Goal: Answer question/provide support: Share knowledge or assist other users

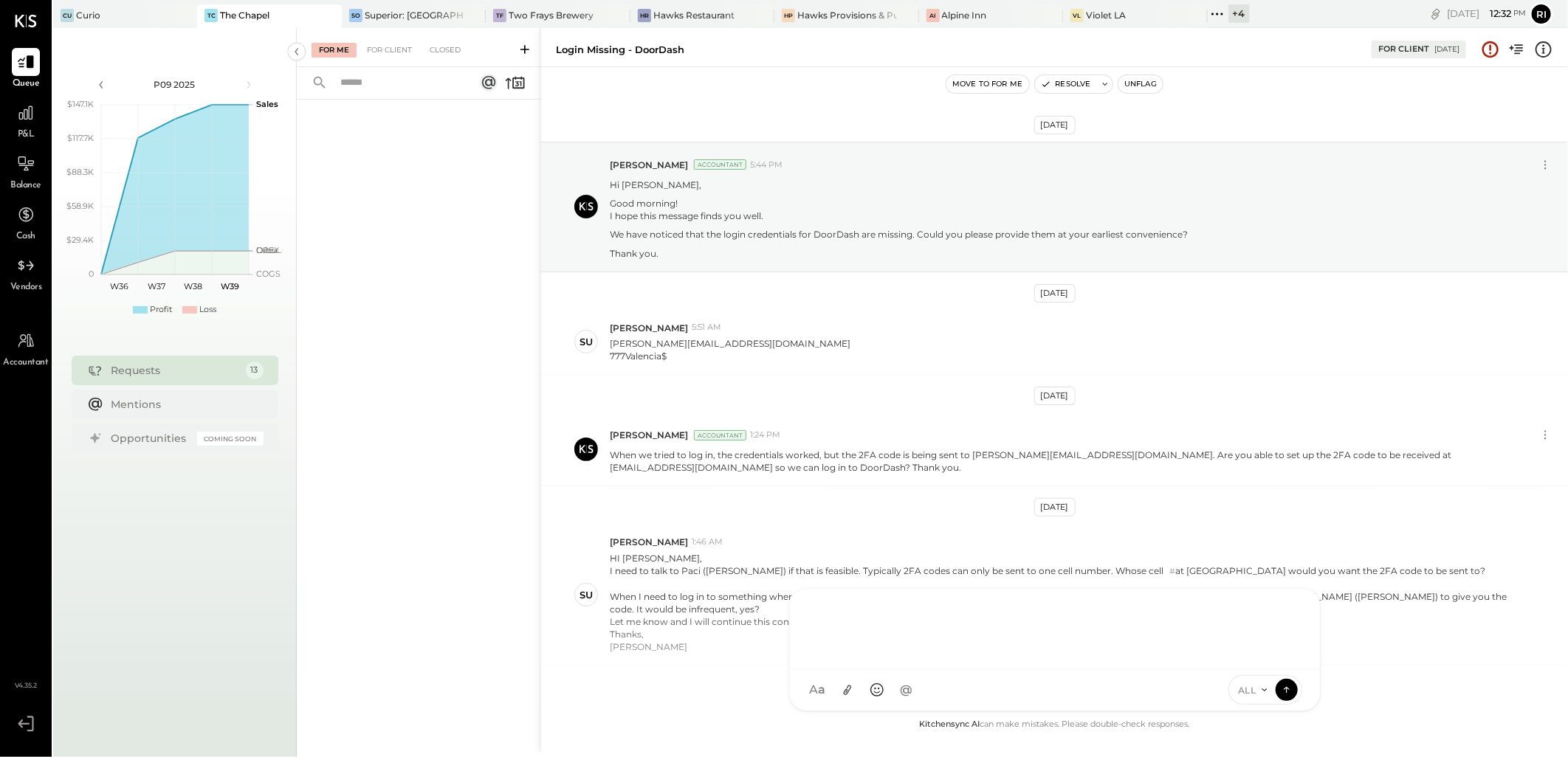
scroll to position [234, 0]
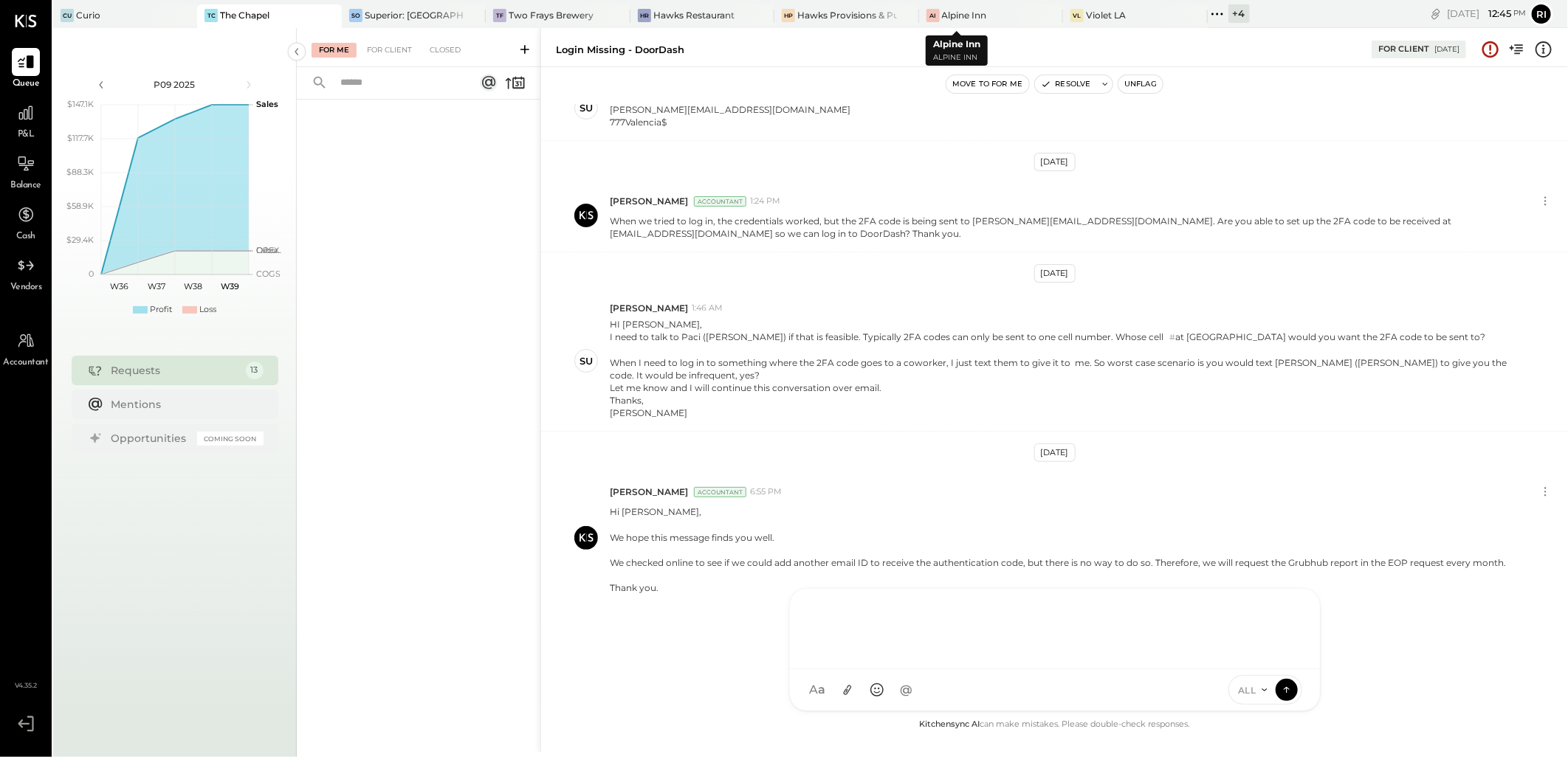
click at [933, 3] on div "Cu Curio TC The Chapel SO Superior: Orleans TF Two Frays Brewery [PERSON_NAME] …" at bounding box center [651, 14] width 1196 height 28
click at [942, 10] on div "Alpine Inn" at bounding box center [964, 14] width 45 height 13
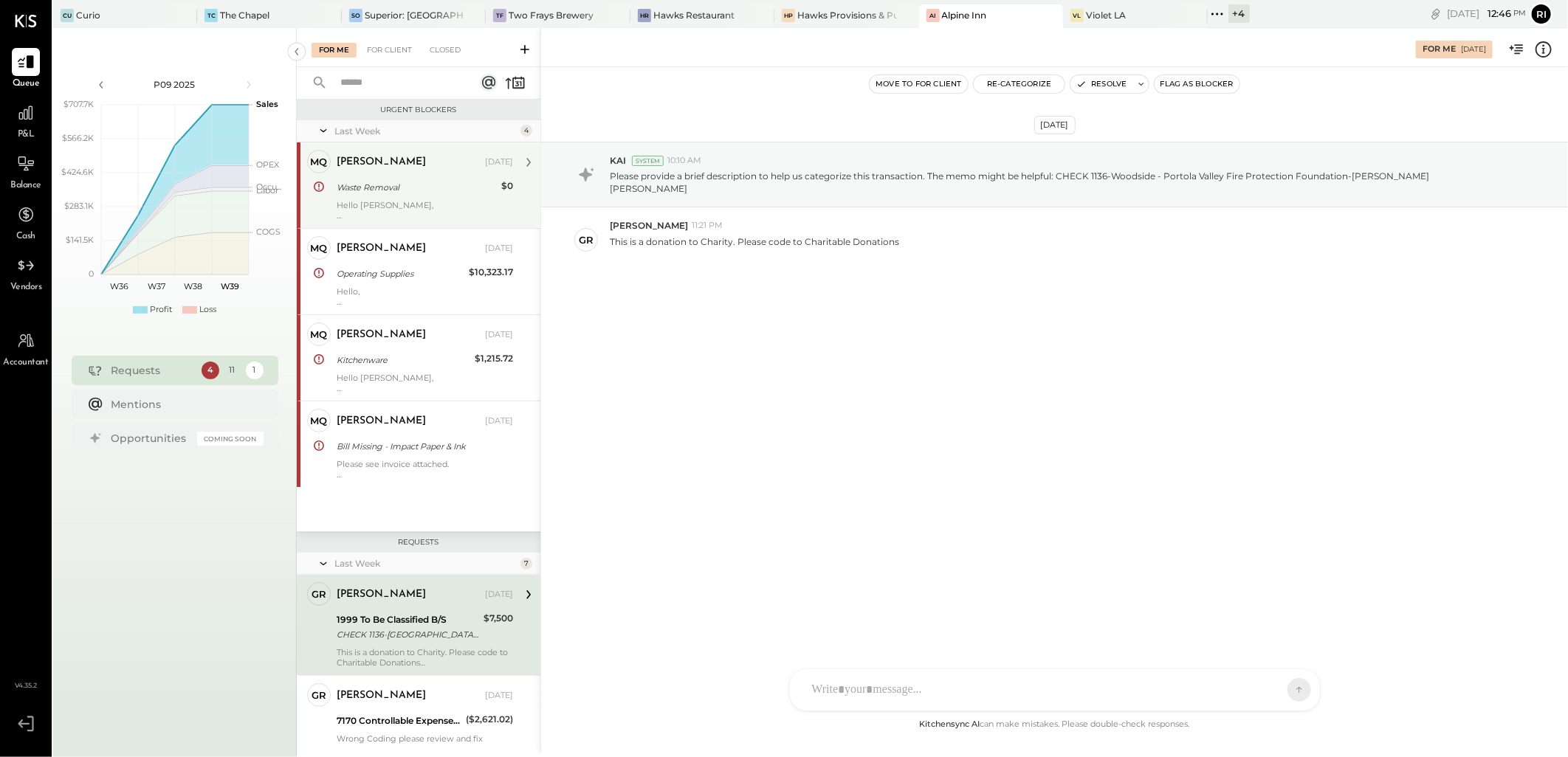
click at [417, 197] on div "[PERSON_NAME] [DATE] Waste Removal $0 Hello [PERSON_NAME], Our Greenwaste accou…" at bounding box center [425, 185] width 176 height 71
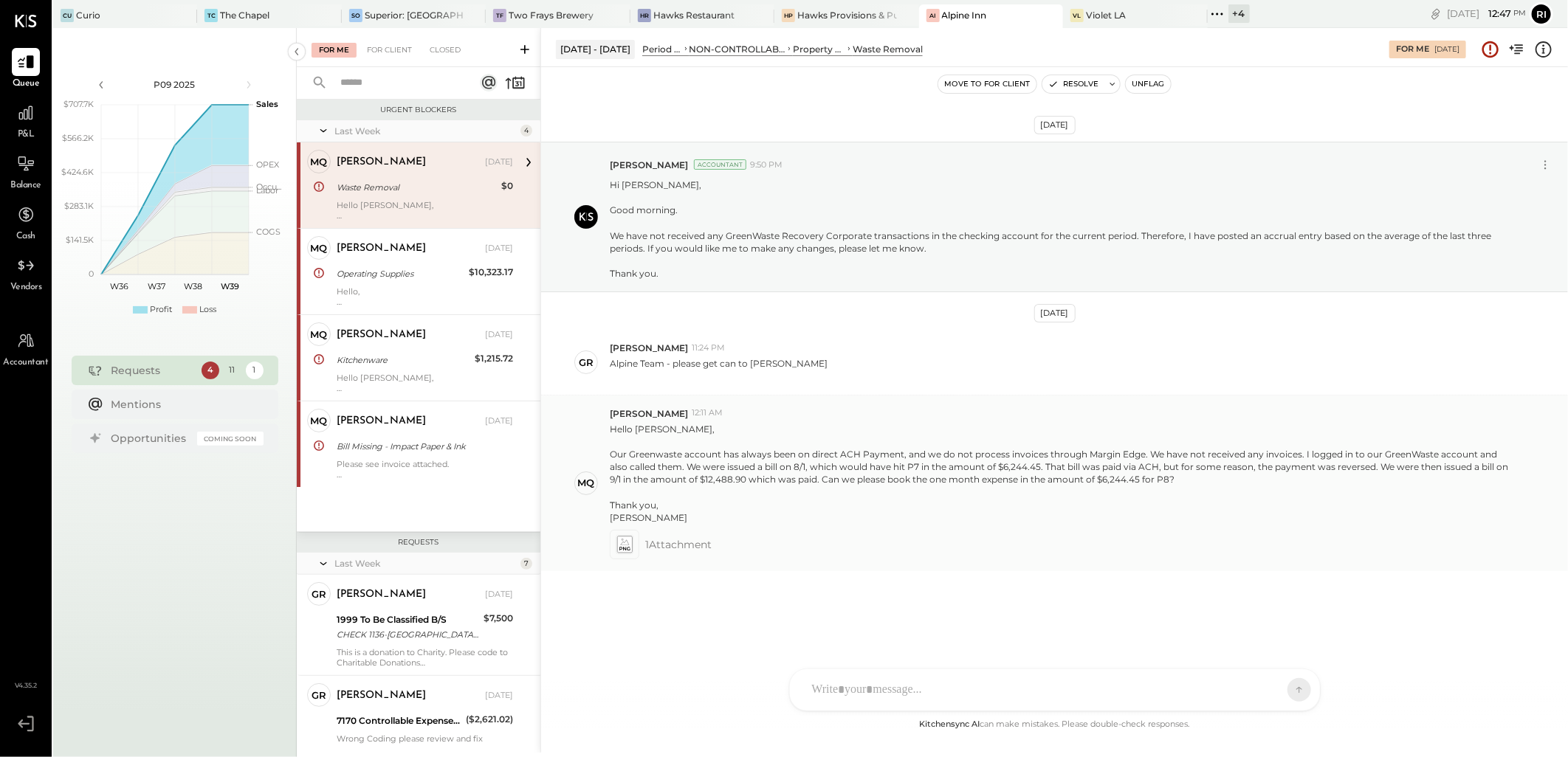
click at [613, 549] on div at bounding box center [624, 544] width 30 height 30
click at [631, 546] on icon at bounding box center [624, 544] width 15 height 17
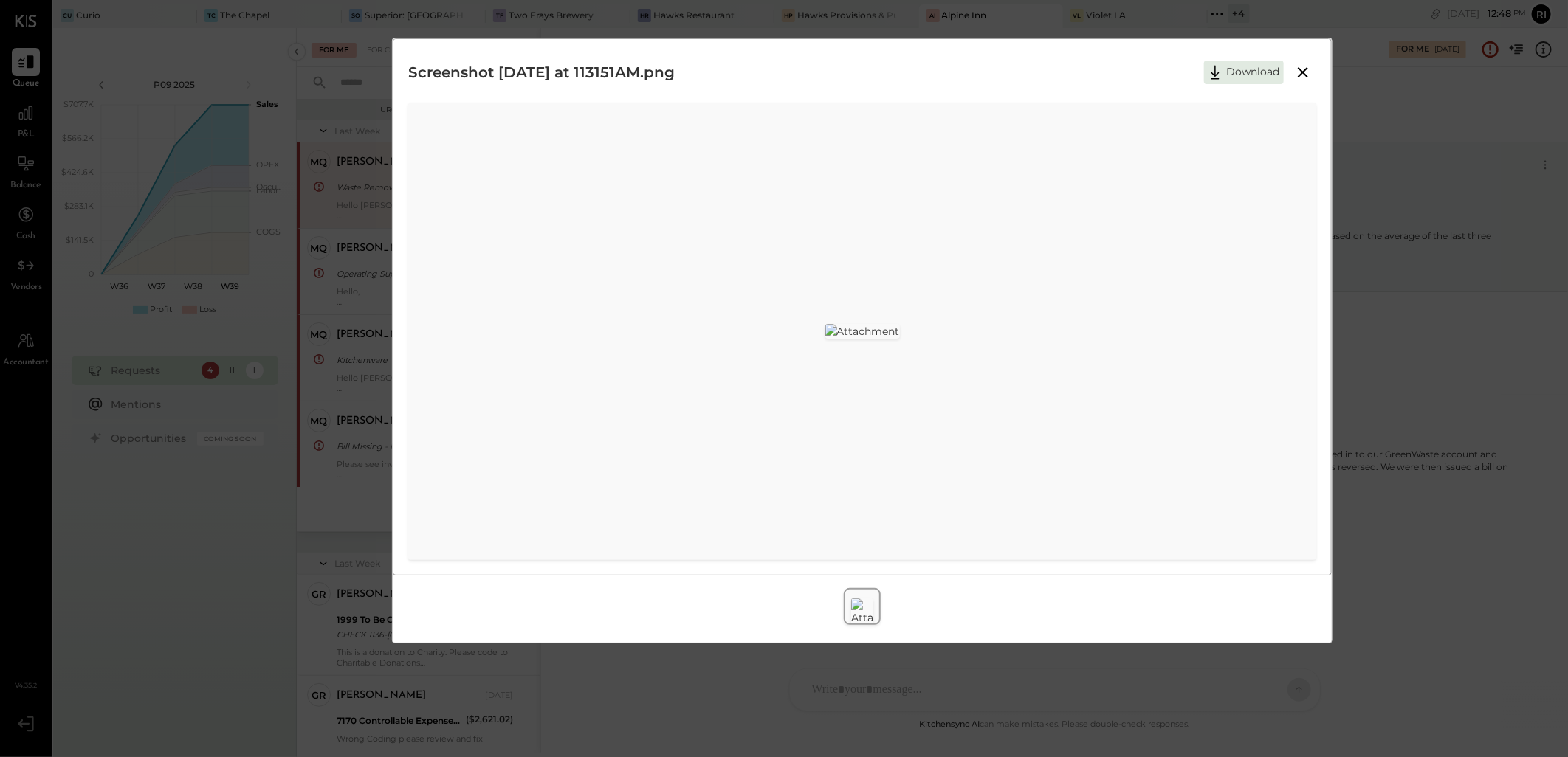
click at [1305, 77] on icon at bounding box center [1303, 72] width 18 height 18
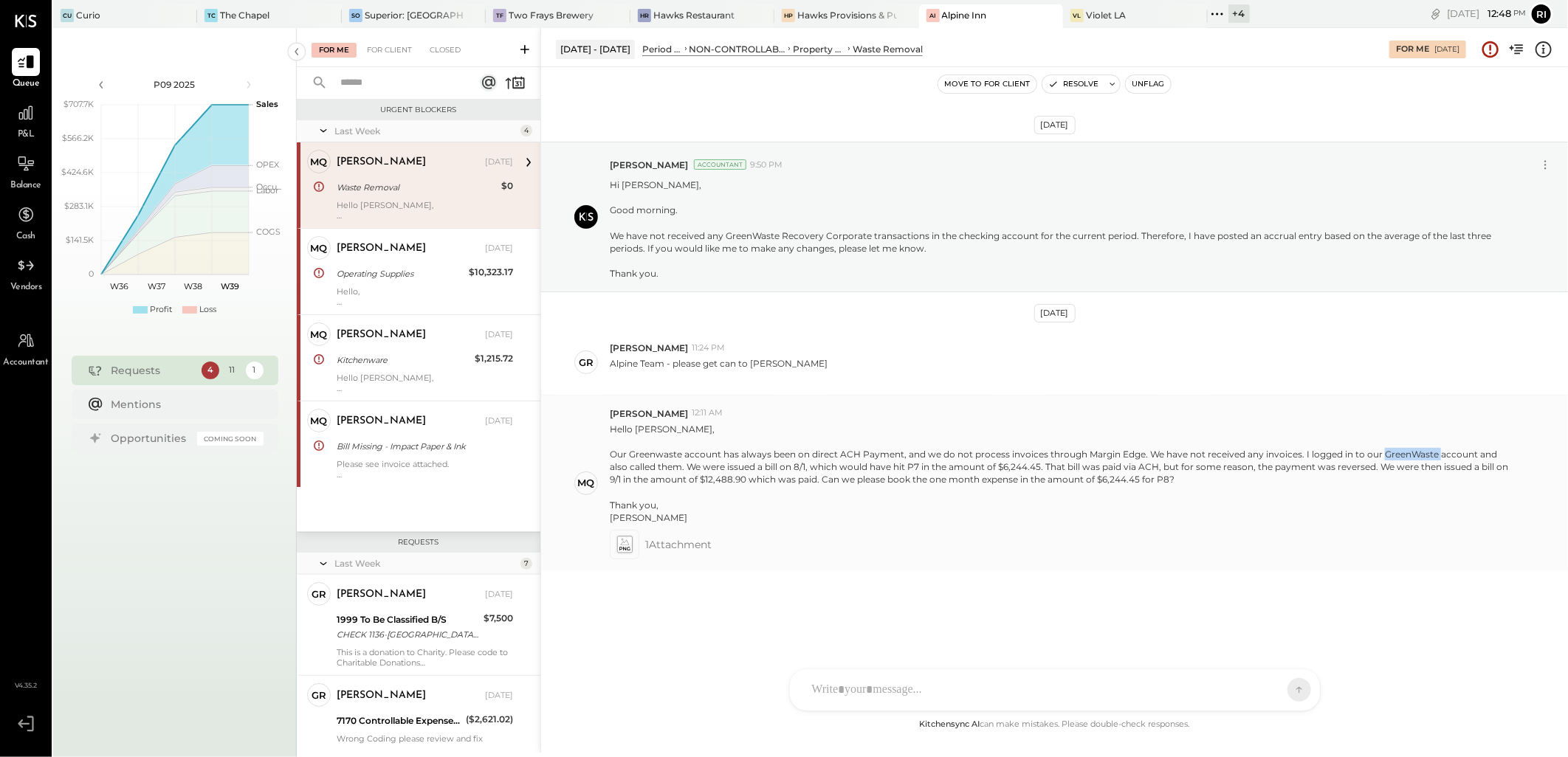
drag, startPoint x: 1381, startPoint y: 450, endPoint x: 1436, endPoint y: 453, distance: 55.1
click at [1436, 453] on div "Our Greenwaste account has always been on direct ACH Payment, and we do not pro…" at bounding box center [1059, 467] width 899 height 37
copy div "GreenWaste"
click at [827, 694] on div at bounding box center [1041, 690] width 474 height 32
click at [1140, 629] on div at bounding box center [1035, 623] width 448 height 18
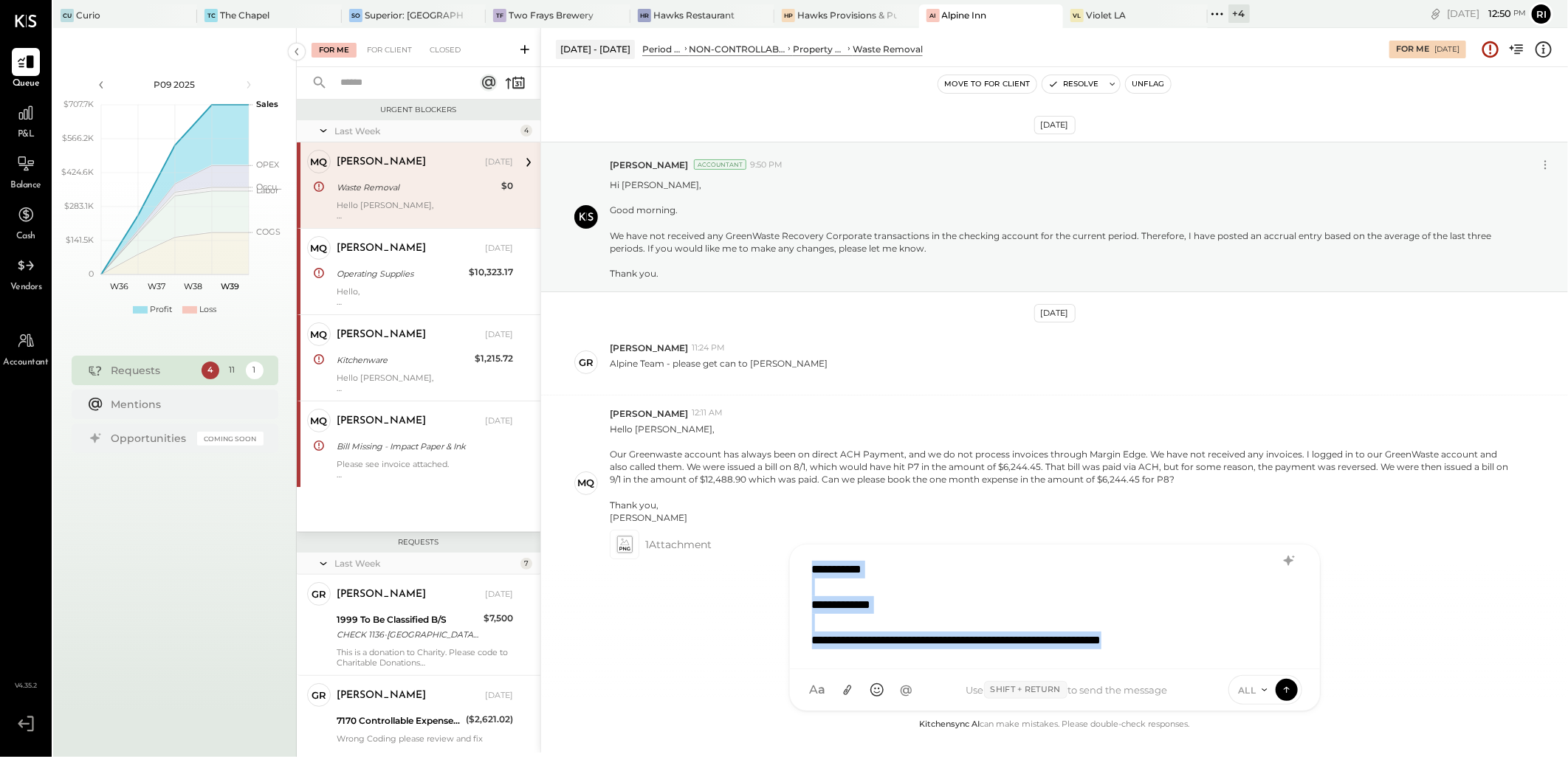
copy div "**********"
click at [1201, 639] on div "**********" at bounding box center [1035, 640] width 448 height 18
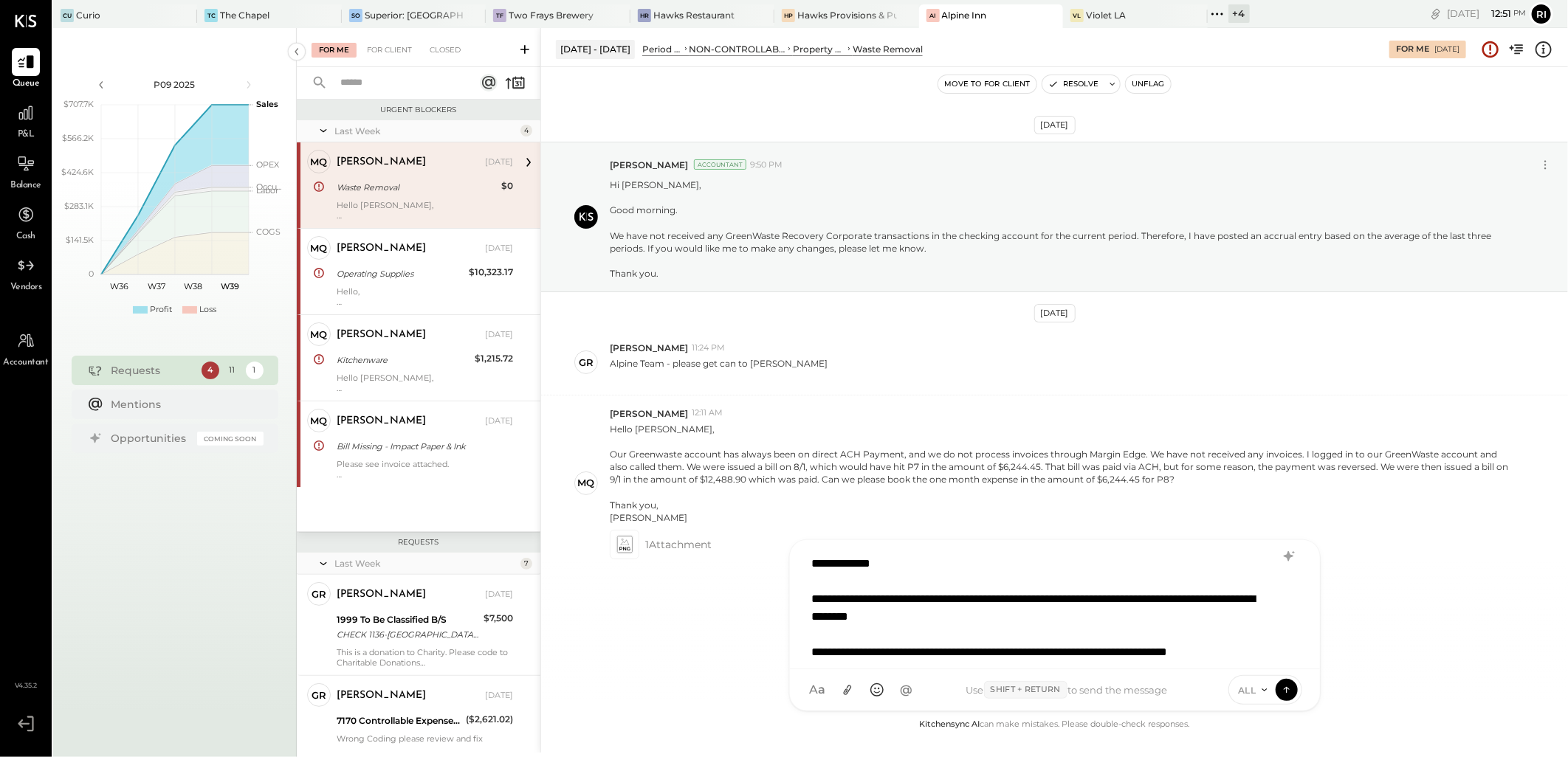
scroll to position [54, 0]
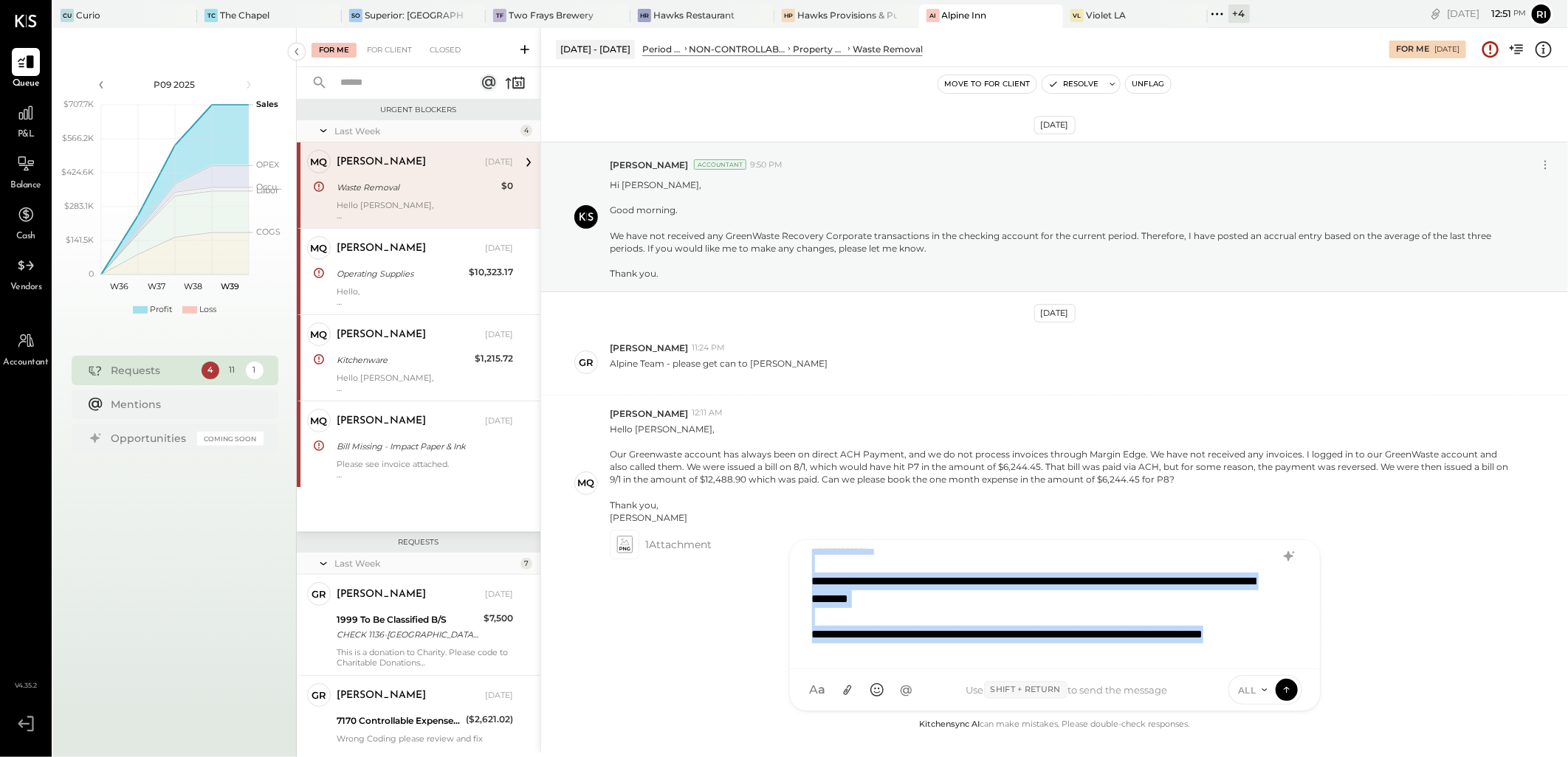
copy div "**********"
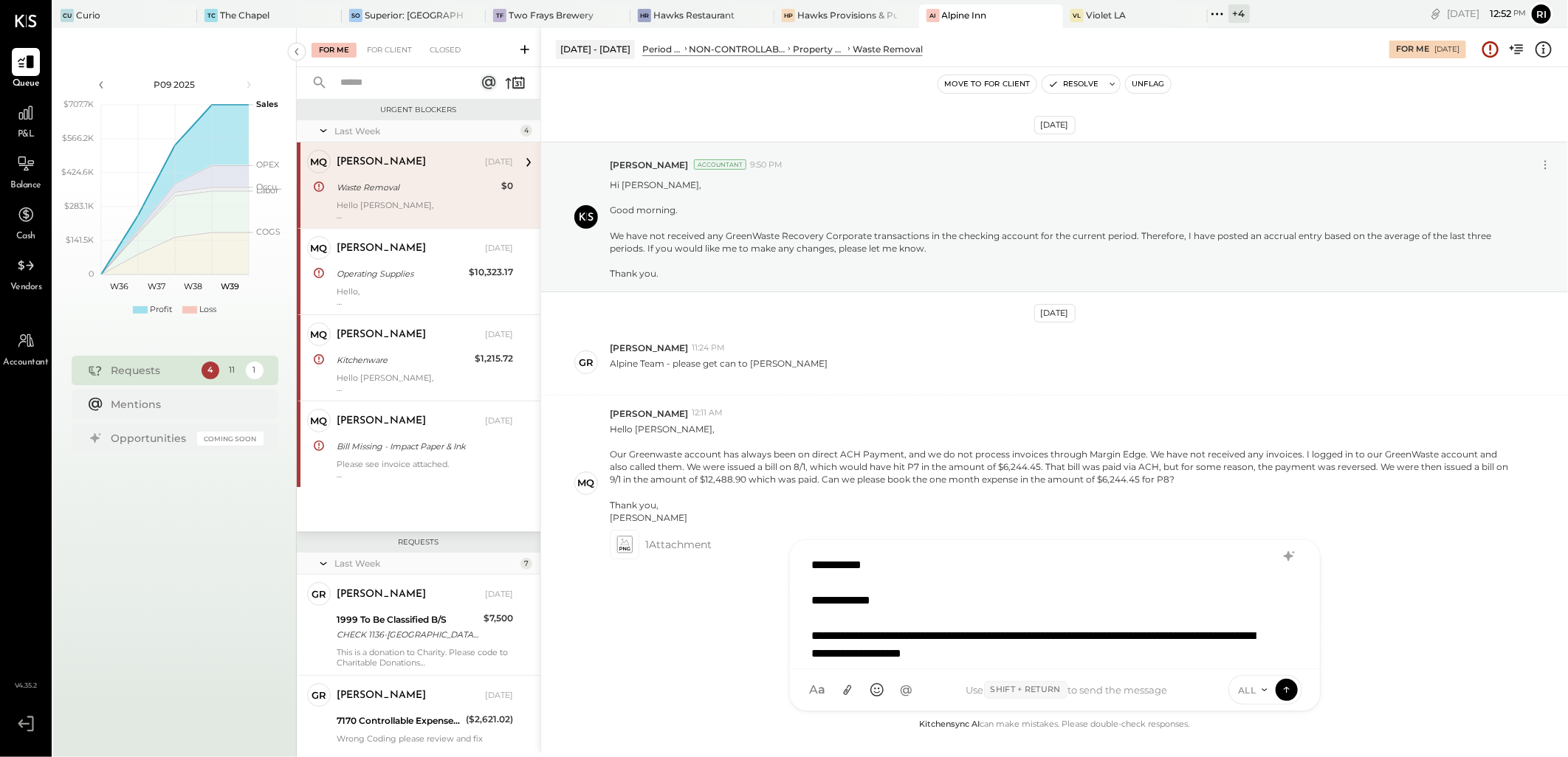
scroll to position [3, 0]
click at [1246, 652] on div "**********" at bounding box center [1054, 602] width 499 height 111
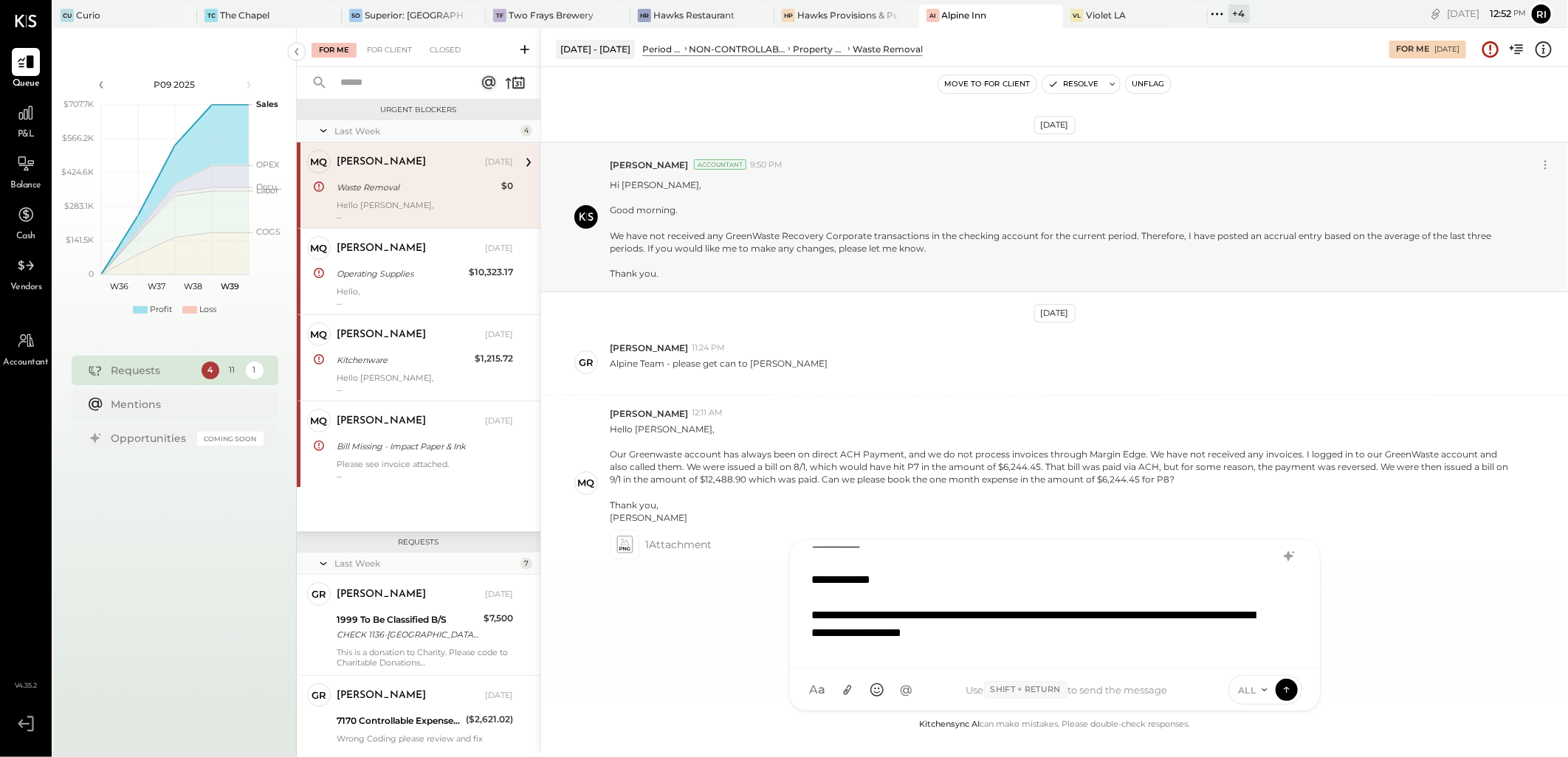
scroll to position [54, 0]
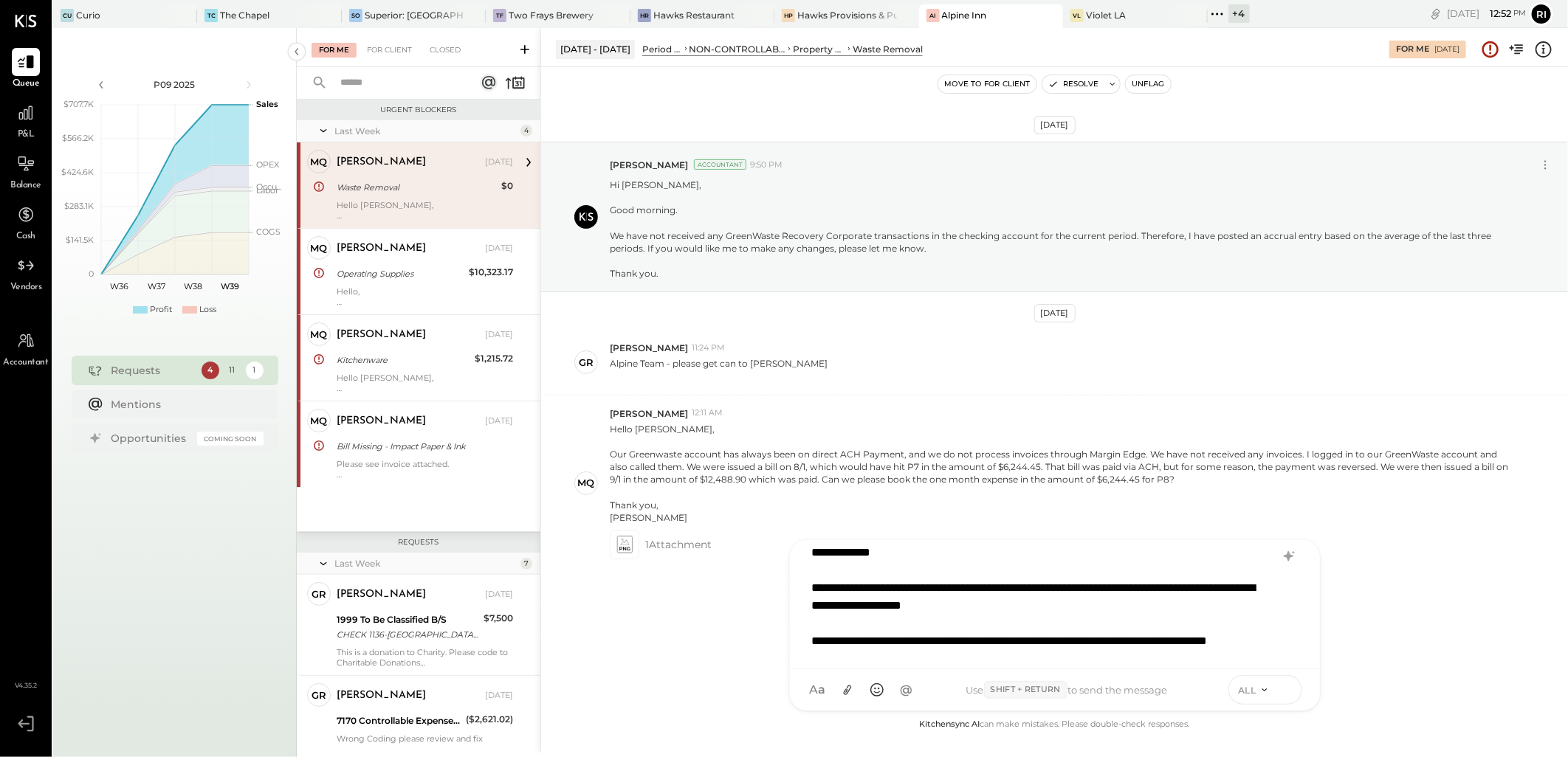
click at [1286, 692] on icon at bounding box center [1286, 689] width 14 height 14
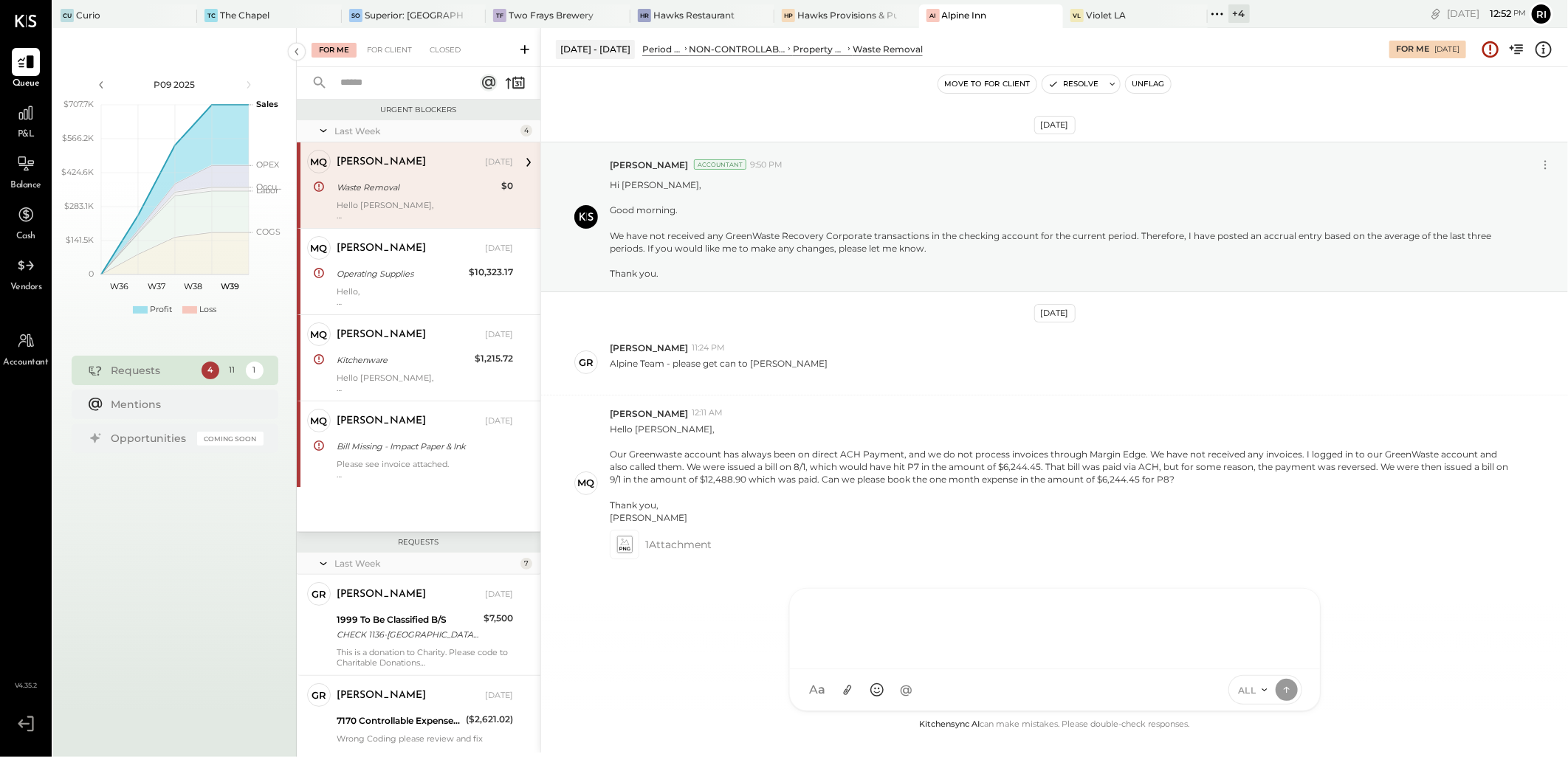
scroll to position [0, 0]
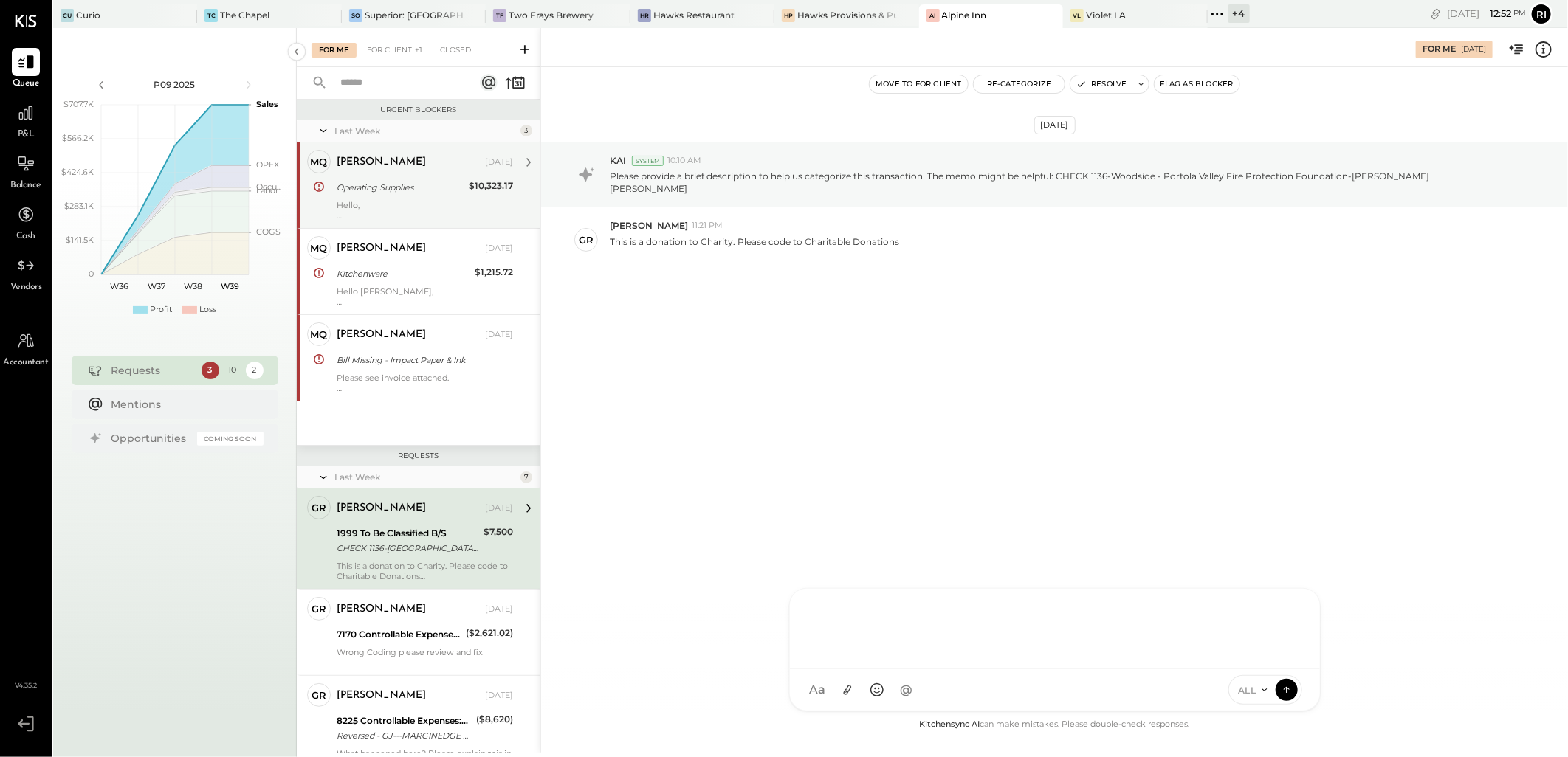
click at [450, 181] on div "Operating Supplies" at bounding box center [401, 187] width 128 height 14
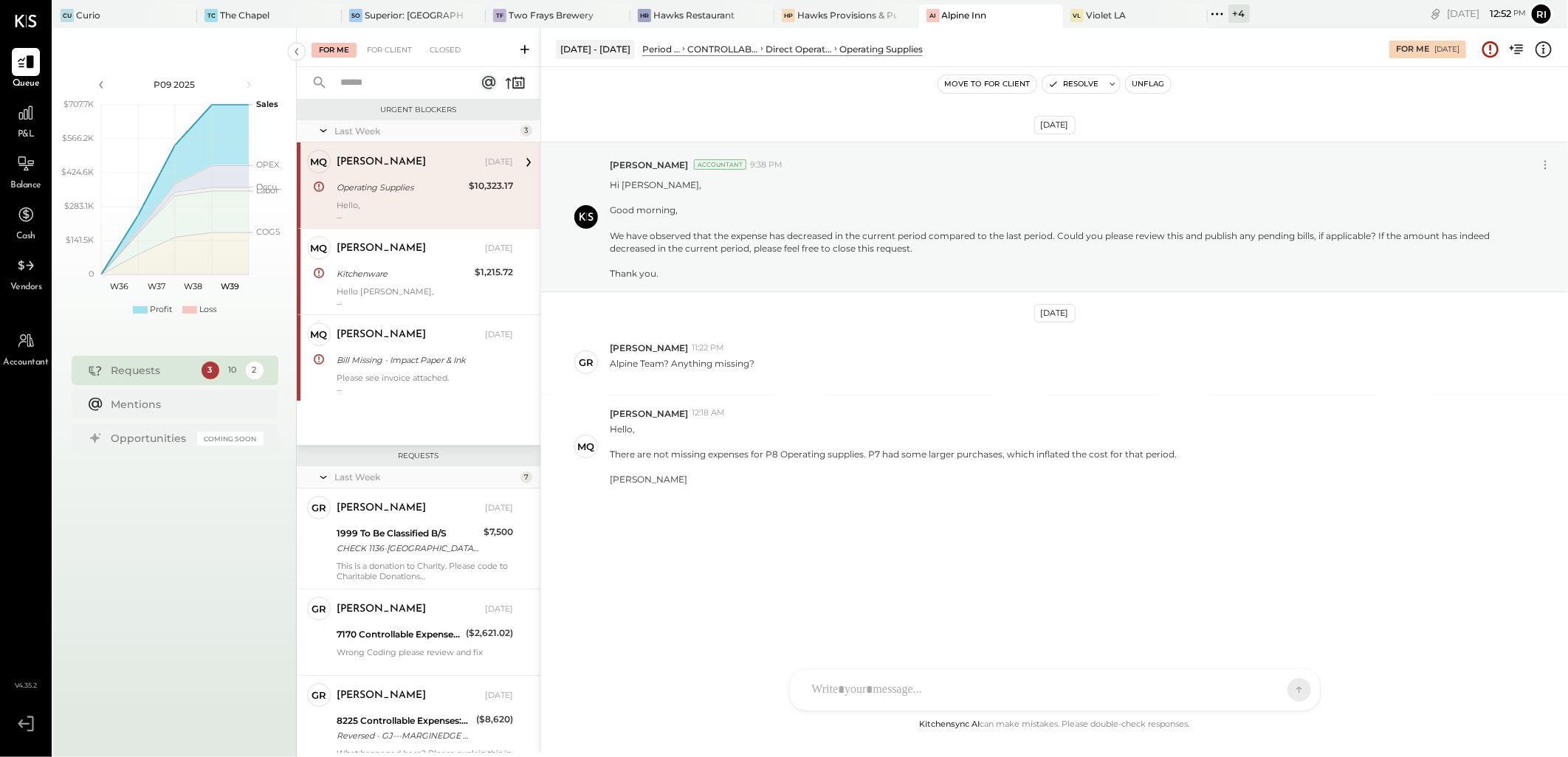
click at [1163, 87] on button "Unflag" at bounding box center [1148, 83] width 44 height 18
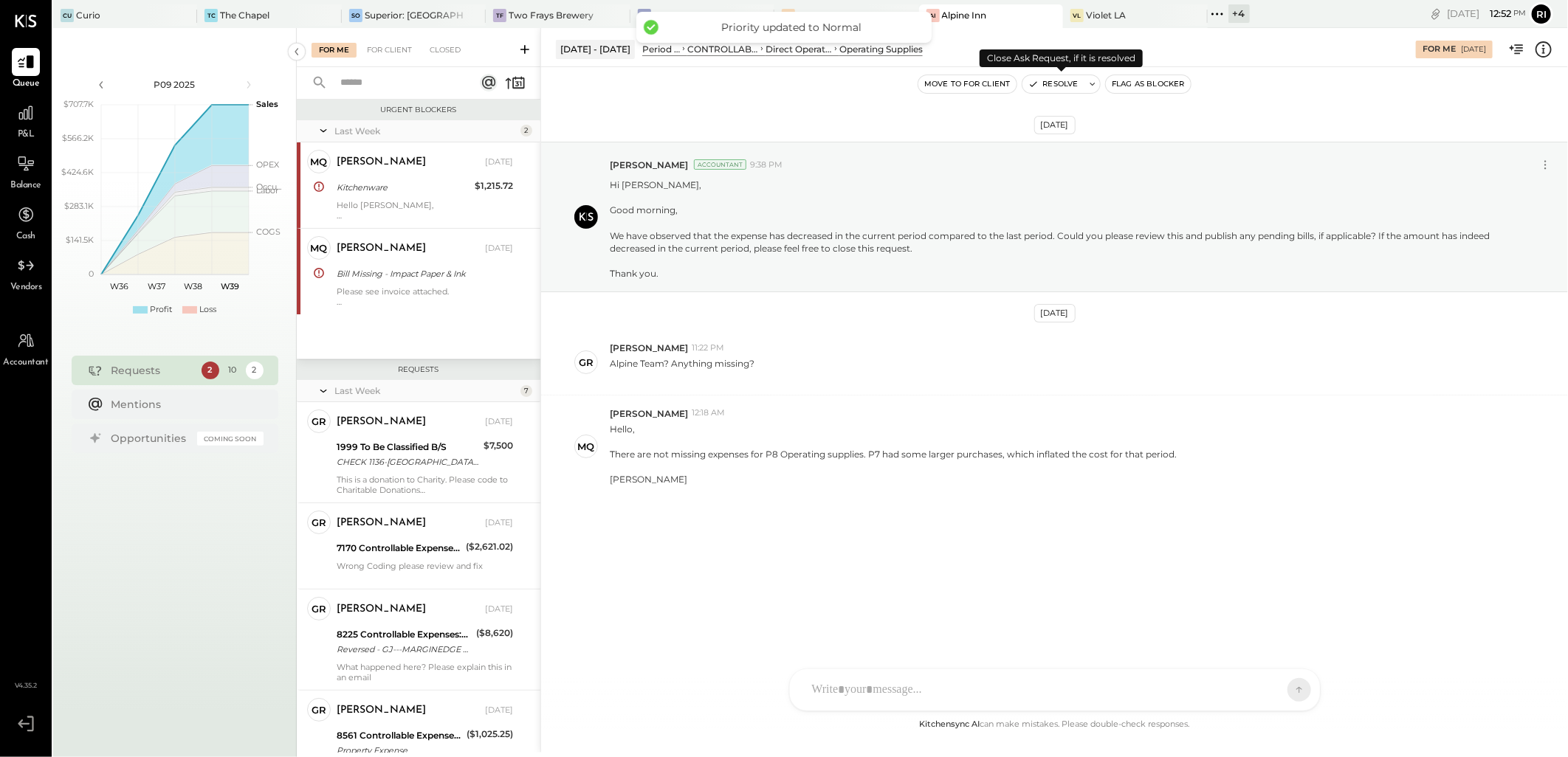
click at [1091, 91] on button at bounding box center [1092, 83] width 14 height 18
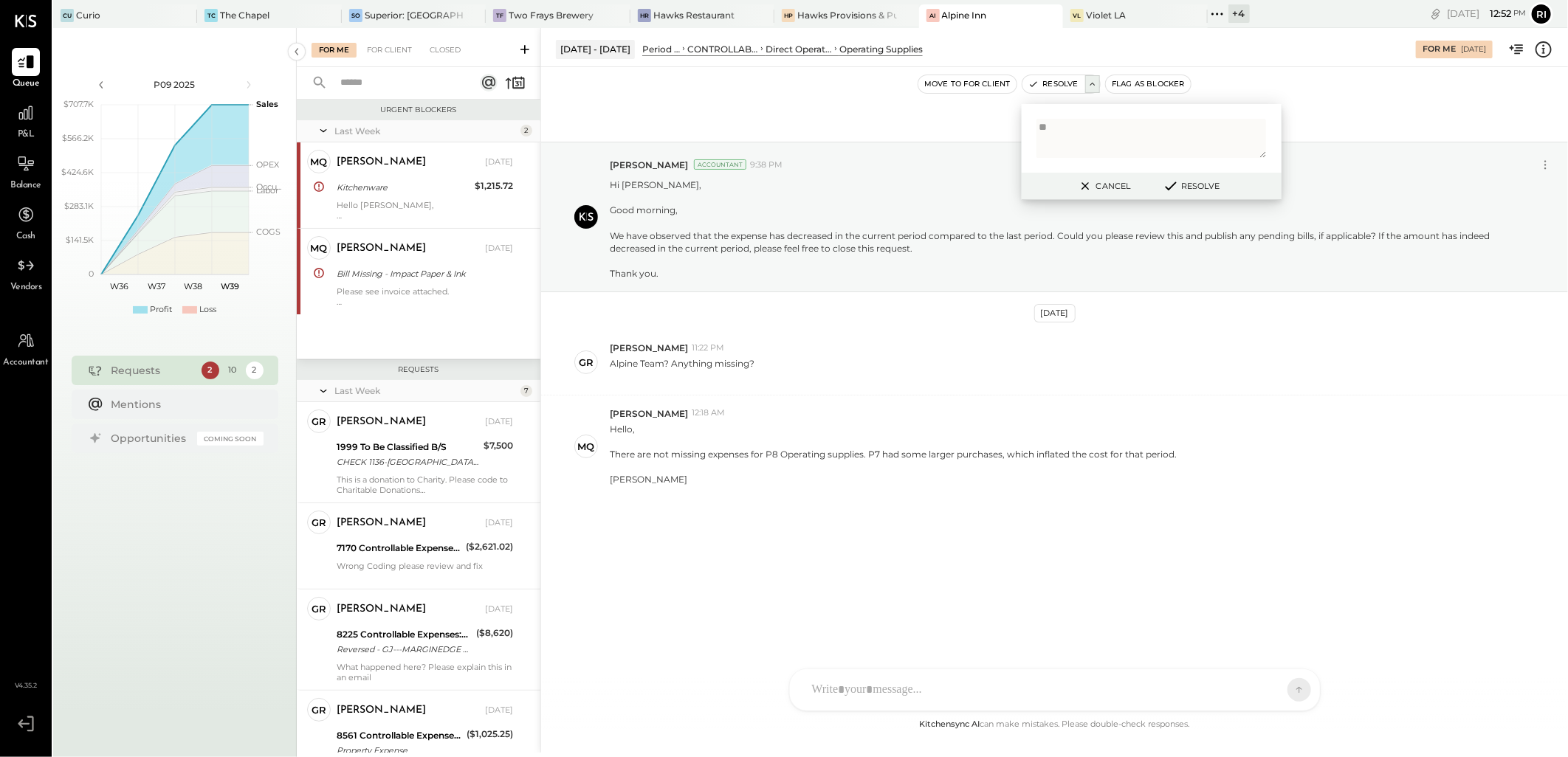
type textarea "*"
click at [1211, 186] on button "Resolve" at bounding box center [1190, 185] width 66 height 18
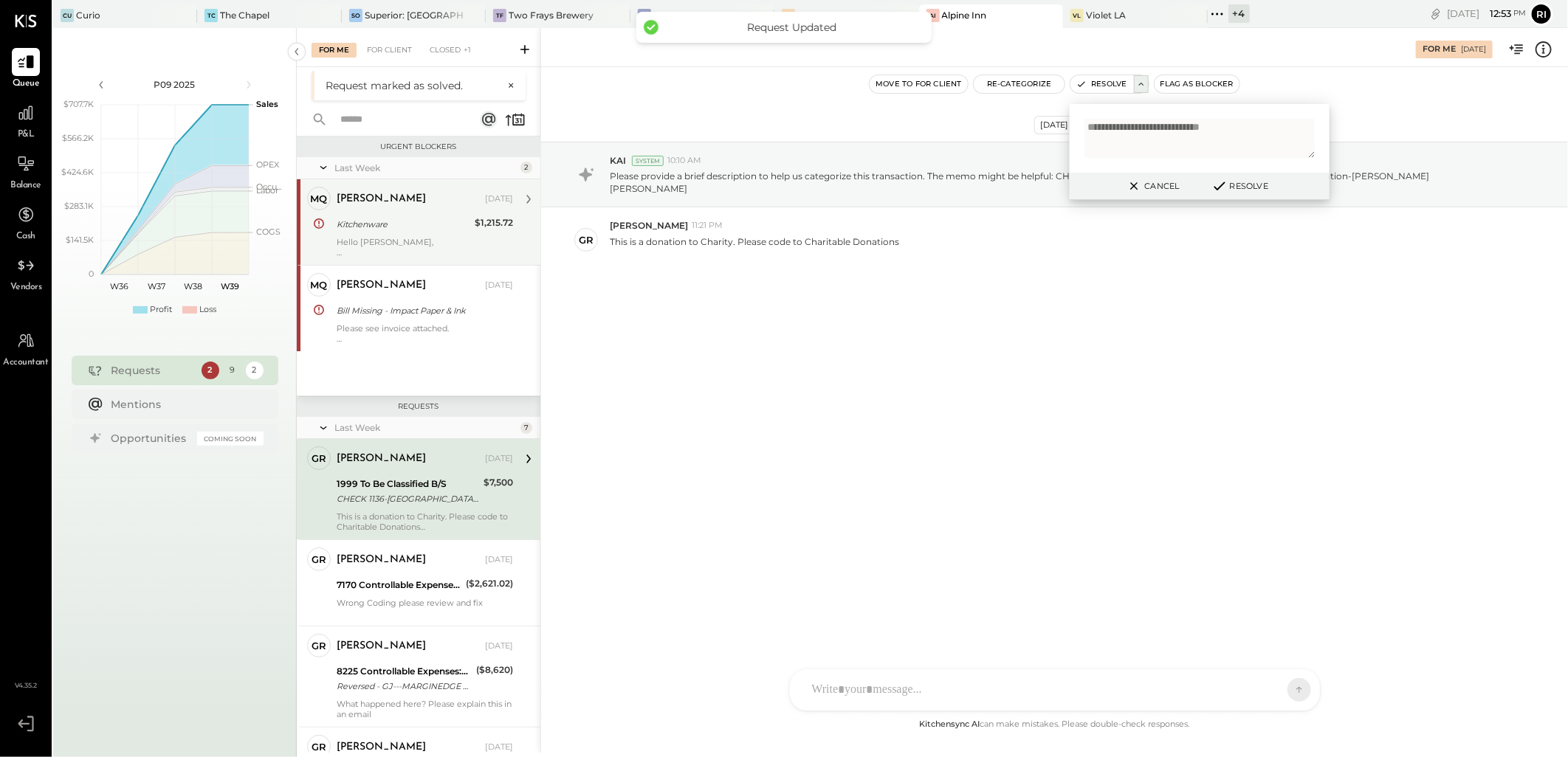
click at [377, 223] on div "Kitchenware" at bounding box center [403, 224] width 134 height 14
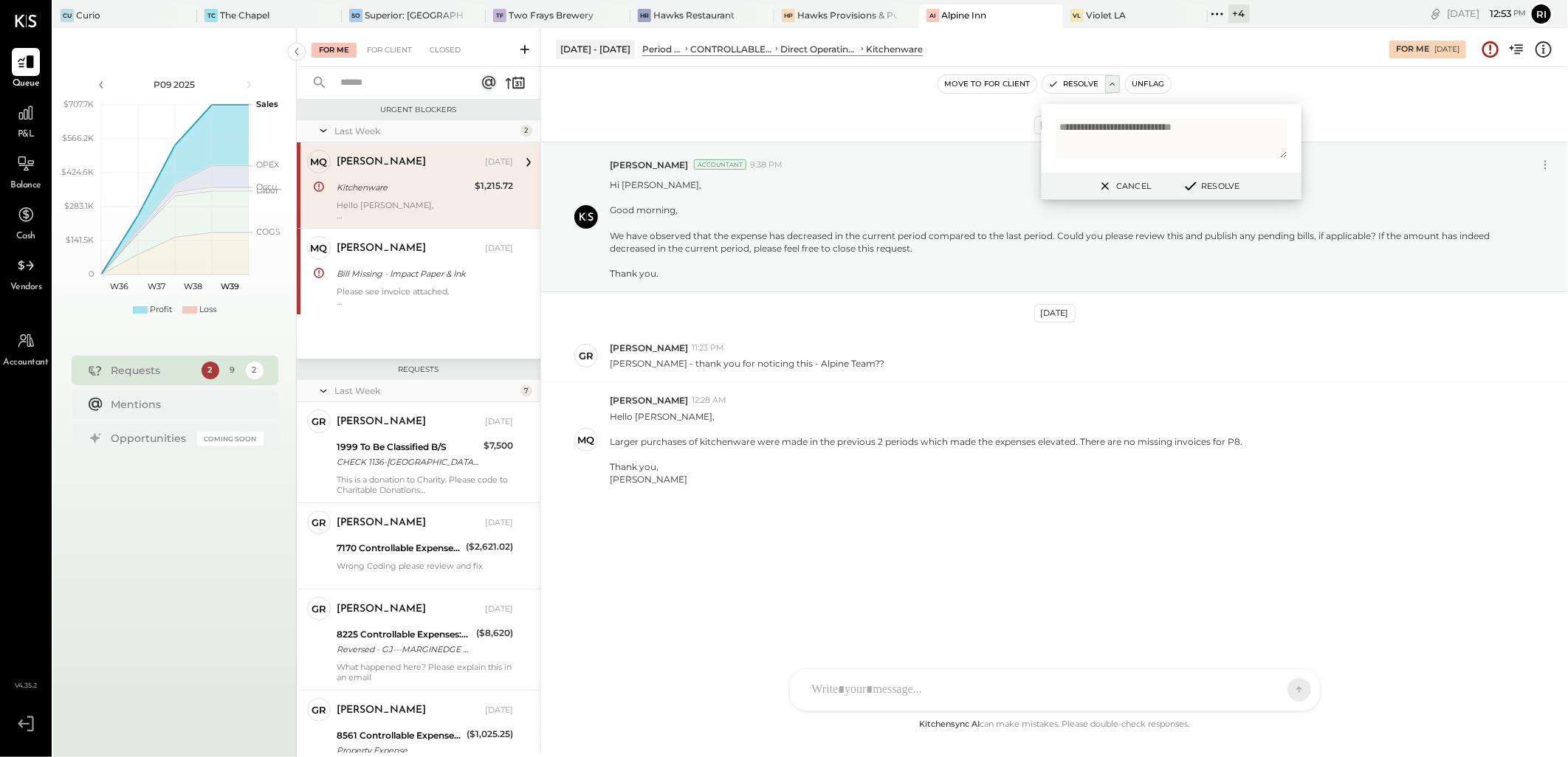
click at [1084, 601] on div "[DATE] [PERSON_NAME] Accountant 9:38 PM Hi [PERSON_NAME], Good morning, We have…" at bounding box center [1054, 356] width 1027 height 504
click at [1161, 83] on button "Unflag" at bounding box center [1148, 83] width 44 height 18
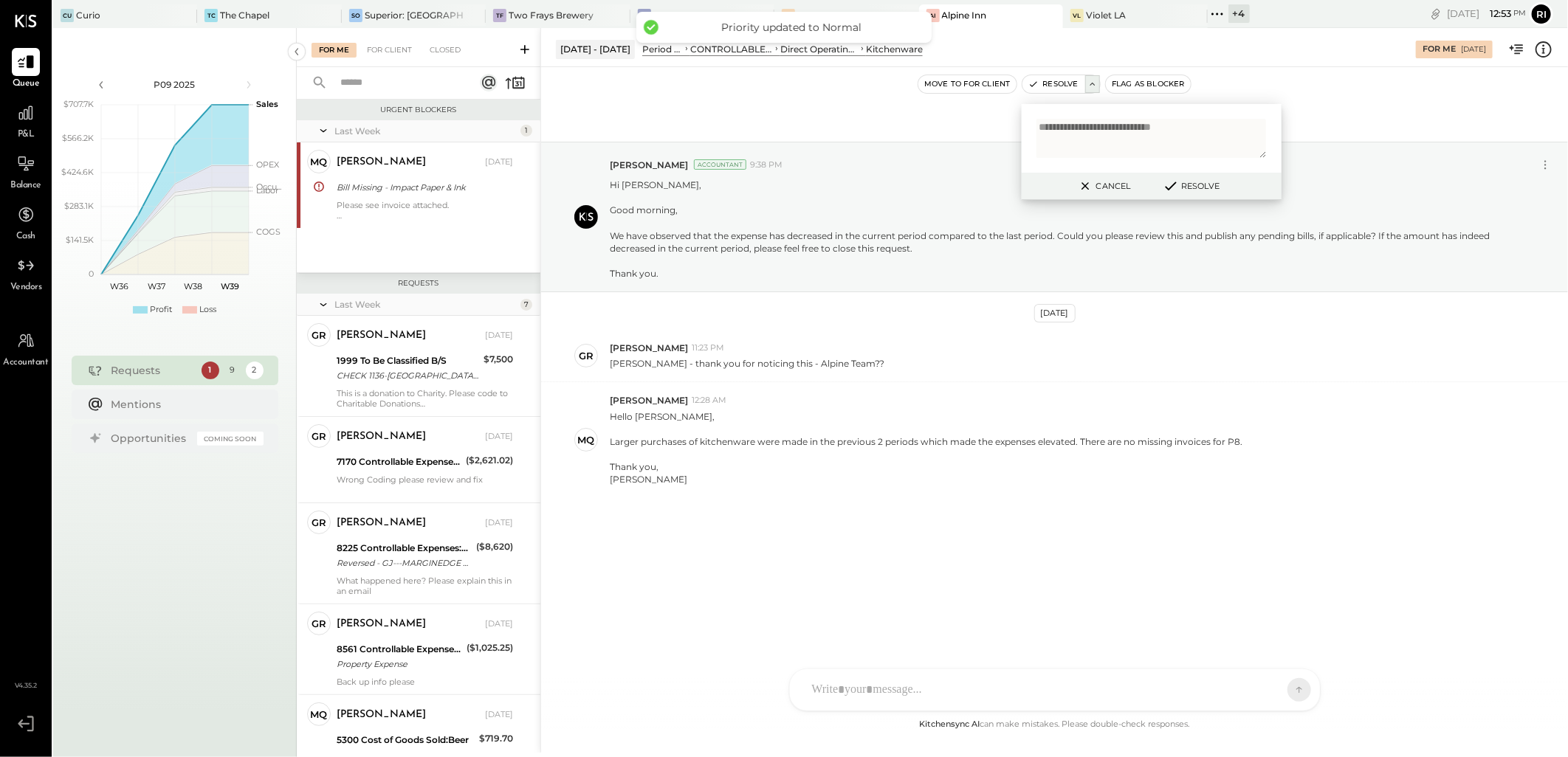
click at [1090, 131] on textarea "**********" at bounding box center [1151, 139] width 231 height 39
click at [1190, 188] on button "Resolve" at bounding box center [1190, 185] width 66 height 18
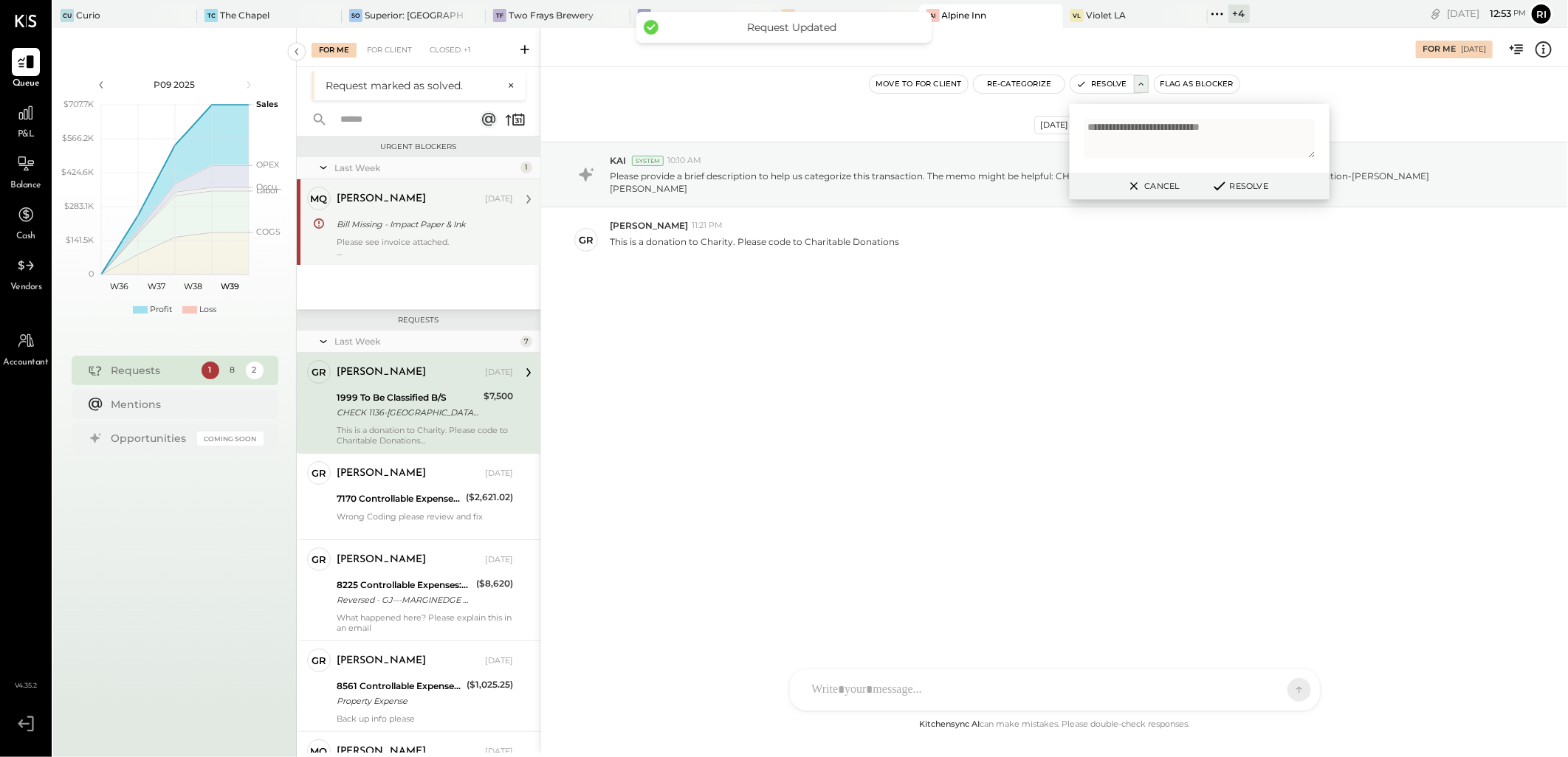
click at [445, 248] on div at bounding box center [425, 253] width 176 height 10
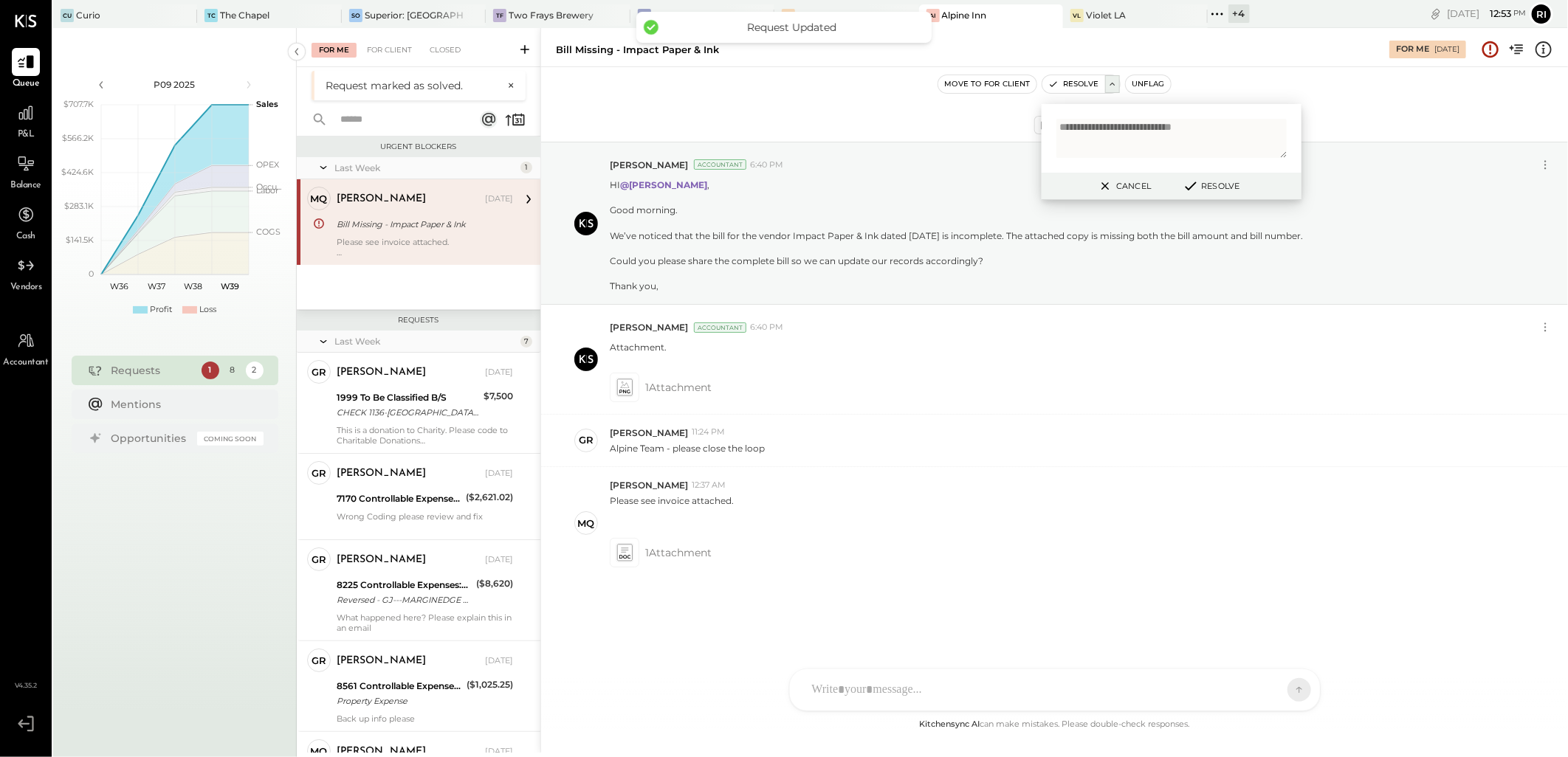
click at [1085, 638] on div "[DATE] [PERSON_NAME] Accountant 6:40 PM HI @[PERSON_NAME] , Good morning. We’ve…" at bounding box center [1054, 396] width 1027 height 586
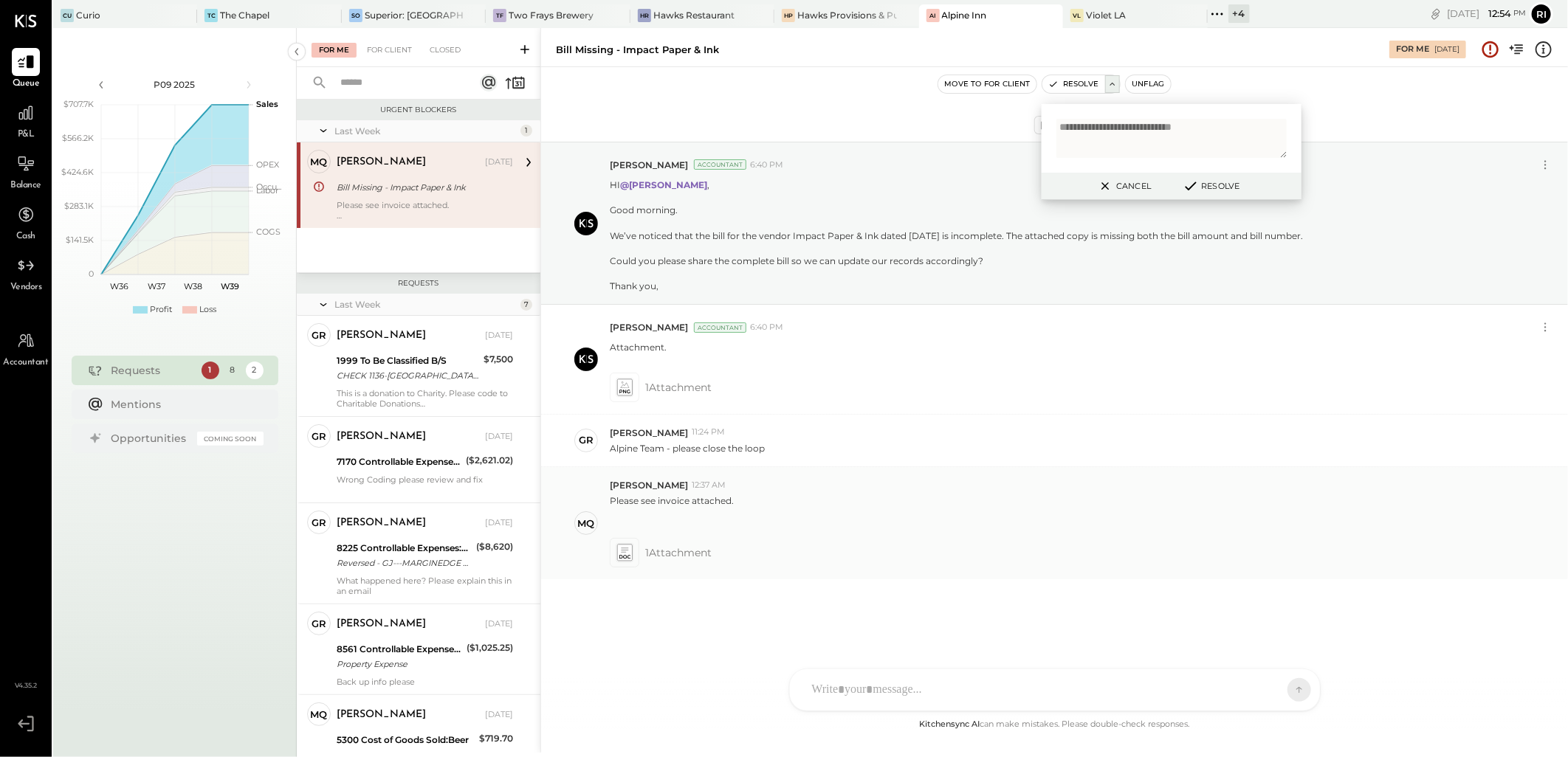
click at [621, 556] on icon at bounding box center [624, 557] width 11 height 3
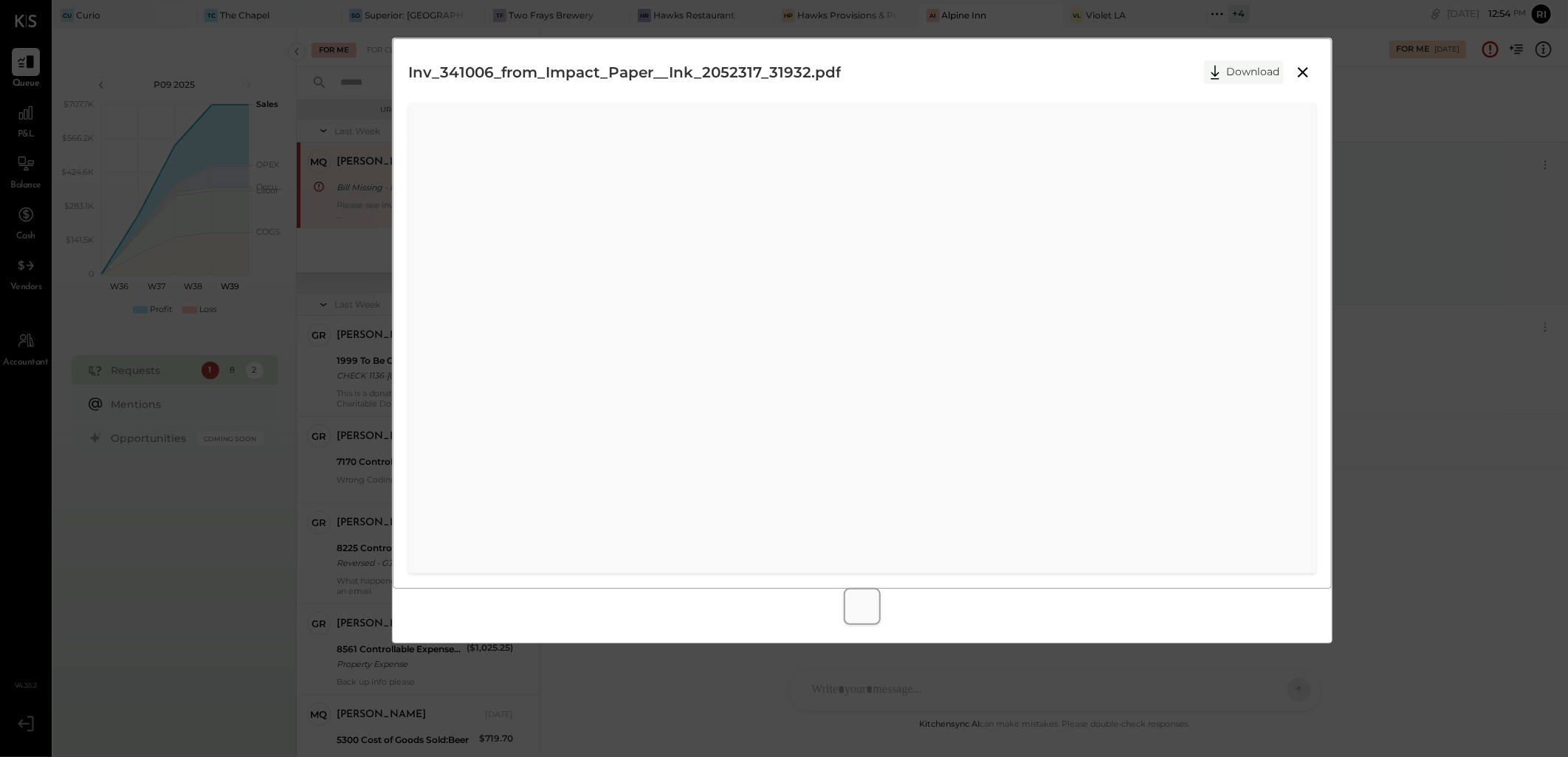
click at [1237, 77] on button "Download" at bounding box center [1244, 72] width 80 height 24
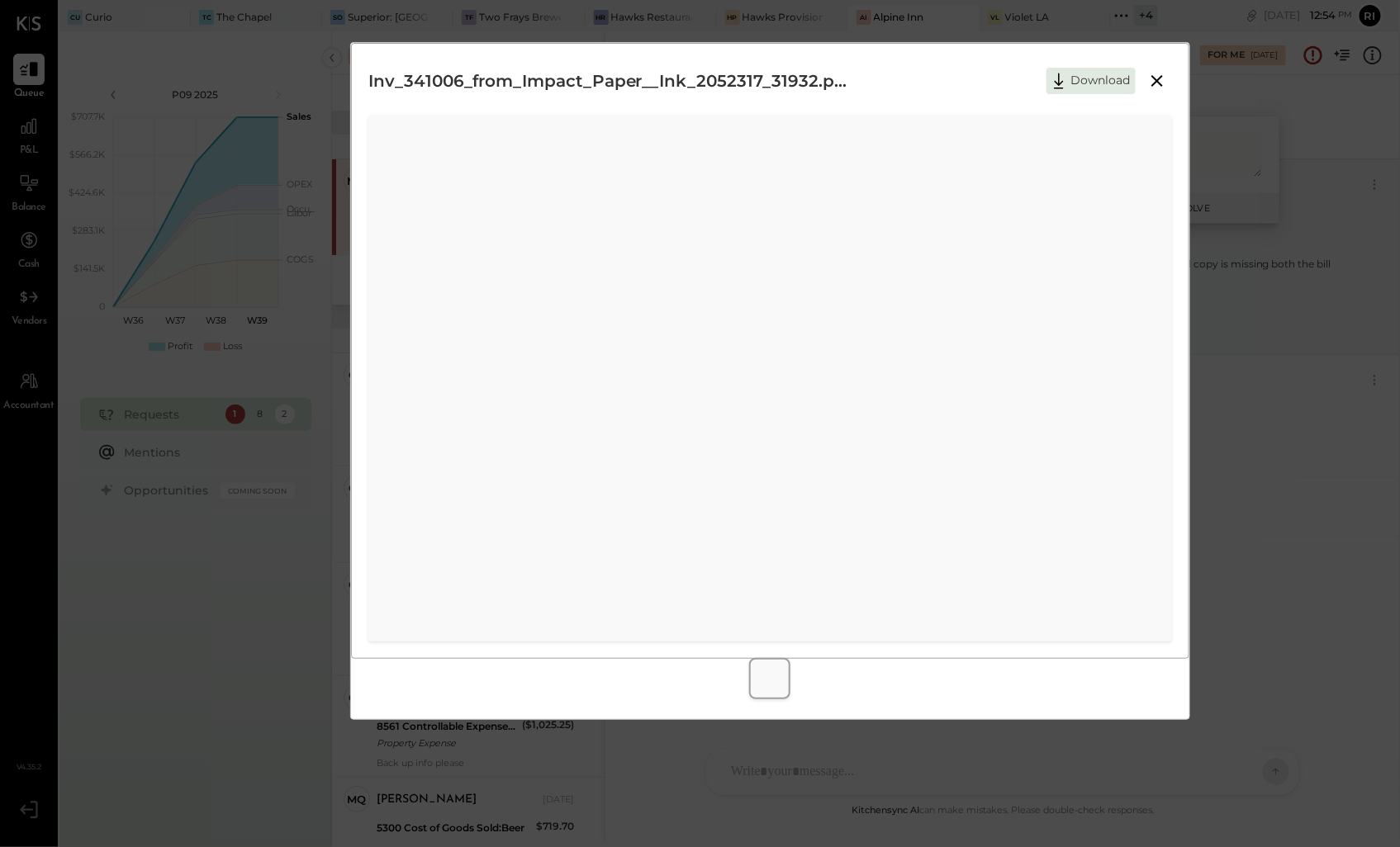
click at [1154, 80] on icon at bounding box center [1156, 81] width 11 height 11
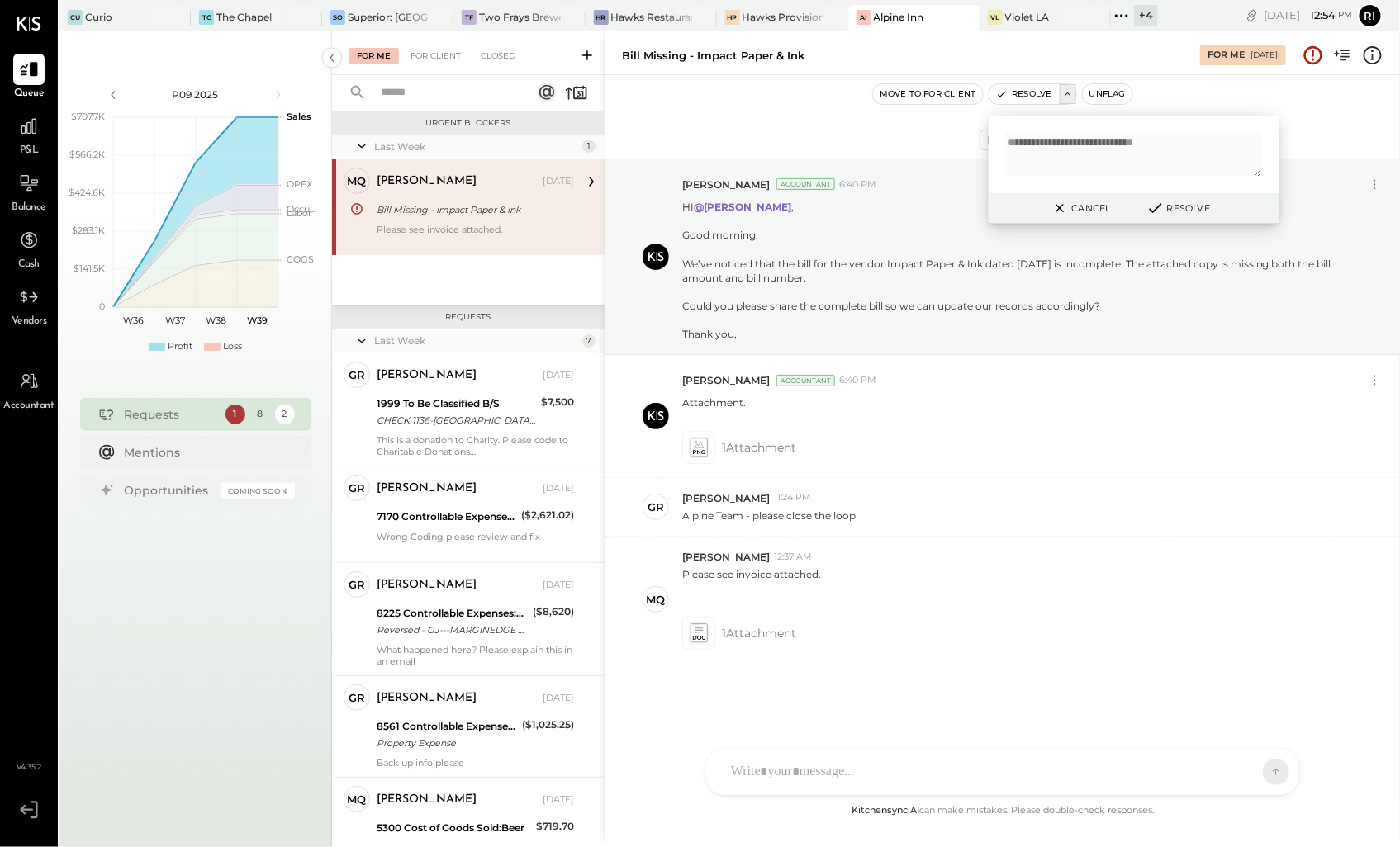
click at [1086, 142] on textarea "**********" at bounding box center [1134, 155] width 258 height 44
drag, startPoint x: 1193, startPoint y: 144, endPoint x: 818, endPoint y: 154, distance: 375.1
click at [818, 154] on div "**********" at bounding box center [1001, 437] width 795 height 811
click at [1094, 92] on button "Unflag" at bounding box center [1107, 93] width 49 height 20
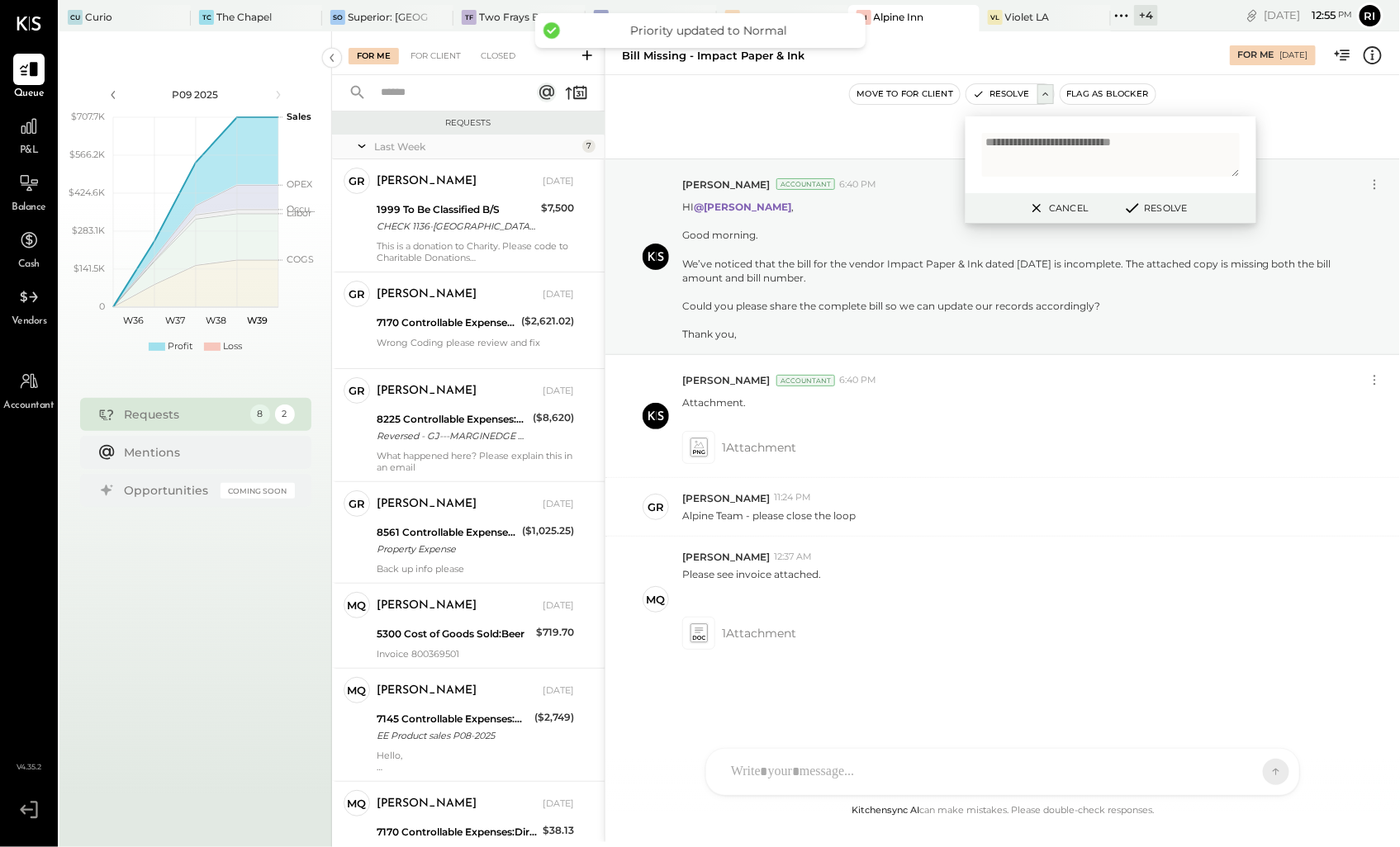
scroll to position [223, 0]
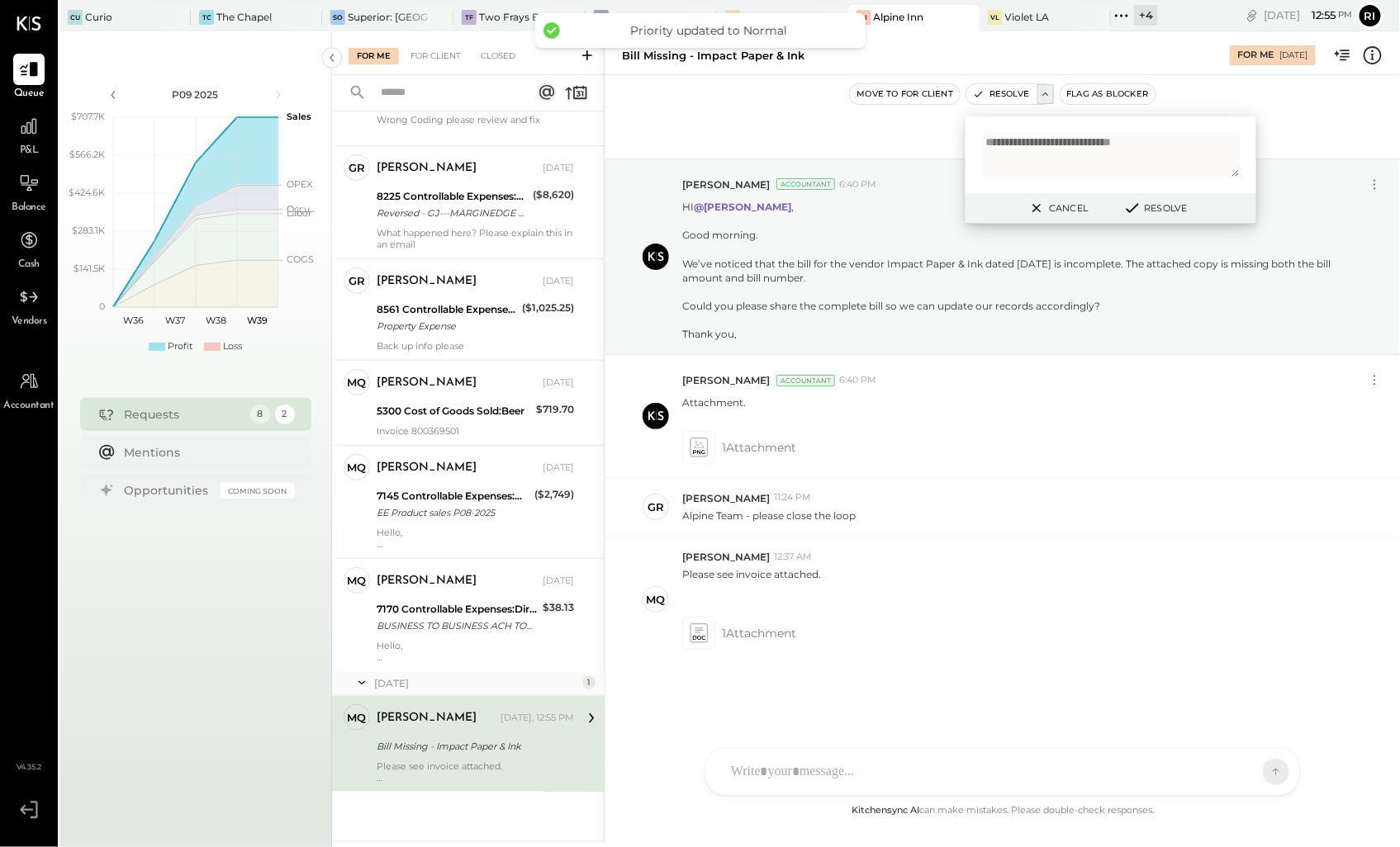
click at [1232, 148] on textarea "**********" at bounding box center [1111, 155] width 258 height 44
type textarea "**********"
click at [1173, 213] on button "Resolve" at bounding box center [1154, 207] width 74 height 20
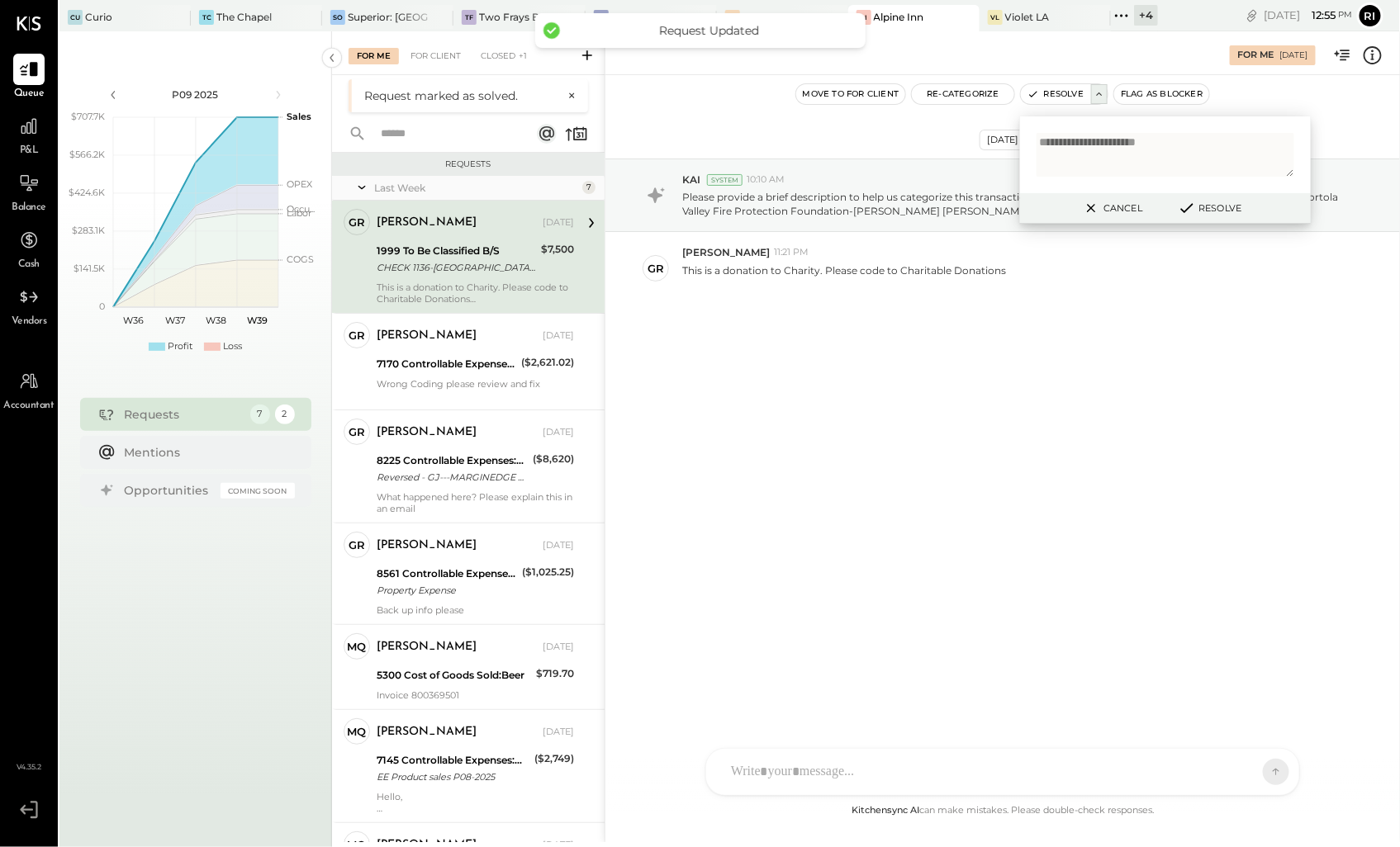
click at [458, 256] on div "1999 To Be Classified B/S" at bounding box center [456, 250] width 159 height 16
click at [963, 440] on div "[DATE] KAI System 10:10 AM Please provide a brief description to help us catego…" at bounding box center [1002, 438] width 795 height 726
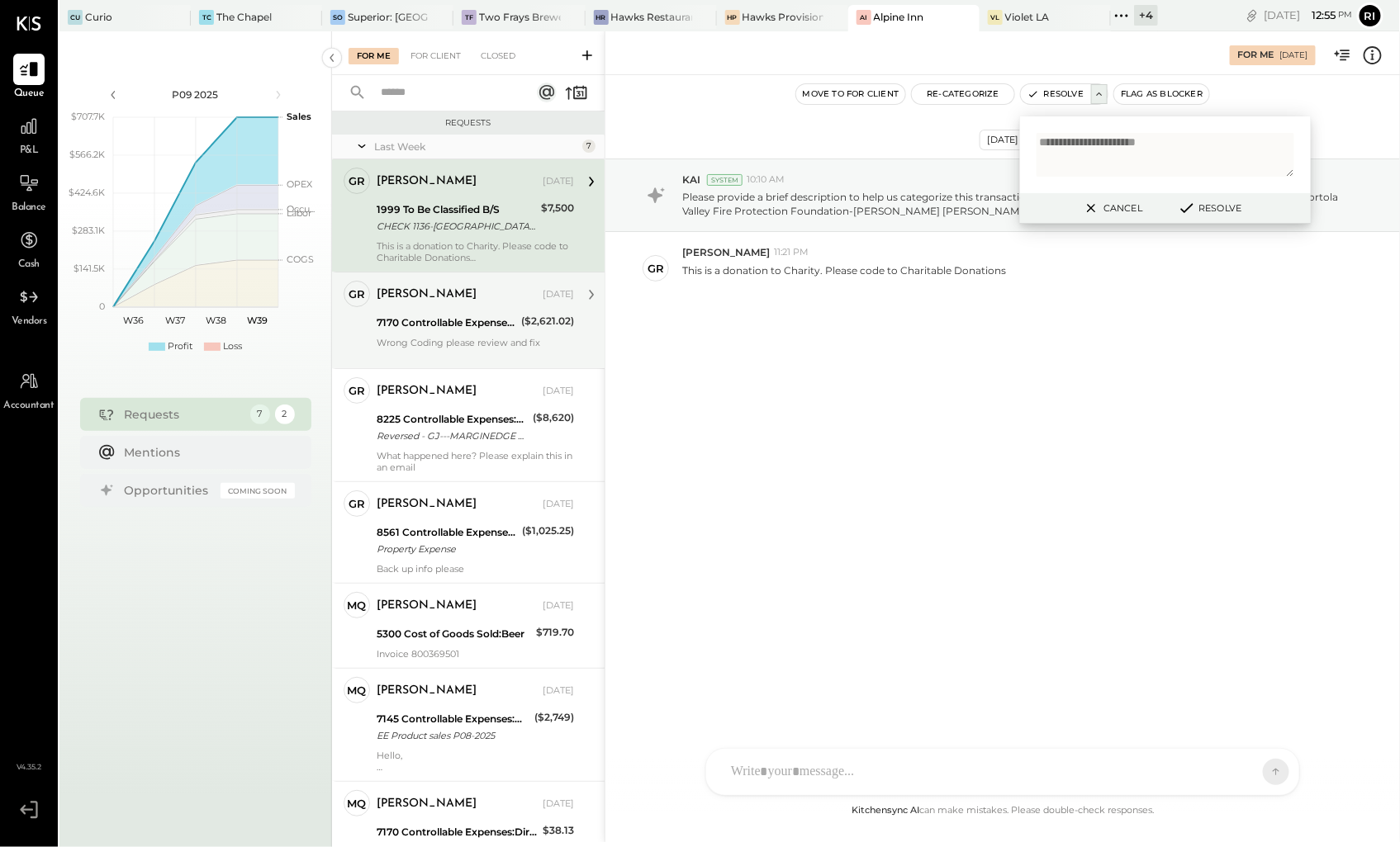
click at [389, 313] on div "7170 Controllable Expenses:Direct Operating Expenses:Memberships/Dues" at bounding box center [446, 323] width 140 height 20
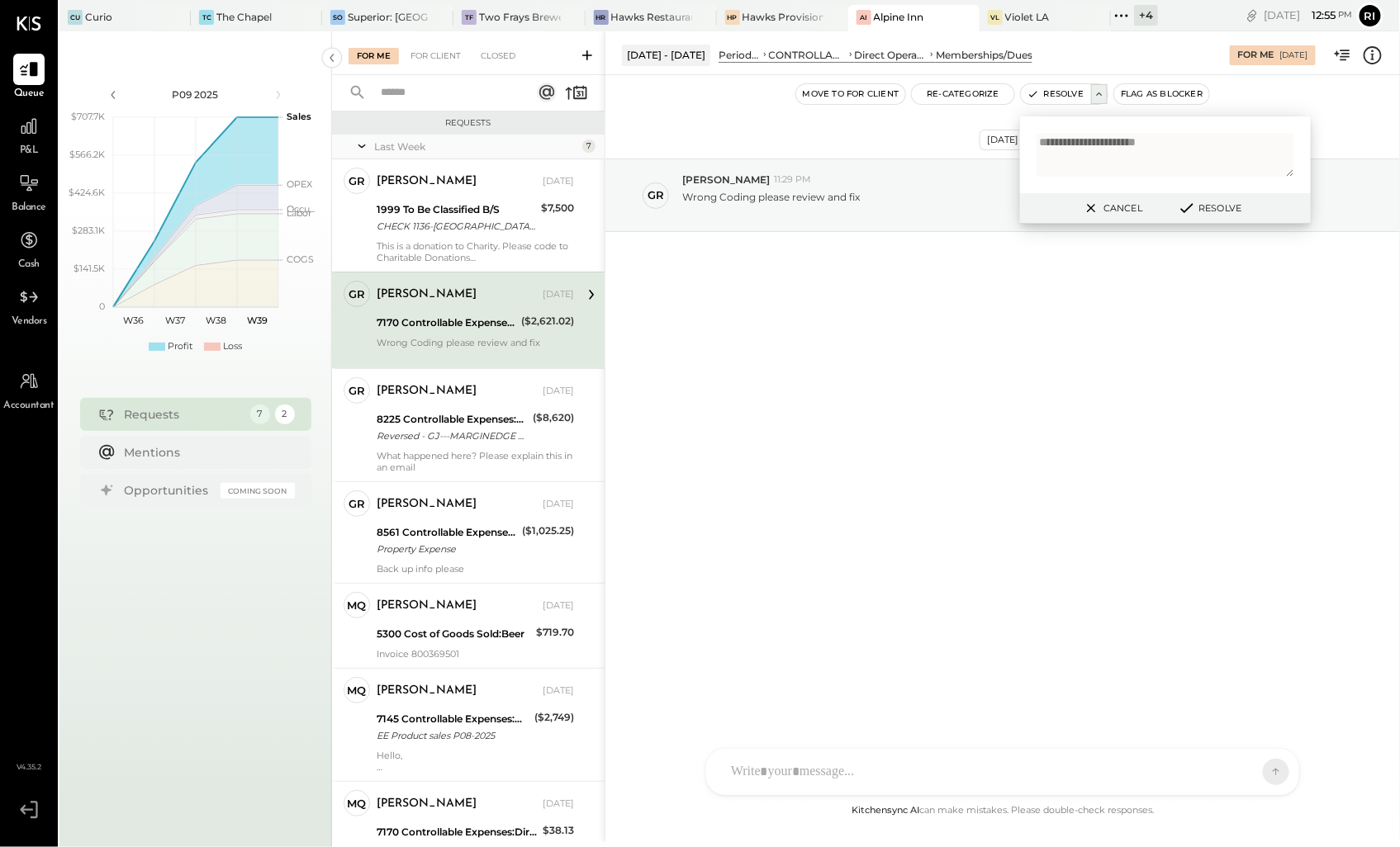
click at [1115, 209] on button "Cancel" at bounding box center [1111, 207] width 71 height 22
click at [889, 735] on div at bounding box center [987, 717] width 530 height 36
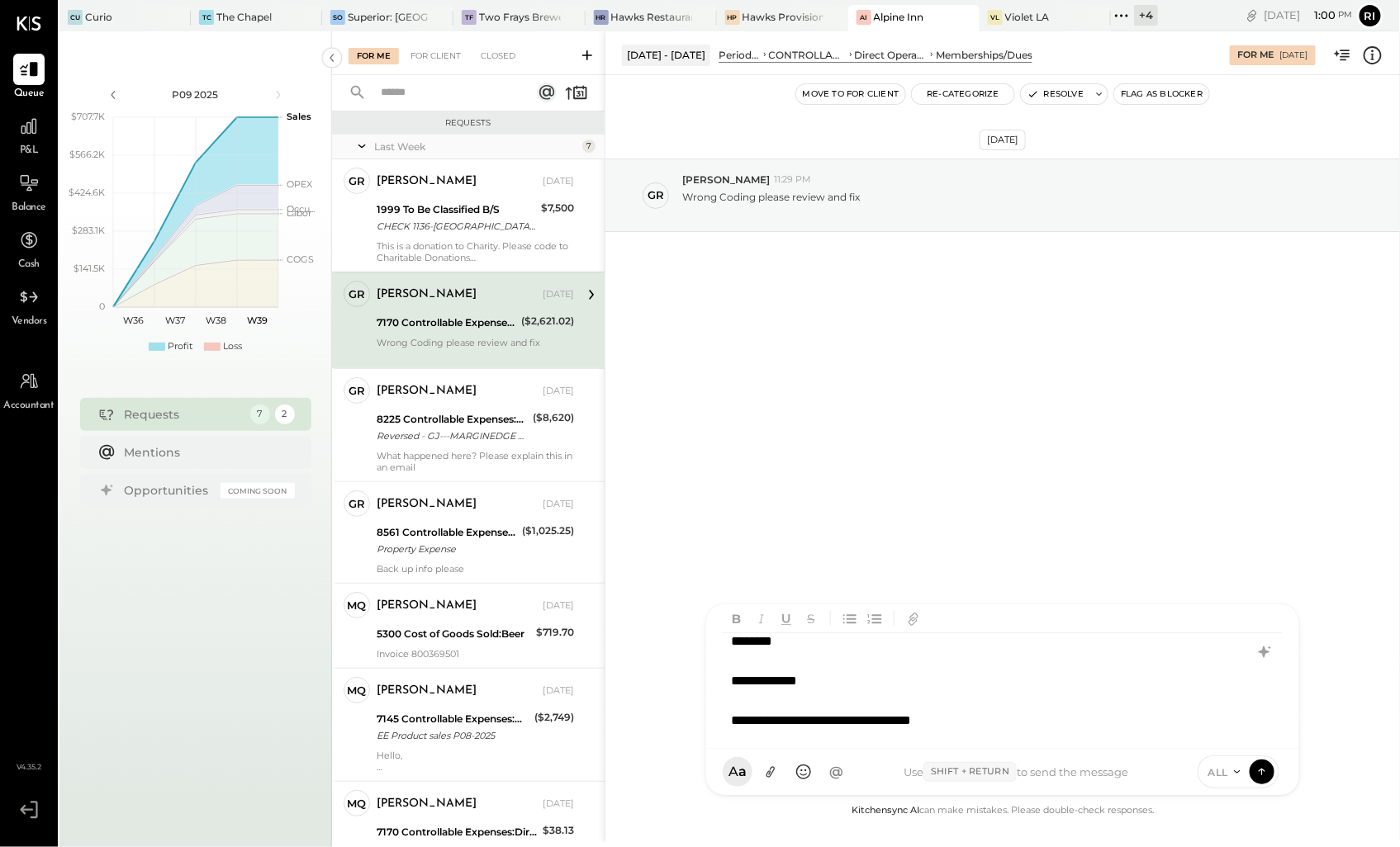
scroll to position [30, 0]
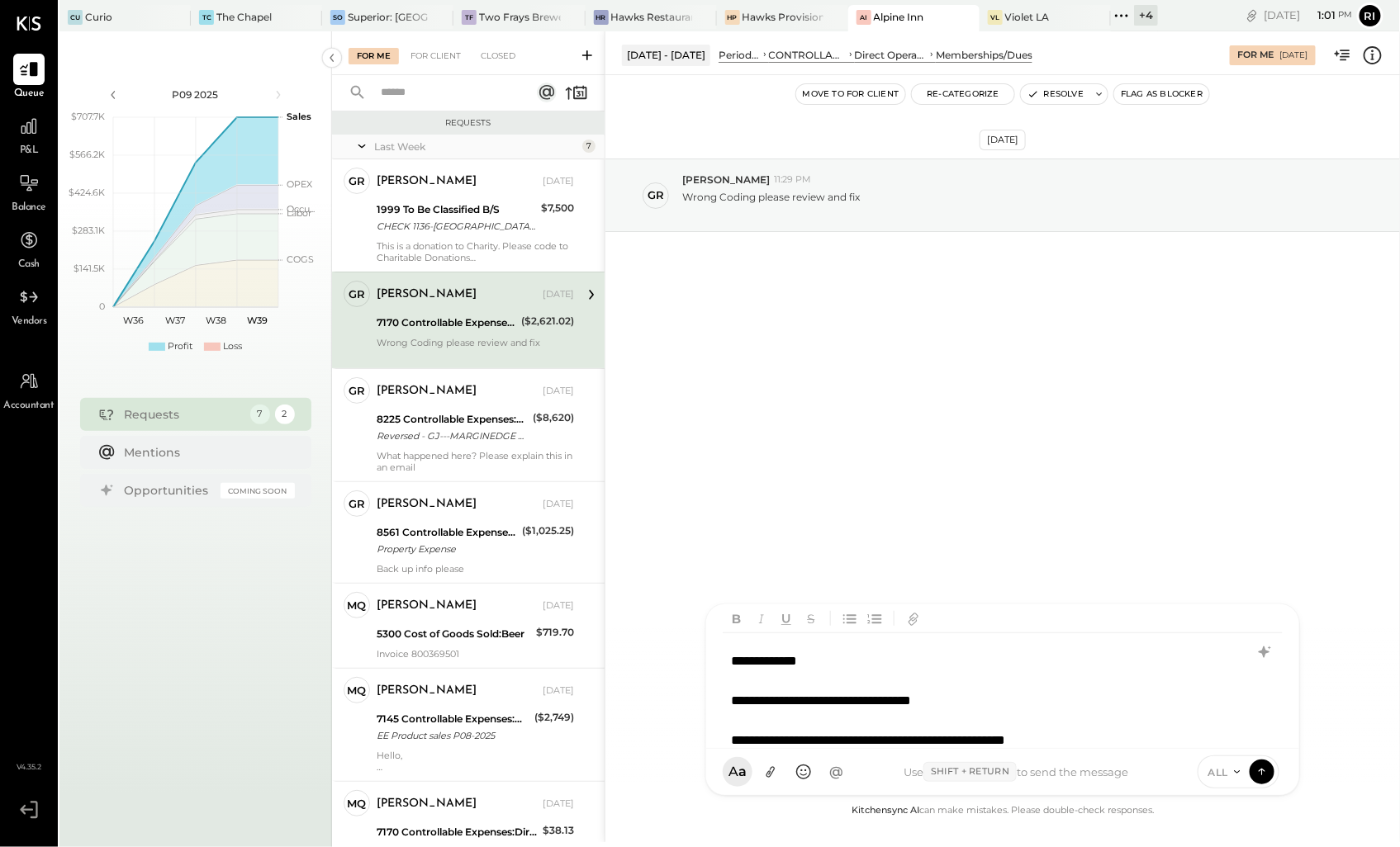
click at [1098, 741] on div "**********" at bounding box center [981, 740] width 501 height 20
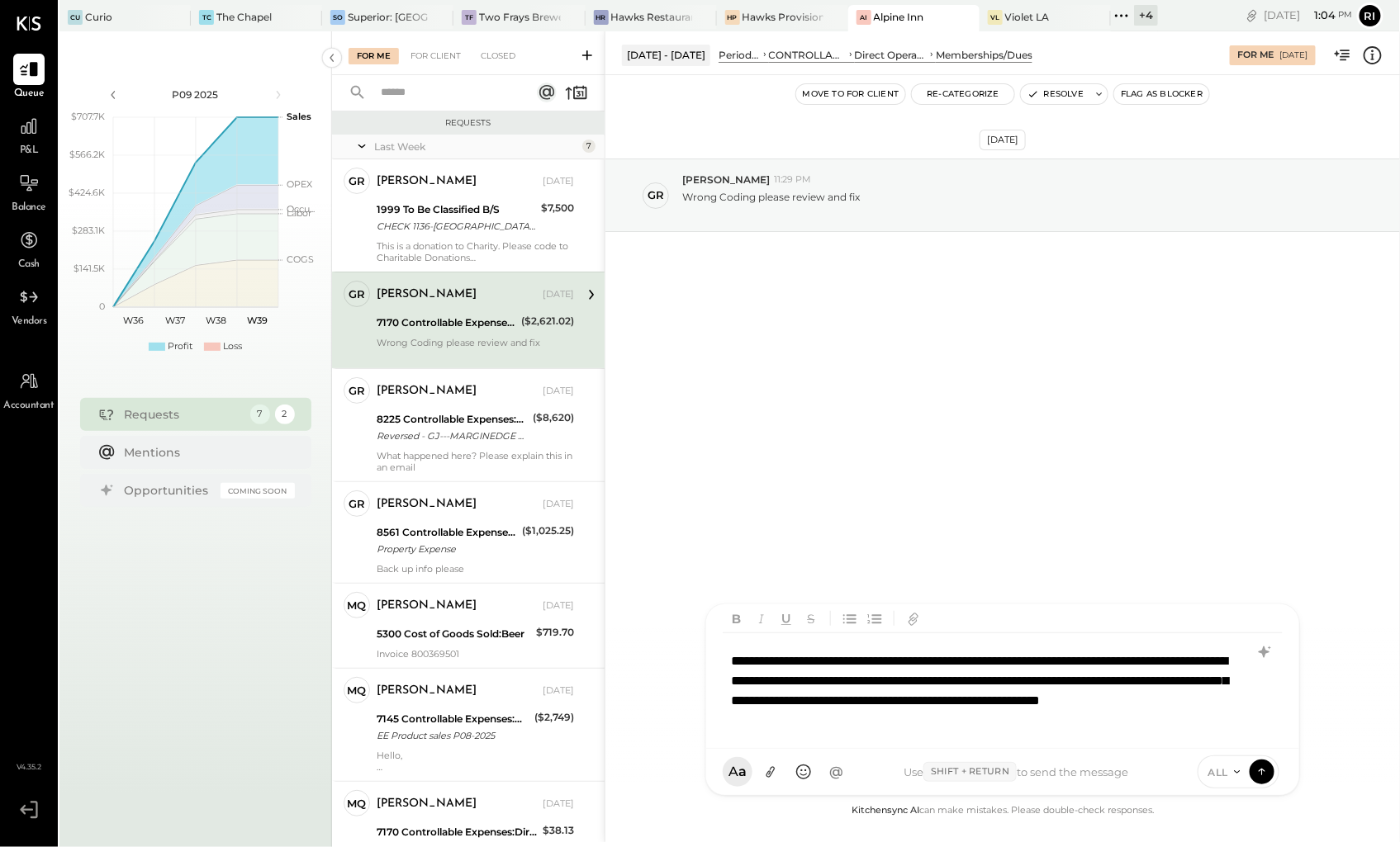
scroll to position [128, 0]
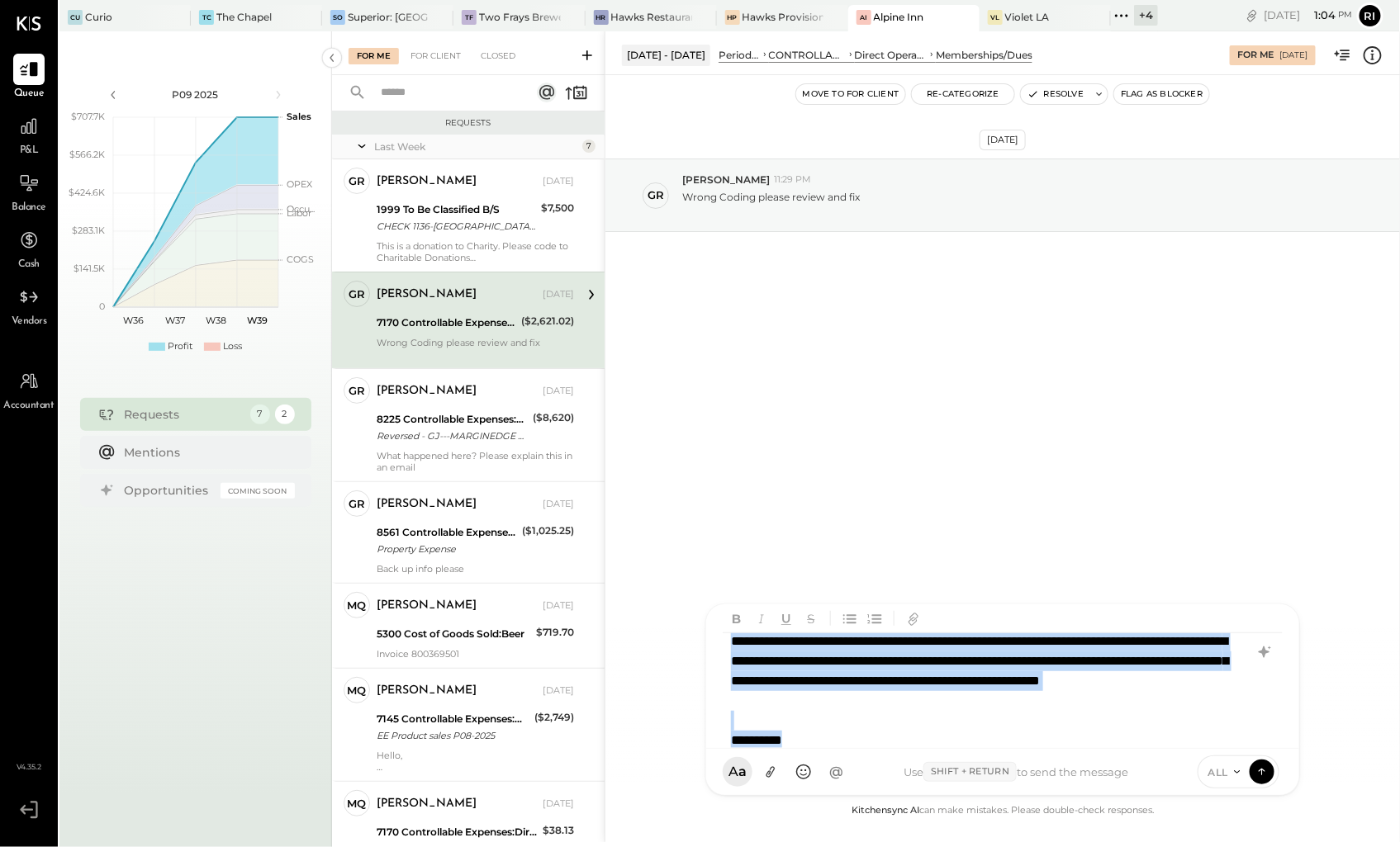
copy div "**********"
click at [964, 695] on div "**********" at bounding box center [981, 671] width 501 height 79
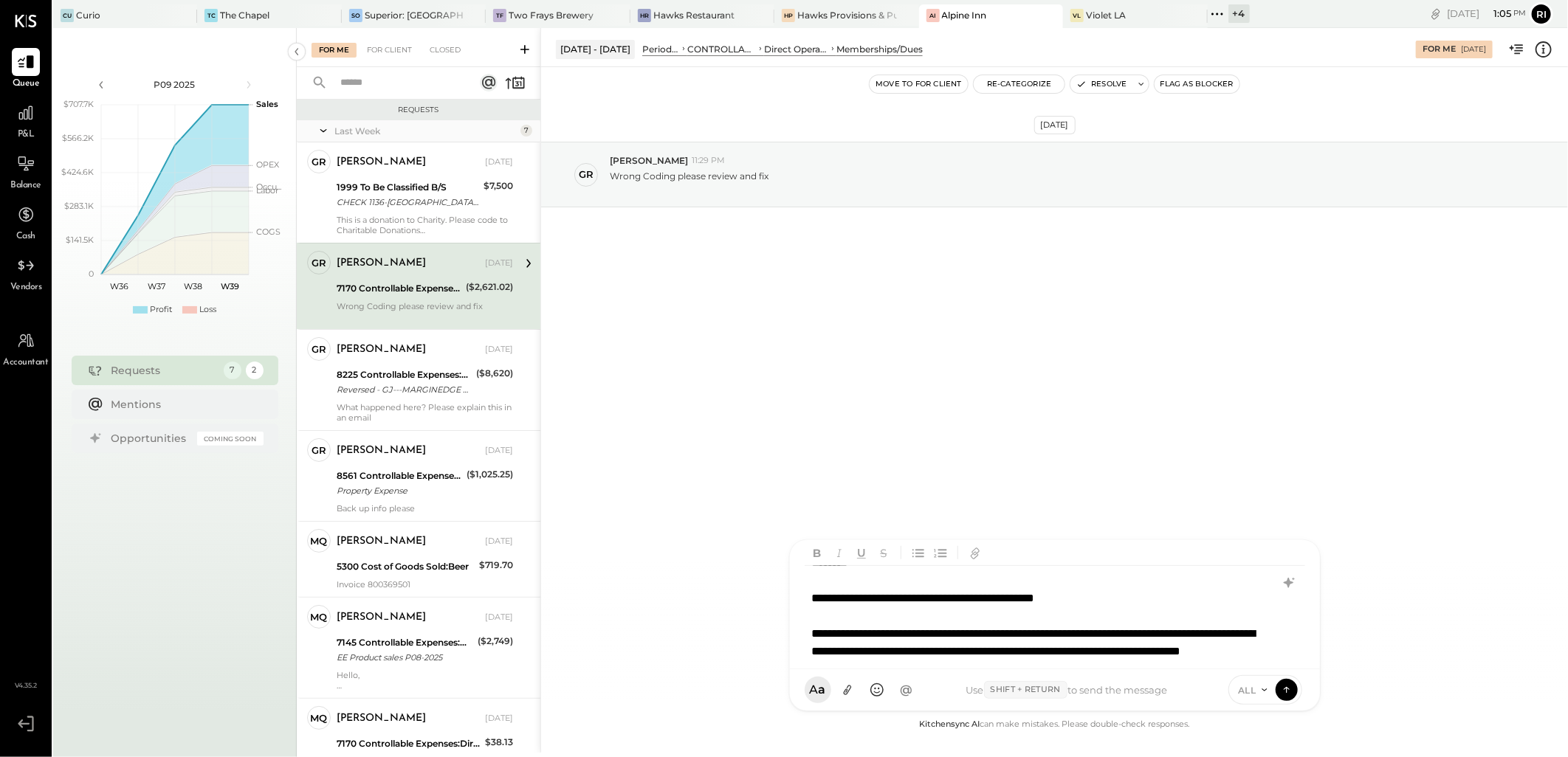
scroll to position [0, 0]
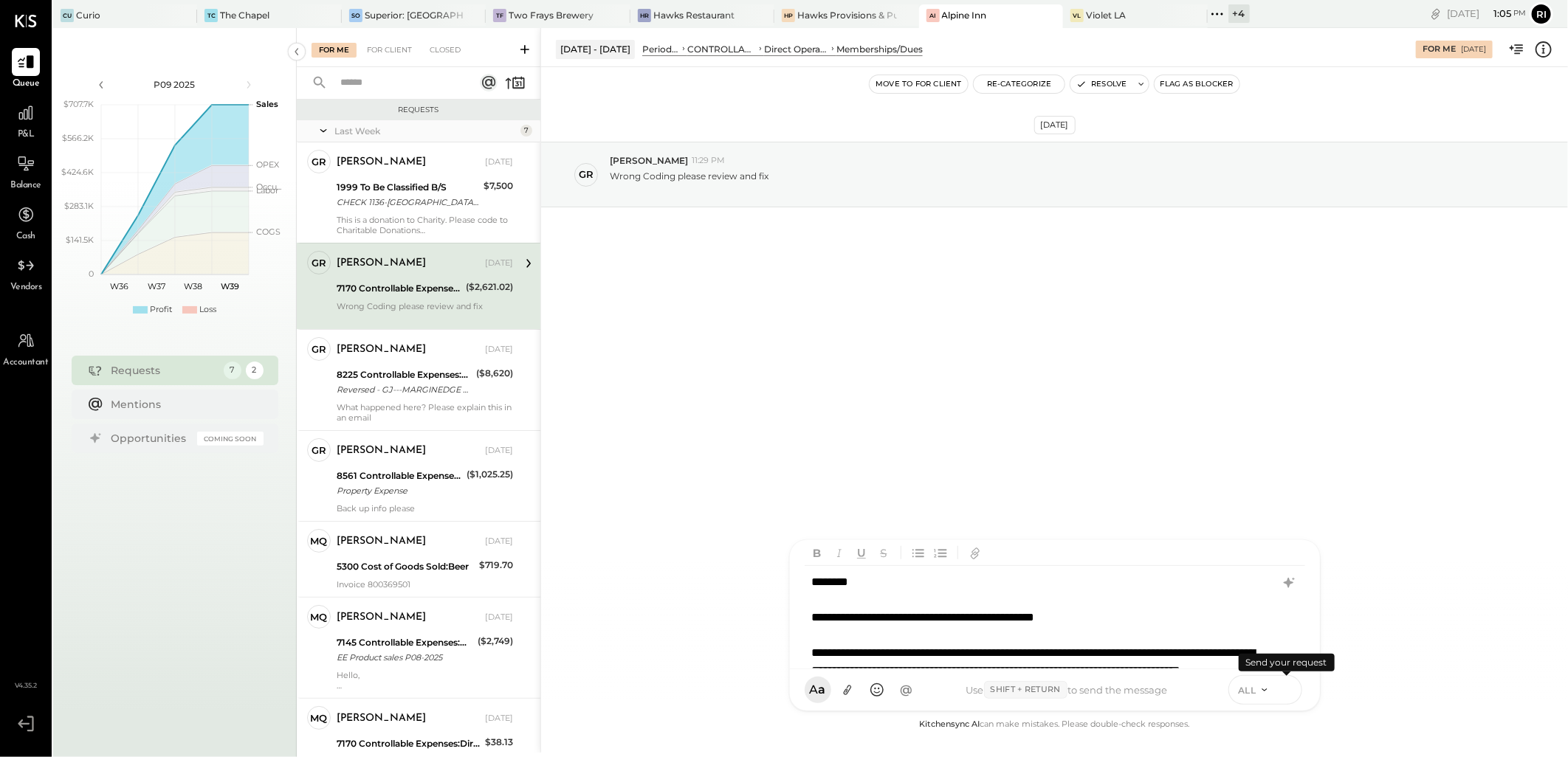
click at [1283, 695] on icon at bounding box center [1286, 689] width 14 height 14
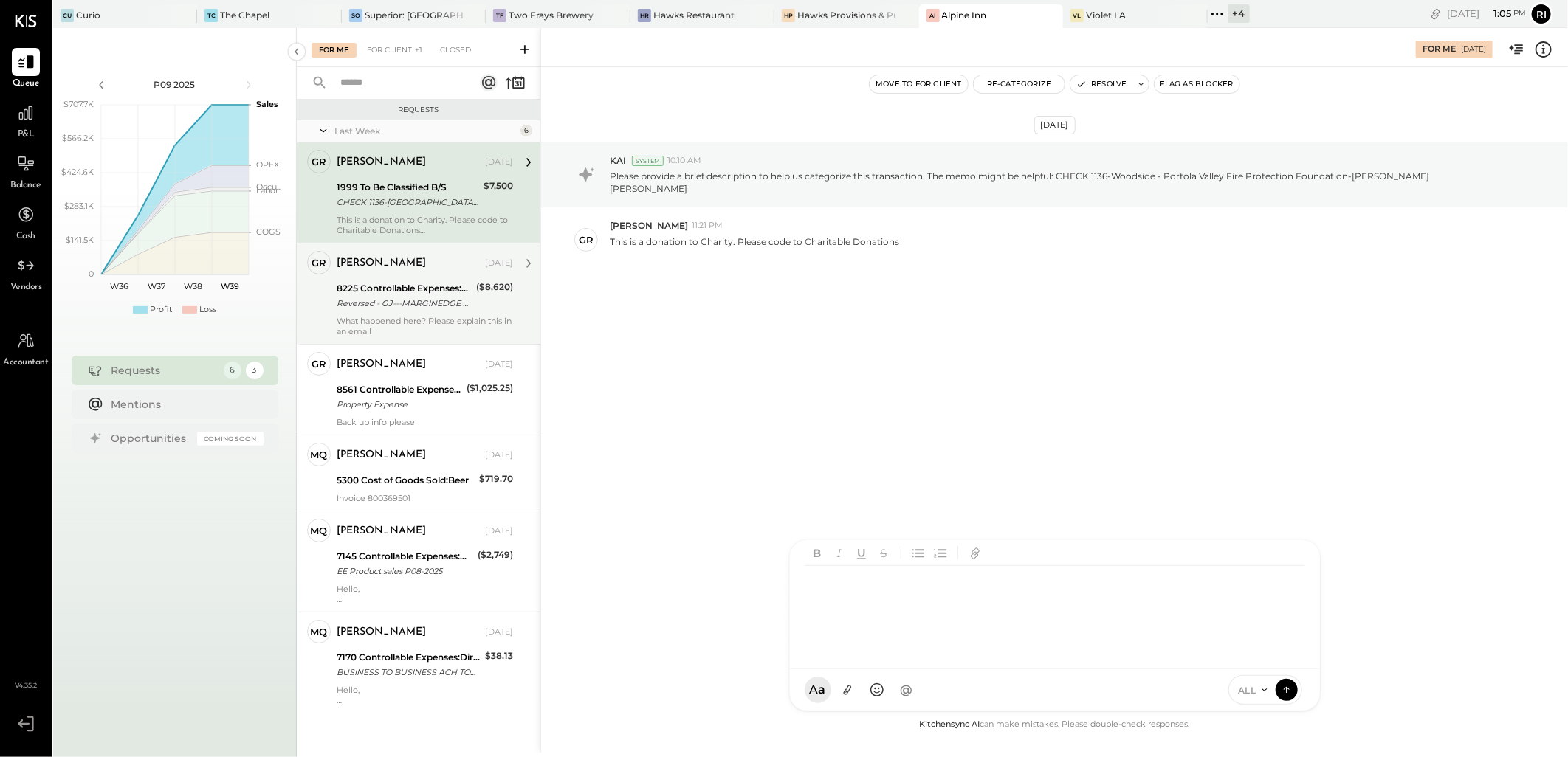
click at [454, 297] on div "Reversed - GJ---MARGINEDGE CO MEEP000128 RefundMP000128 Alpine Inn" at bounding box center [404, 303] width 135 height 14
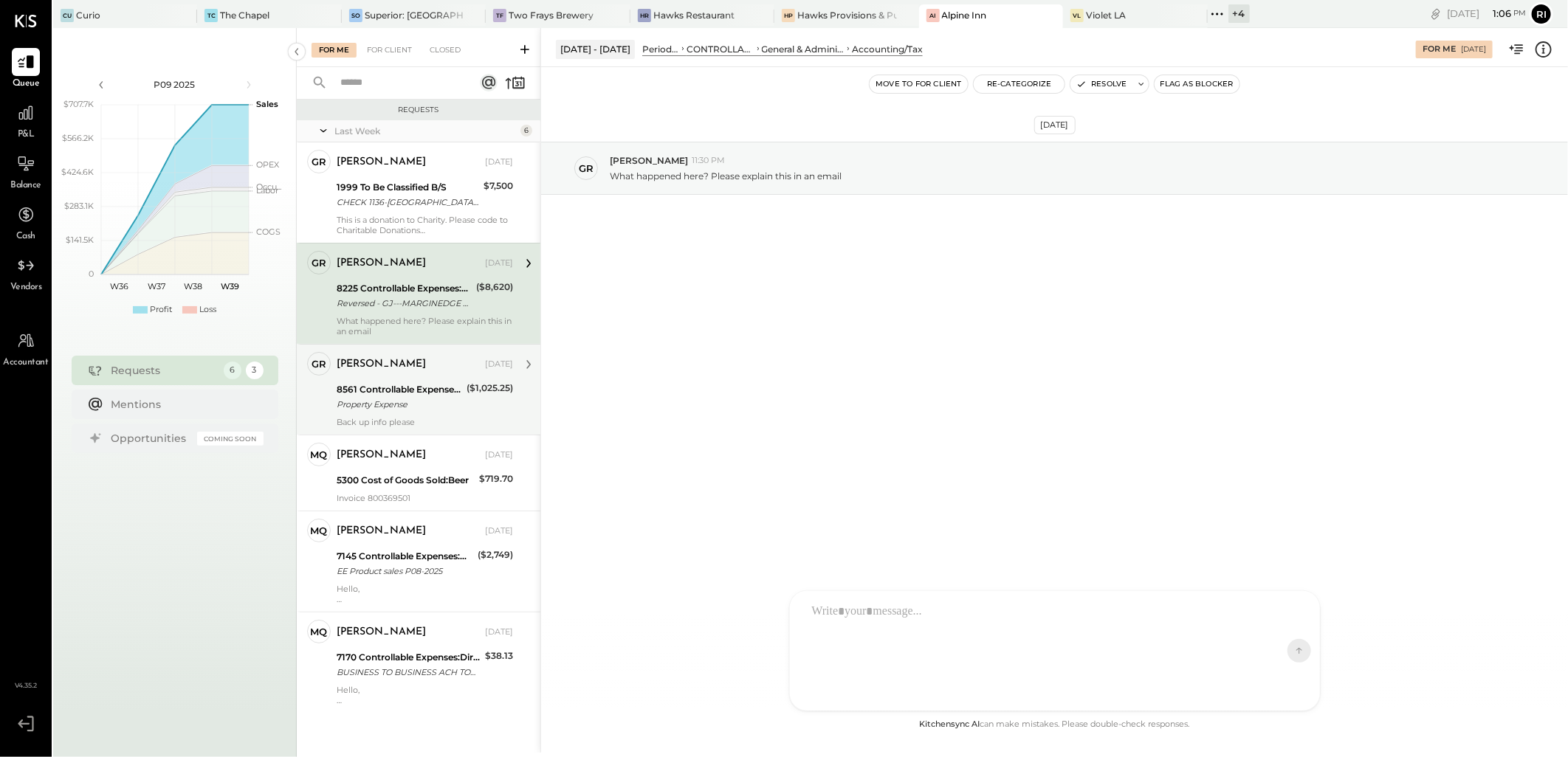
click at [412, 391] on div "8561 Controllable Expenses:General & Administrative Expenses:Property insurance" at bounding box center [399, 389] width 125 height 14
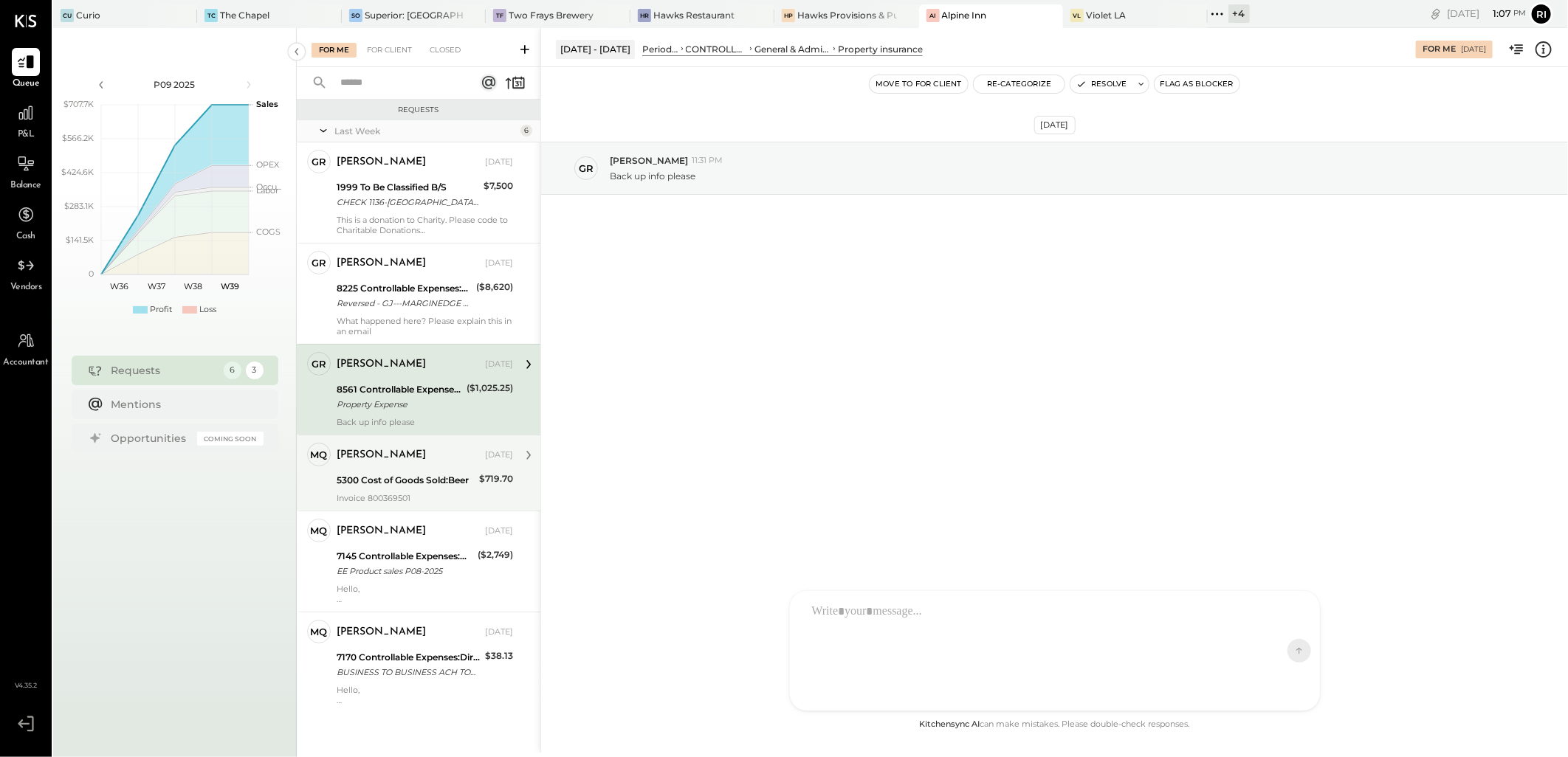
click at [462, 478] on div "5300 Cost of Goods Sold:Beer" at bounding box center [406, 480] width 138 height 14
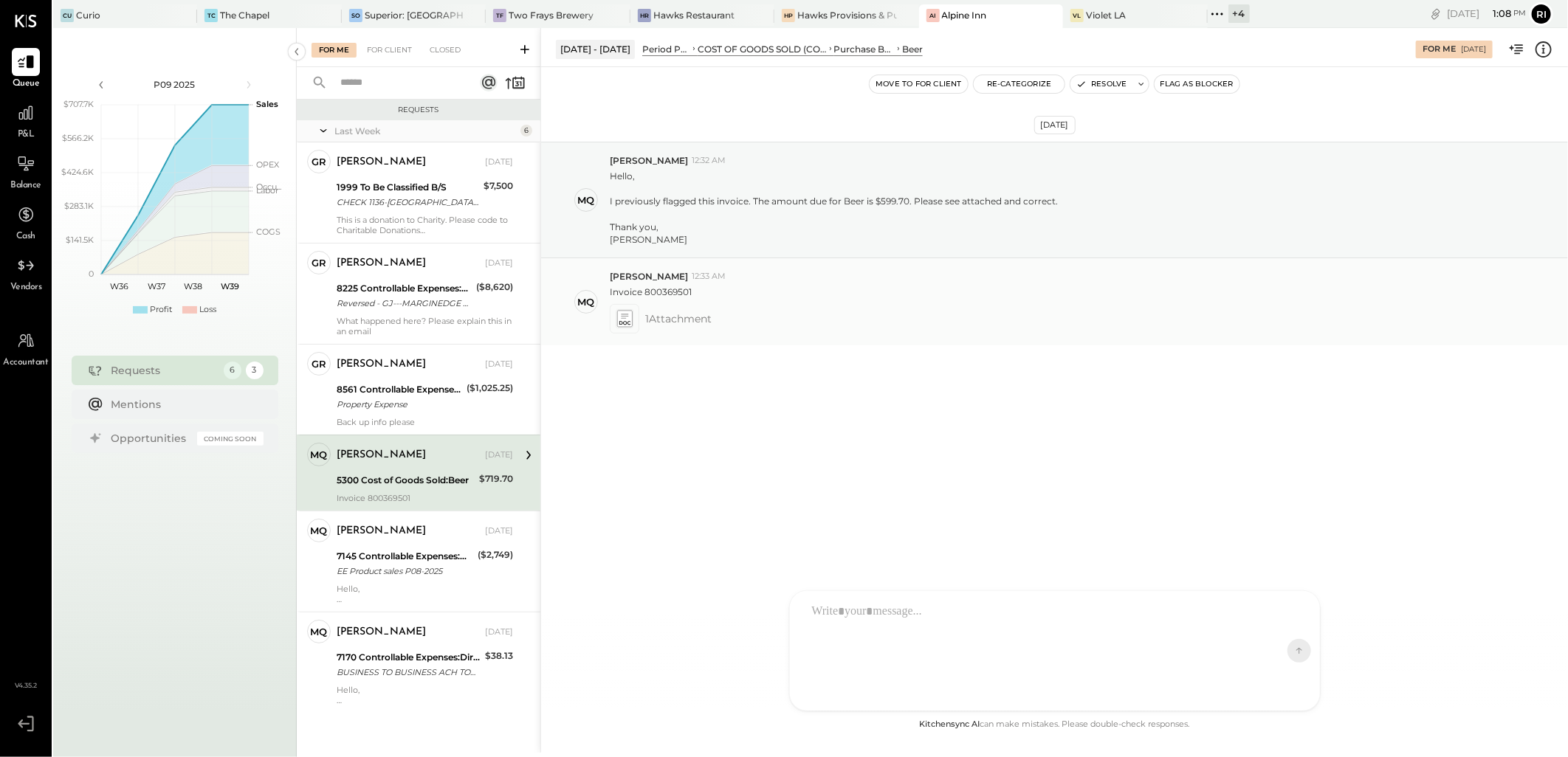
click at [622, 318] on icon at bounding box center [624, 319] width 15 height 17
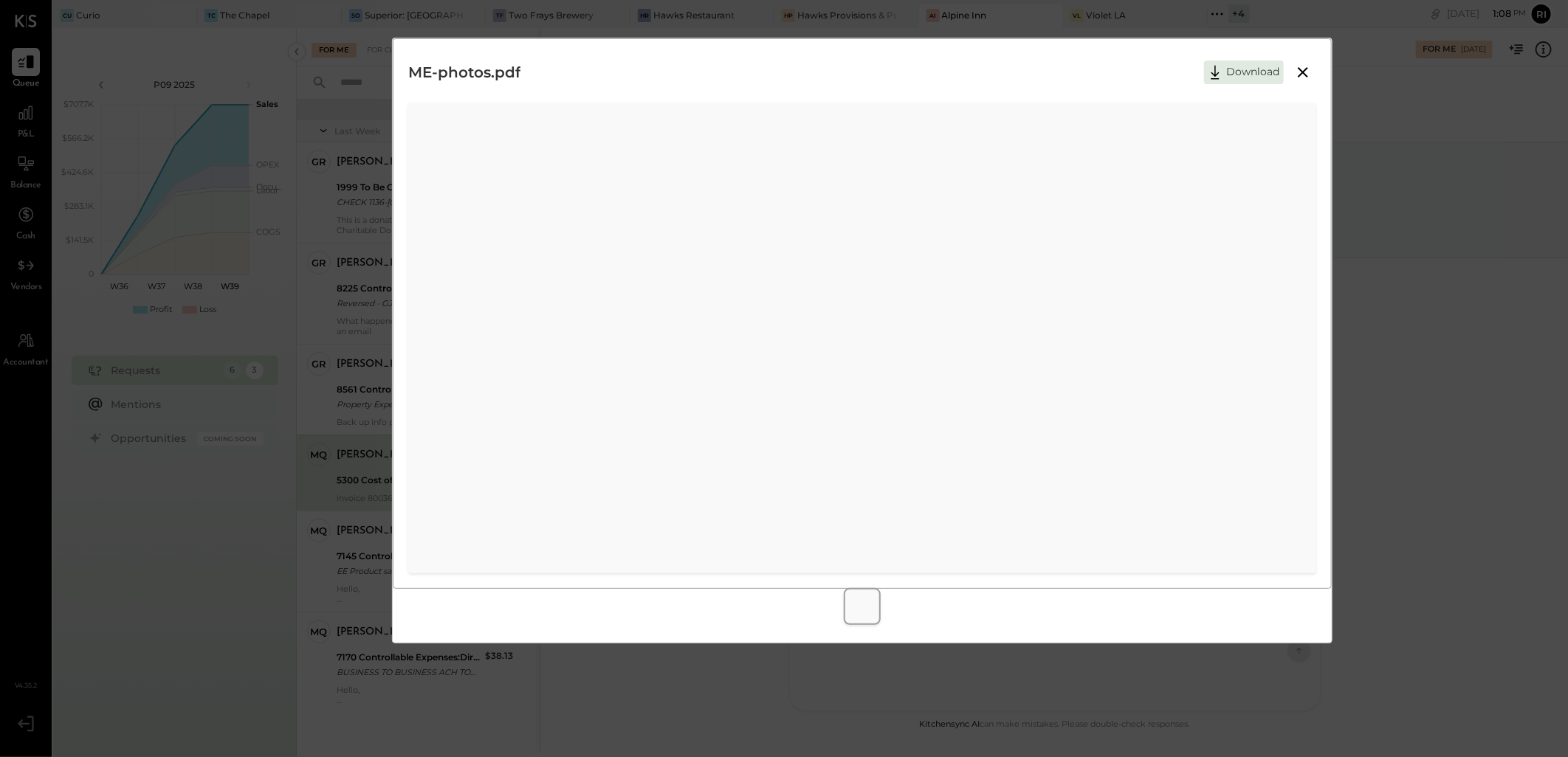
click at [1303, 72] on icon at bounding box center [1303, 72] width 10 height 10
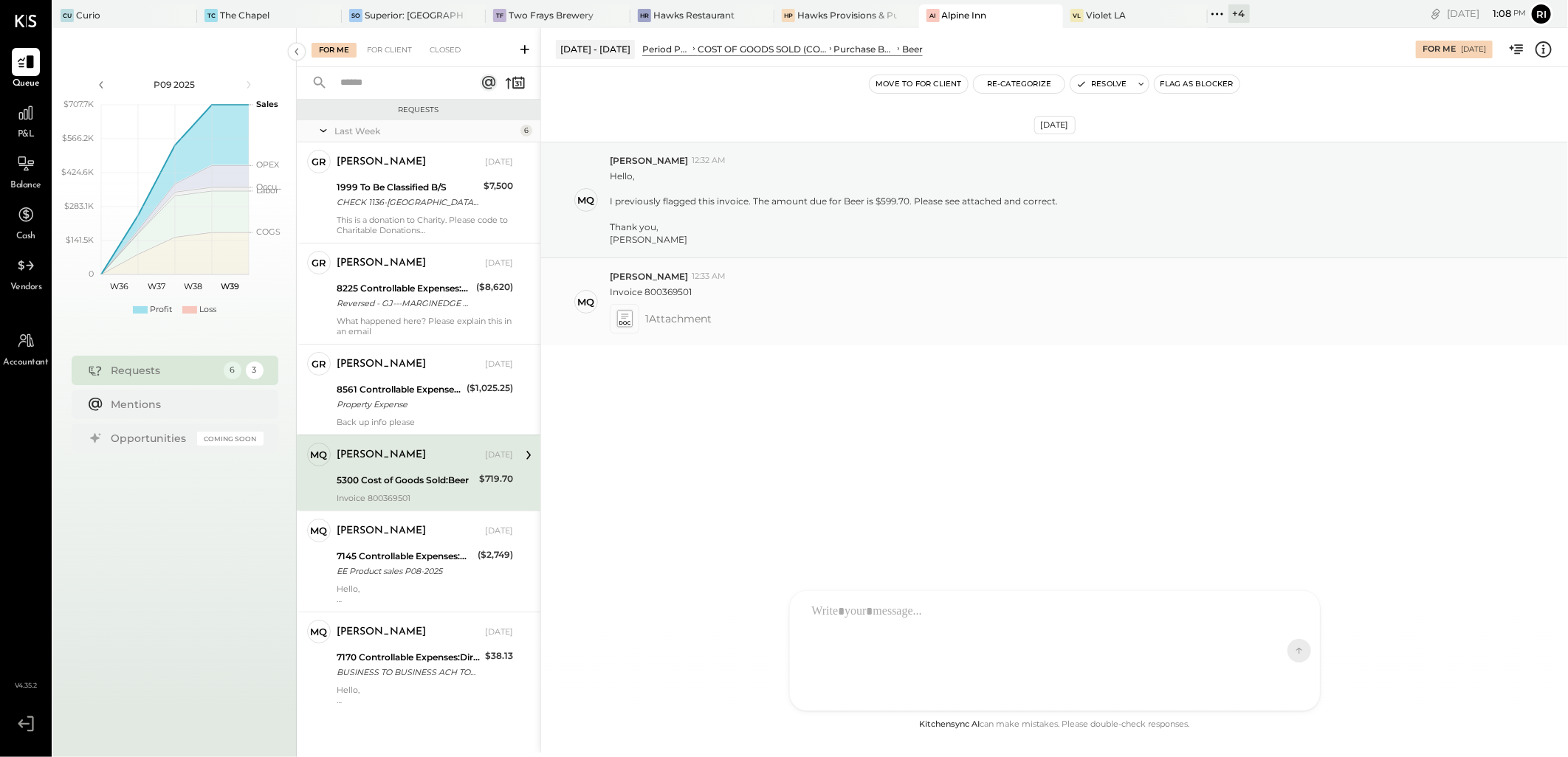
click at [677, 298] on p "Invoice 800369501" at bounding box center [651, 292] width 82 height 13
copy p "800369501"
click at [1141, 87] on icon at bounding box center [1141, 84] width 10 height 10
click at [1112, 122] on textarea at bounding box center [1199, 139] width 231 height 39
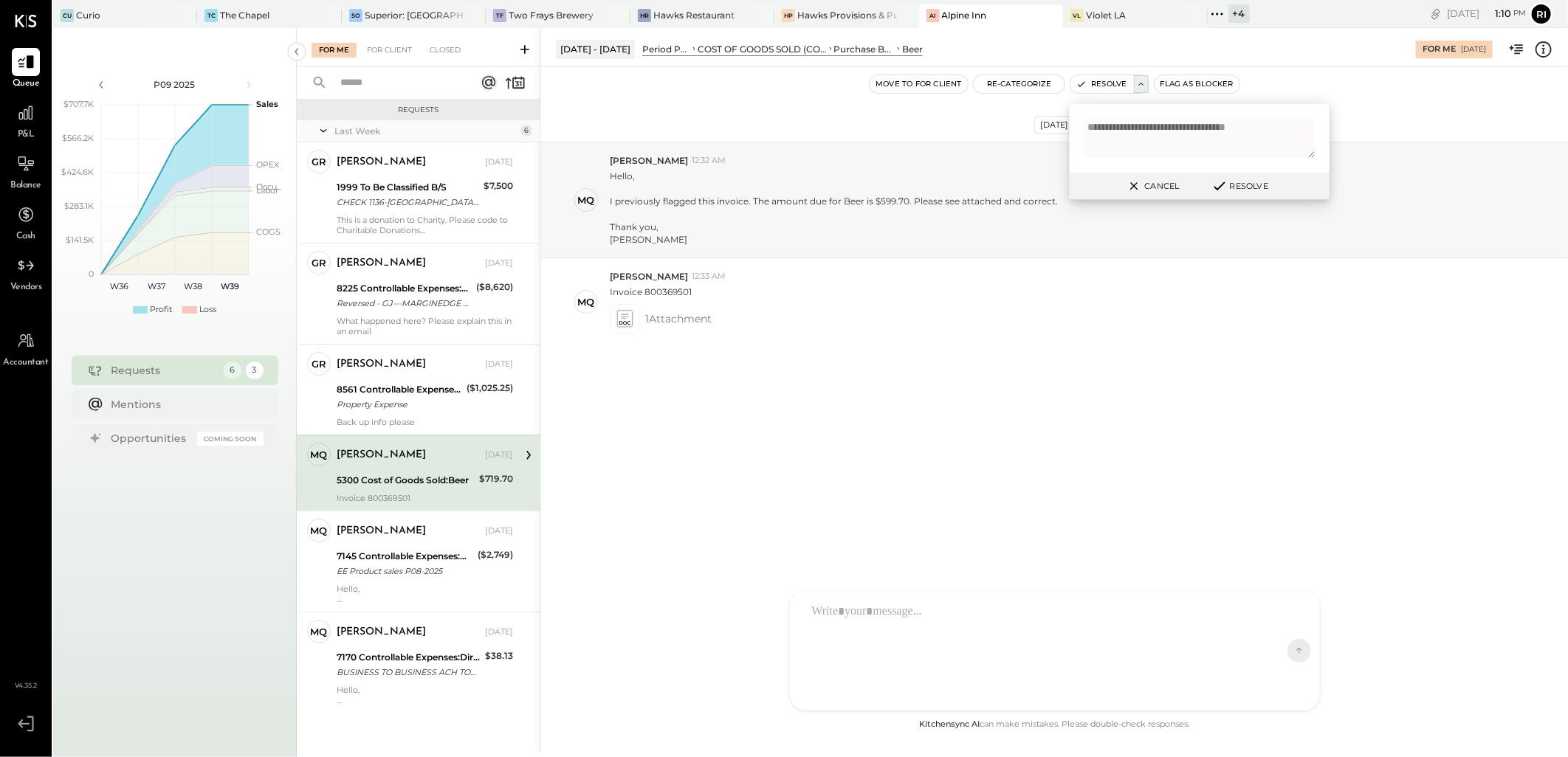
type textarea "**********"
click at [1223, 186] on icon at bounding box center [1219, 185] width 18 height 16
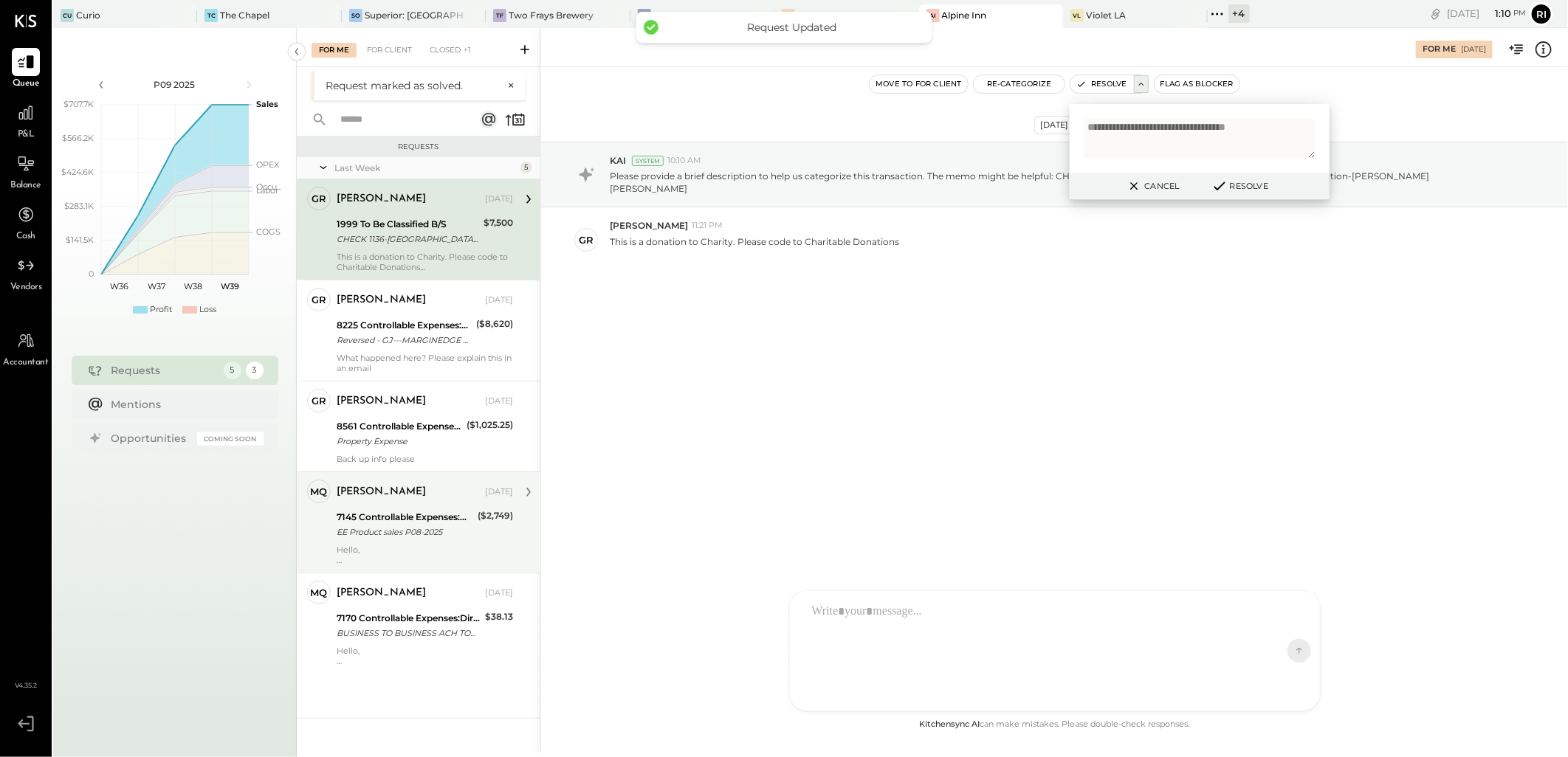
click at [423, 546] on div "Hello, This is not an EE Purchase. It is a reimbursement done by a liquor rep o…" at bounding box center [425, 555] width 176 height 20
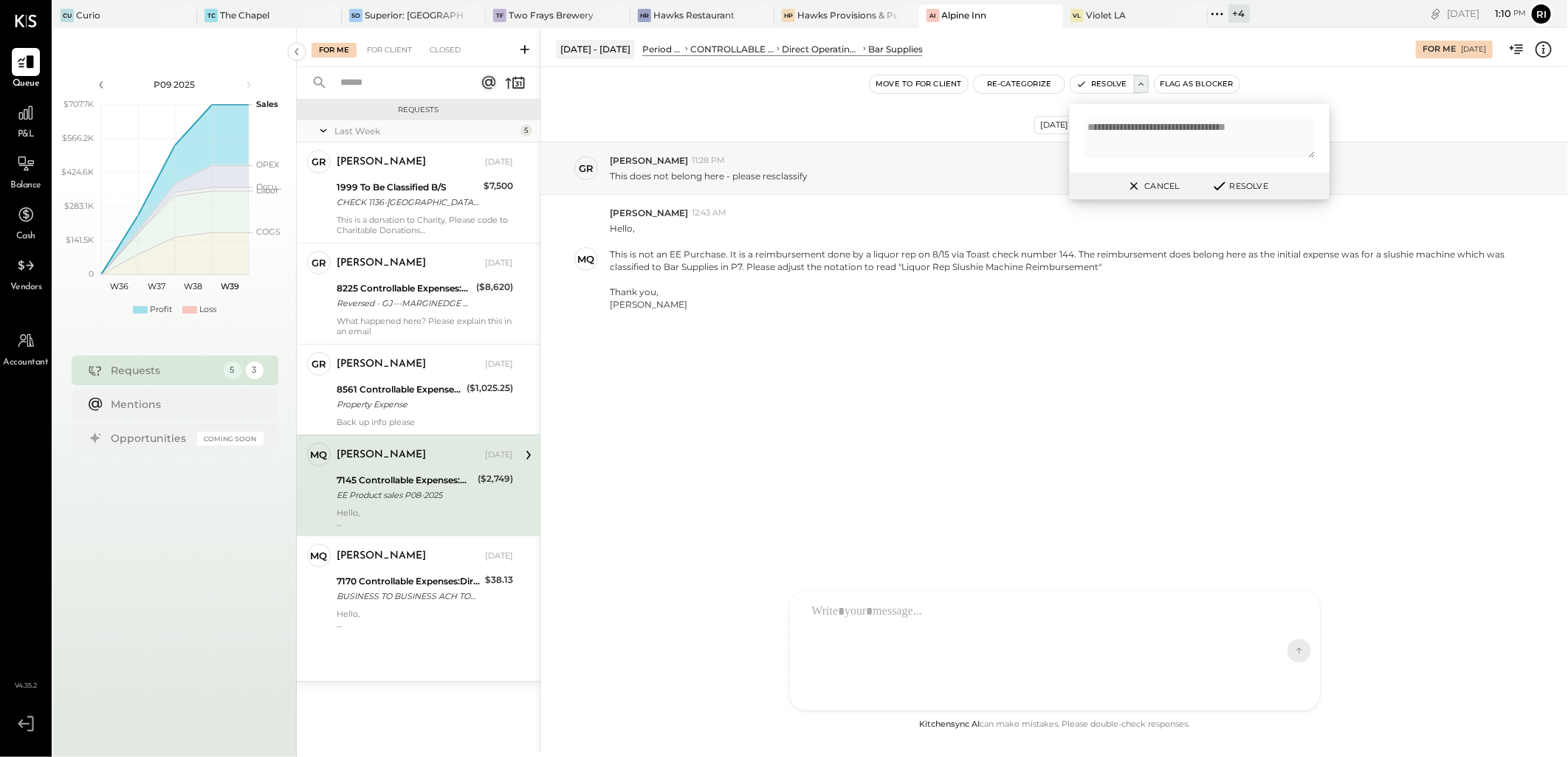
click at [889, 441] on div "[DATE] gr [PERSON_NAME] 11:28 PM This does not belong here - please resclassify…" at bounding box center [1054, 391] width 1027 height 649
click at [1148, 182] on button "Cancel" at bounding box center [1152, 185] width 64 height 20
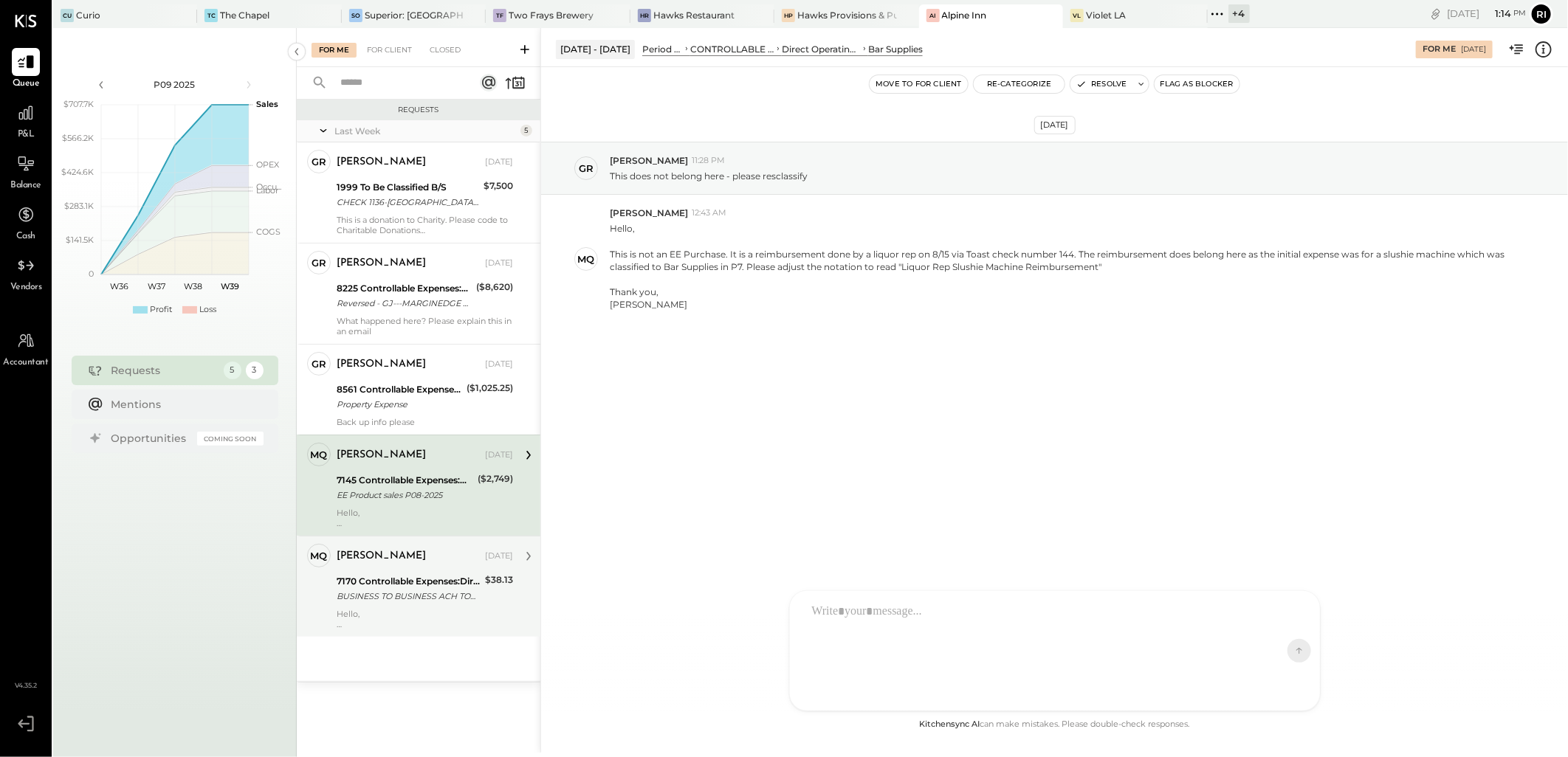
click at [471, 590] on div "BUSINESS TO BUSINESS ACH TOAST CHB AUG [DATE] XXXXXXX1011RWOZ [PERSON_NAME] Alp…" at bounding box center [408, 595] width 144 height 14
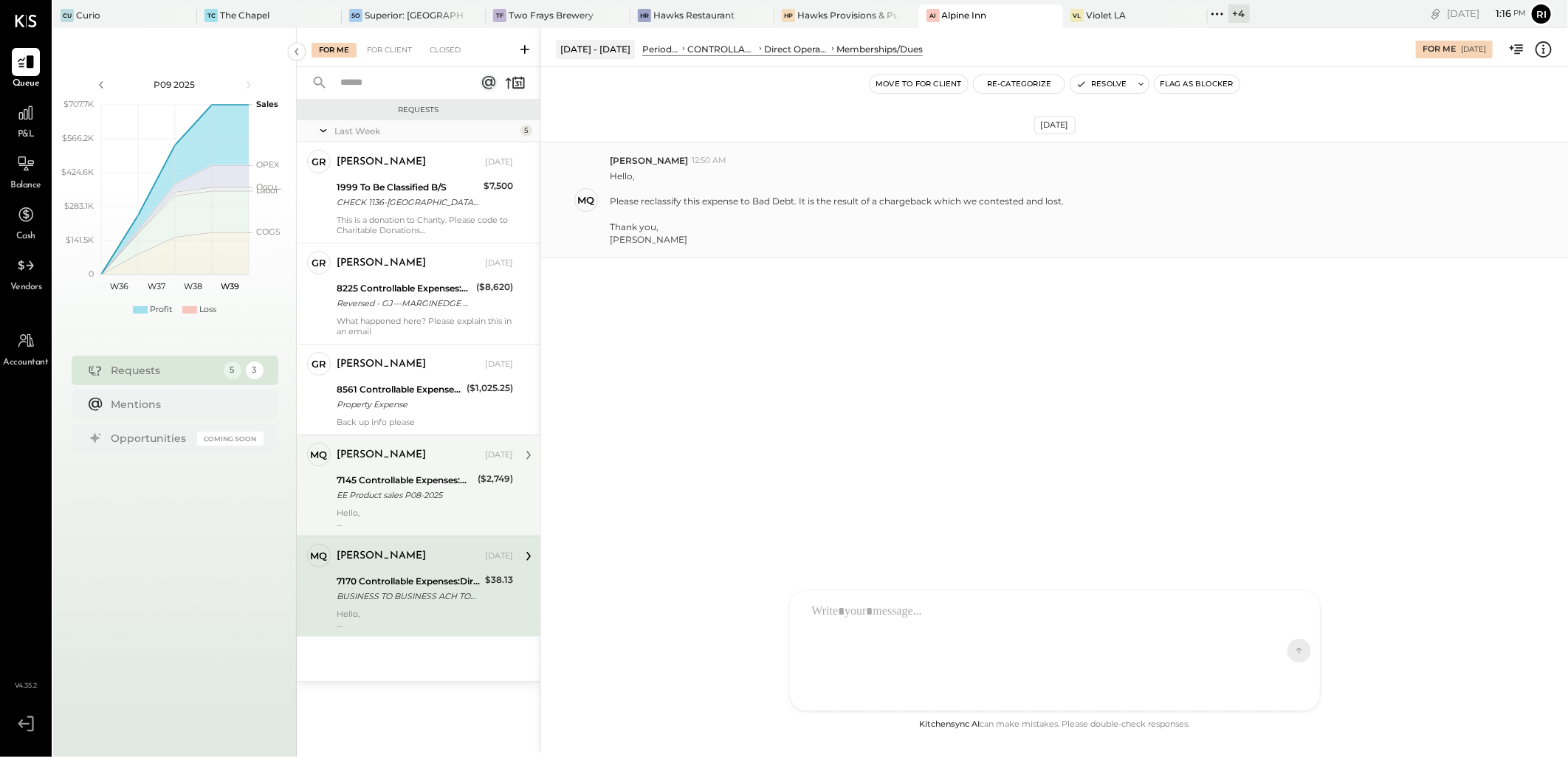
drag, startPoint x: 609, startPoint y: 200, endPoint x: 1085, endPoint y: 198, distance: 476.0
click at [1085, 198] on div "Hello, Please reclassify this expense to Bad Debt. It is the result of a charge…" at bounding box center [1083, 206] width 946 height 79
copy div "Please reclassify this expense to Bad Debt. It is the result of a chargeback wh…"
click at [868, 408] on div "[DATE] MQ [PERSON_NAME] 12:50 AM Hello, Please reclassify this expense to Bad D…" at bounding box center [1054, 391] width 1027 height 649
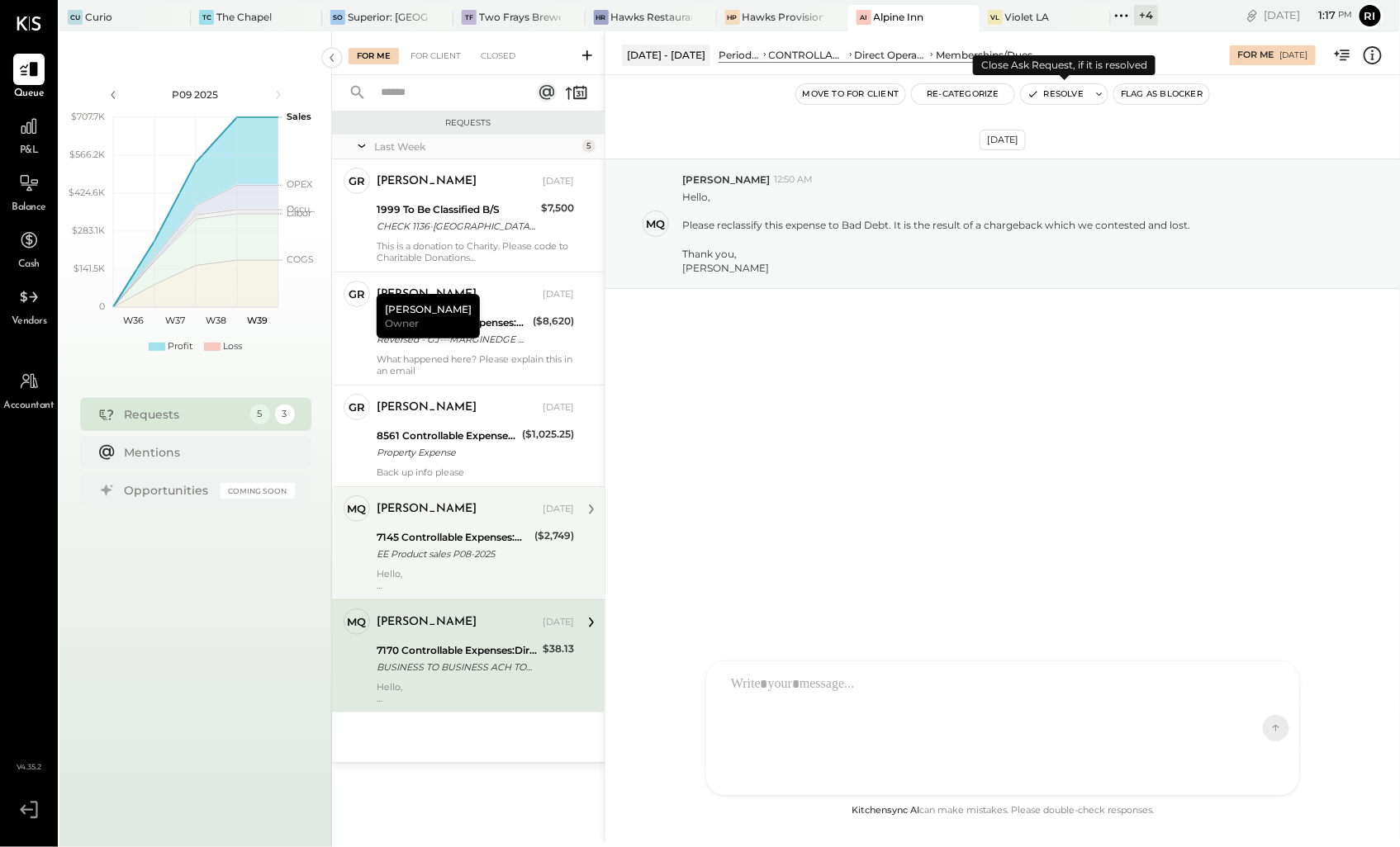
click at [1095, 94] on icon at bounding box center [1099, 94] width 11 height 11
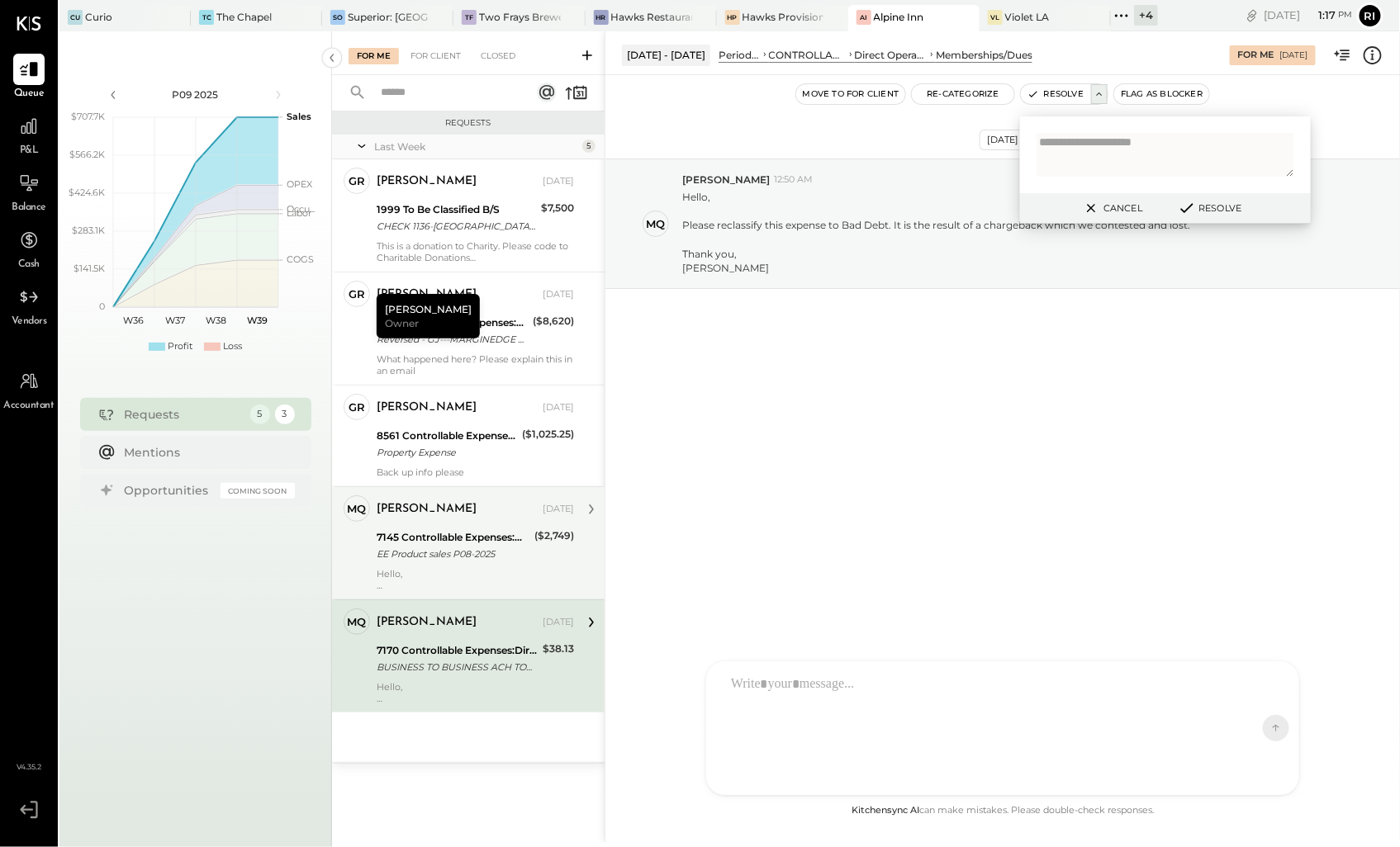
click at [1094, 143] on textarea at bounding box center [1165, 155] width 258 height 44
type textarea "**********"
click at [1198, 209] on button "Resolve" at bounding box center [1209, 207] width 74 height 20
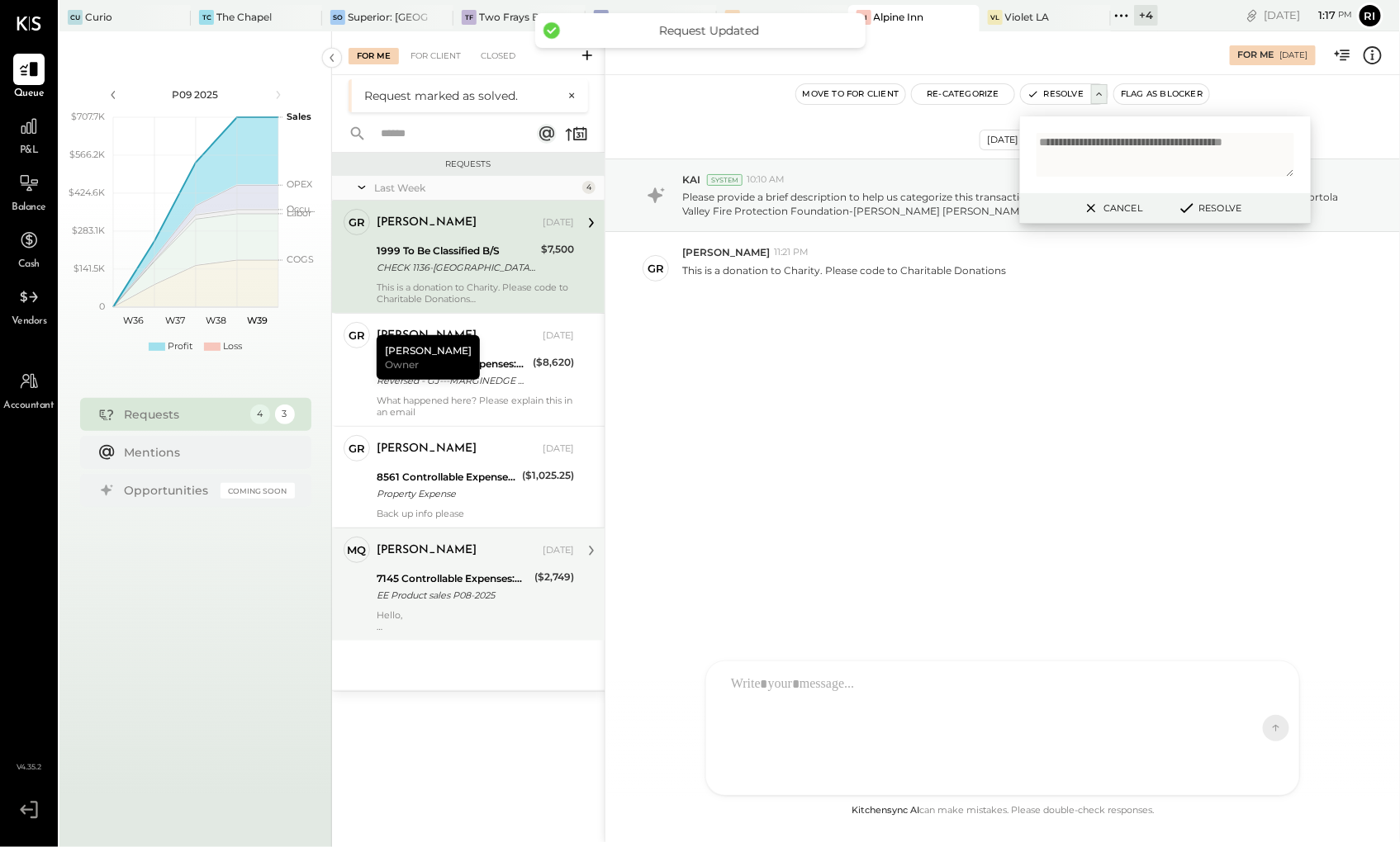
click at [482, 275] on div "CHECK 1136-[GEOGRAPHIC_DATA] - Portola Valley Fire Protection Foundation-[PERSO…" at bounding box center [456, 266] width 159 height 16
click at [876, 369] on div "[DATE] KAI System 10:10 AM Please provide a brief description to help us catego…" at bounding box center [1002, 272] width 795 height 312
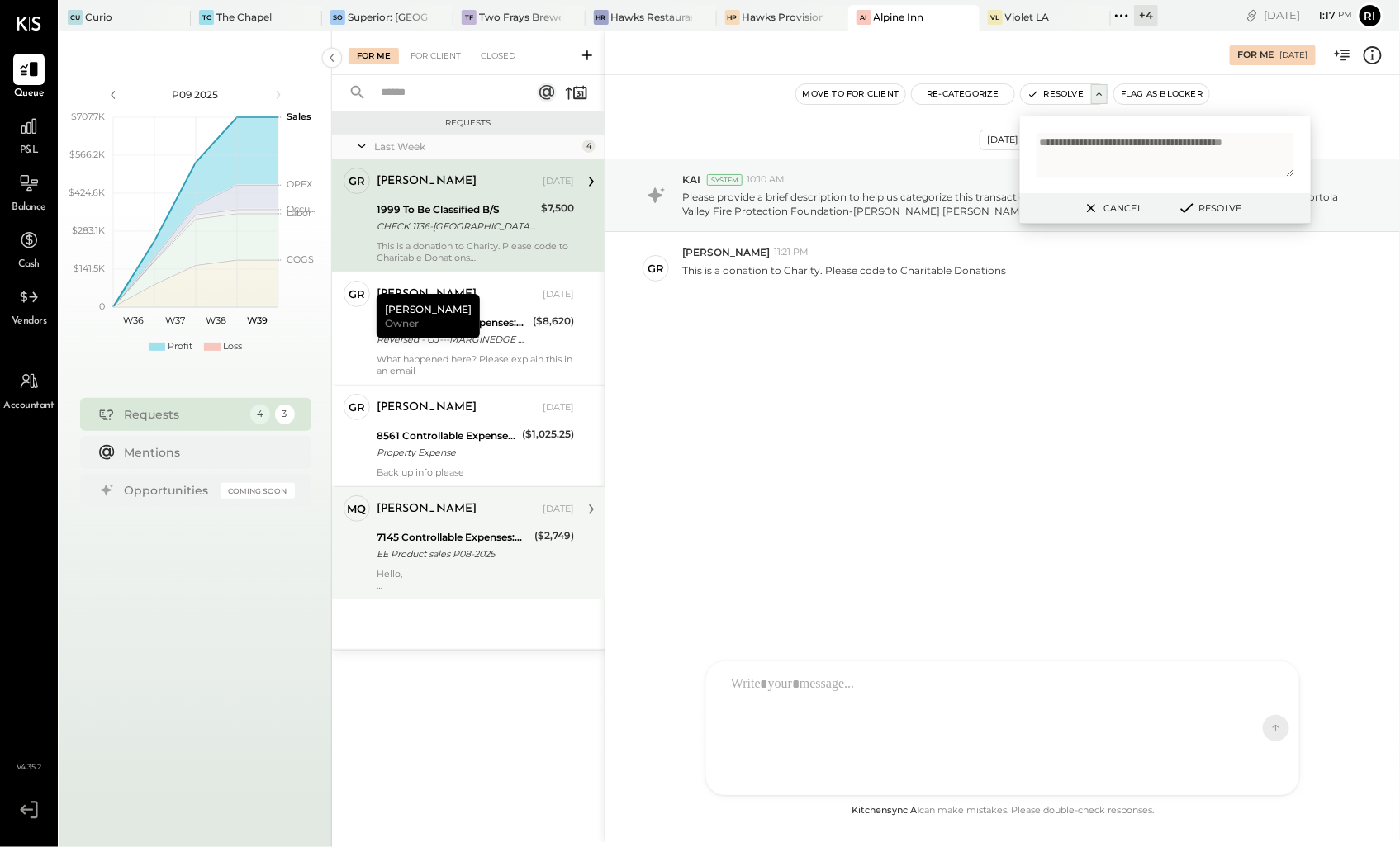
click at [1100, 209] on icon at bounding box center [1092, 207] width 21 height 20
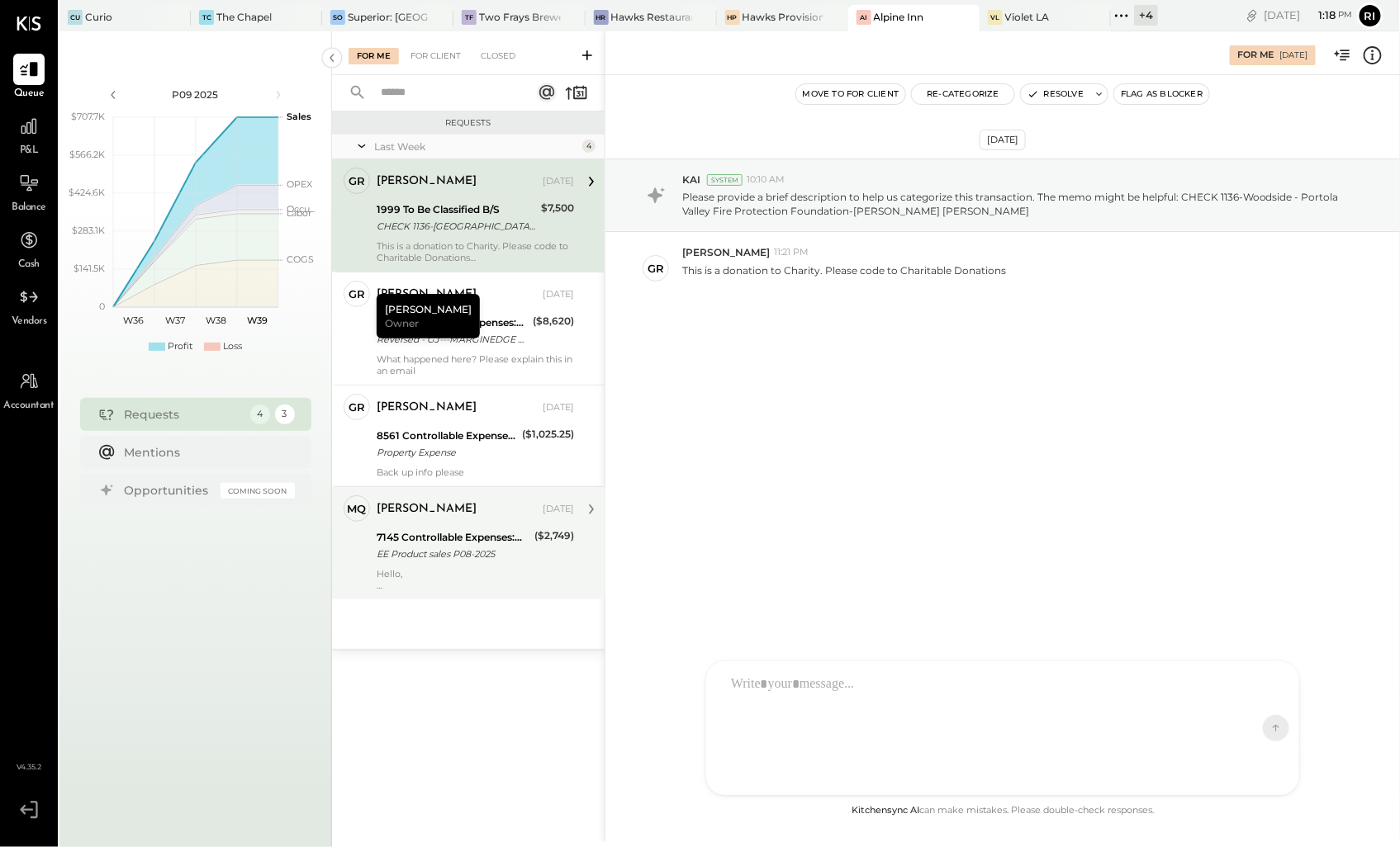
click at [967, 581] on div "[DATE] KAI System 10:10 AM Please provide a brief description to help us catego…" at bounding box center [1002, 438] width 795 height 726
click at [801, 545] on div "[DATE] KAI System 10:10 AM Please provide a brief description to help us catego…" at bounding box center [1002, 438] width 795 height 726
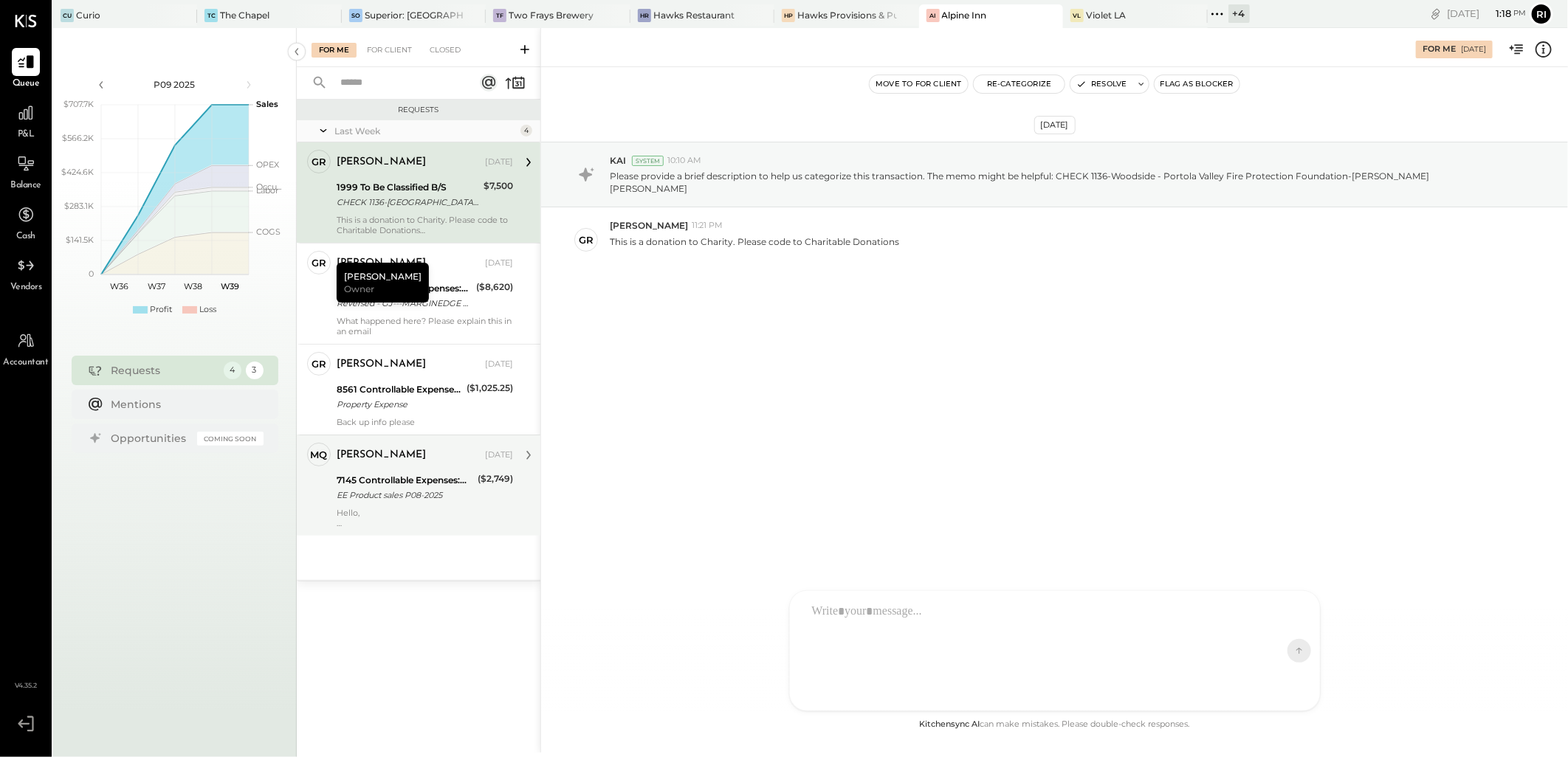
click at [660, 456] on div "[DATE] KAI System 10:10 AM Please provide a brief description to help us catego…" at bounding box center [1054, 391] width 1027 height 649
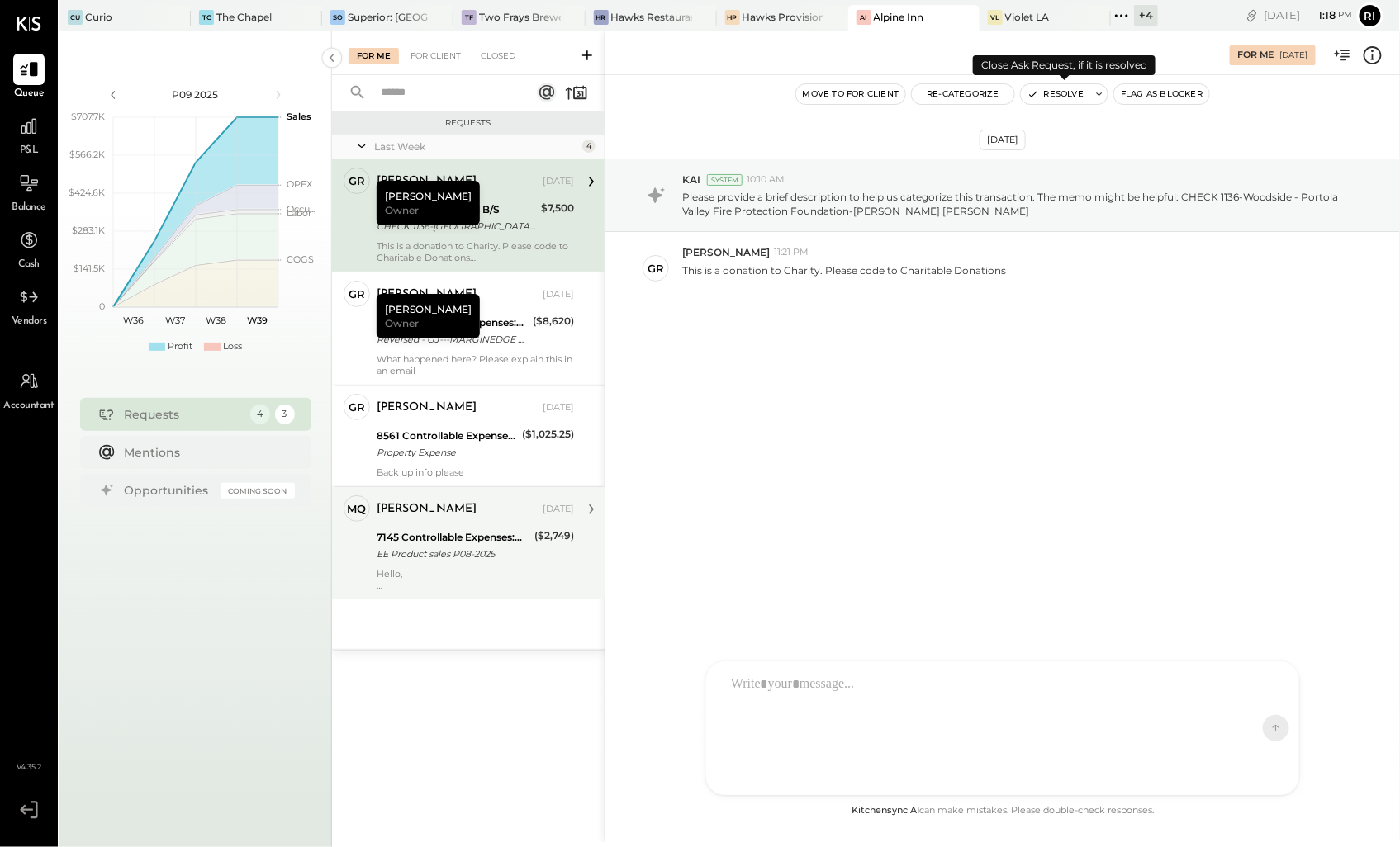
click at [1043, 89] on button "Resolve" at bounding box center [1055, 93] width 69 height 20
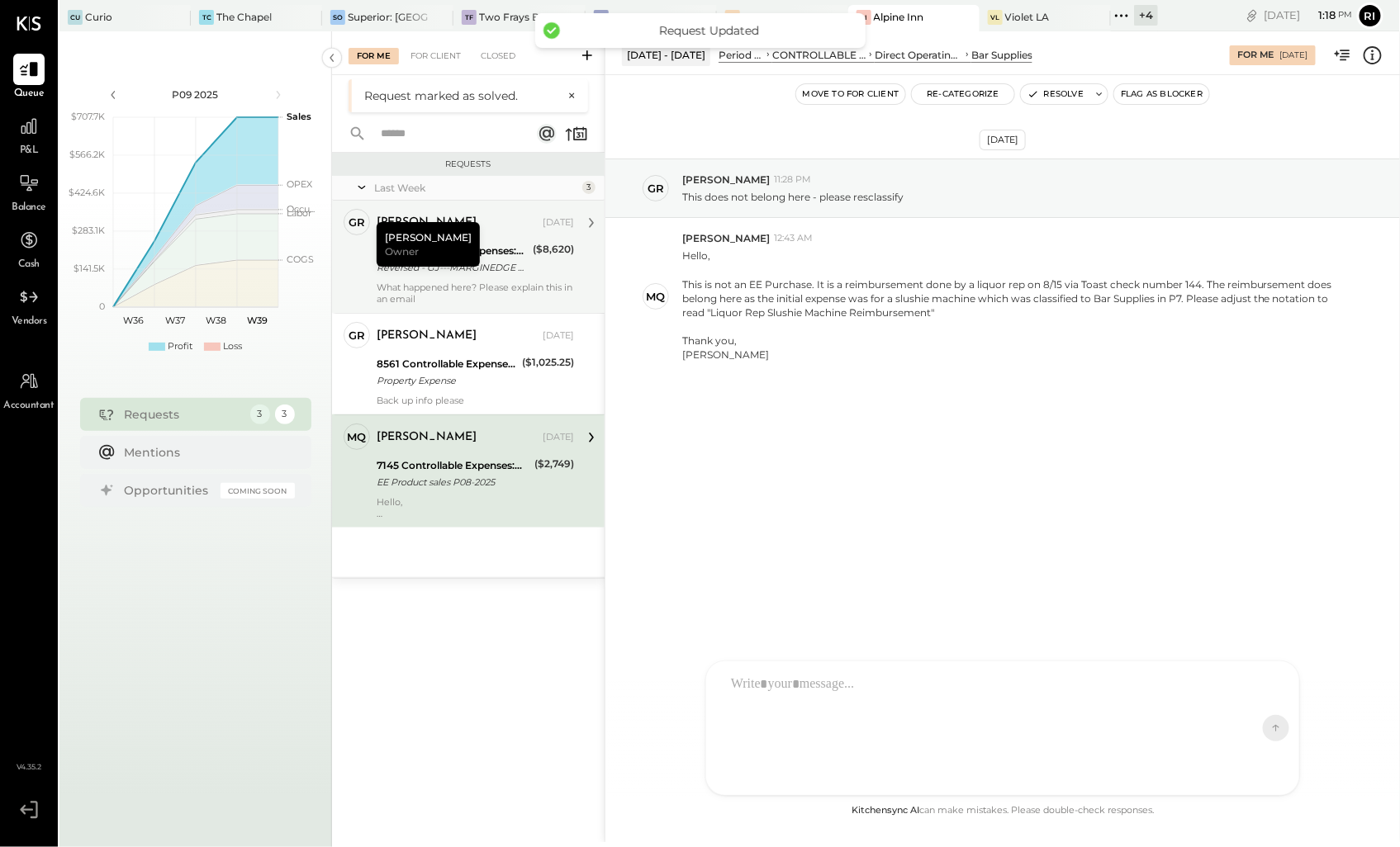
click at [474, 252] on div "8225 Controllable Expenses:General & Administrative Expenses:Accounting/Tax" at bounding box center [452, 250] width 151 height 16
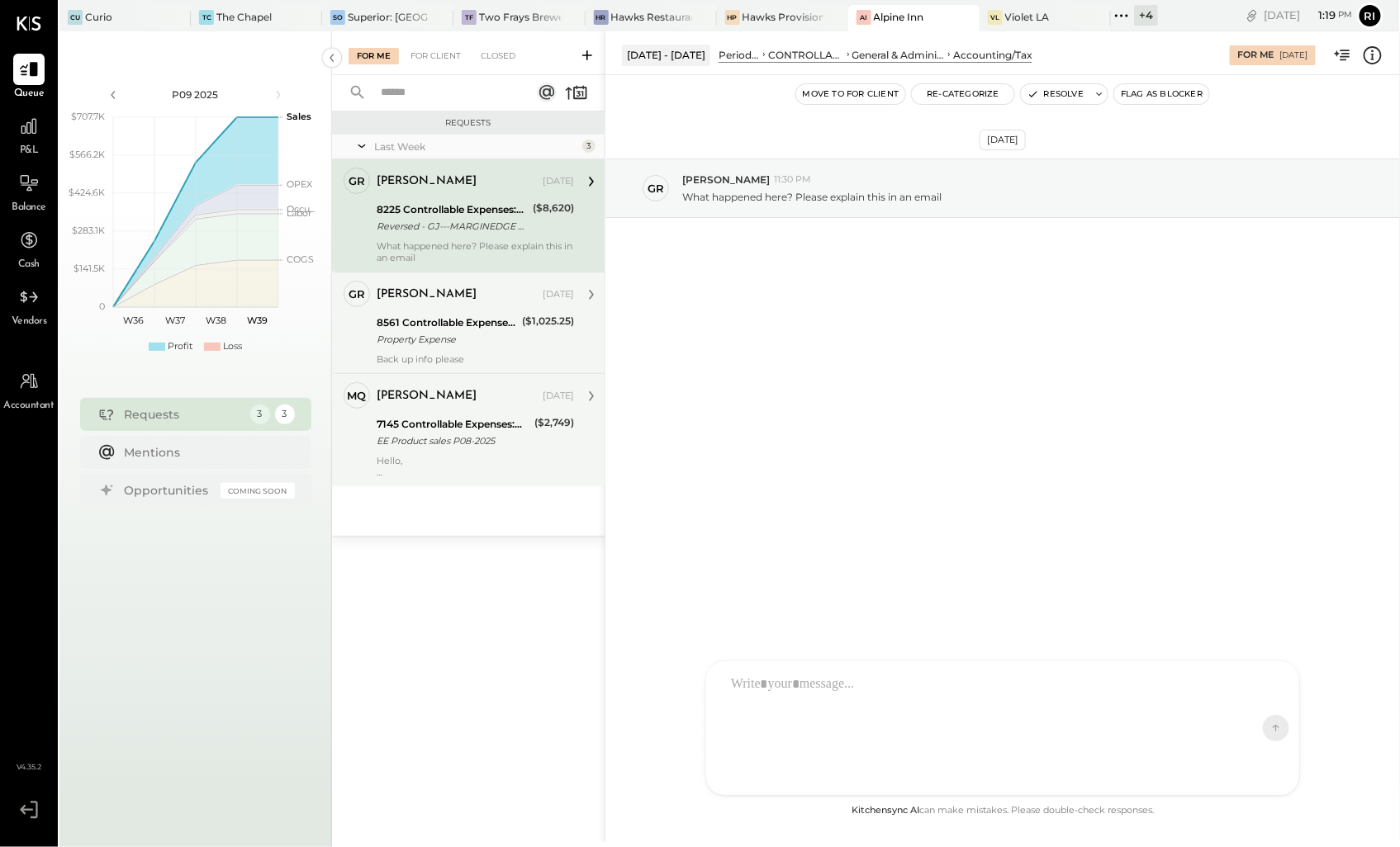
click at [483, 360] on div "Back up info please" at bounding box center [475, 359] width 197 height 11
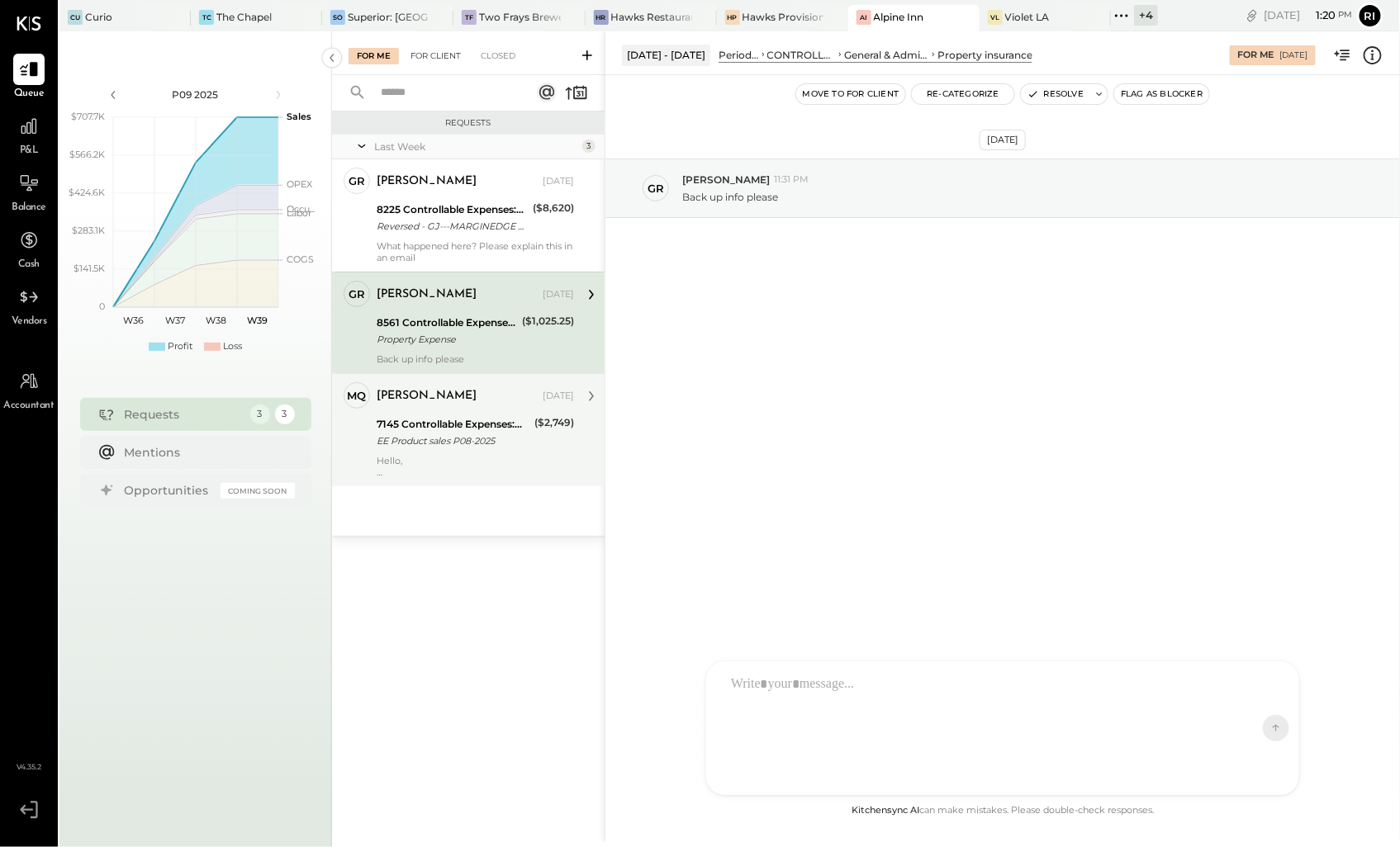
click at [439, 63] on div "For Client" at bounding box center [436, 55] width 67 height 16
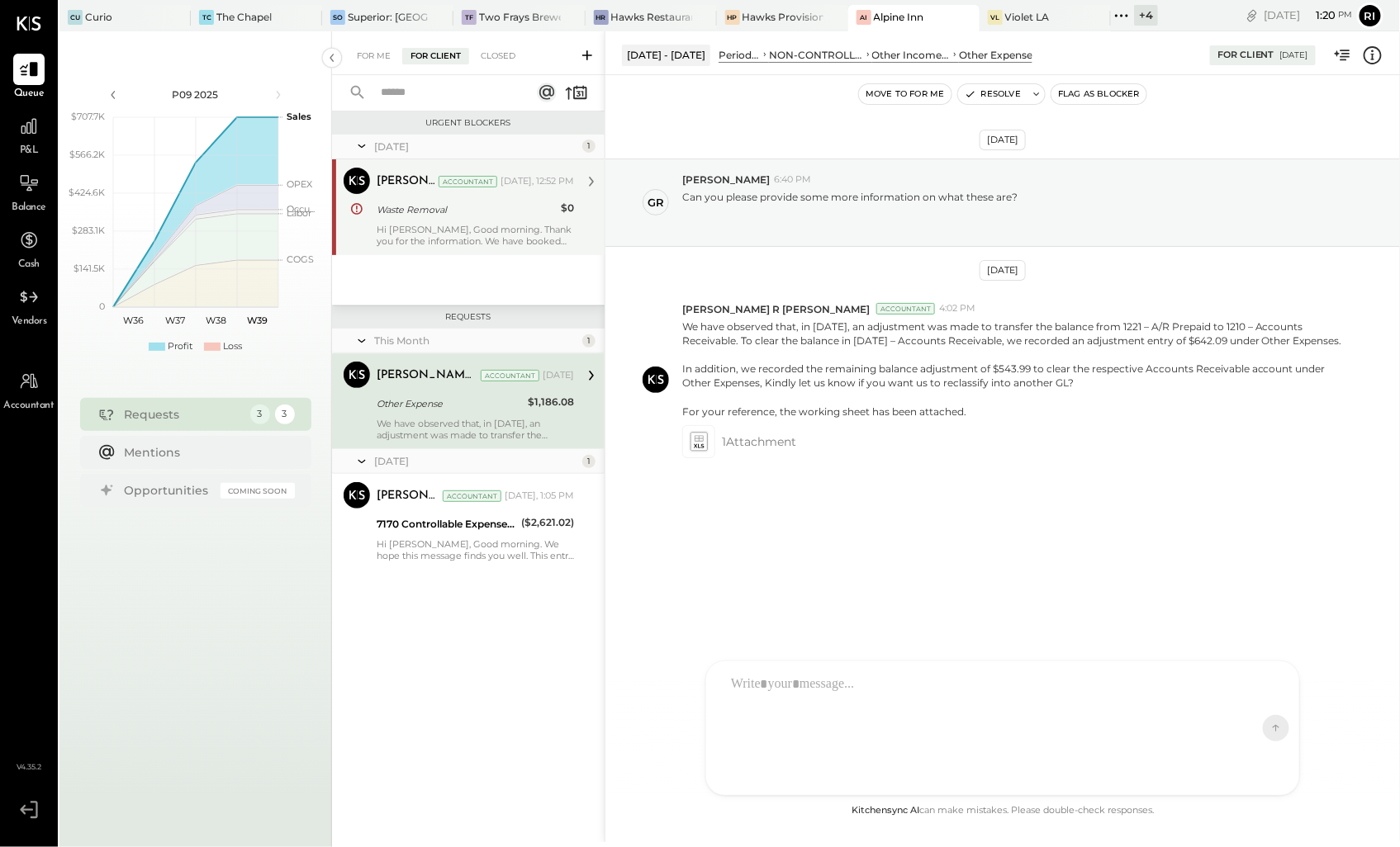
click at [510, 242] on div "Hi [PERSON_NAME], Good morning. Thank you for the information. We have booked t…" at bounding box center [475, 235] width 197 height 23
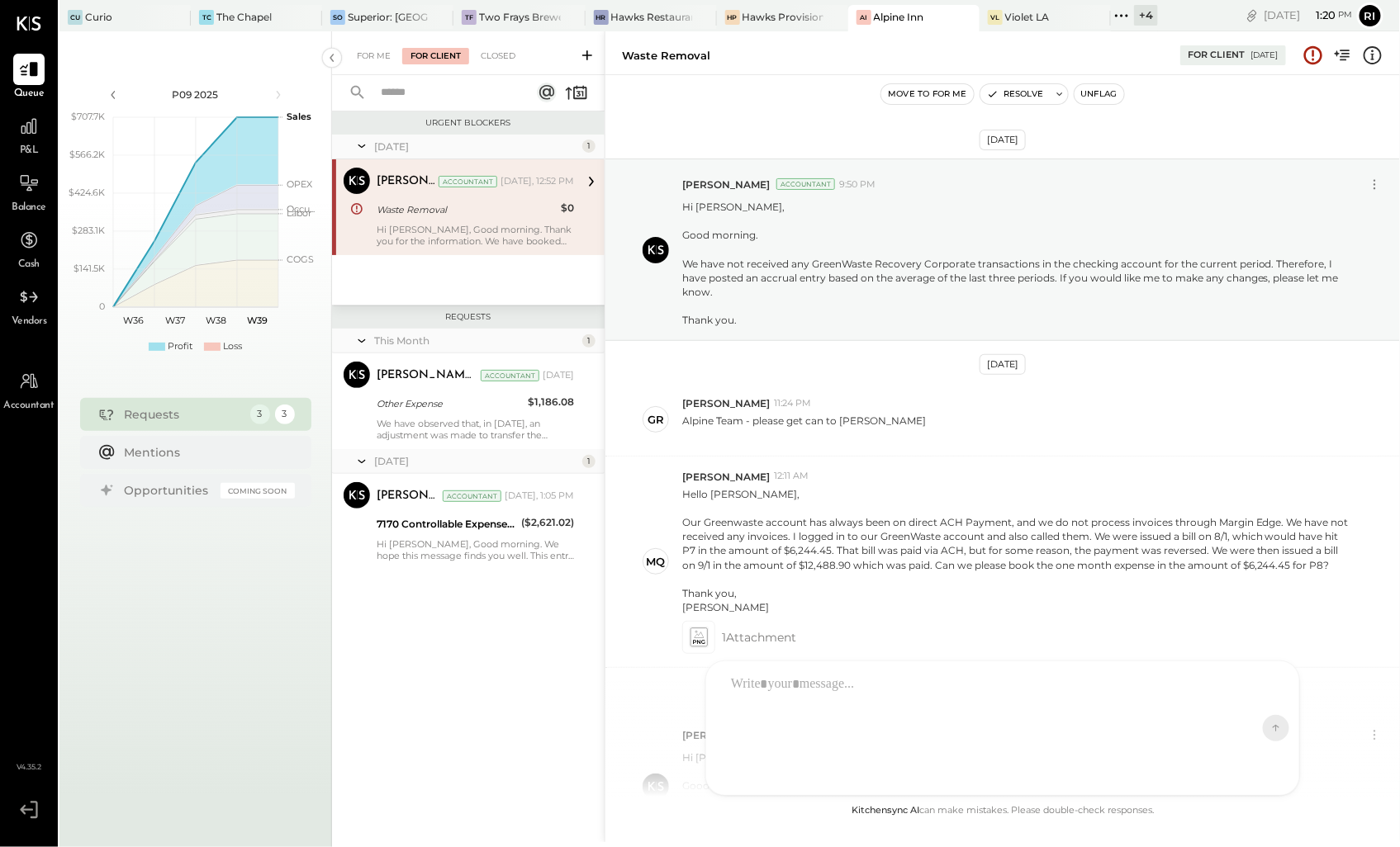
scroll to position [185, 0]
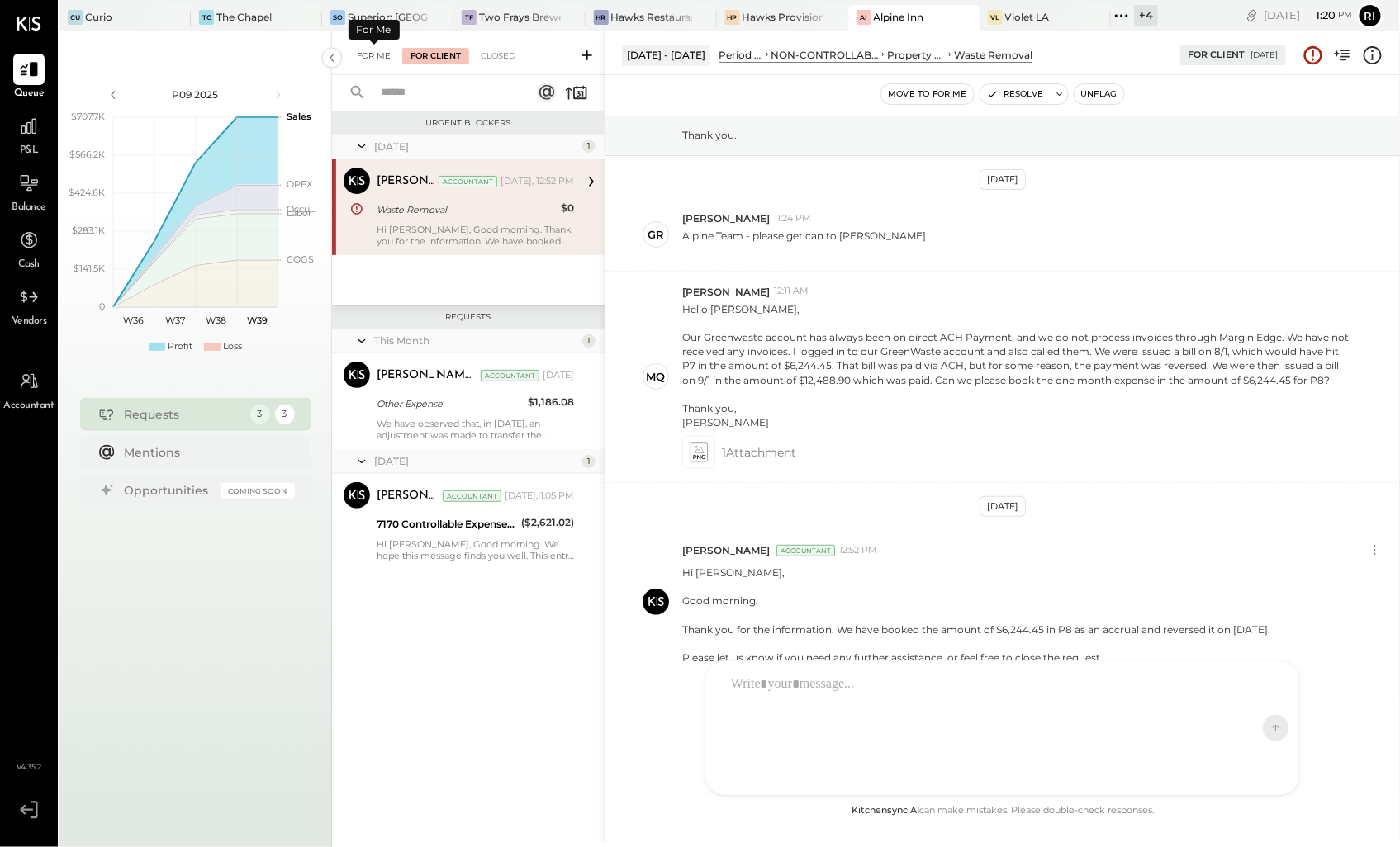
click at [374, 59] on div "For Me" at bounding box center [373, 55] width 50 height 16
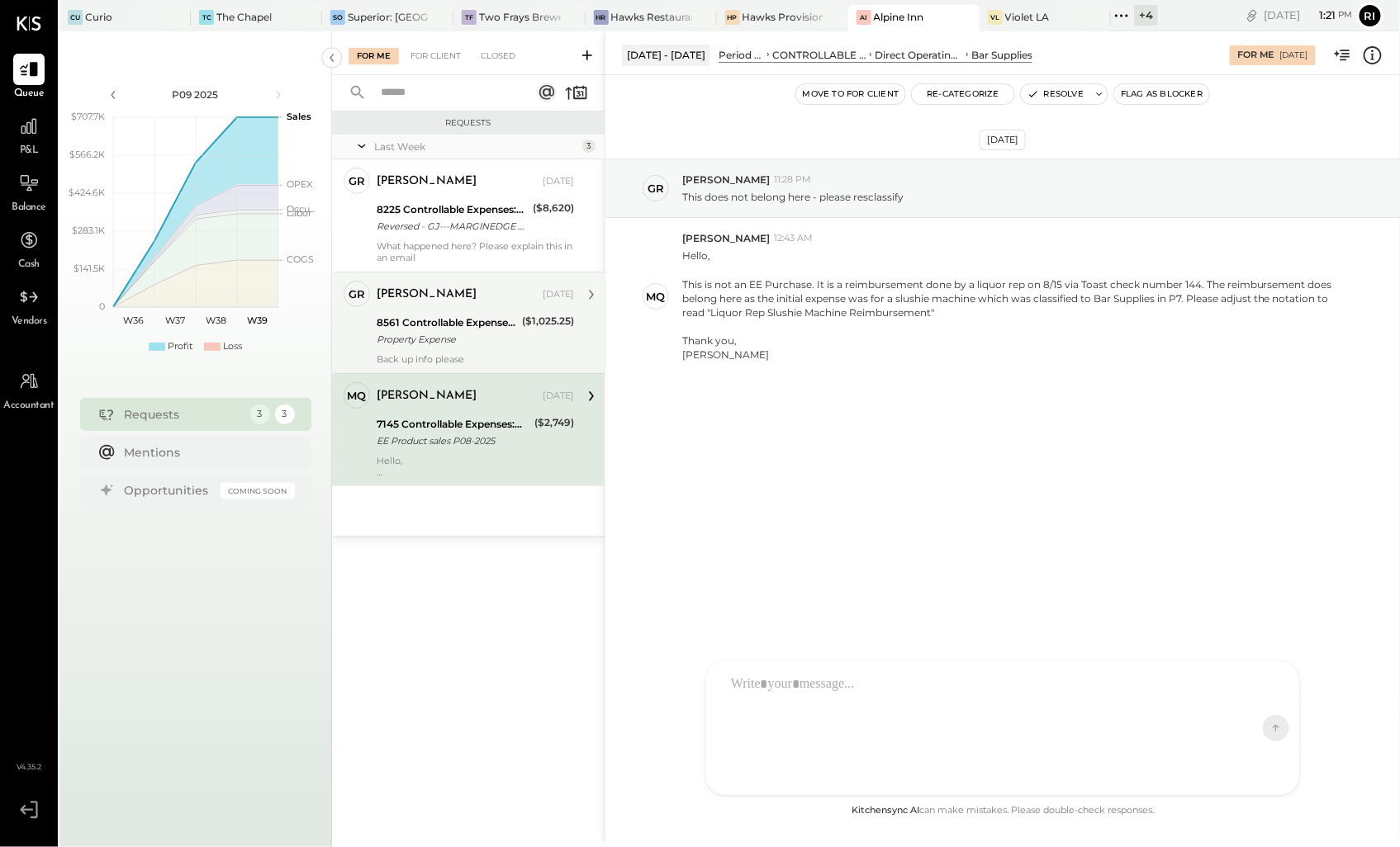
click at [473, 350] on div "[PERSON_NAME] [DATE] 8561 Controllable Expenses:General & Administrative Expens…" at bounding box center [475, 323] width 197 height 84
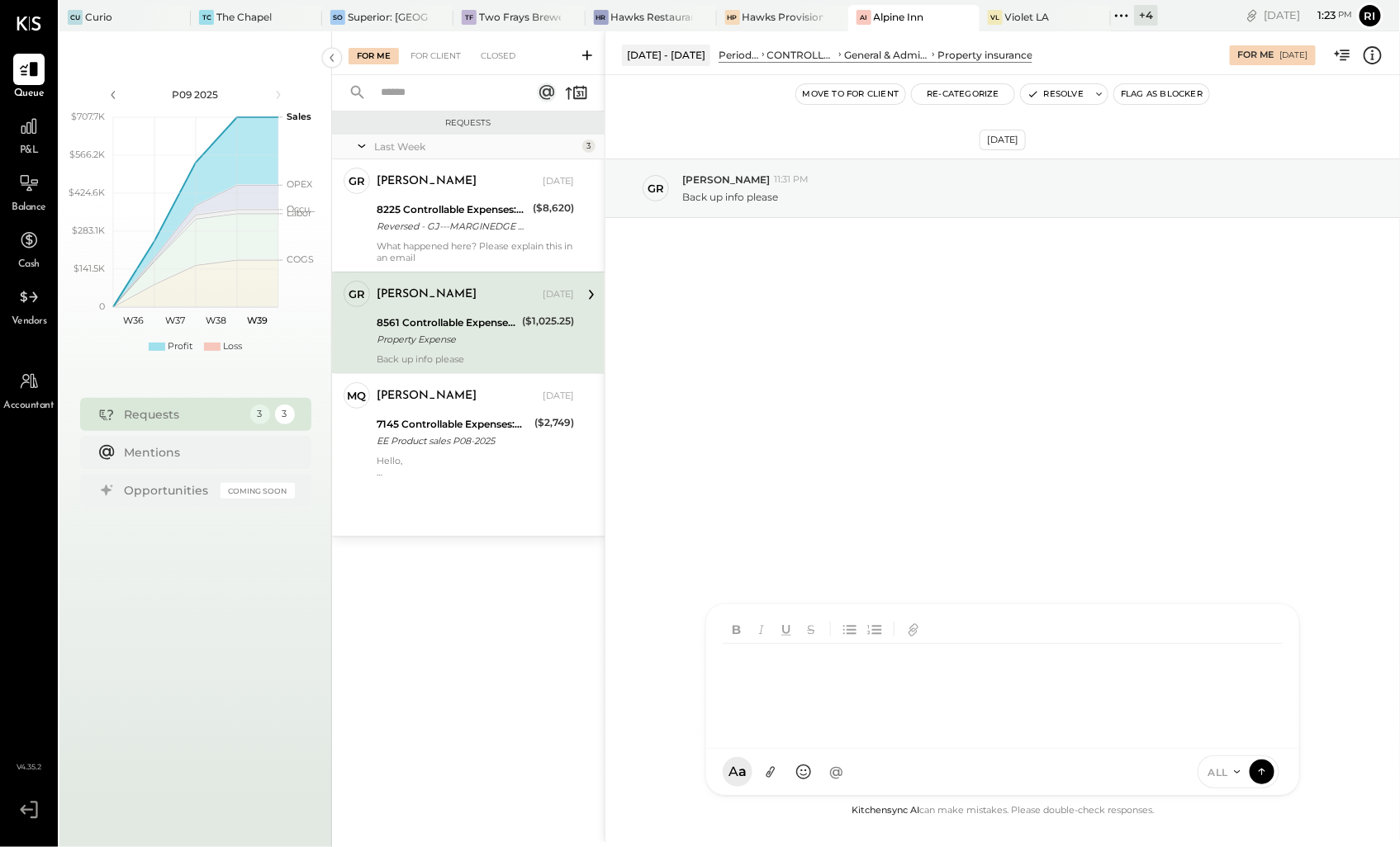
click at [818, 704] on div at bounding box center [987, 706] width 530 height 124
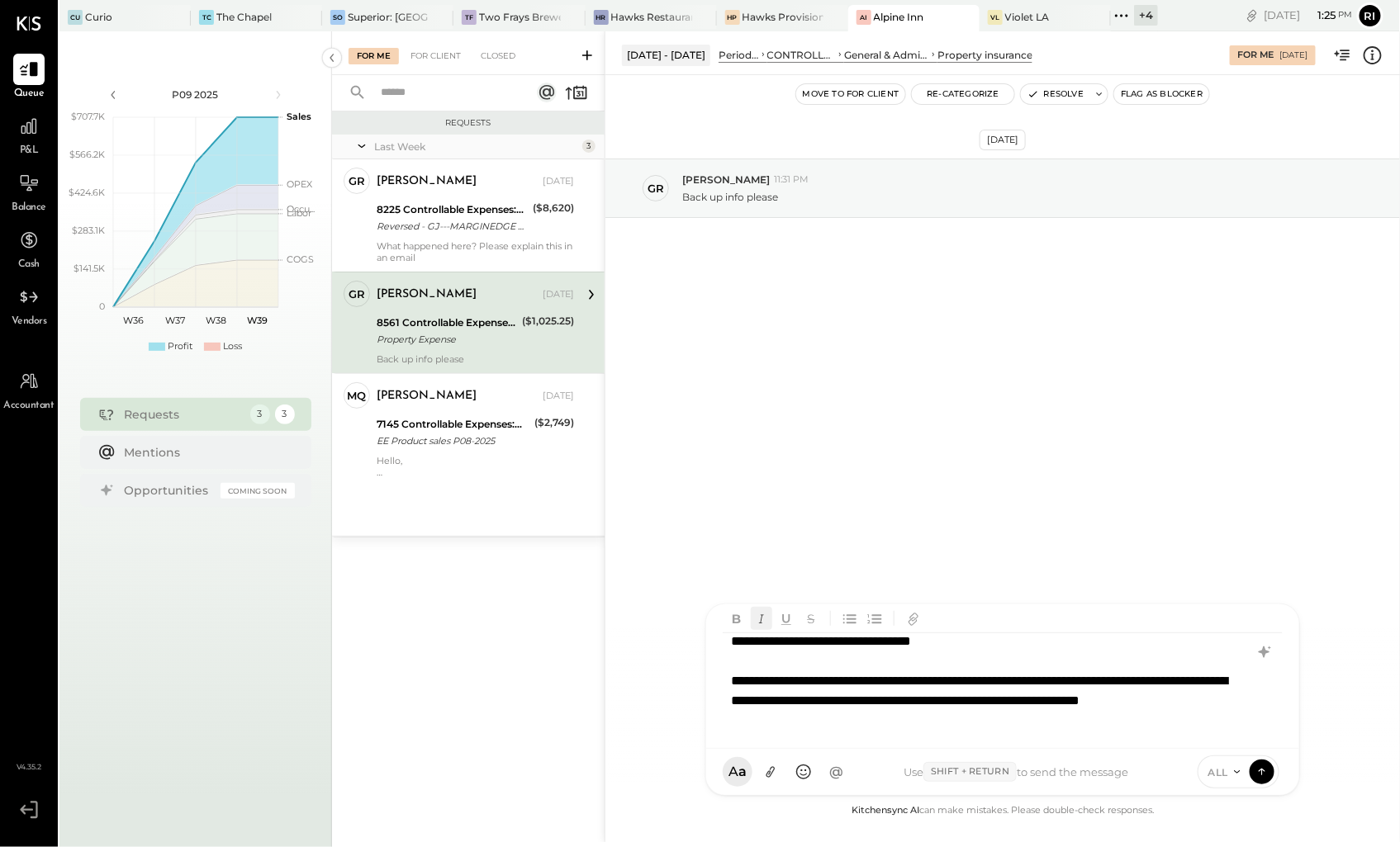
scroll to position [109, 0]
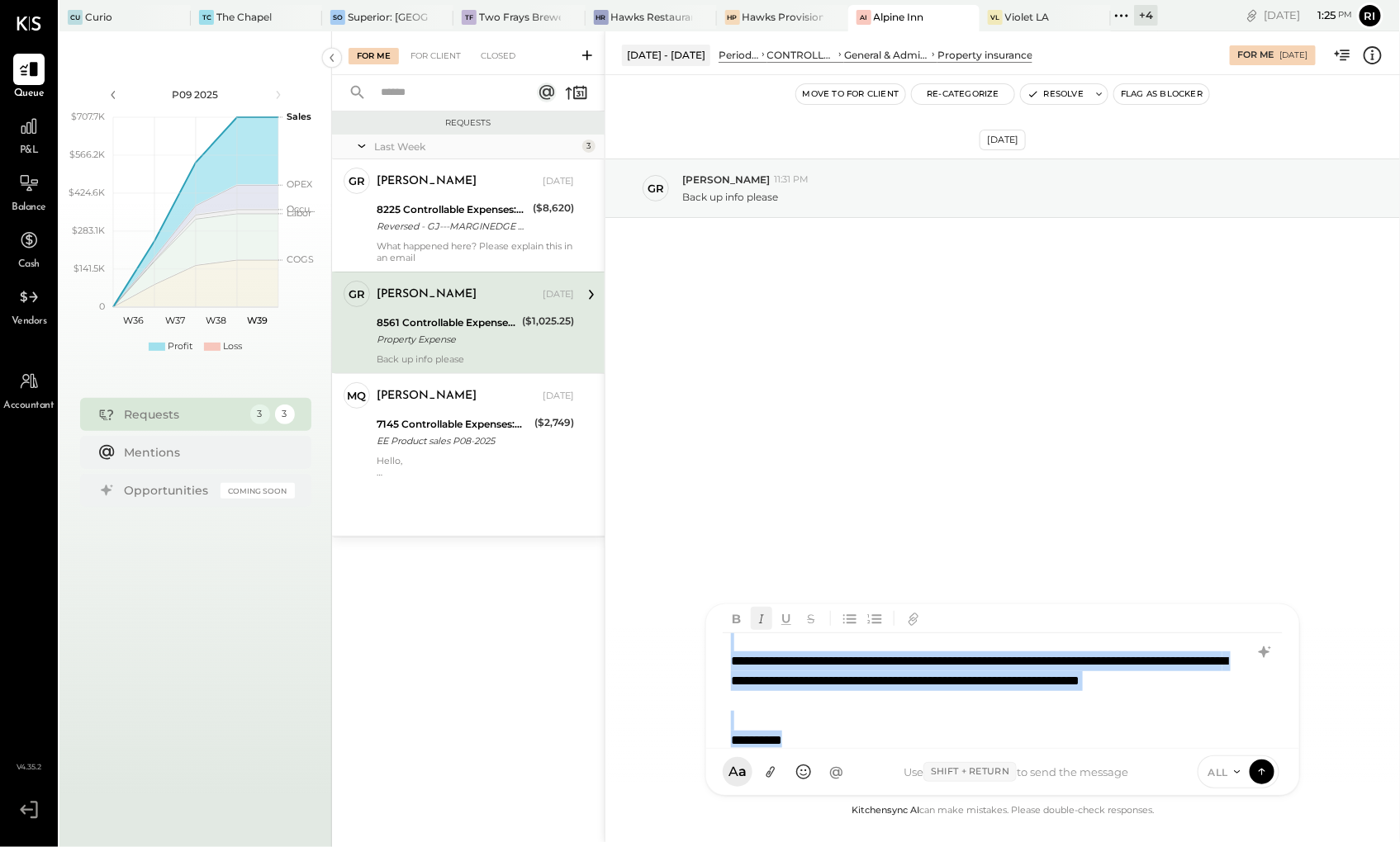
copy div "**********"
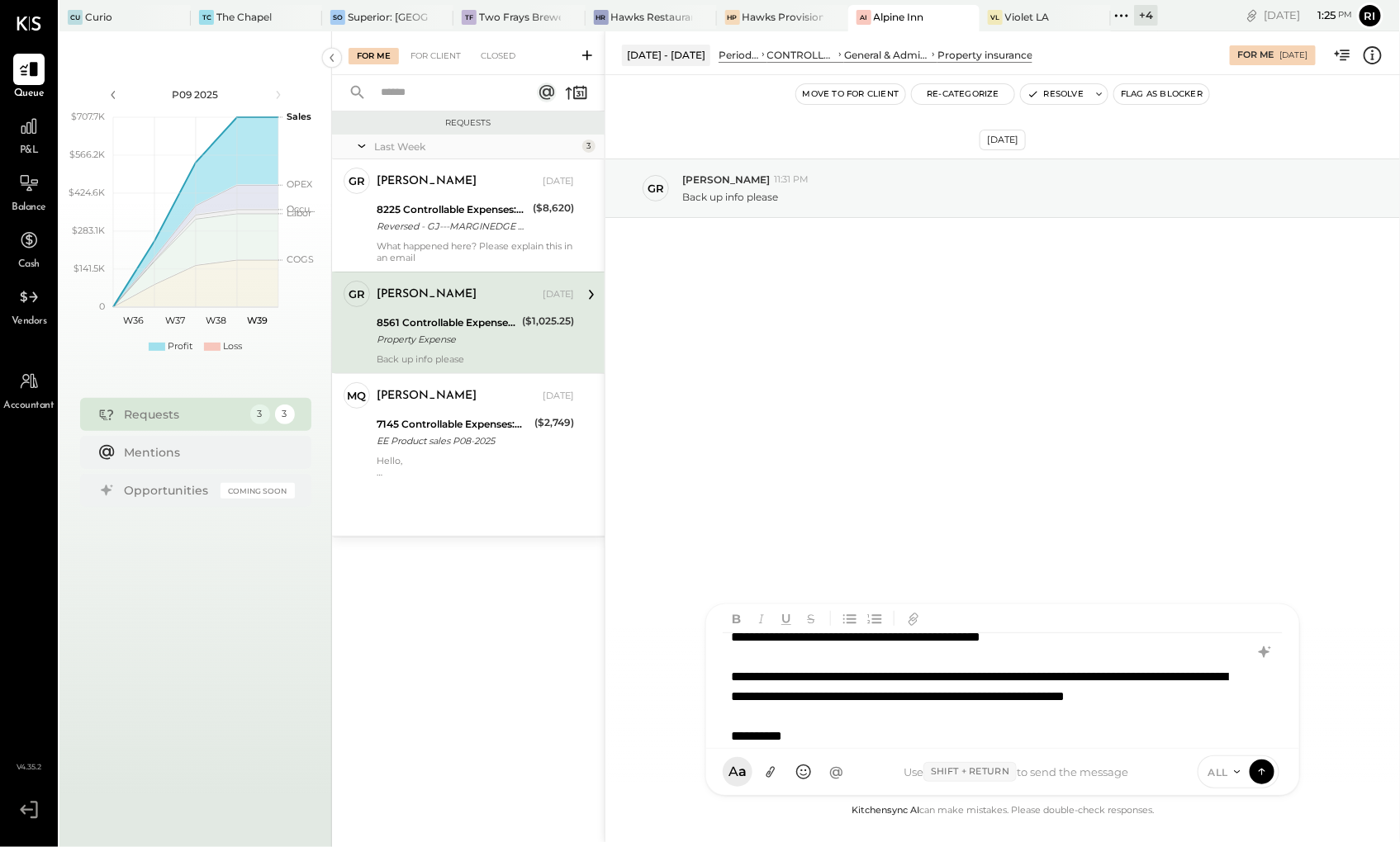
scroll to position [79, 0]
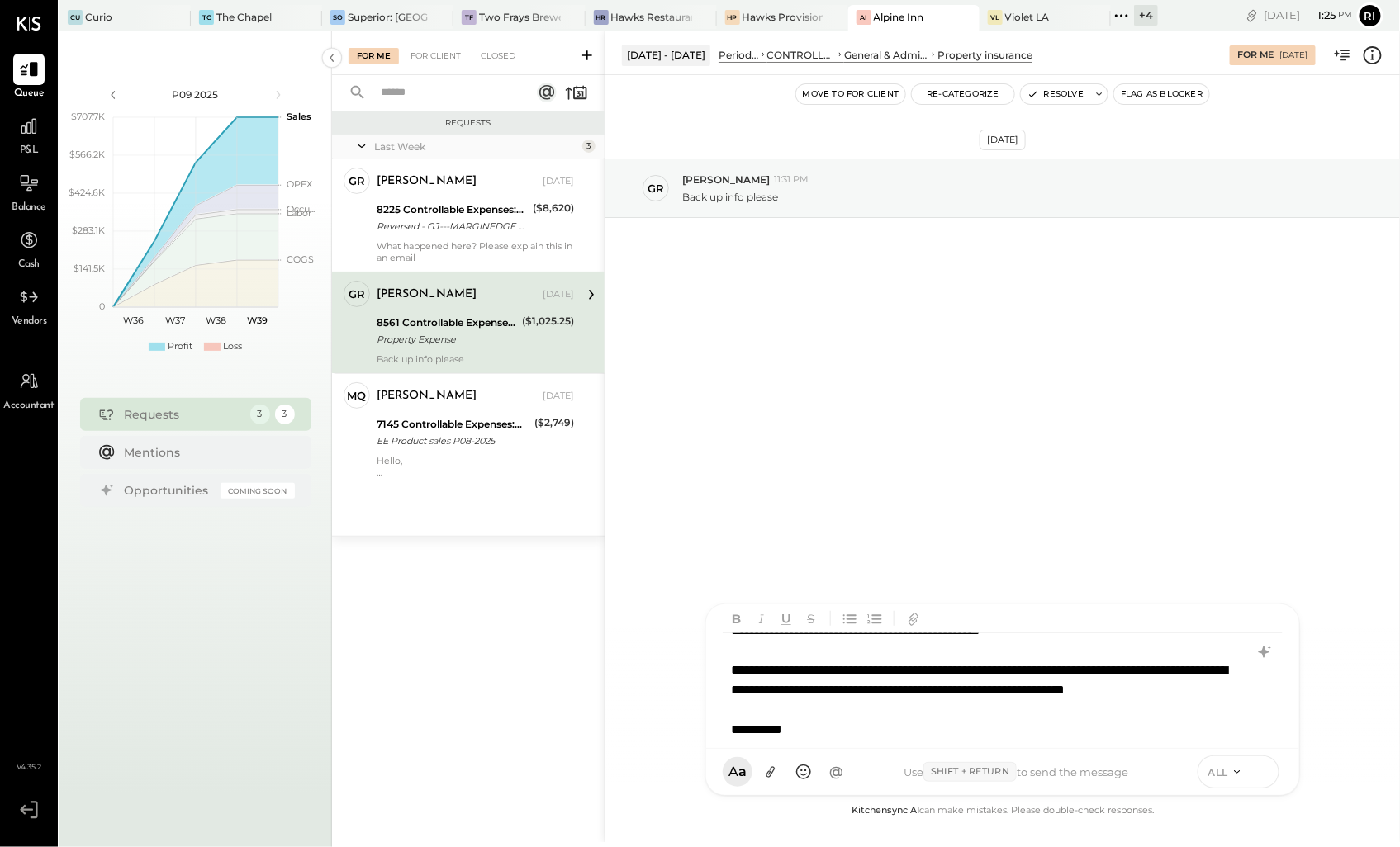
click at [1263, 782] on button at bounding box center [1262, 771] width 25 height 25
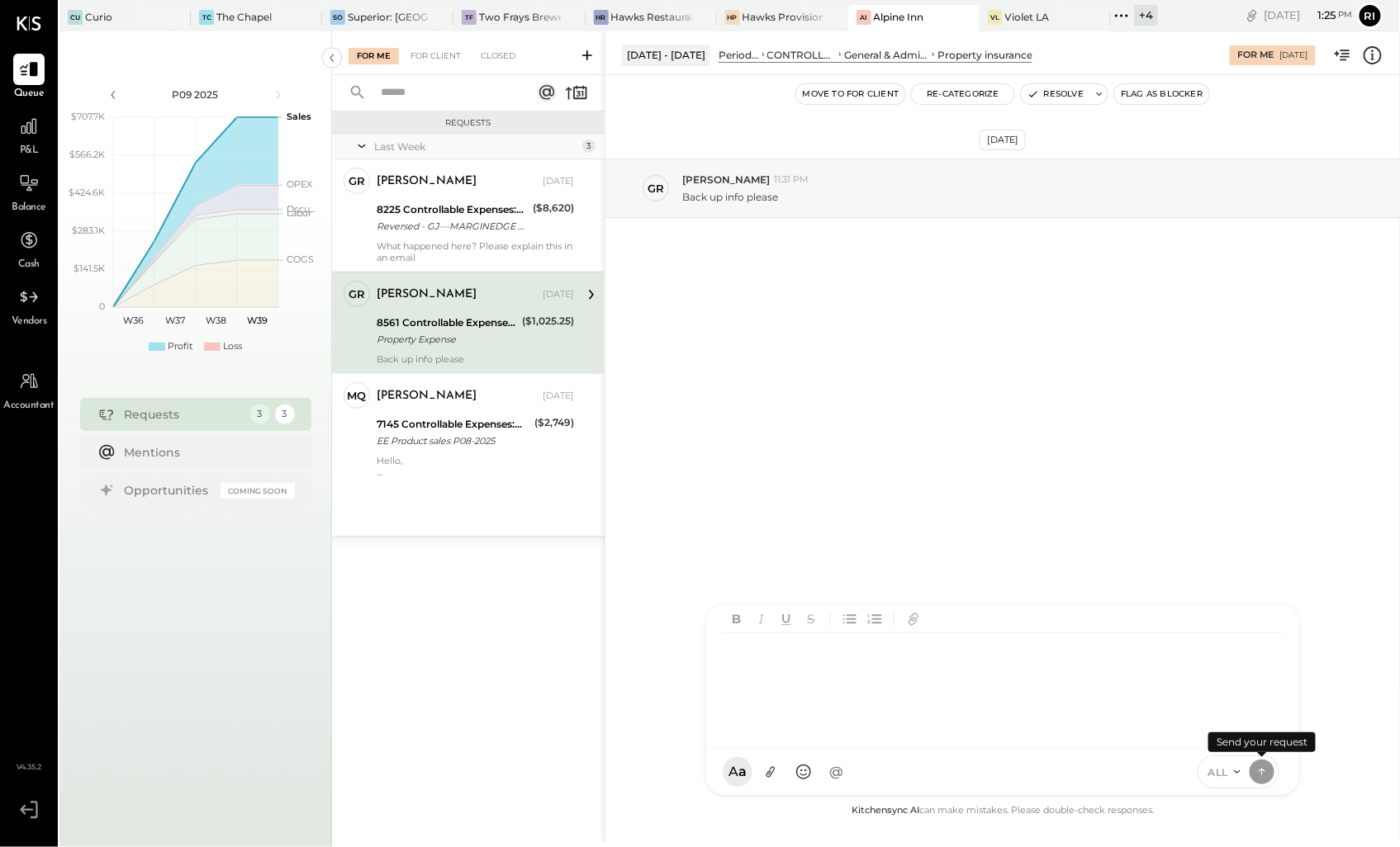
scroll to position [0, 0]
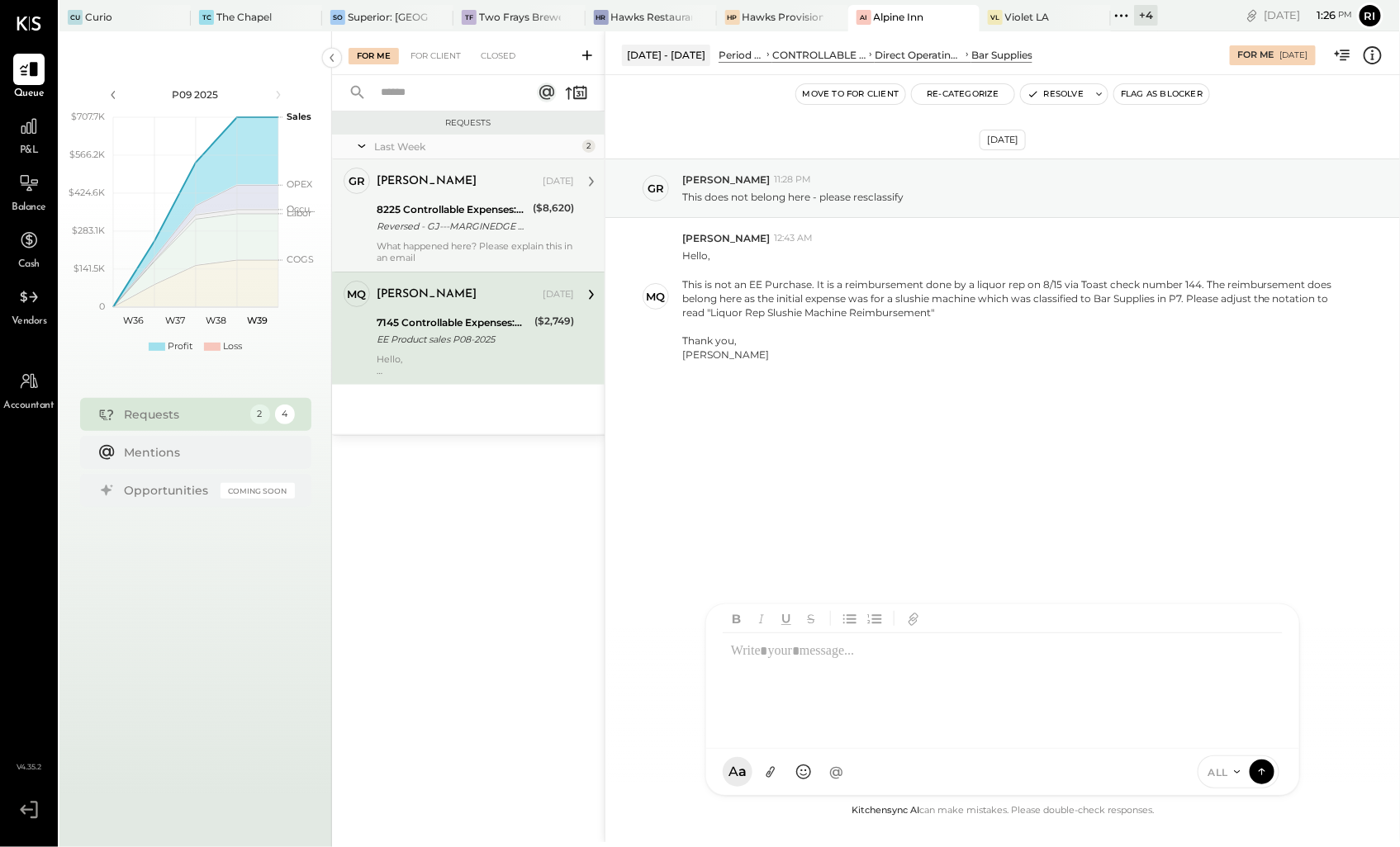
click at [443, 234] on div "Reversed - GJ---MARGINEDGE CO MEEP000128 RefundMP000128 Alpine Inn" at bounding box center [452, 226] width 151 height 16
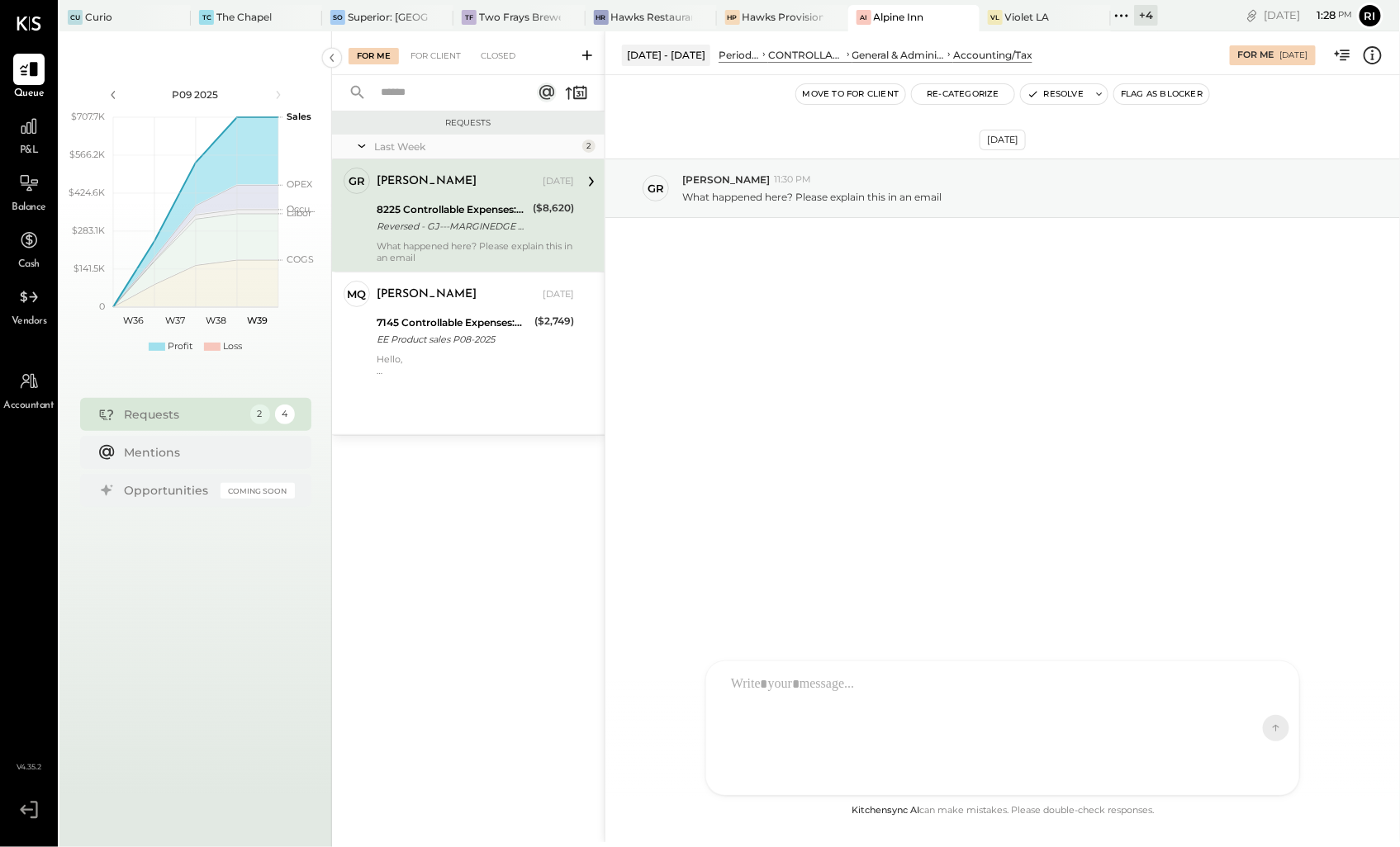
click at [1140, 11] on div "+ 4" at bounding box center [1145, 15] width 24 height 21
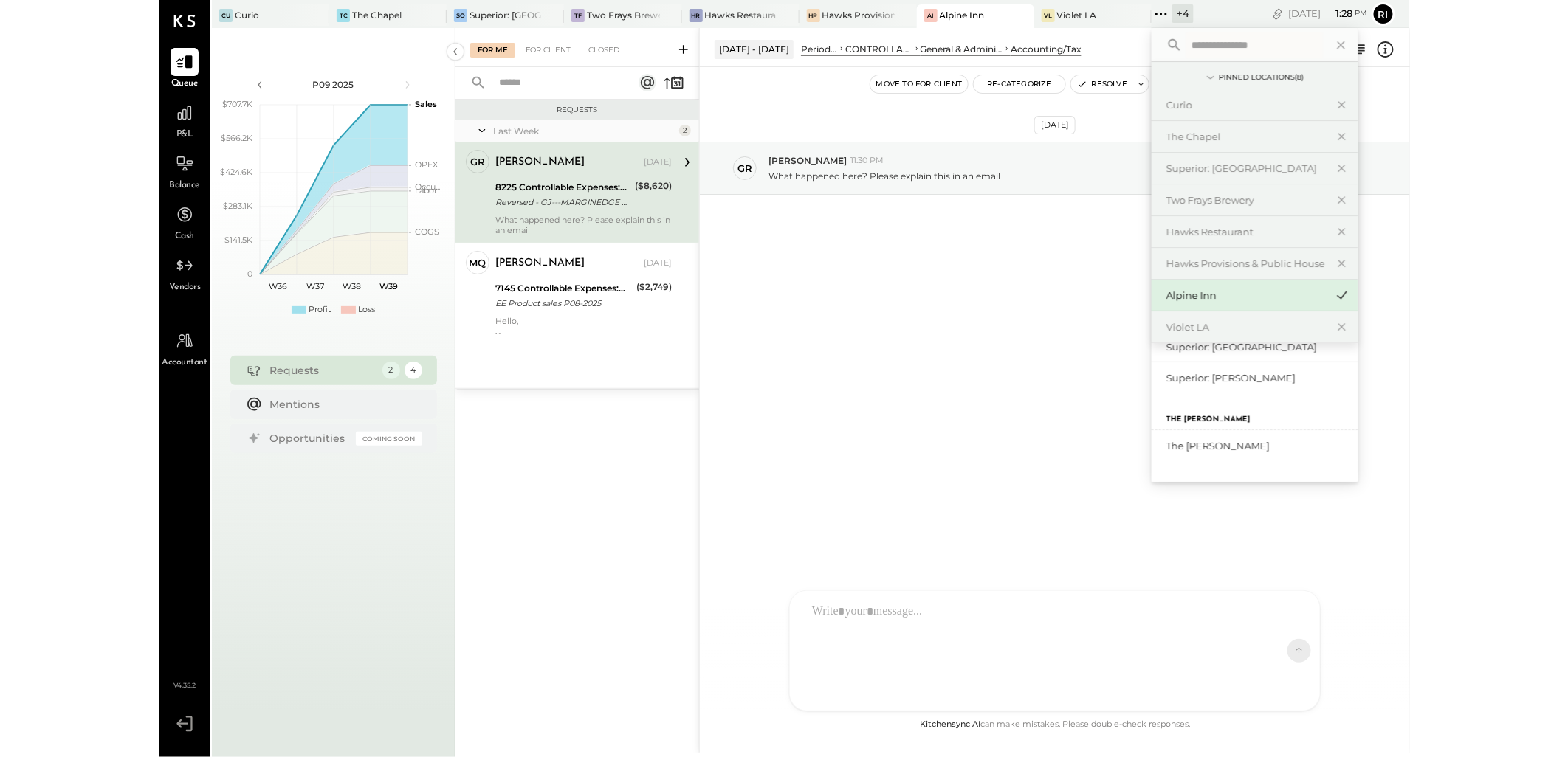
scroll to position [107, 0]
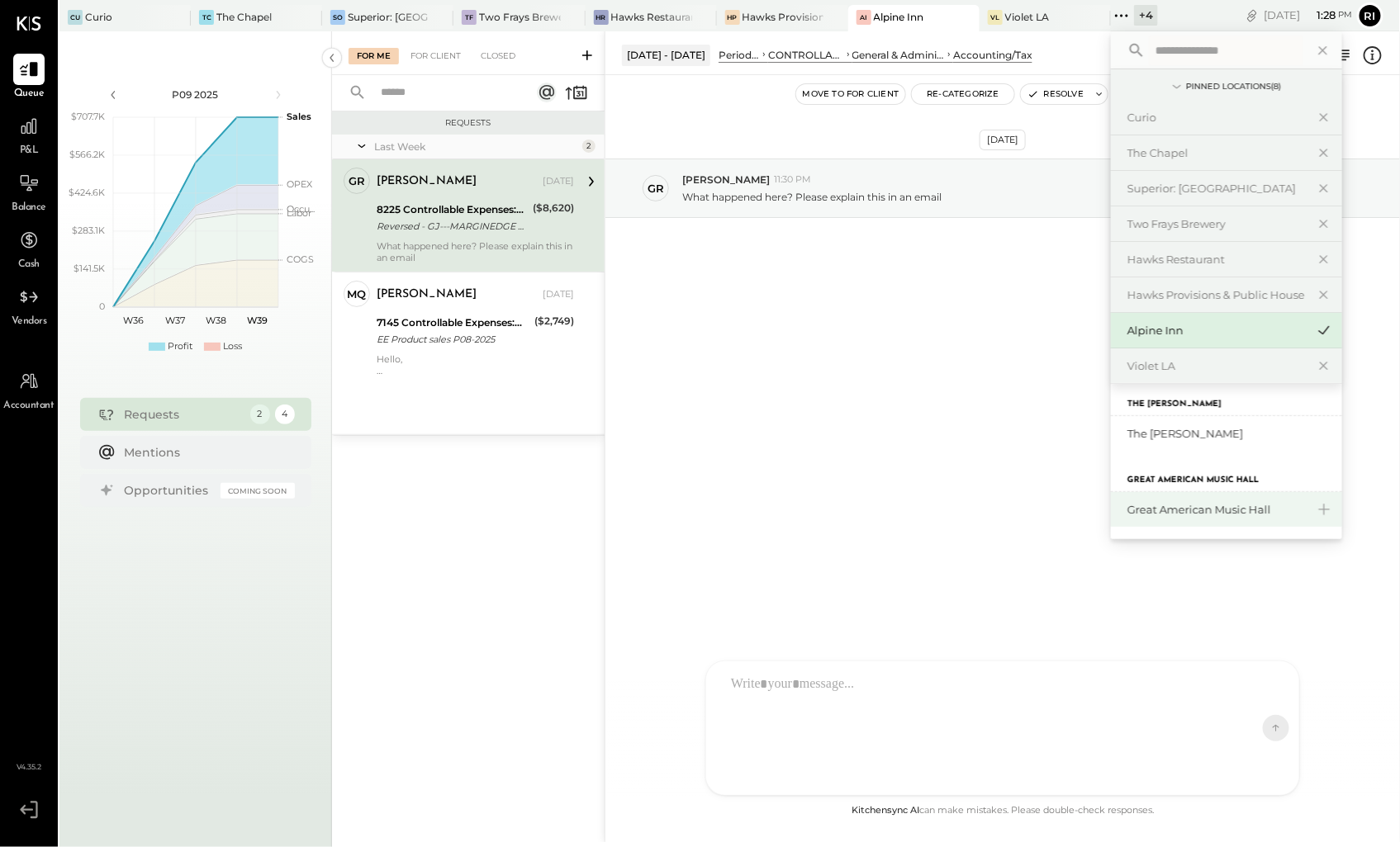
click at [1232, 517] on div "Great American Music Hall" at bounding box center [1226, 509] width 231 height 34
click at [1240, 512] on div "Great American Music Hall" at bounding box center [1215, 509] width 178 height 15
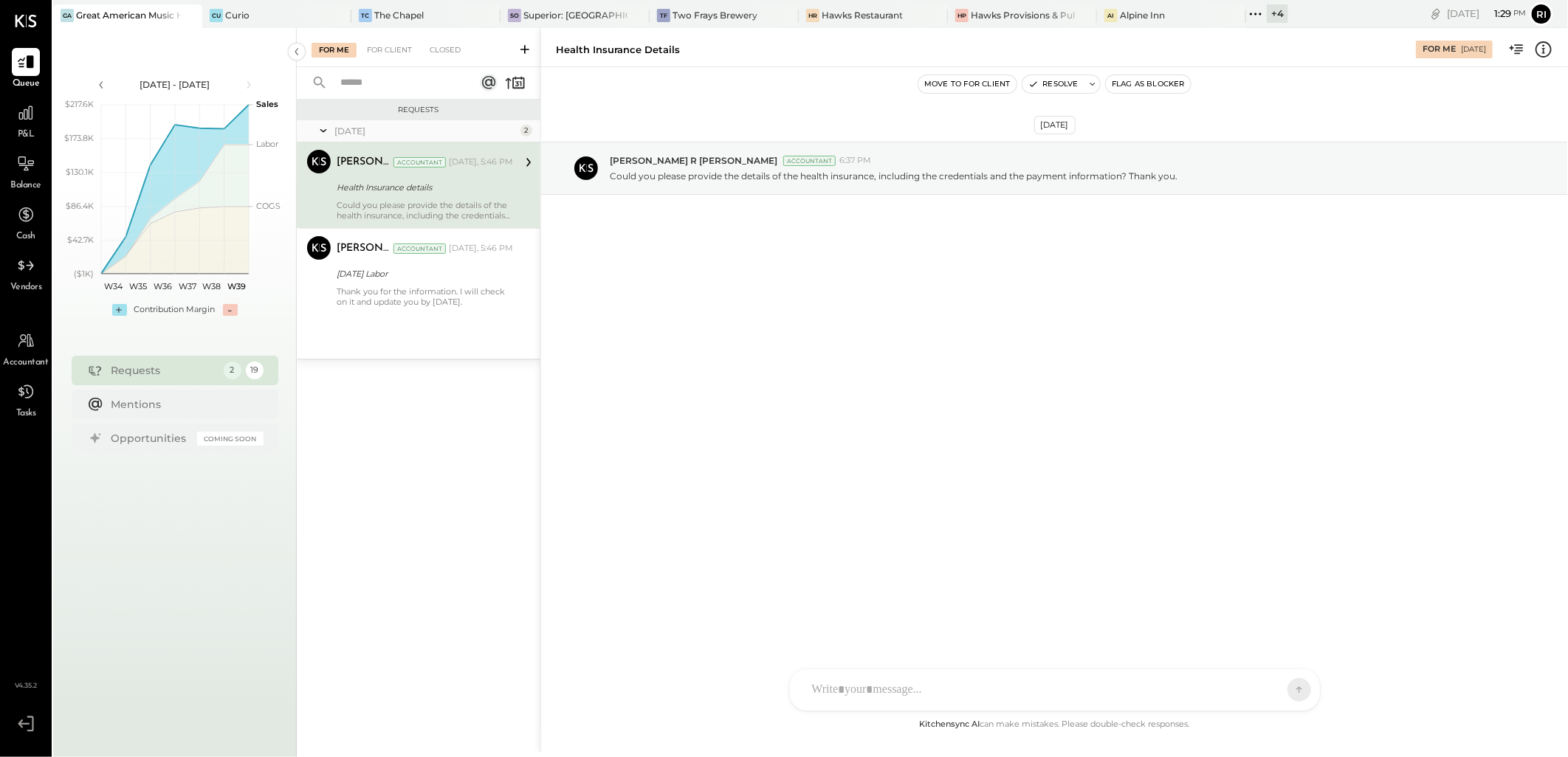
click at [972, 83] on button "Move to for client" at bounding box center [966, 83] width 98 height 18
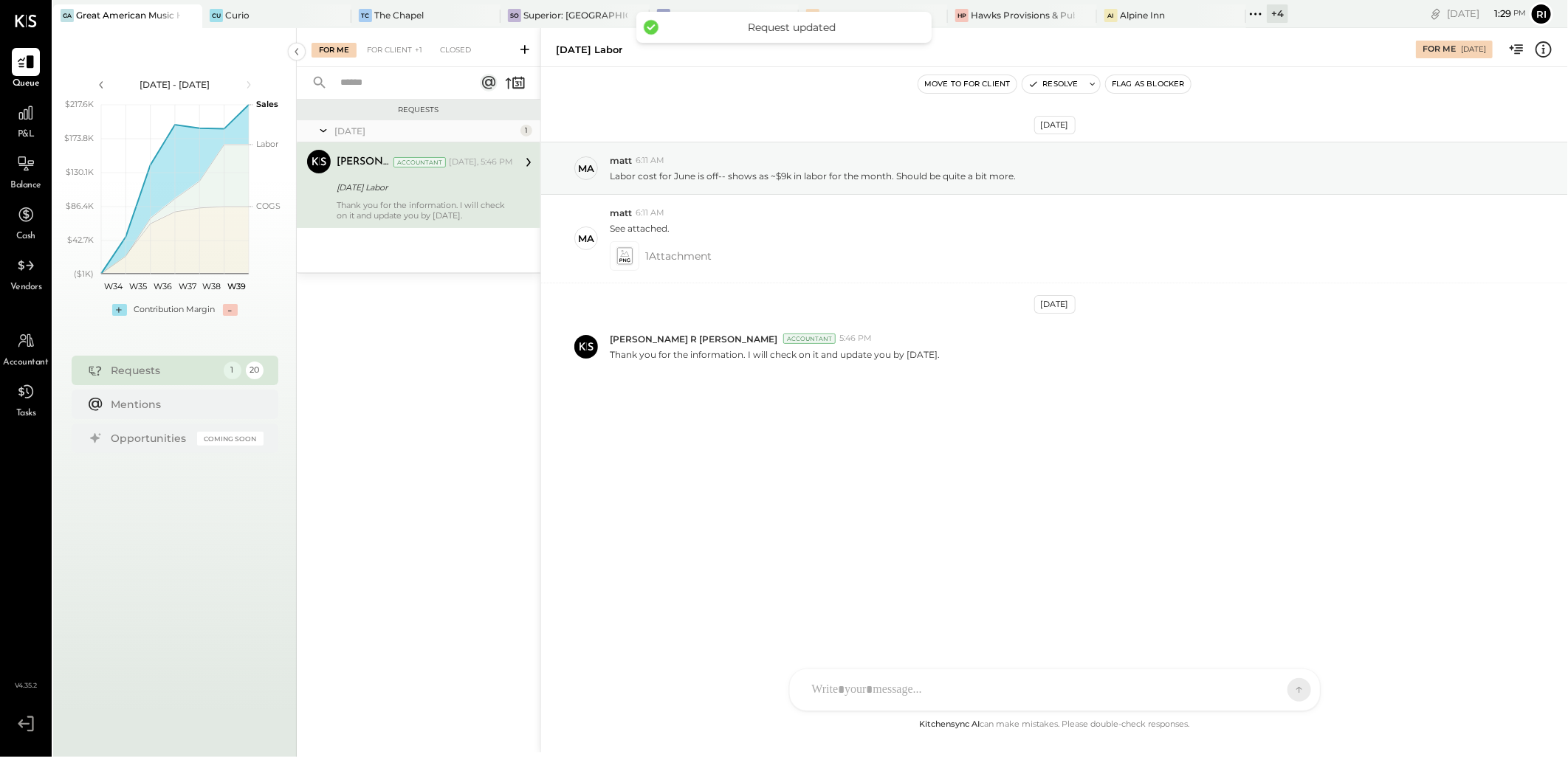
click at [406, 208] on div "Thank you for the information. I will check on it and update you by [DATE]." at bounding box center [425, 210] width 176 height 20
click at [618, 253] on icon at bounding box center [624, 256] width 15 height 17
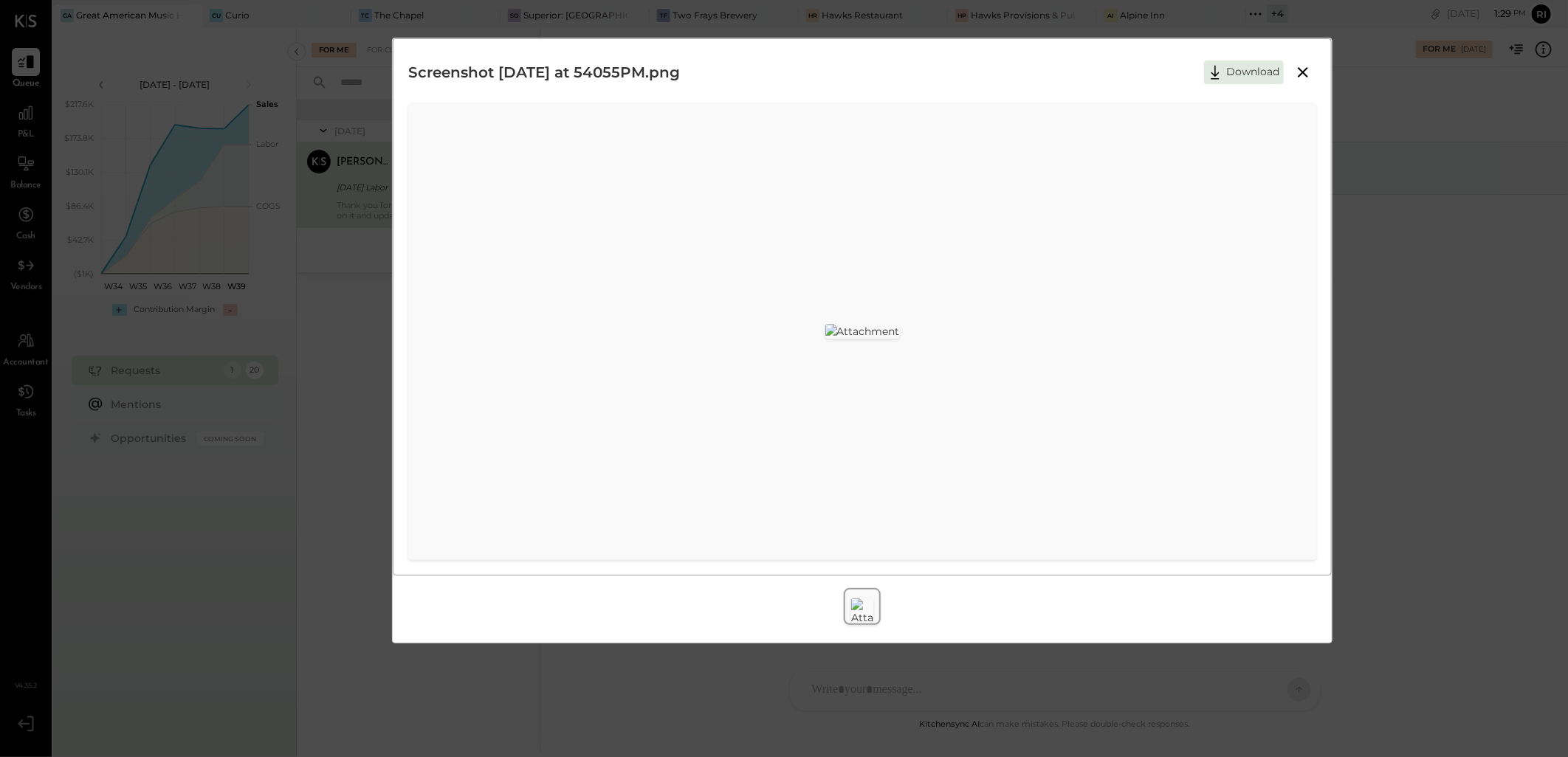
scroll to position [54, 0]
click at [1379, 219] on div "Screenshot [DATE] at 54055PM.png Download" at bounding box center [784, 378] width 1568 height 757
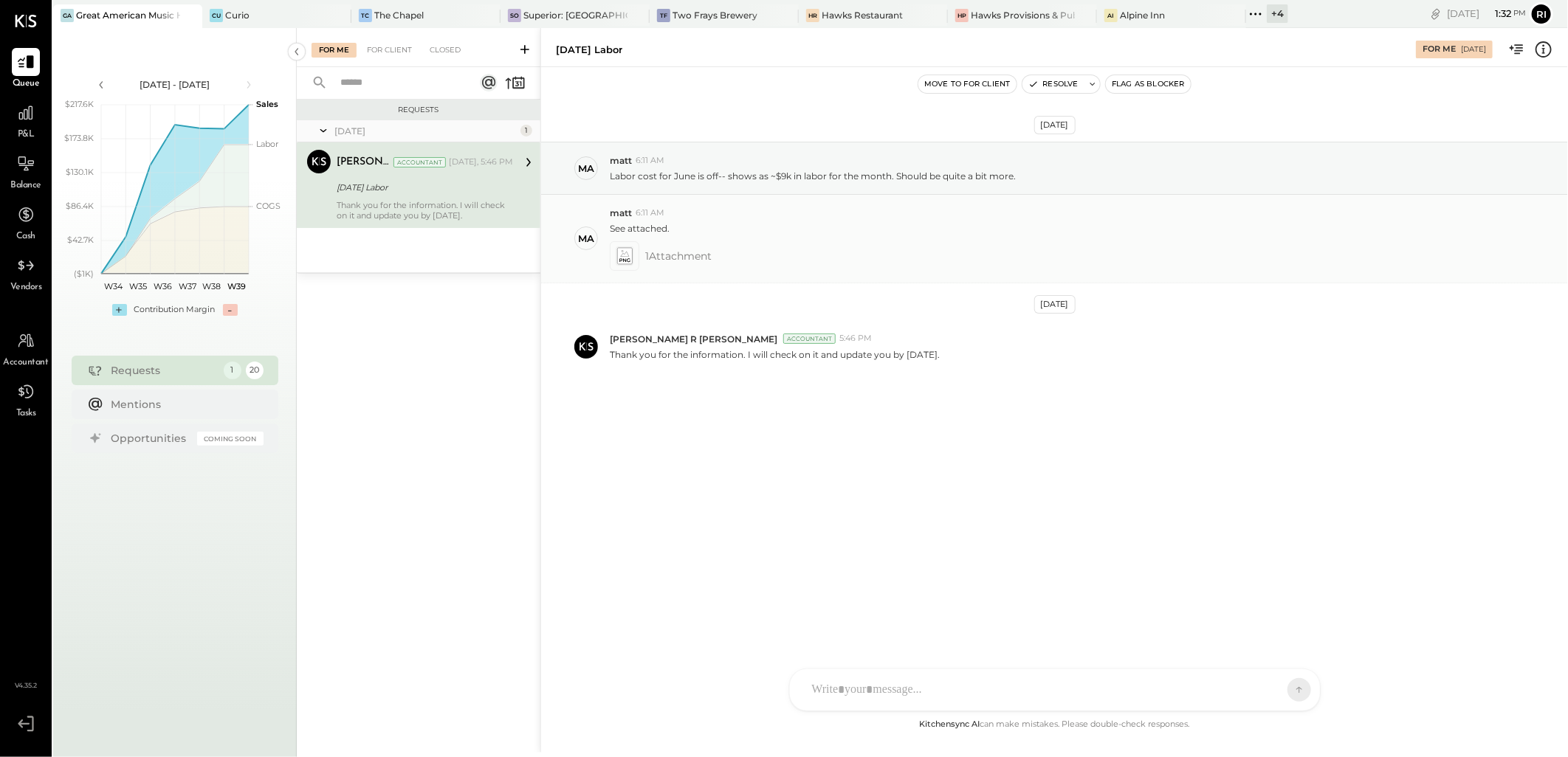
click at [629, 249] on icon at bounding box center [624, 256] width 15 height 17
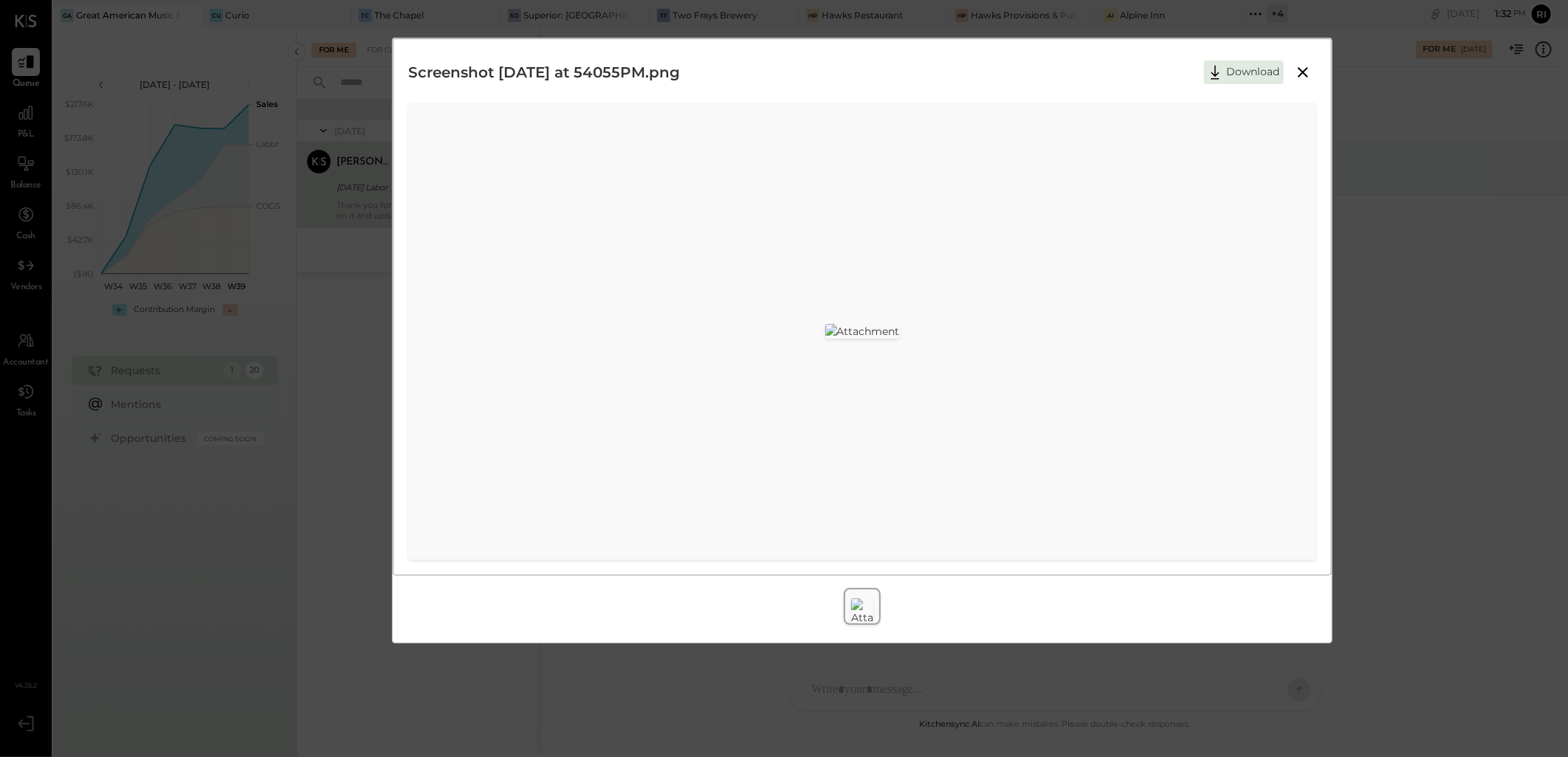
drag, startPoint x: 1385, startPoint y: 298, endPoint x: 1346, endPoint y: 148, distance: 155.0
click at [1385, 285] on div "Screenshot [DATE] at 54055PM.png Download" at bounding box center [784, 378] width 1568 height 757
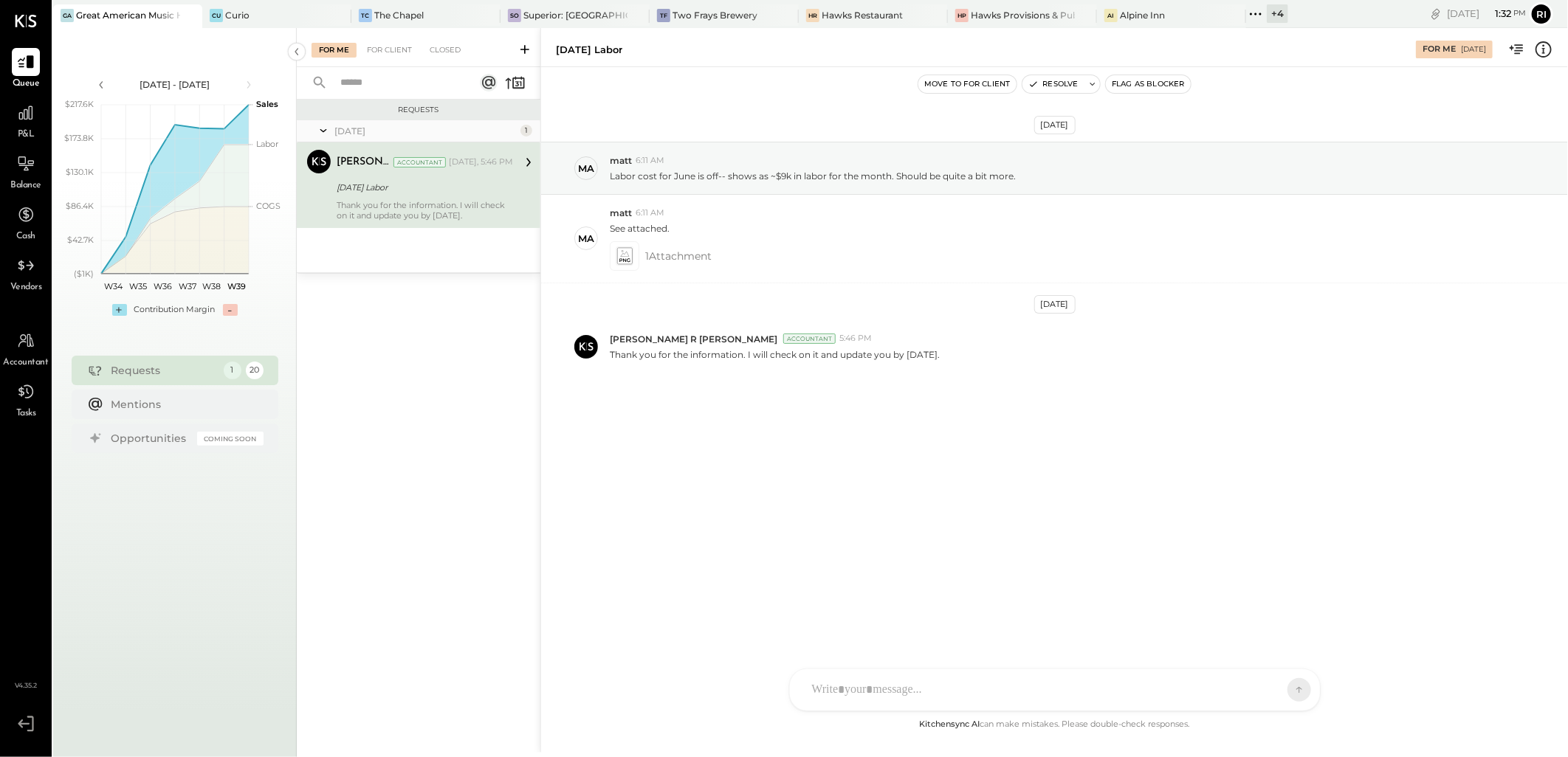
click at [984, 699] on div "NS [PERSON_NAME] FB [PERSON_NAME] CR [PERSON_NAME] R [PERSON_NAME] JS [PERSON_N…" at bounding box center [1054, 690] width 532 height 43
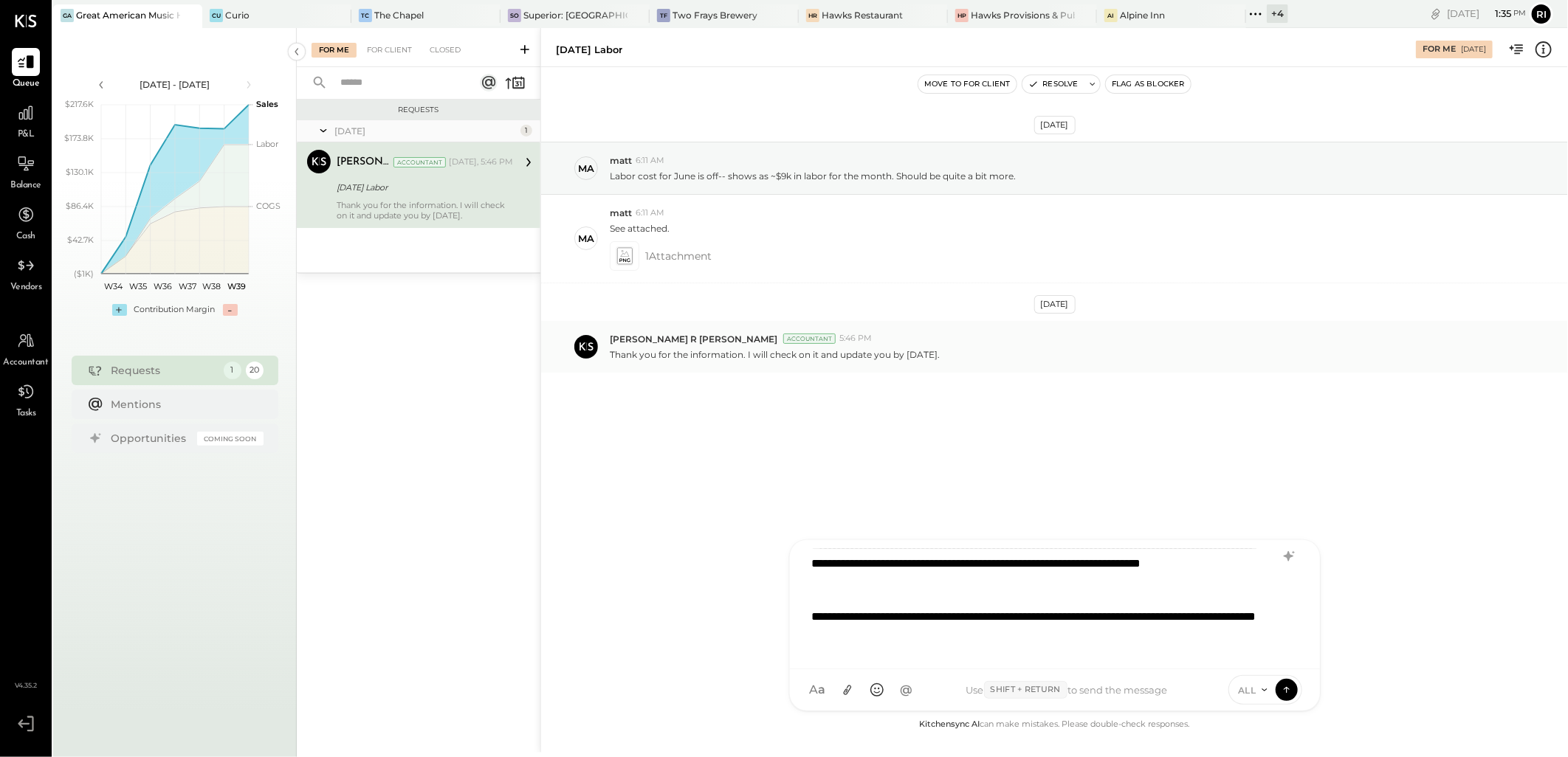
scroll to position [143, 0]
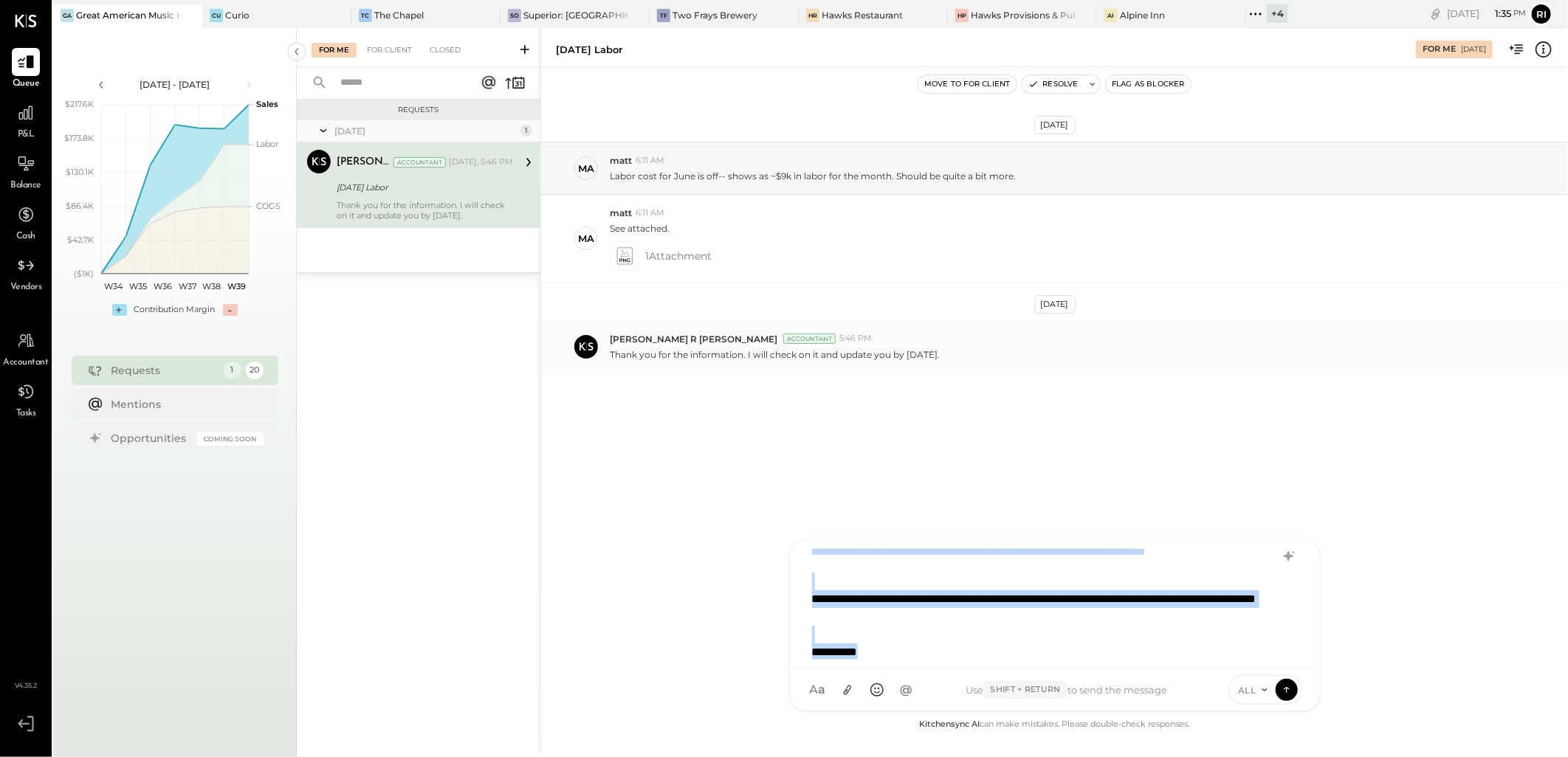
copy div "**********"
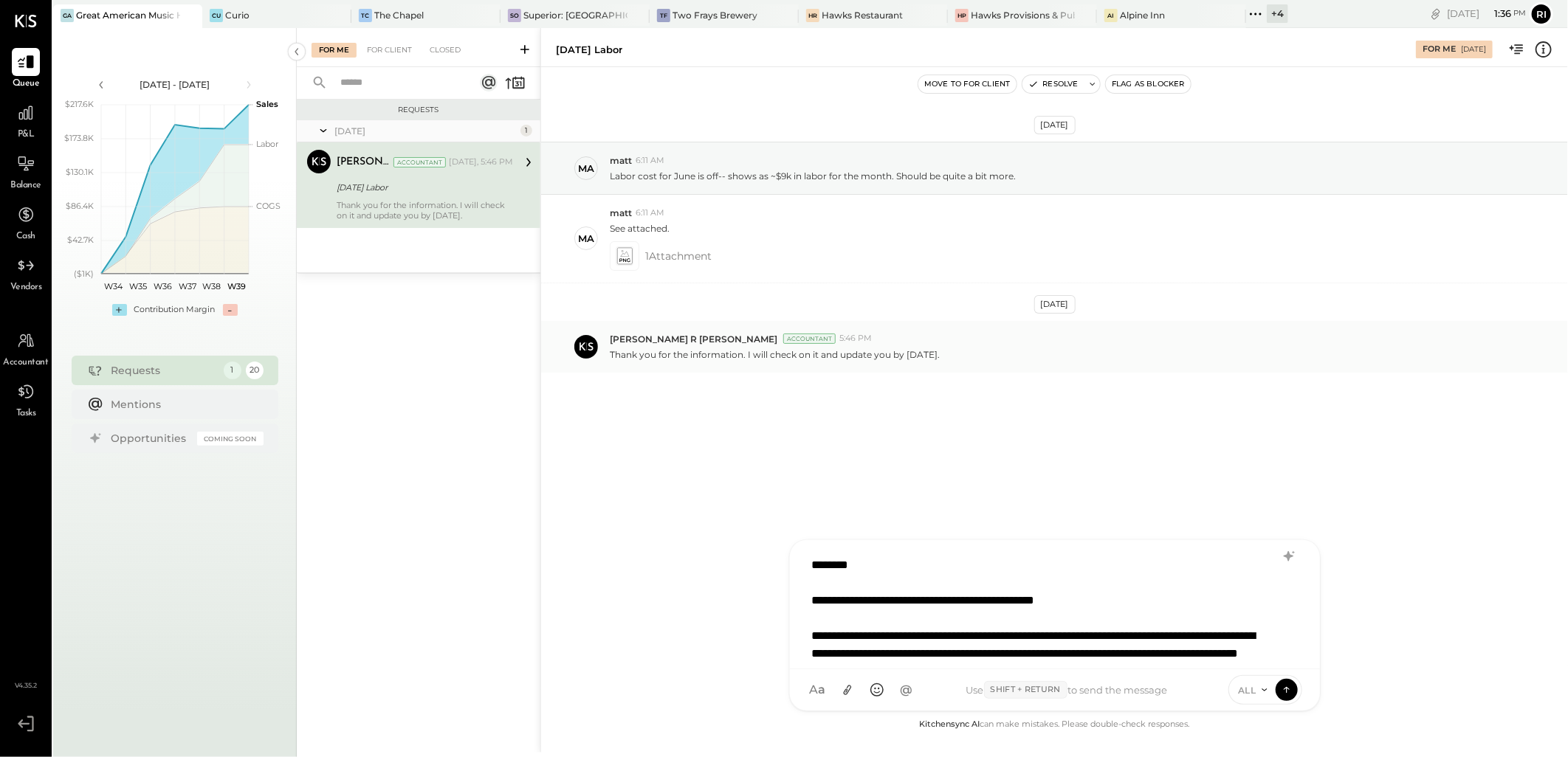
scroll to position [107, 0]
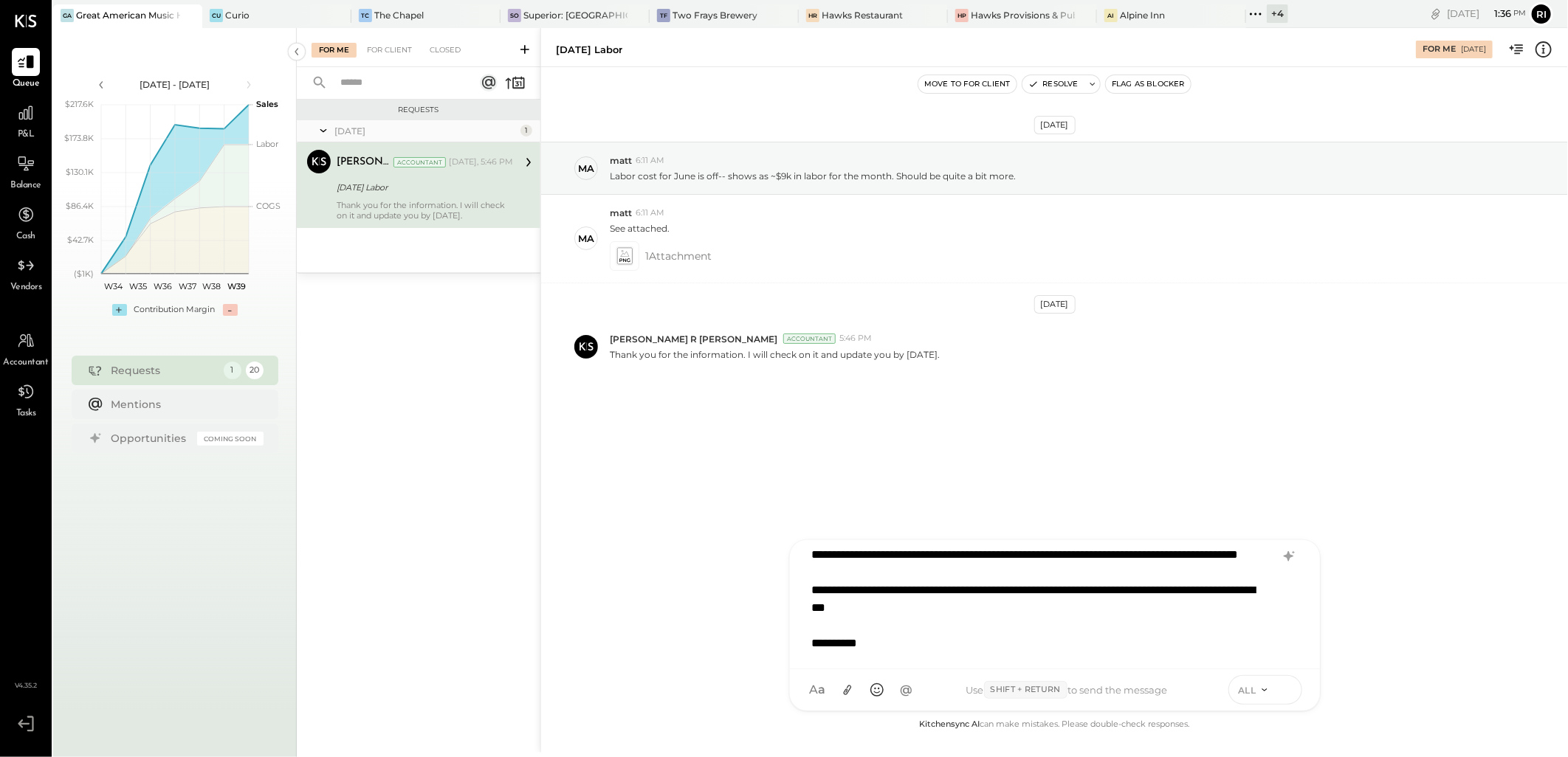
click at [1286, 692] on icon at bounding box center [1286, 690] width 1 height 6
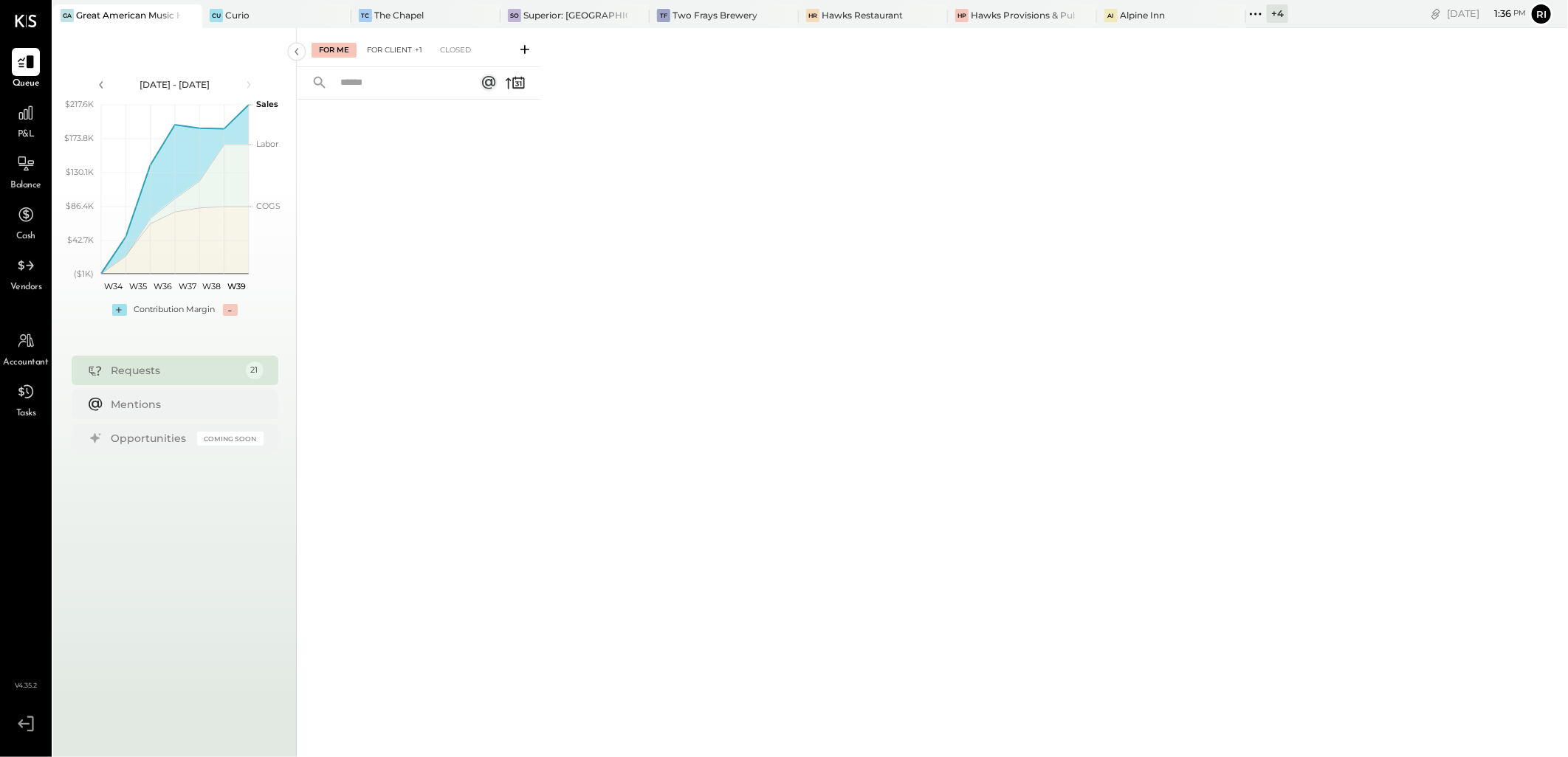
click at [399, 54] on div "For Client +1" at bounding box center [395, 49] width 70 height 14
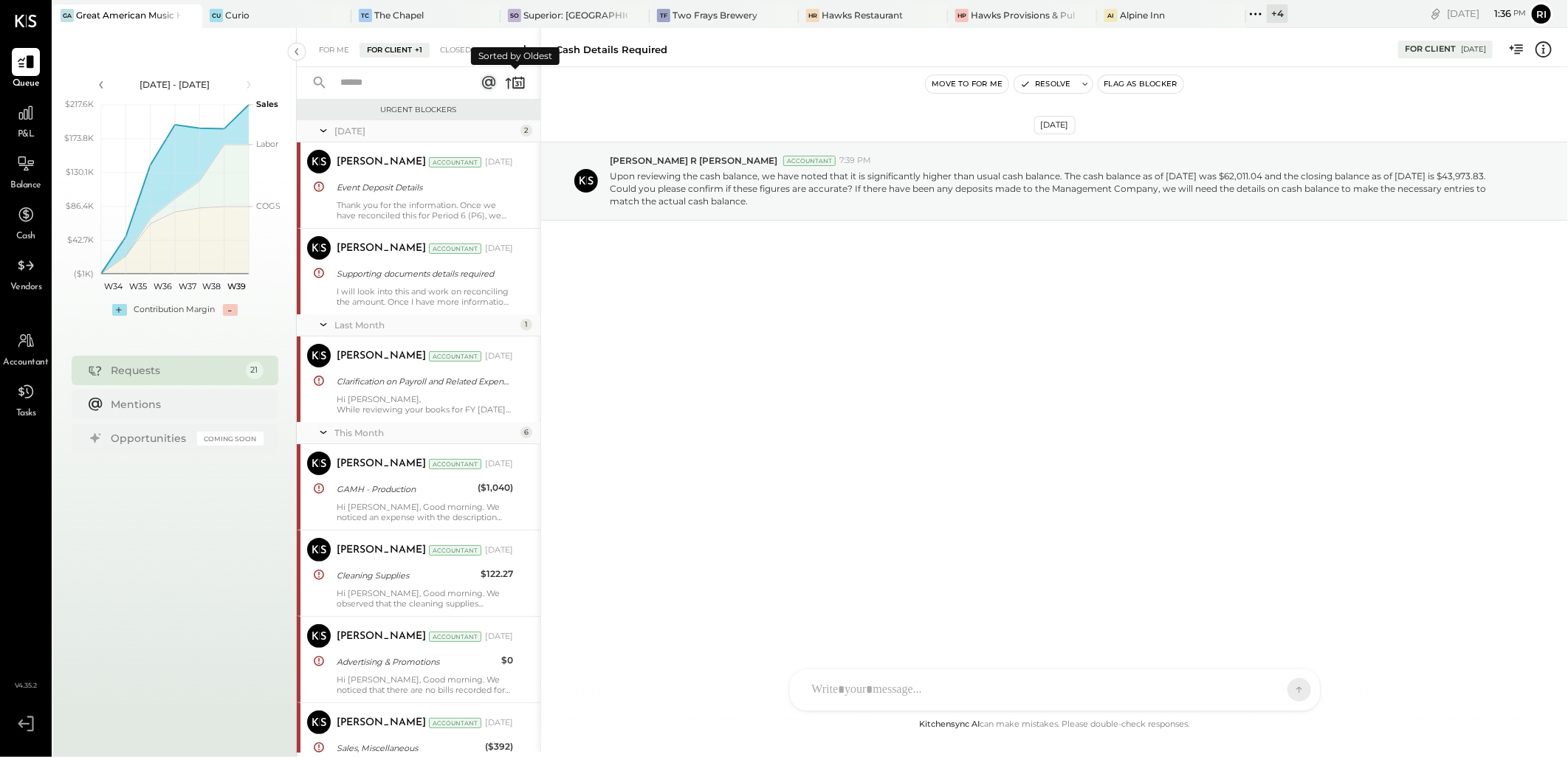
click at [522, 79] on icon at bounding box center [515, 83] width 20 height 20
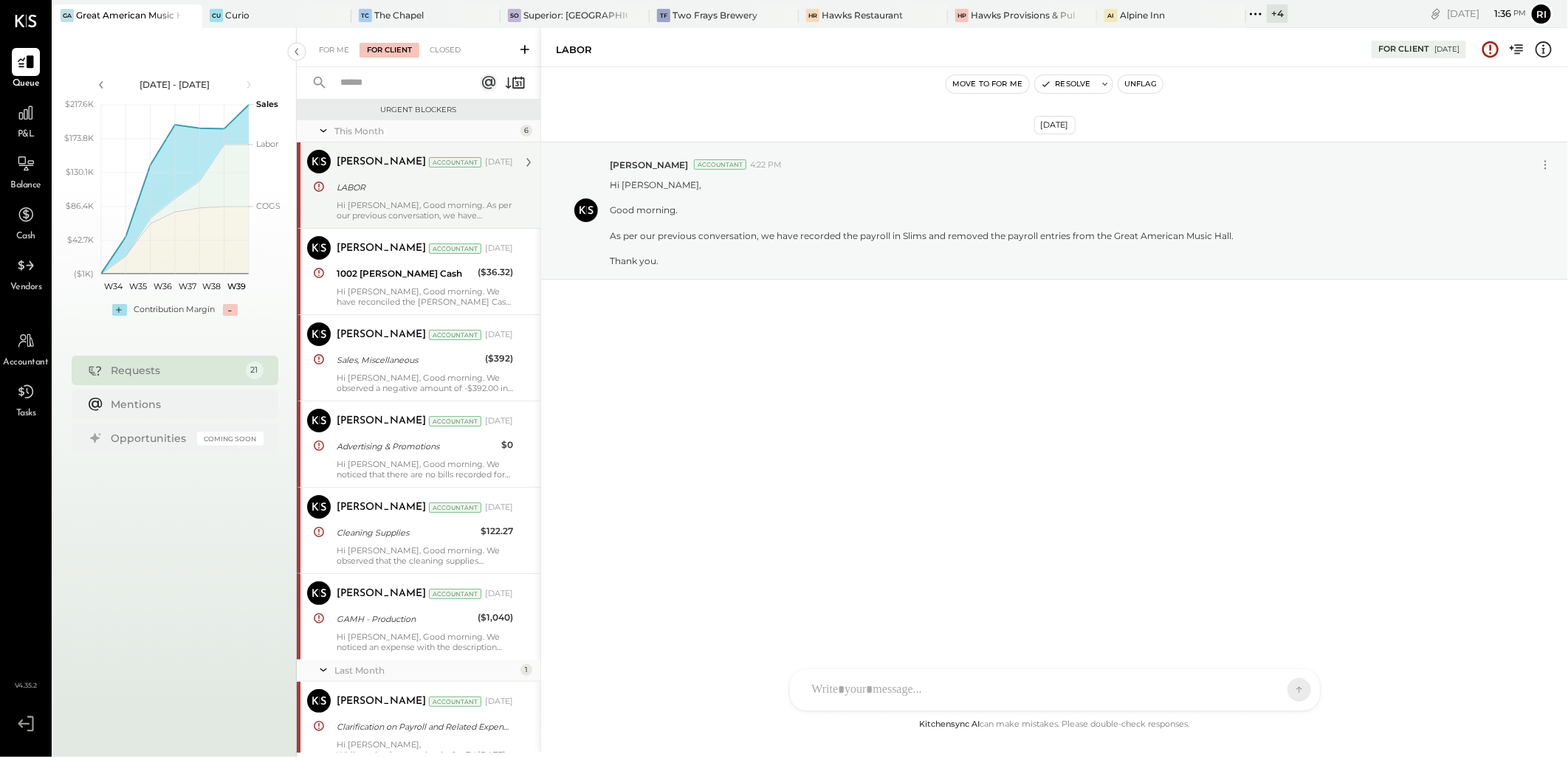
click at [478, 193] on div "LABOR" at bounding box center [423, 187] width 172 height 14
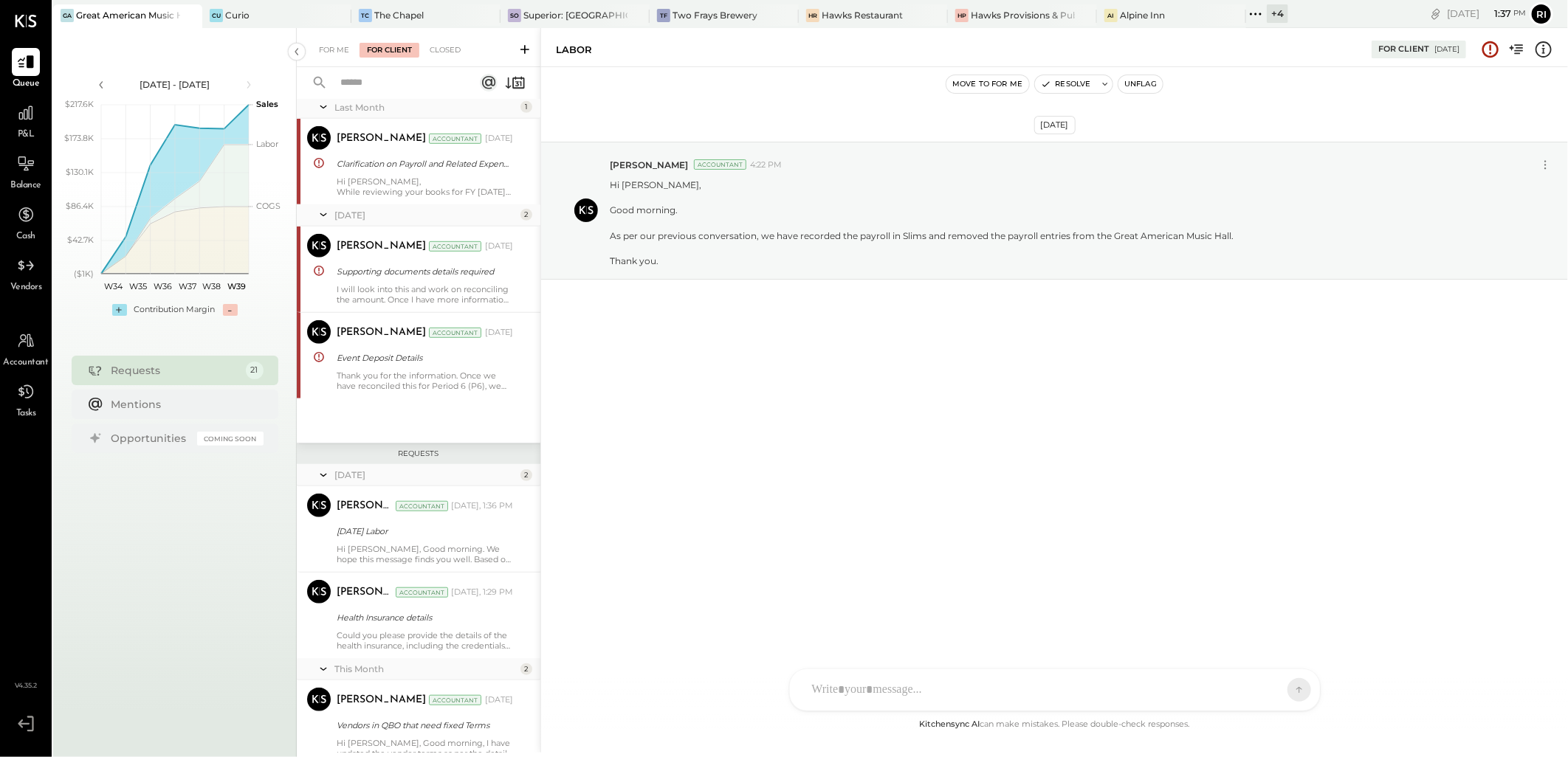
scroll to position [573, 0]
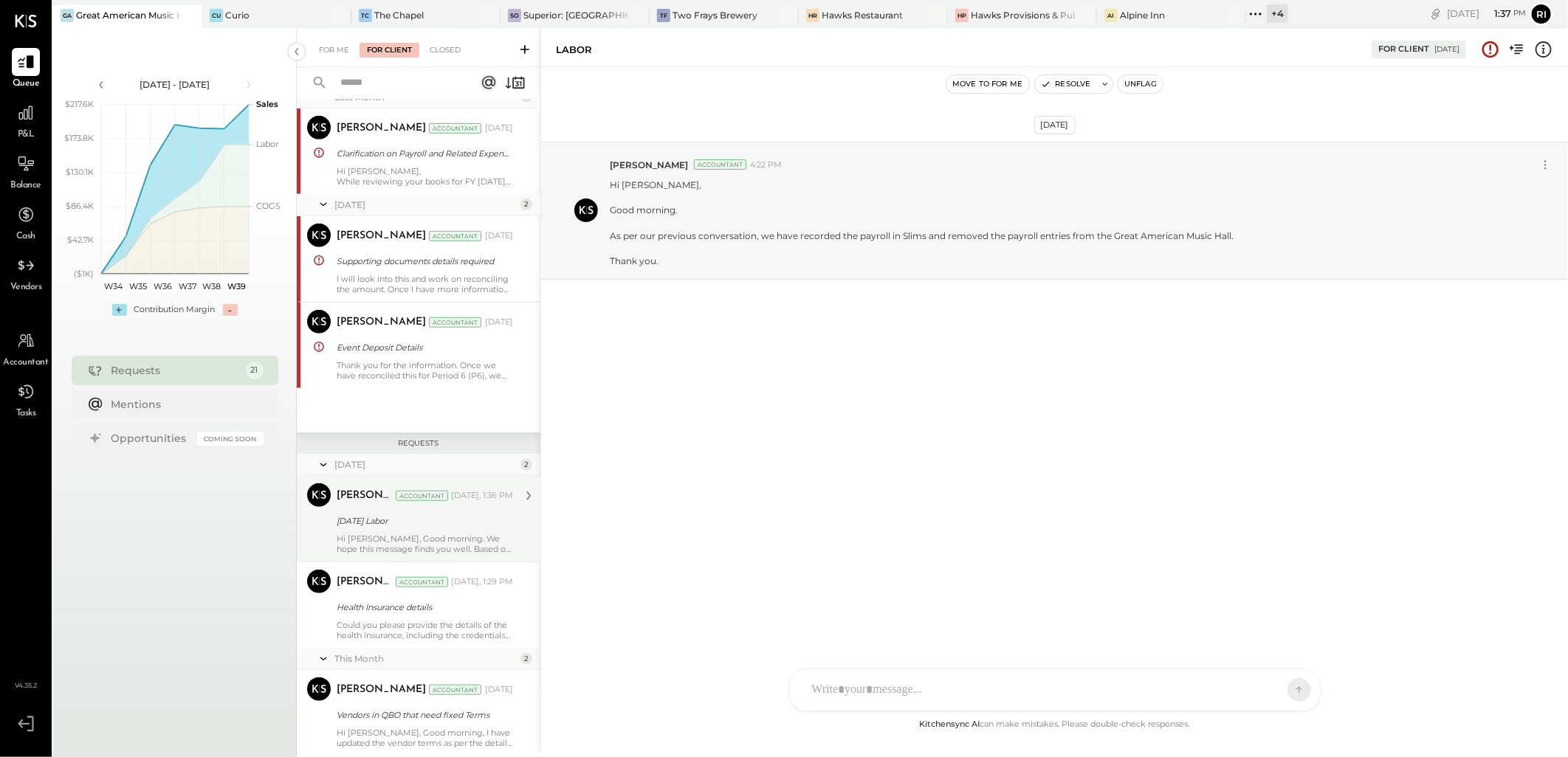
click at [448, 528] on div "[DATE] Labor" at bounding box center [423, 521] width 172 height 18
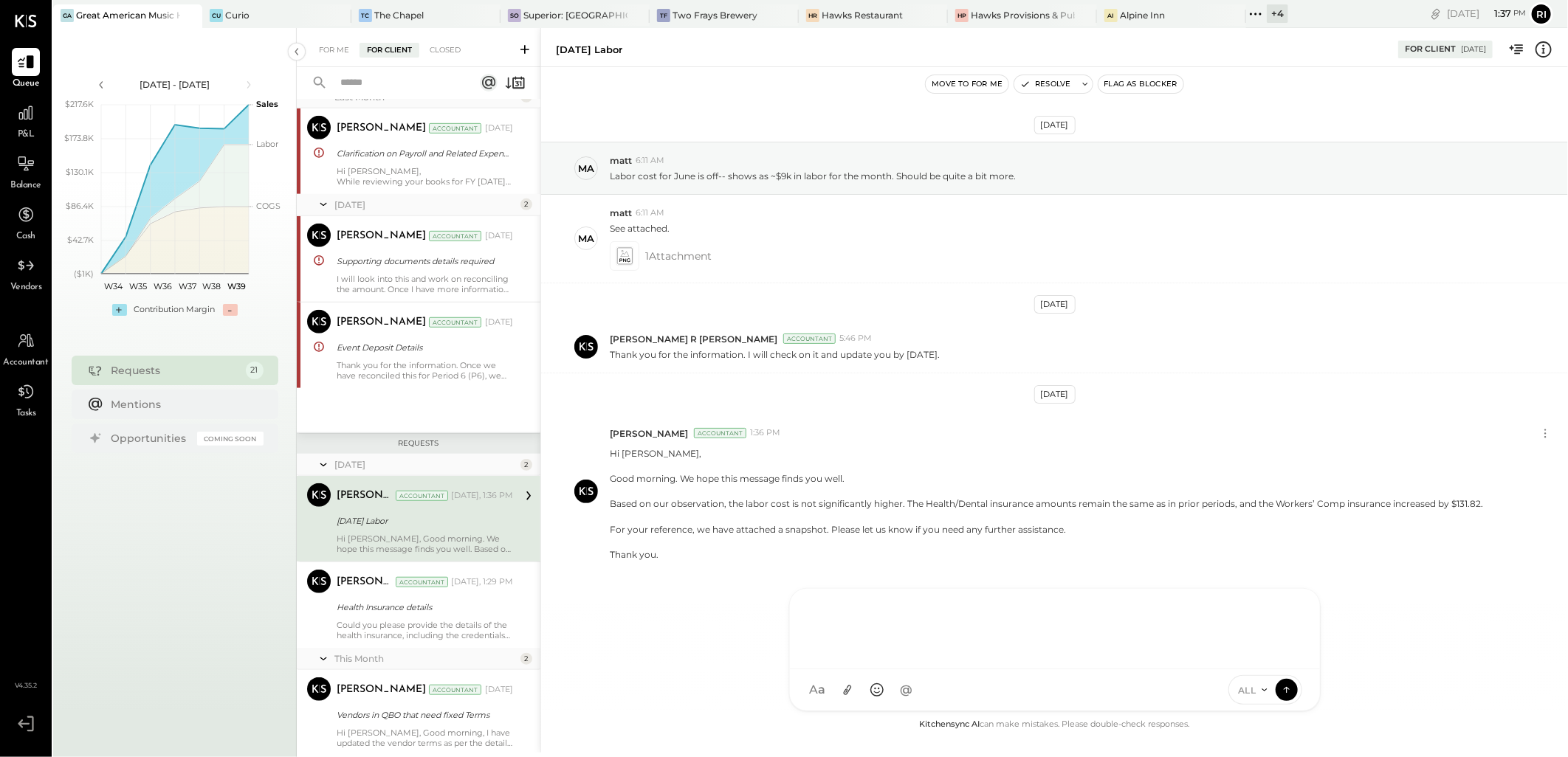
click at [933, 669] on div at bounding box center [1054, 629] width 530 height 81
click at [850, 694] on icon at bounding box center [847, 691] width 15 height 15
click at [1283, 690] on icon at bounding box center [1286, 689] width 14 height 14
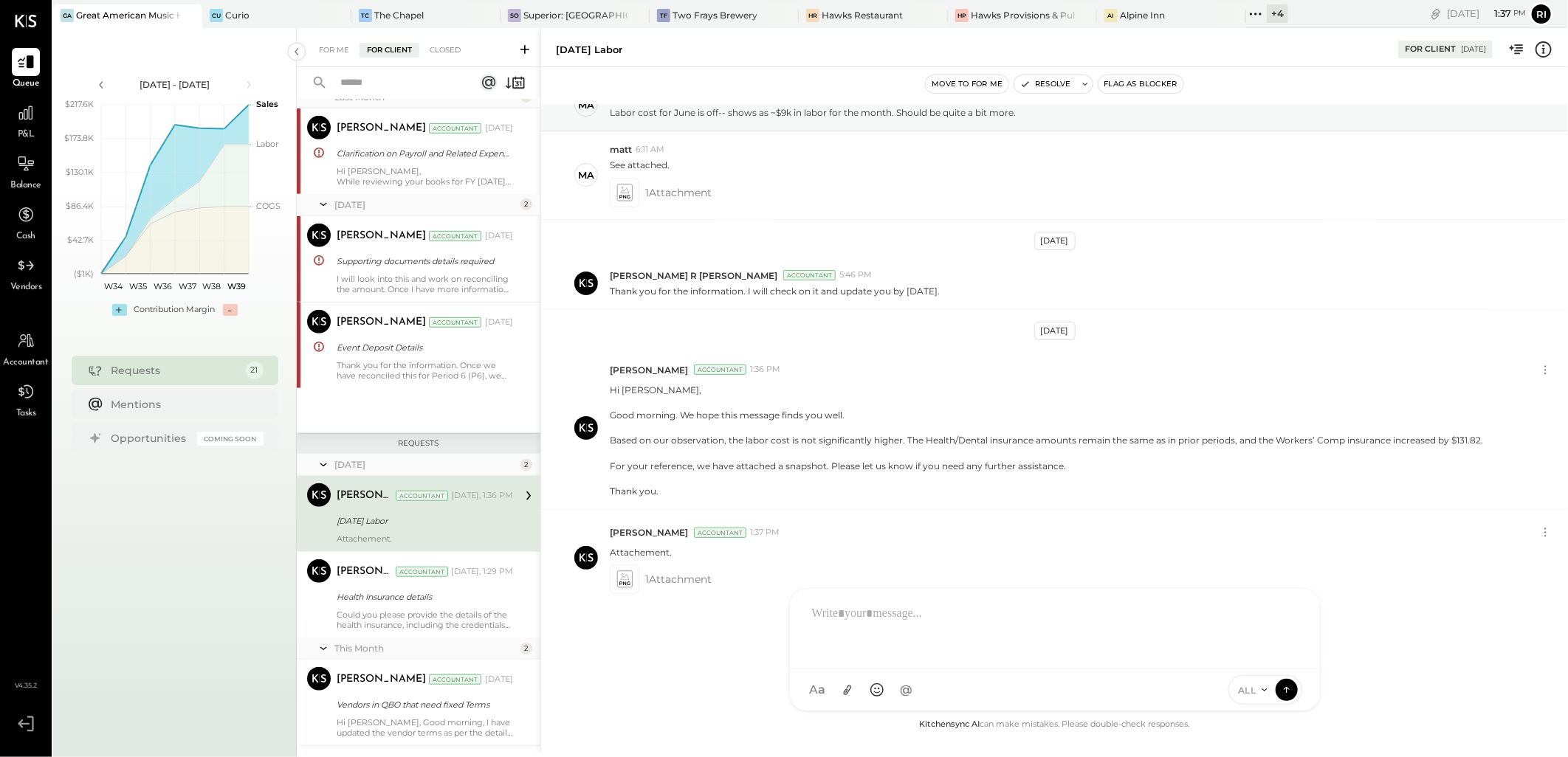
scroll to position [660, 0]
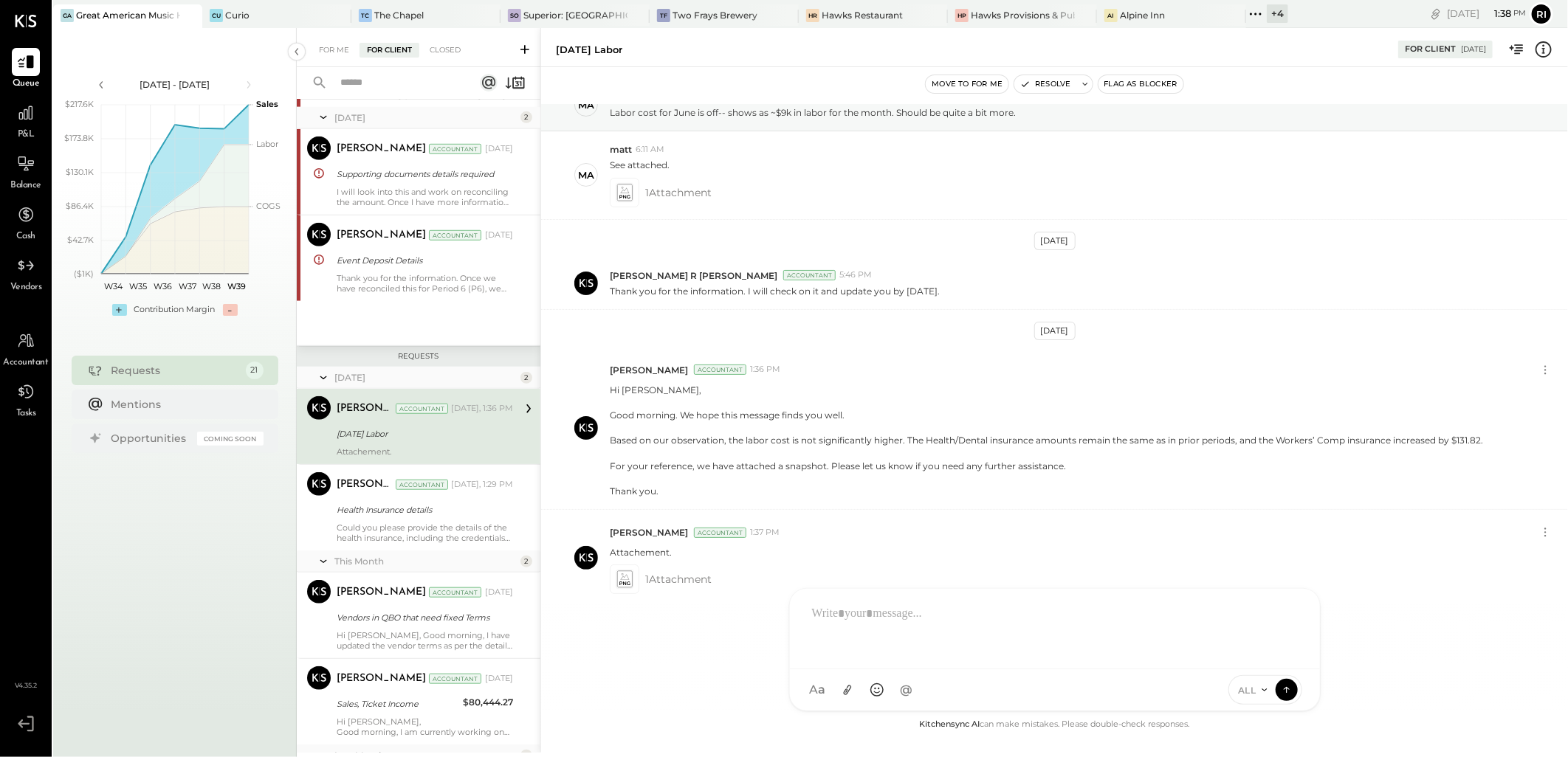
click at [1246, 15] on icon at bounding box center [1255, 14] width 20 height 20
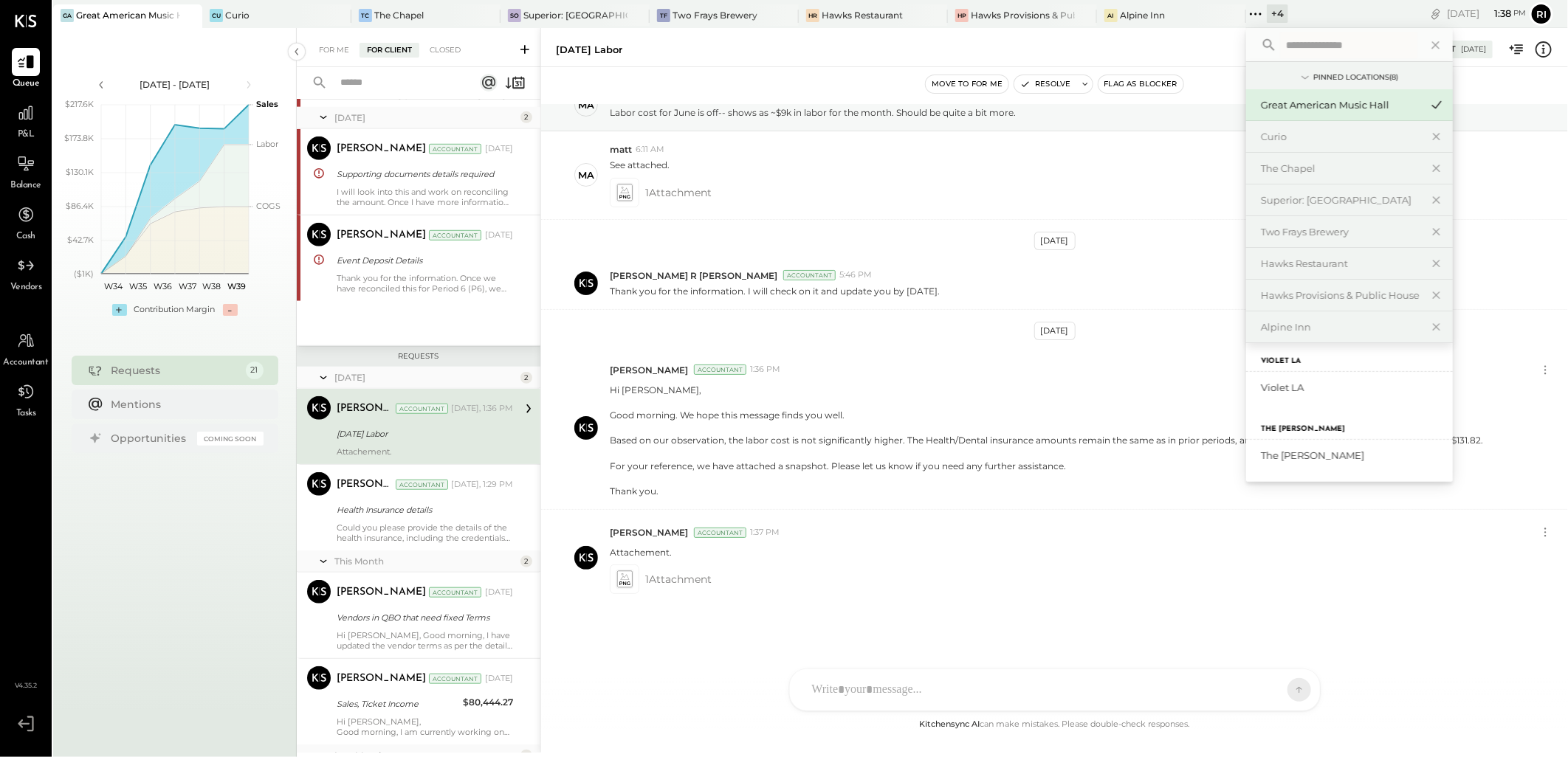
scroll to position [107, 0]
click at [1261, 392] on div "Violet LA" at bounding box center [1340, 388] width 159 height 14
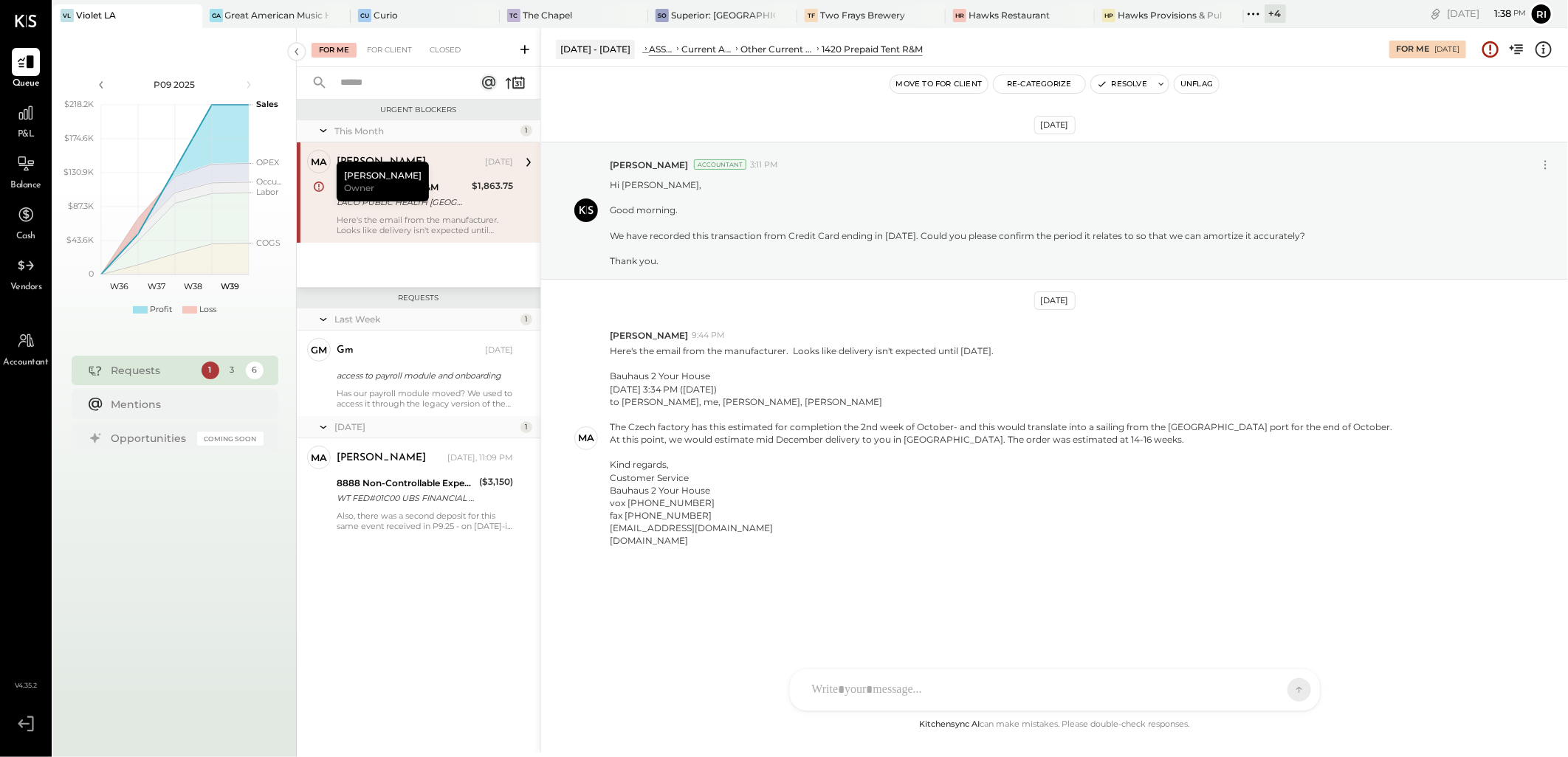
click at [437, 216] on div "Here's the email from the manufacturer. Looks like delivery isn't expected unti…" at bounding box center [425, 225] width 176 height 20
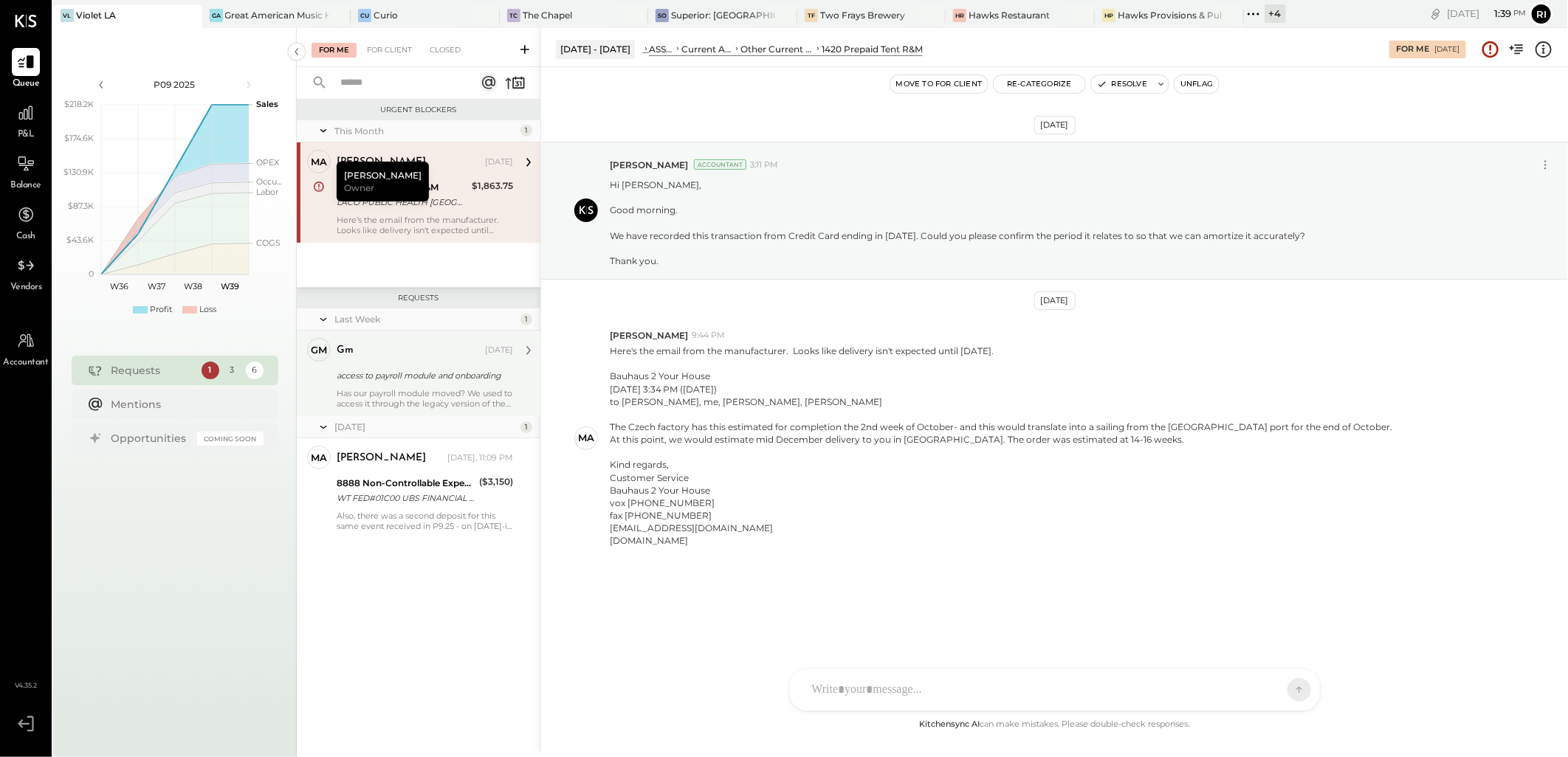
click at [408, 401] on div "Has our payroll module moved? We used to access it through the legacy version o…" at bounding box center [425, 398] width 176 height 20
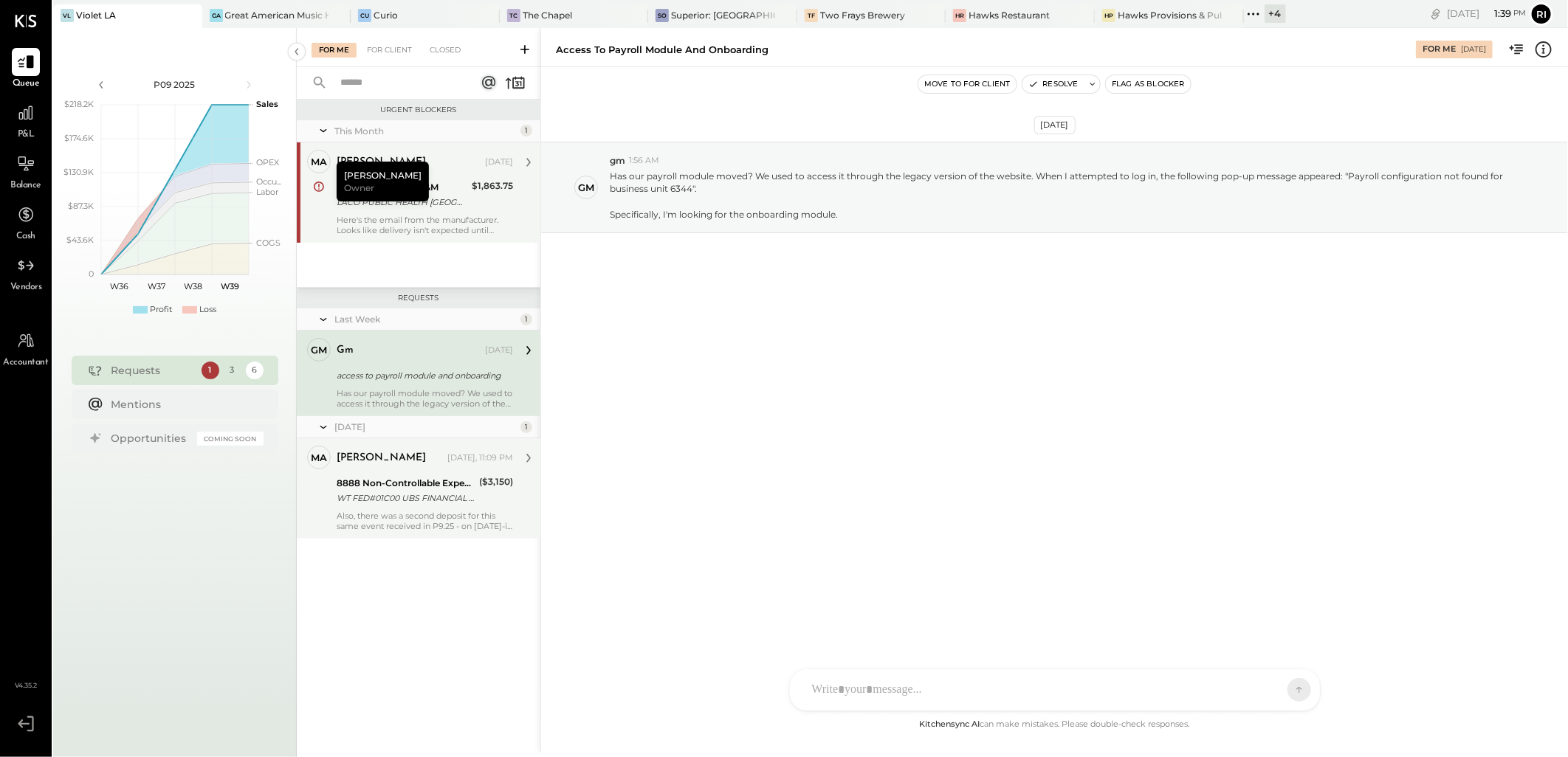
click at [387, 495] on div "WT FED#01C00 UBS FINANCIAL SERV /ORG=KALLICK FAMILY TRUST,[PERSON_NAME] K SRF# …" at bounding box center [406, 498] width 138 height 14
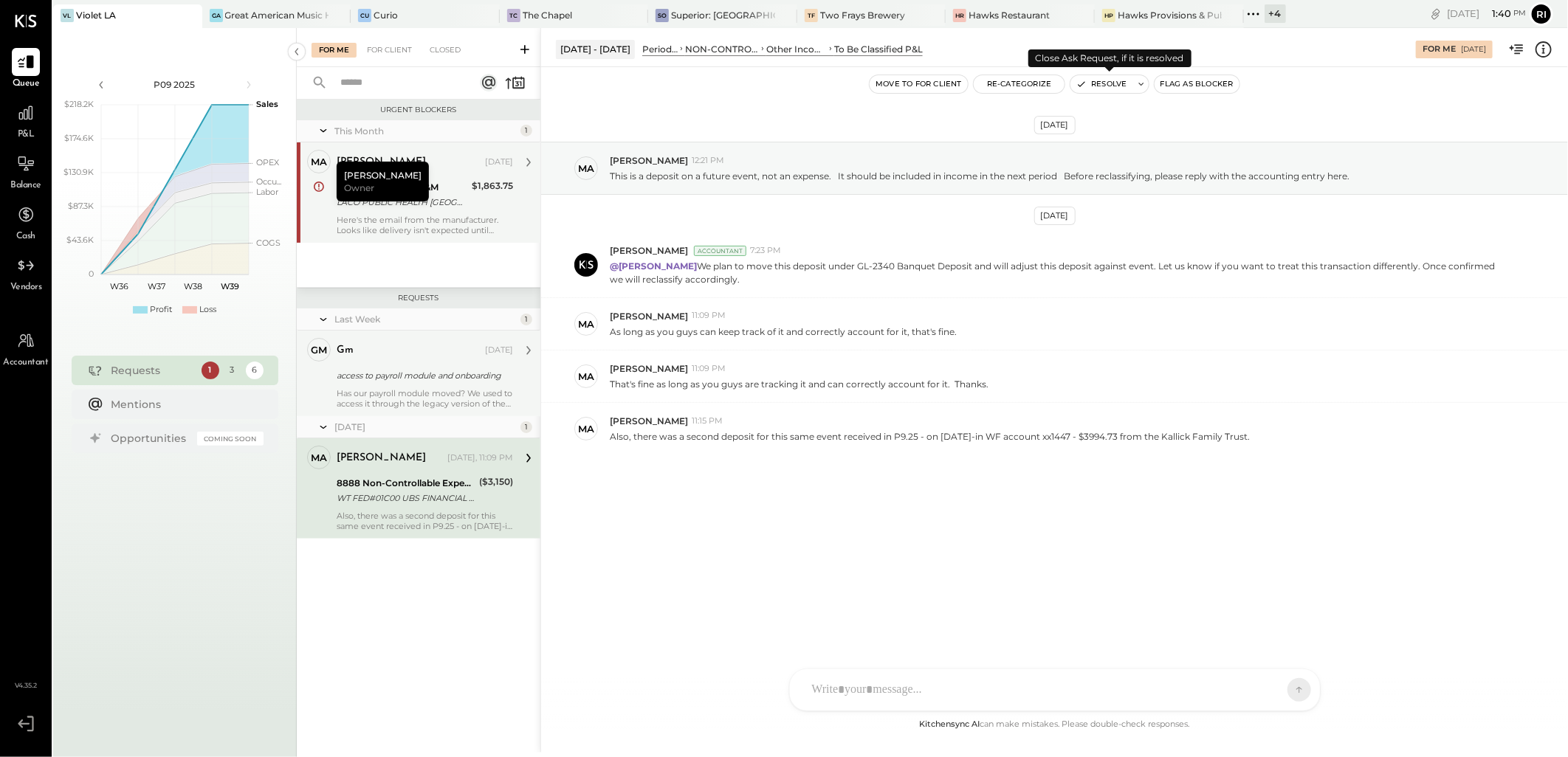
click at [1138, 85] on icon at bounding box center [1141, 84] width 10 height 10
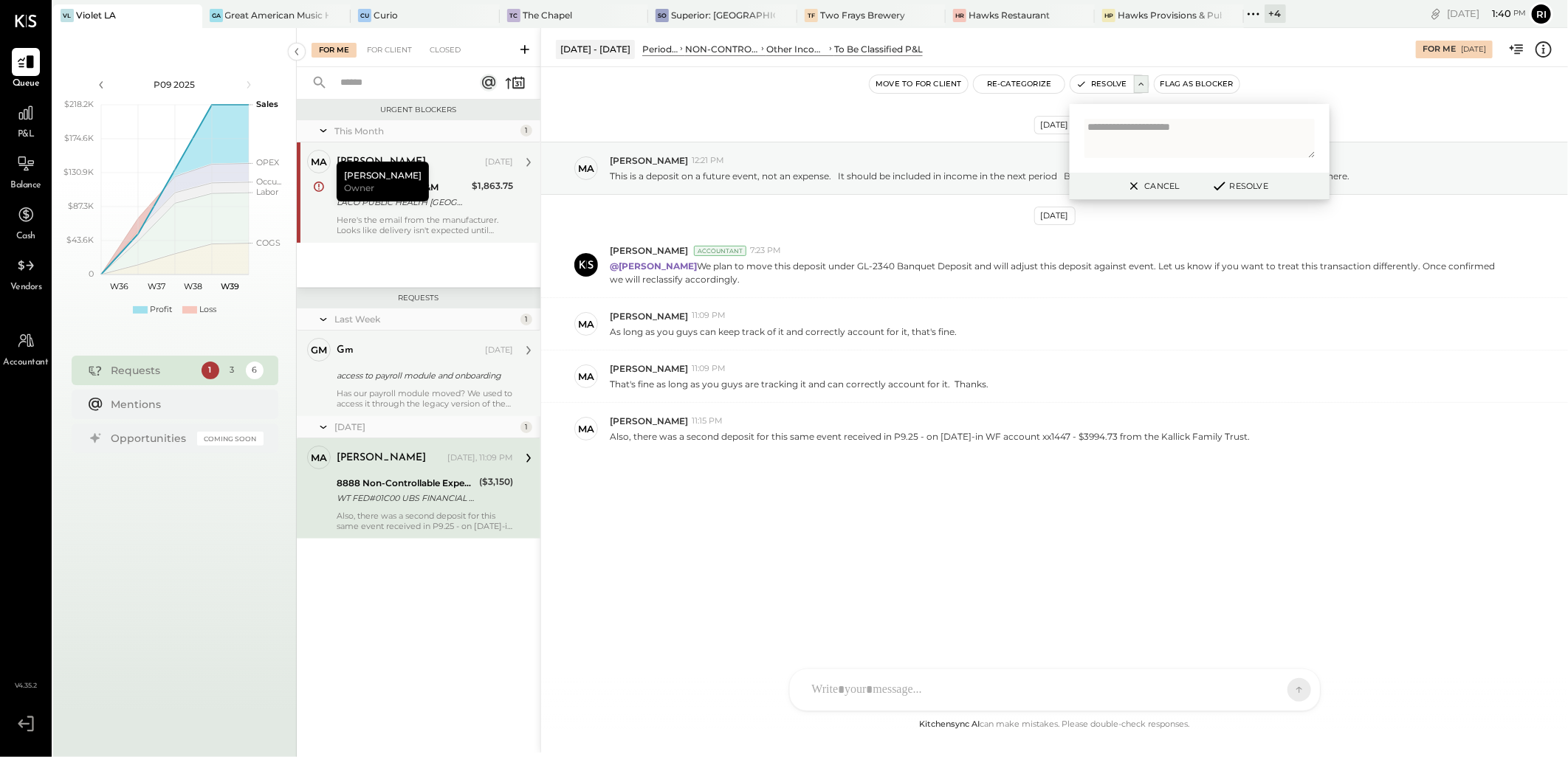
click at [1146, 142] on textarea at bounding box center [1199, 139] width 231 height 39
click at [1013, 512] on div "[DATE] Ma [PERSON_NAME] 12:21 PM This is a deposit on a future event, not an ex…" at bounding box center [1054, 334] width 1027 height 462
click at [1169, 183] on button "Cancel" at bounding box center [1152, 185] width 64 height 20
click at [733, 566] on div "[DATE] Ma [PERSON_NAME] 12:21 PM This is a deposit on a future event, not an ex…" at bounding box center [1054, 391] width 1027 height 649
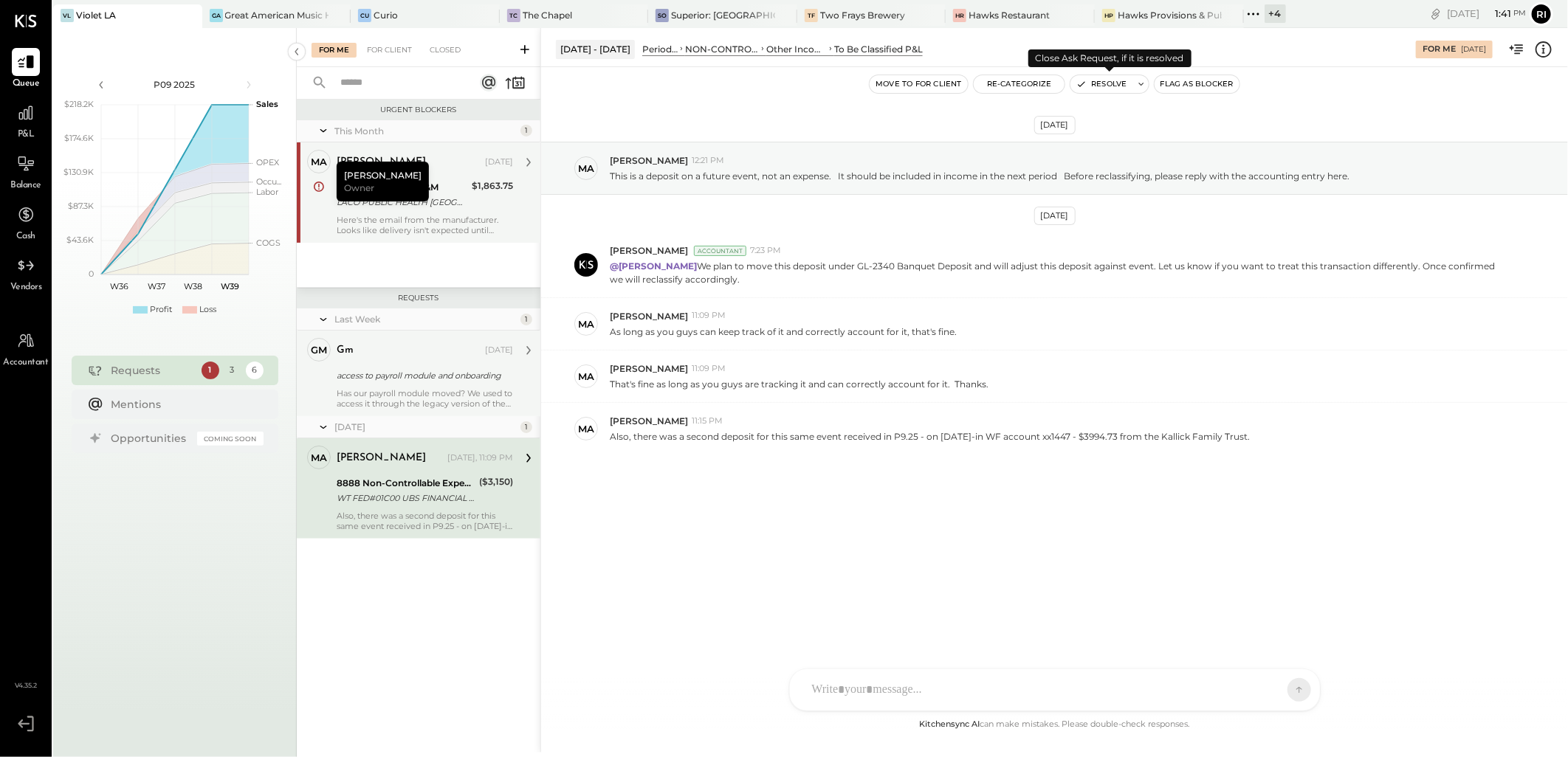
click at [1139, 92] on button at bounding box center [1141, 83] width 14 height 18
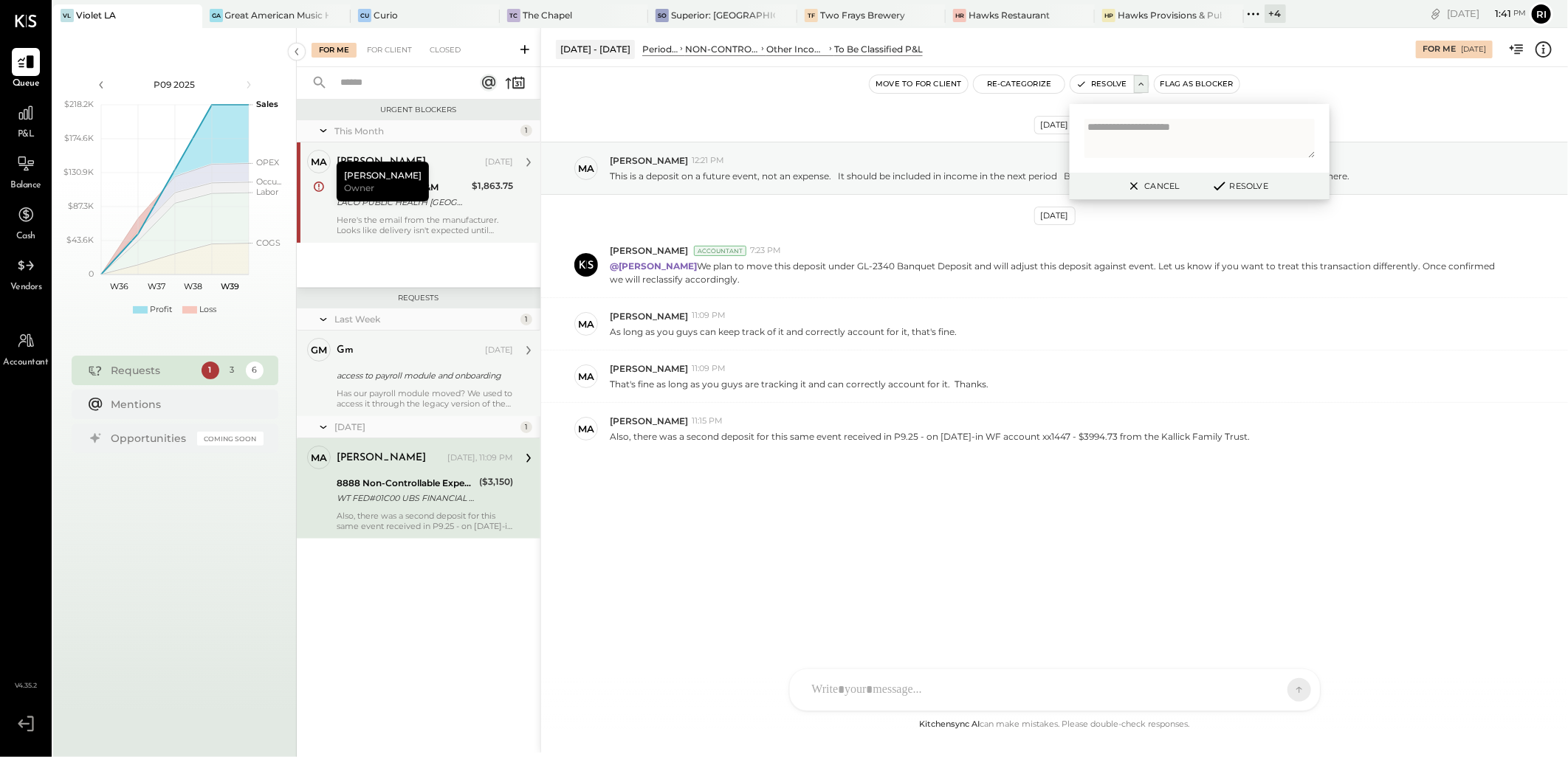
click at [1164, 128] on textarea at bounding box center [1199, 139] width 231 height 39
type textarea "**********"
click at [1242, 186] on button "Resolve" at bounding box center [1240, 185] width 66 height 18
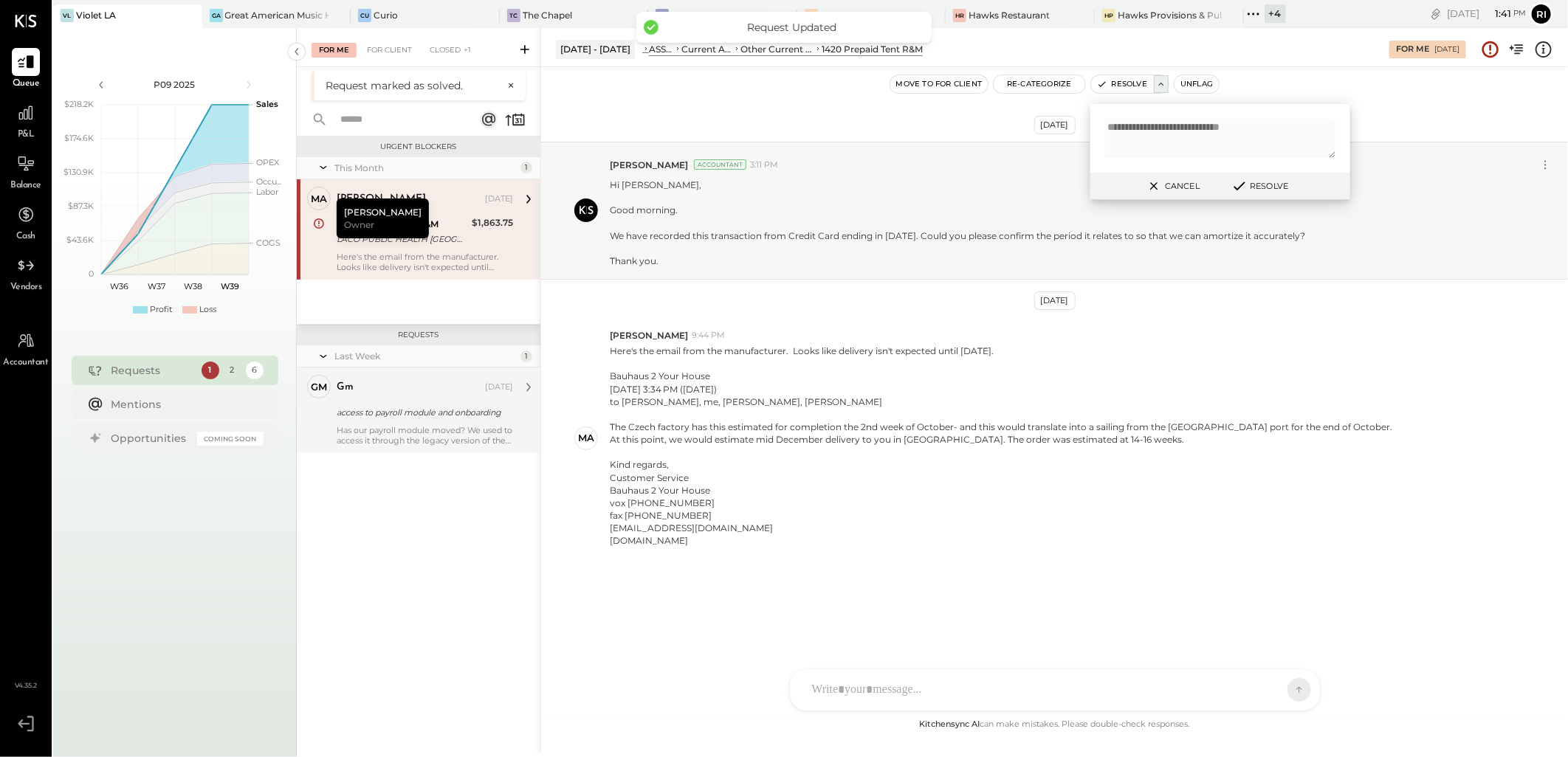
click at [478, 415] on div "access to payroll module and onboarding" at bounding box center [423, 412] width 172 height 14
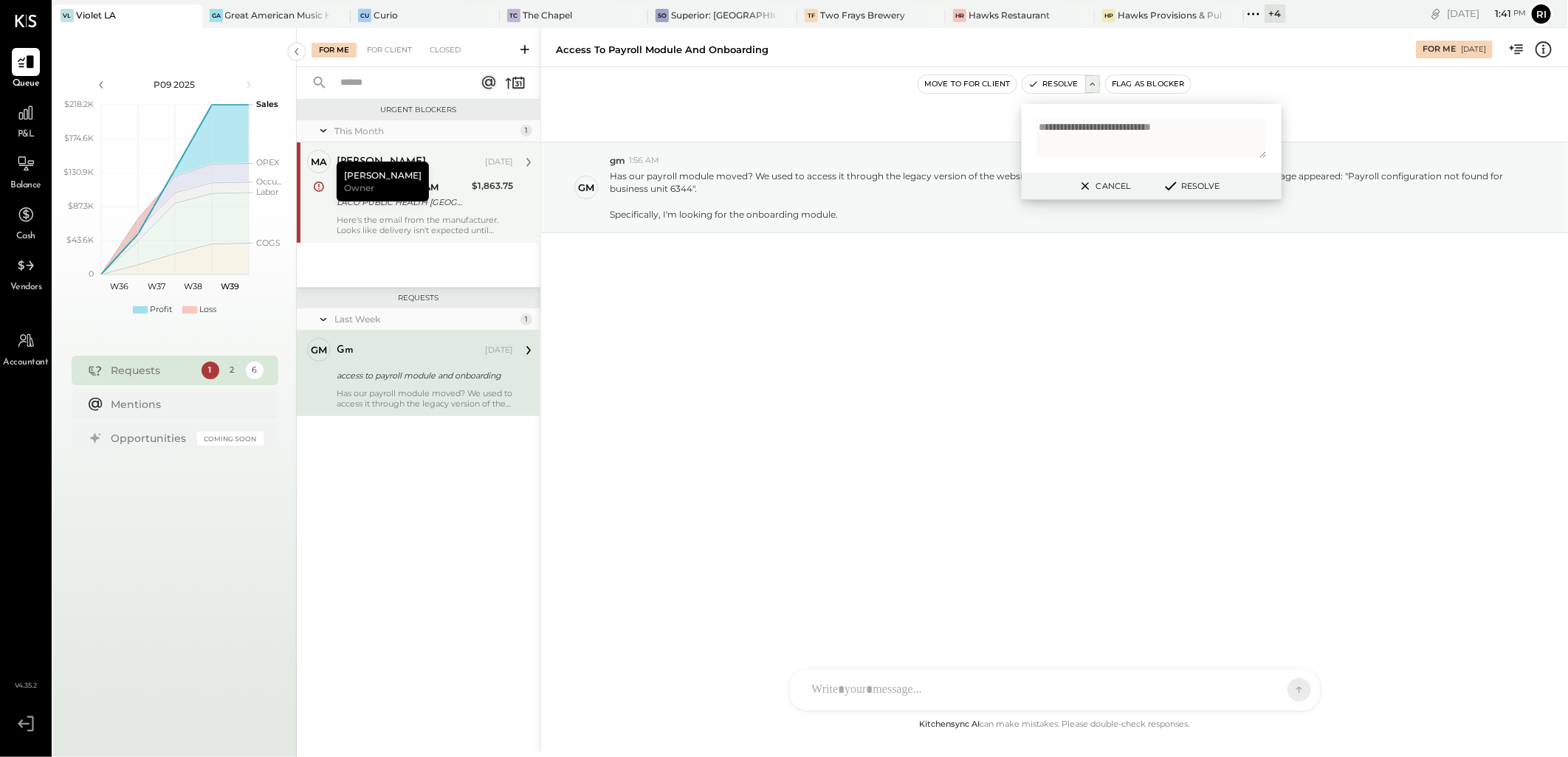
drag, startPoint x: 872, startPoint y: 326, endPoint x: 1031, endPoint y: 287, distance: 163.7
click at [872, 326] on div "[DATE] gm gm 1:56 AM Has our payroll module moved? We used to access it through…" at bounding box center [1054, 224] width 1027 height 240
click at [1123, 191] on button "Cancel" at bounding box center [1103, 185] width 64 height 20
click at [957, 699] on div "NS [PERSON_NAME] G gm CR [PERSON_NAME] R [PERSON_NAME] A agm M [PERSON_NAME] S …" at bounding box center [1054, 690] width 532 height 43
click at [426, 148] on div "[PERSON_NAME] Owner [PERSON_NAME] [DATE] 1420 Prepaid Tent R&M LACO PUBLIC HEAL…" at bounding box center [419, 192] width 243 height 100
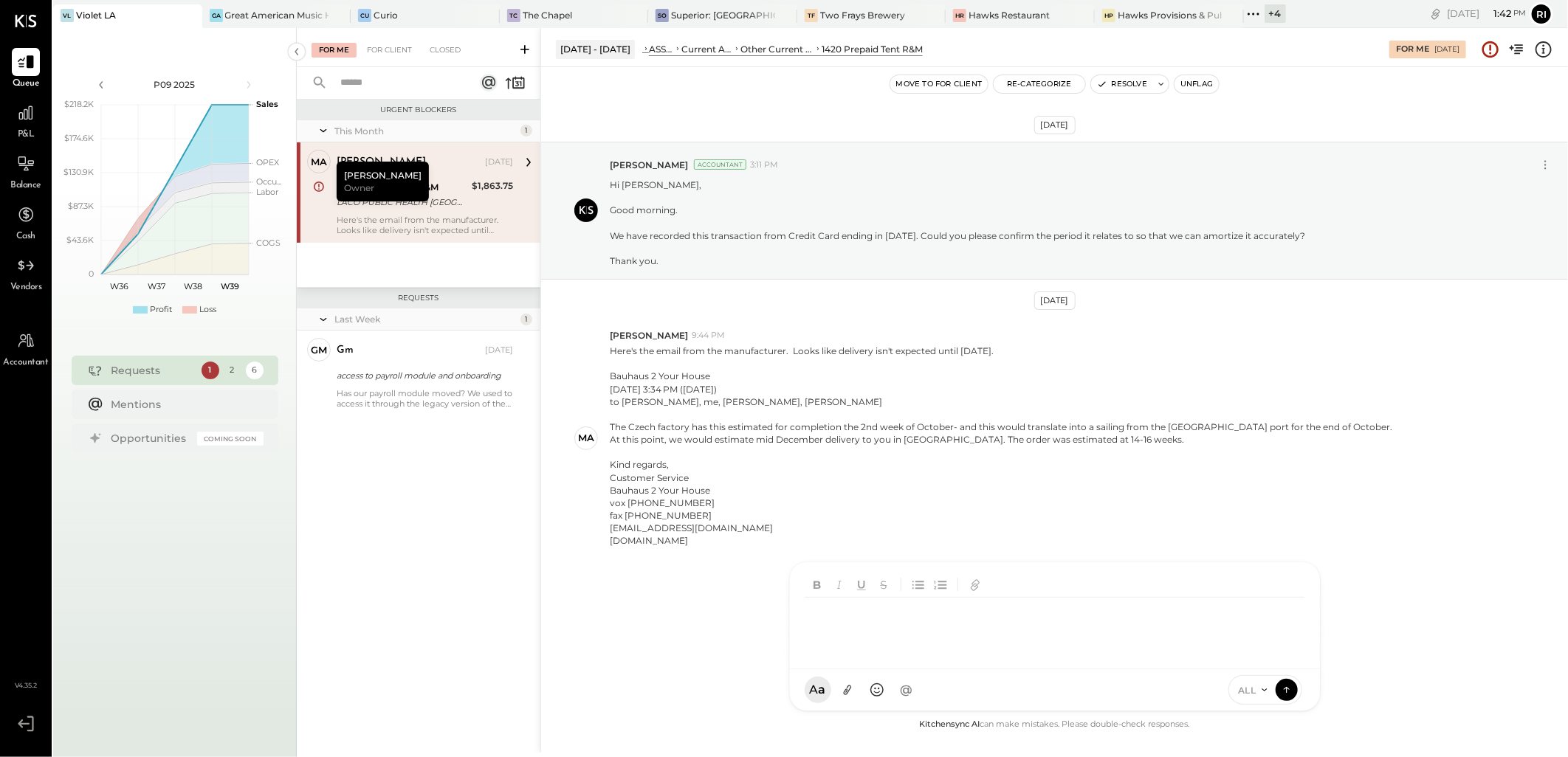
click at [869, 697] on div "NS [PERSON_NAME] G gm CR [PERSON_NAME] R [PERSON_NAME] A agm M [PERSON_NAME] S …" at bounding box center [1054, 636] width 532 height 150
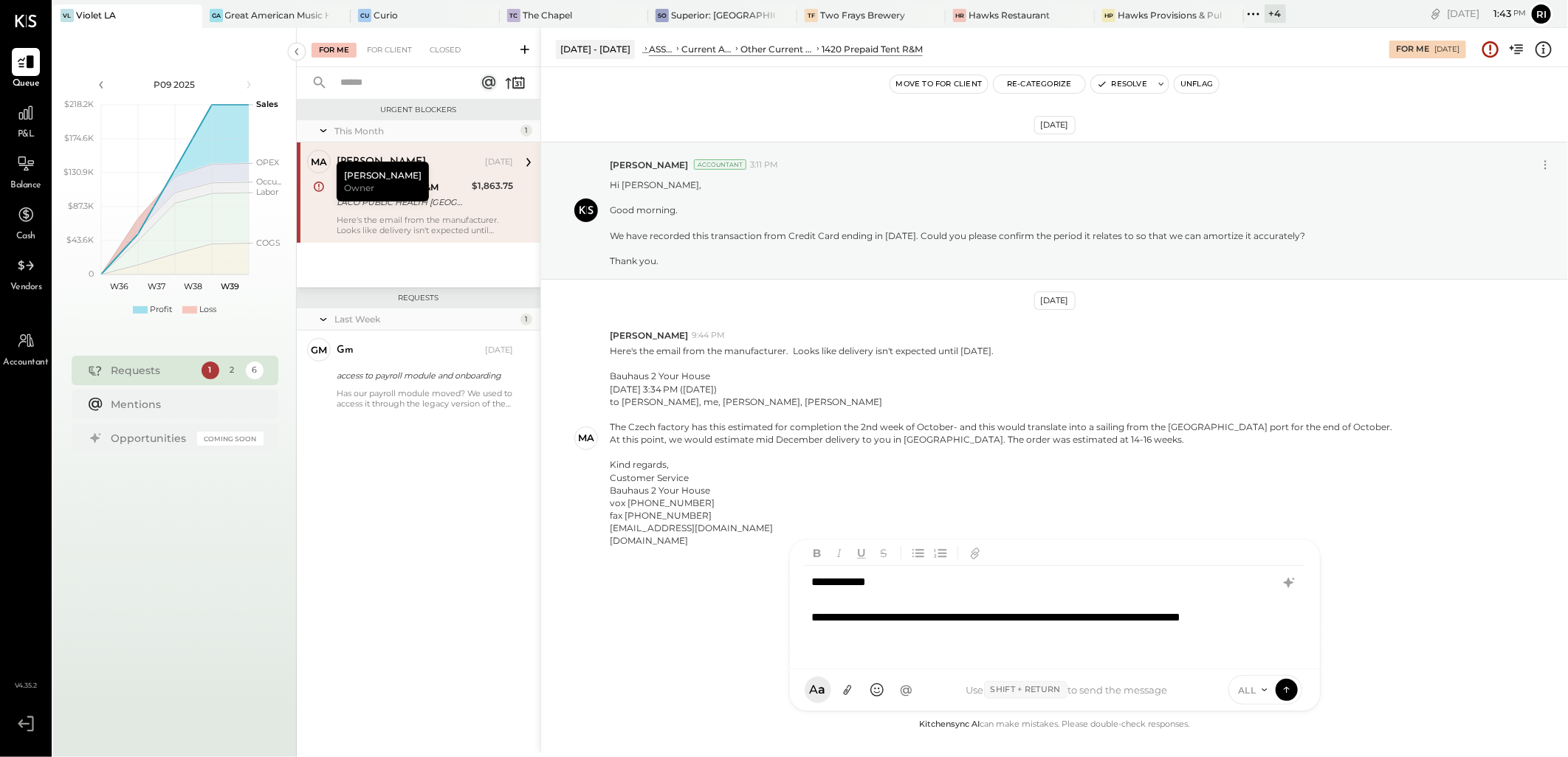
scroll to position [9, 0]
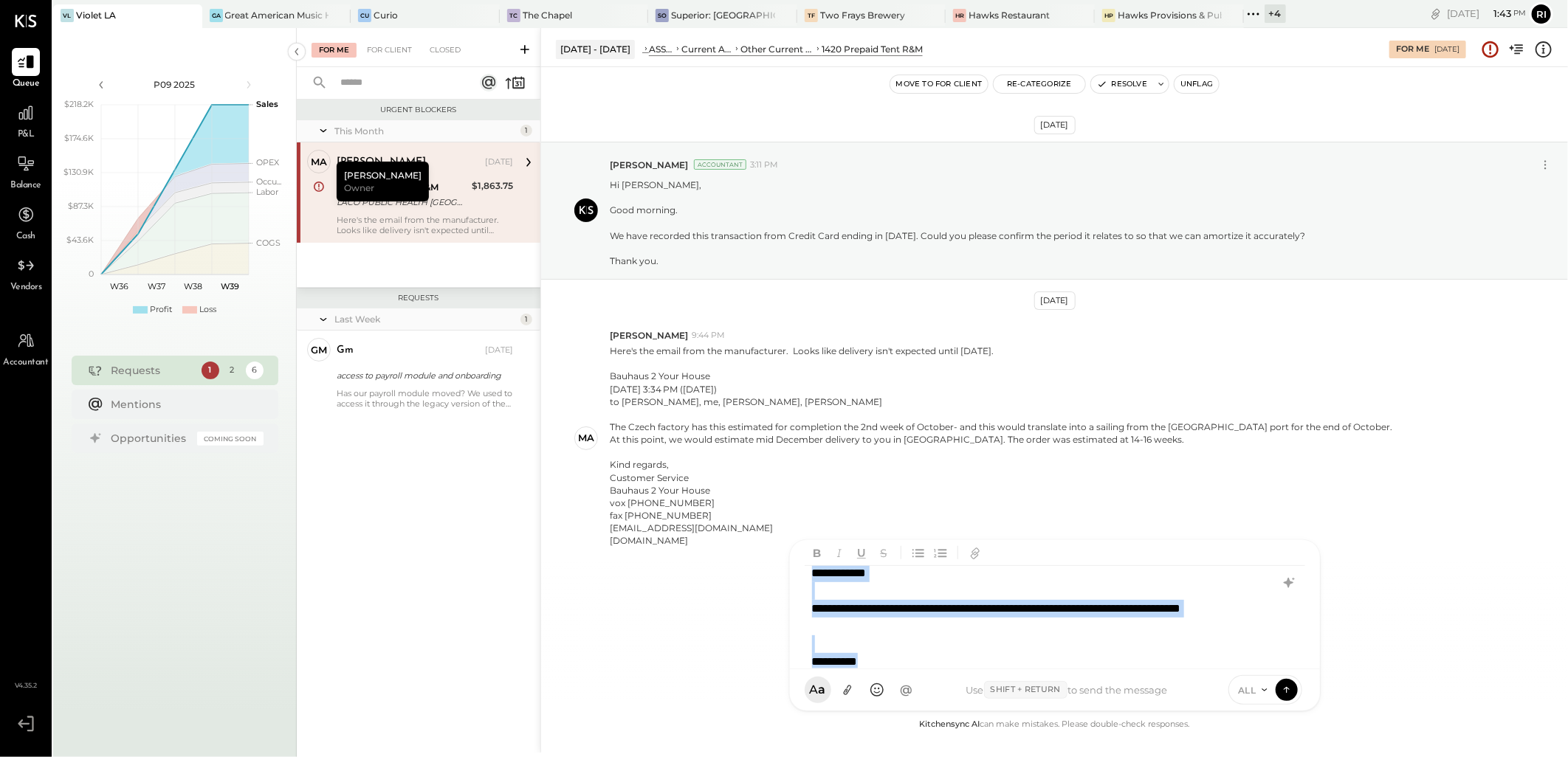
copy div "**********"
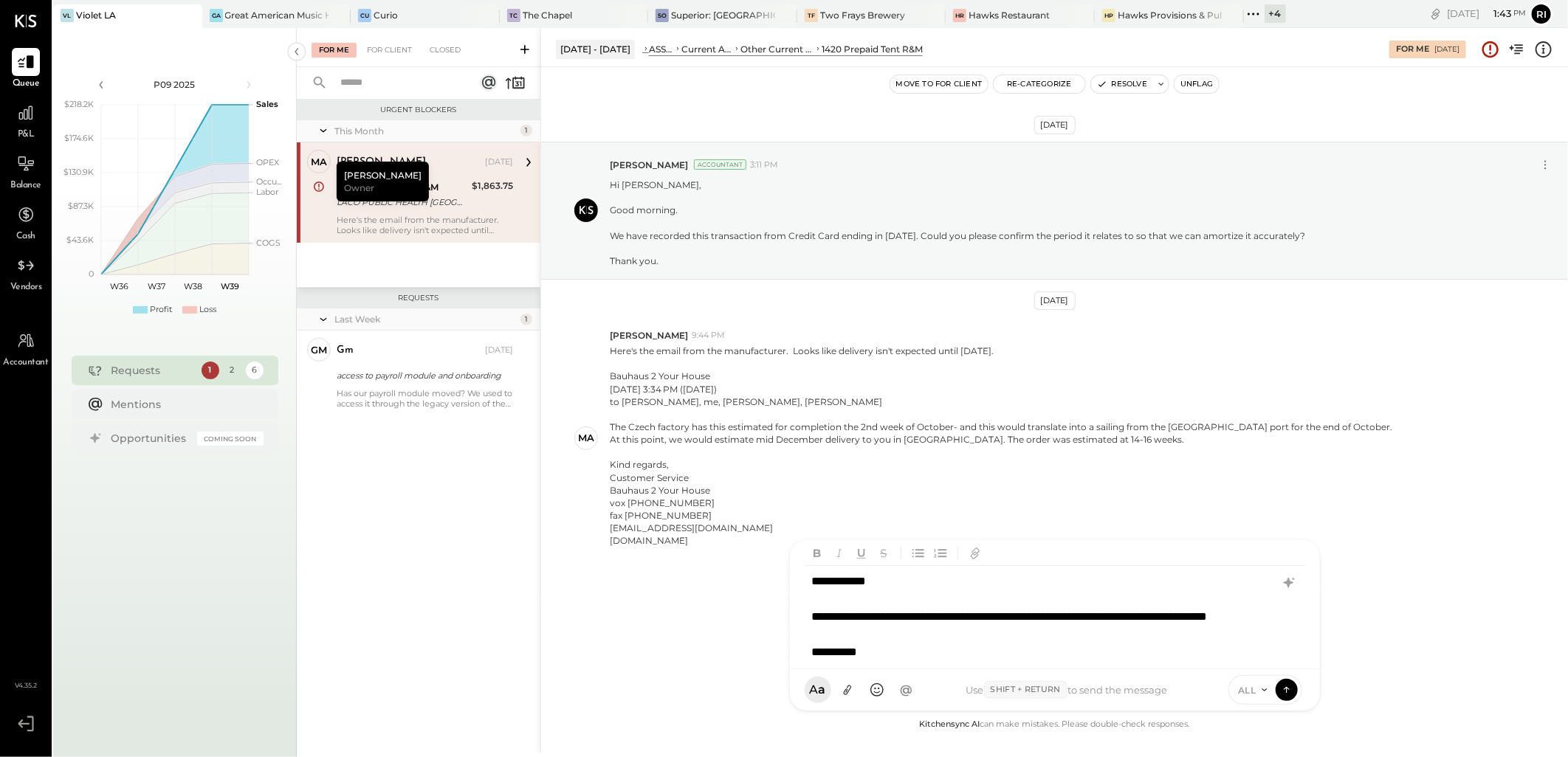
scroll to position [19, 0]
click at [1287, 692] on icon at bounding box center [1286, 689] width 14 height 14
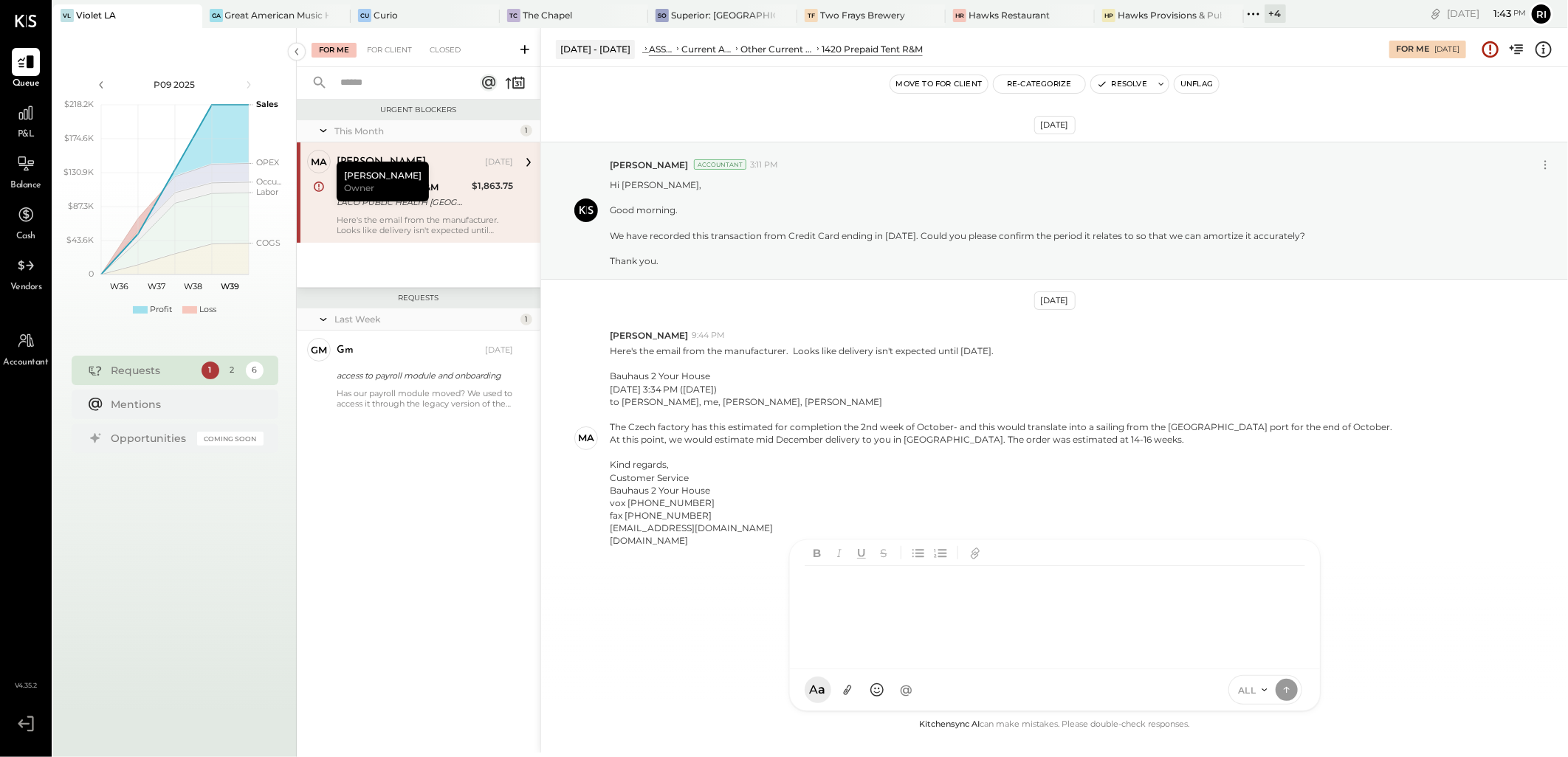
scroll to position [0, 0]
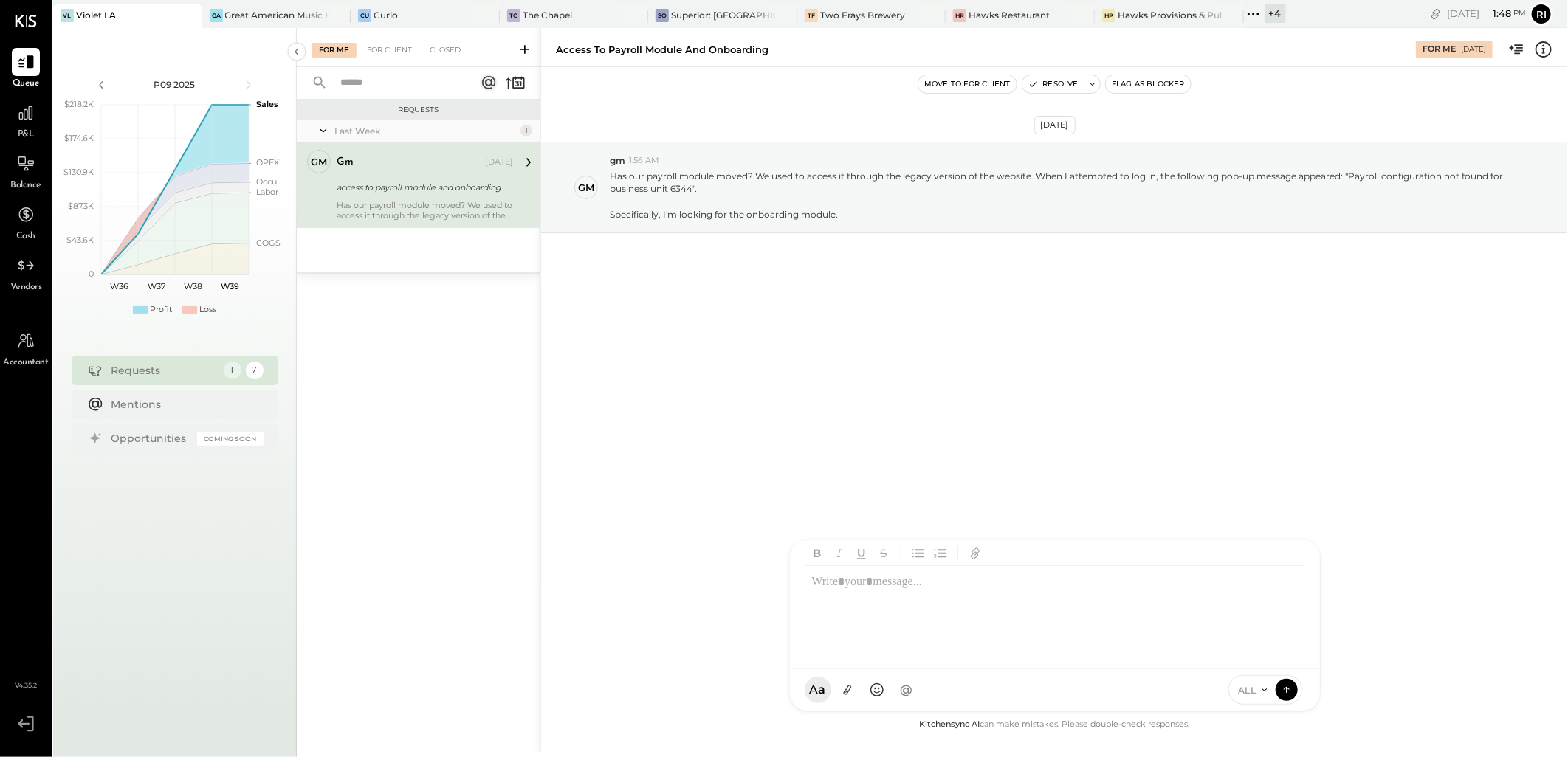
click at [961, 599] on div at bounding box center [1054, 617] width 499 height 103
type input "*"
drag, startPoint x: 747, startPoint y: 210, endPoint x: 844, endPoint y: 218, distance: 97.3
click at [844, 218] on div "Specifically, I'm looking for the onboarding module." at bounding box center [1059, 214] width 899 height 13
copy div "onboarding module."
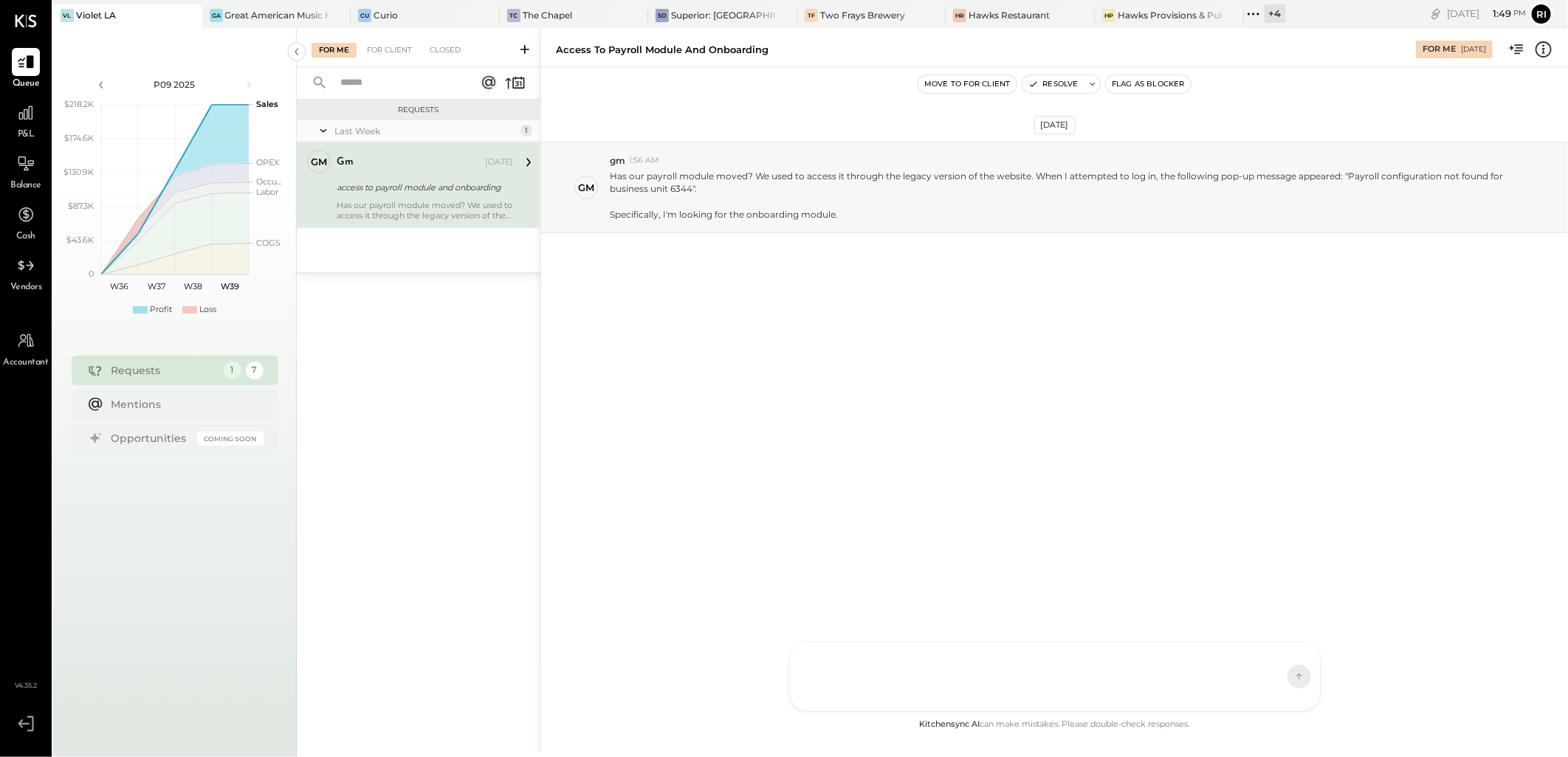
click at [1244, 13] on icon at bounding box center [1253, 14] width 20 height 20
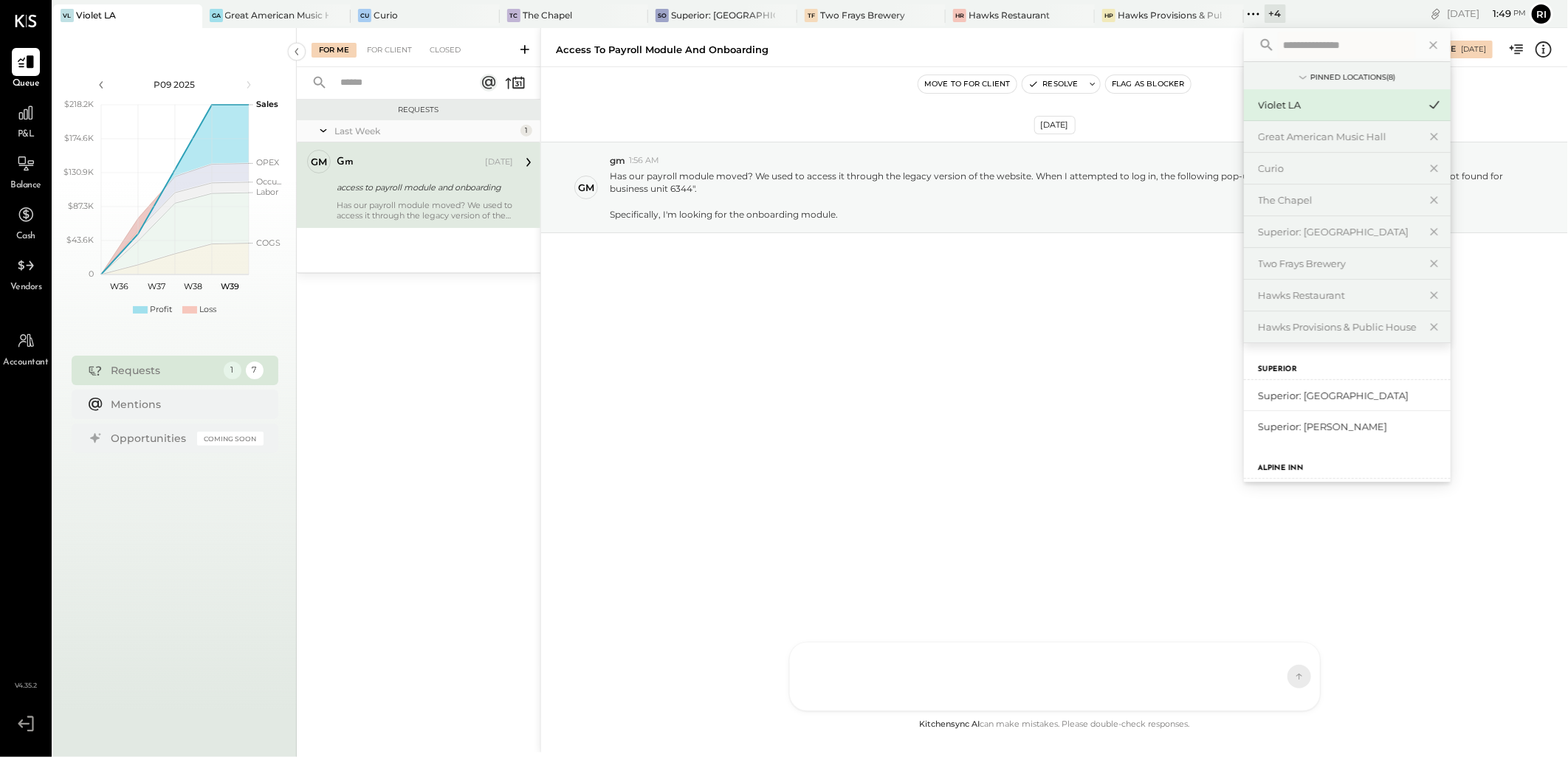
scroll to position [107, 0]
click at [1263, 448] on div "The [PERSON_NAME]" at bounding box center [1337, 455] width 159 height 14
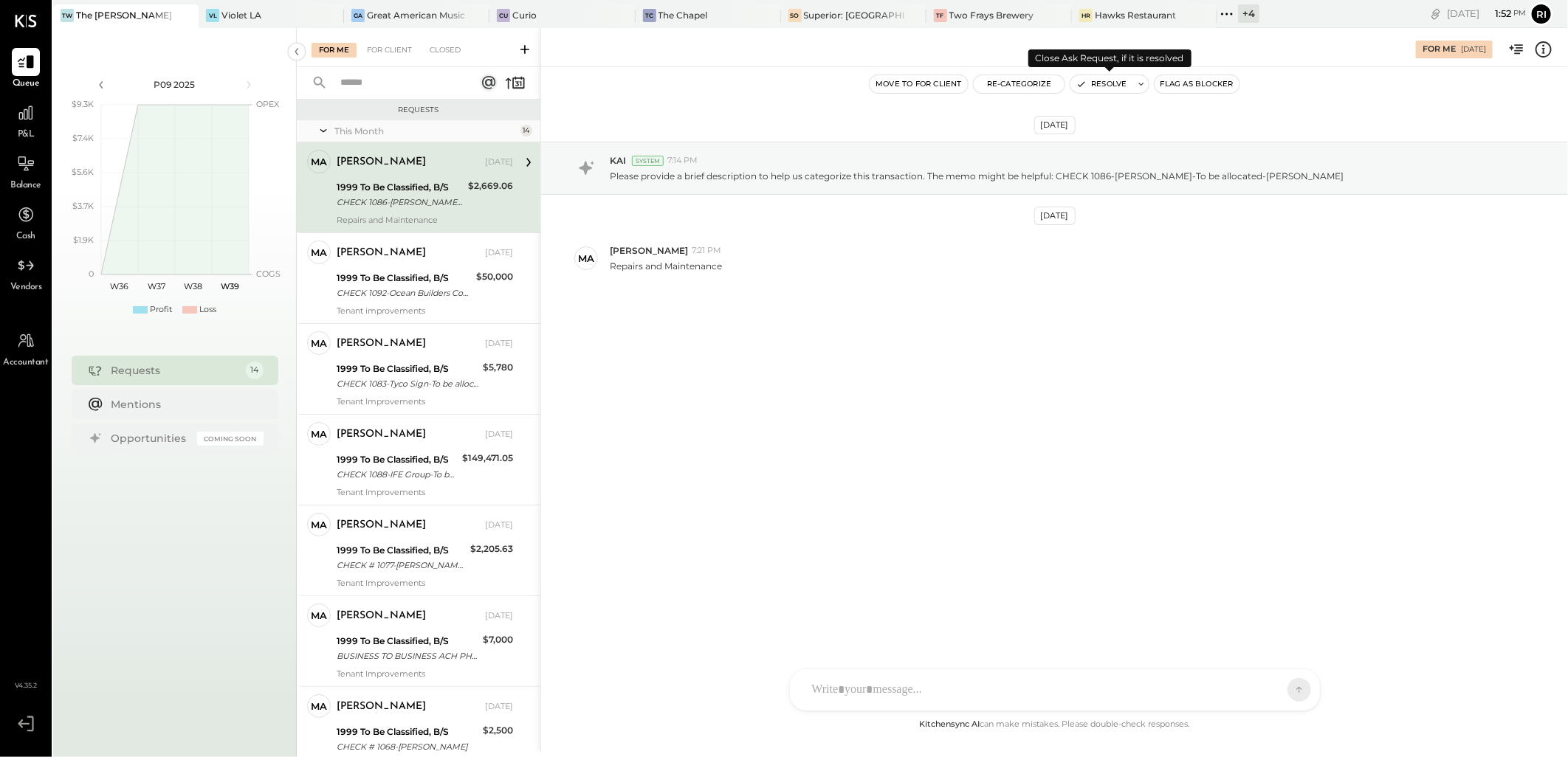
click at [1098, 85] on button "Resolve" at bounding box center [1101, 83] width 62 height 18
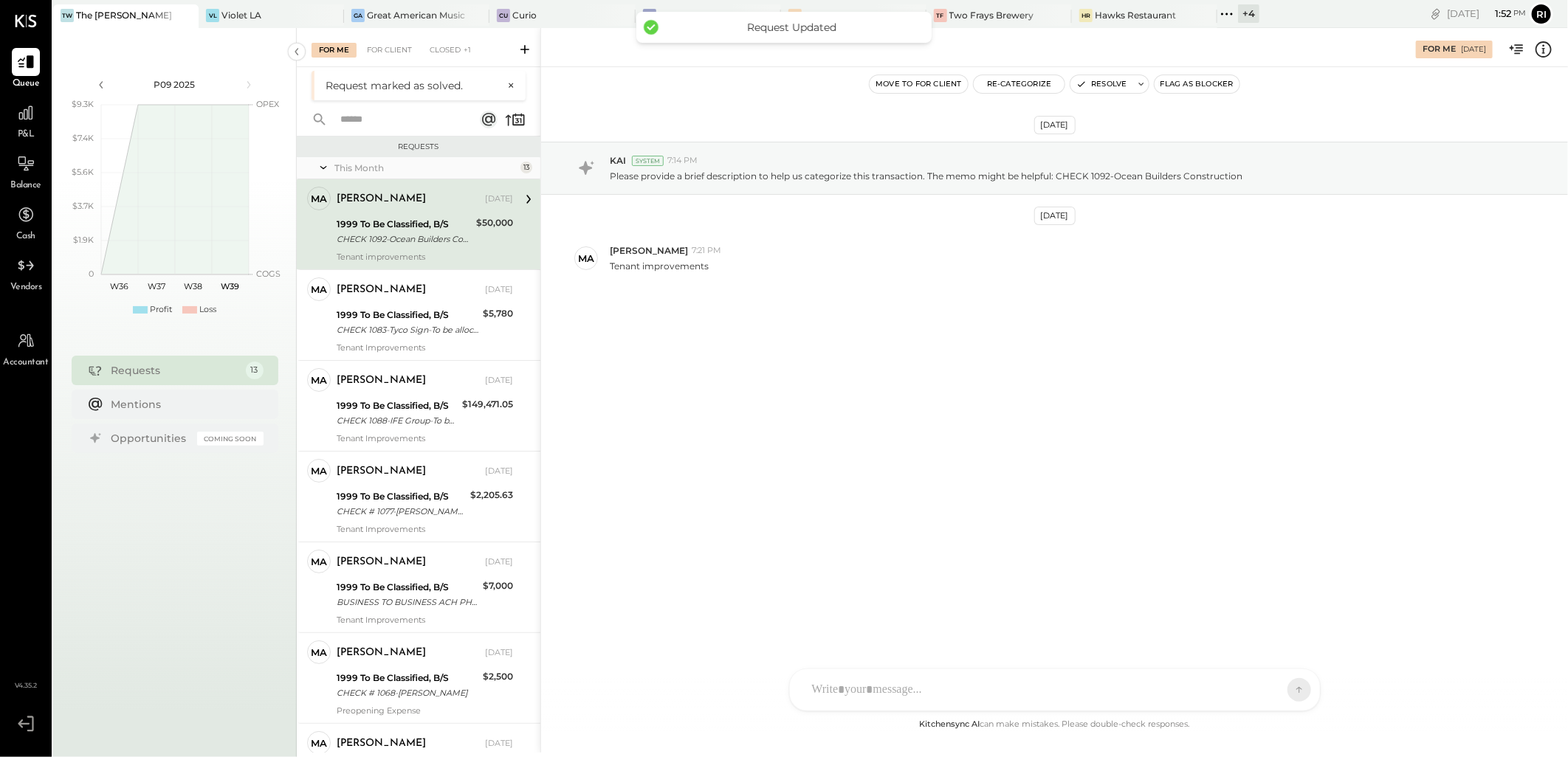
click at [421, 235] on div "CHECK 1092-Ocean Builders Construction" at bounding box center [404, 238] width 135 height 14
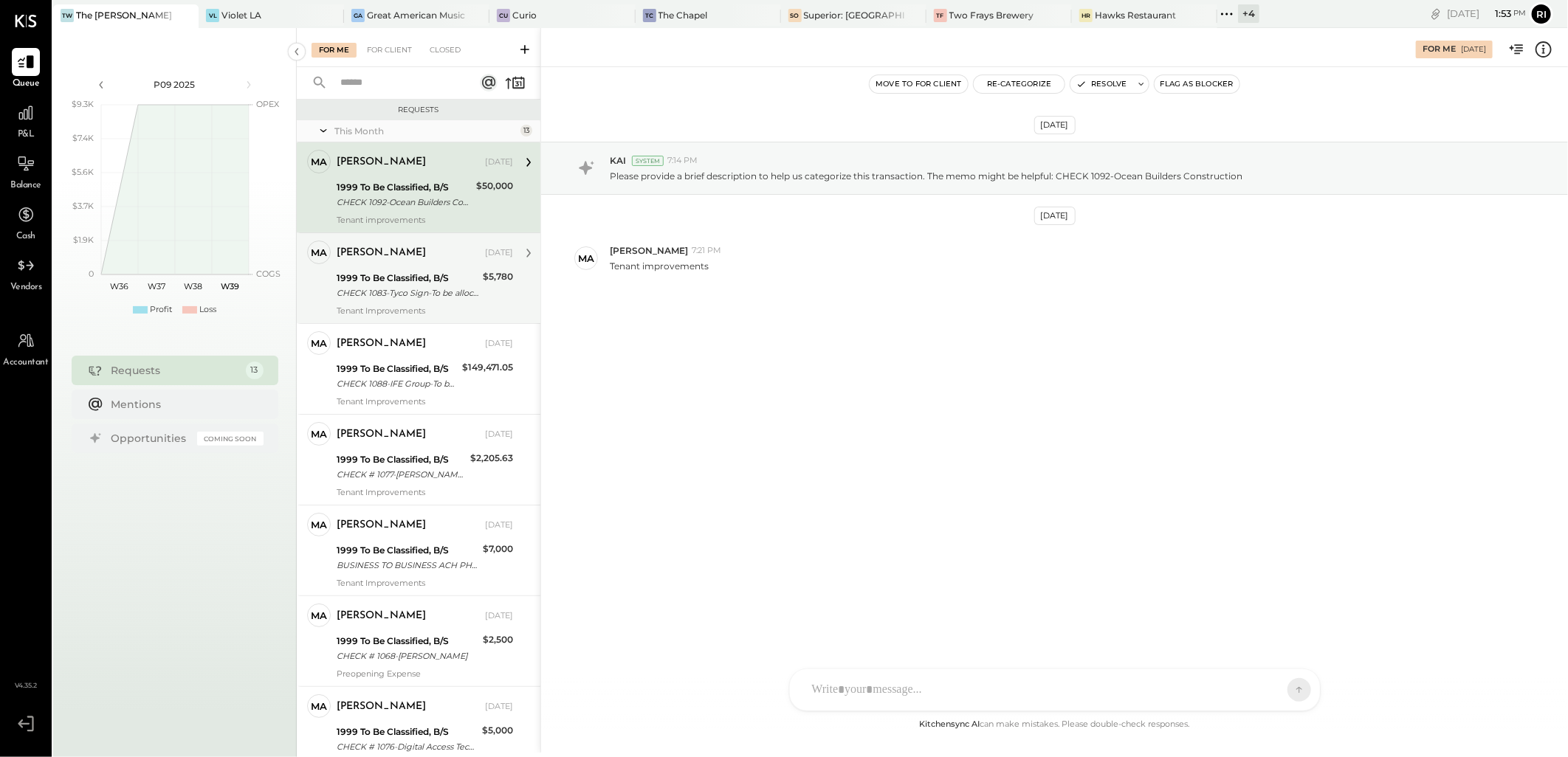
click at [433, 291] on div "CHECK 1083-Tyco Sign-To be allocated-Tyco Signs" at bounding box center [408, 293] width 142 height 14
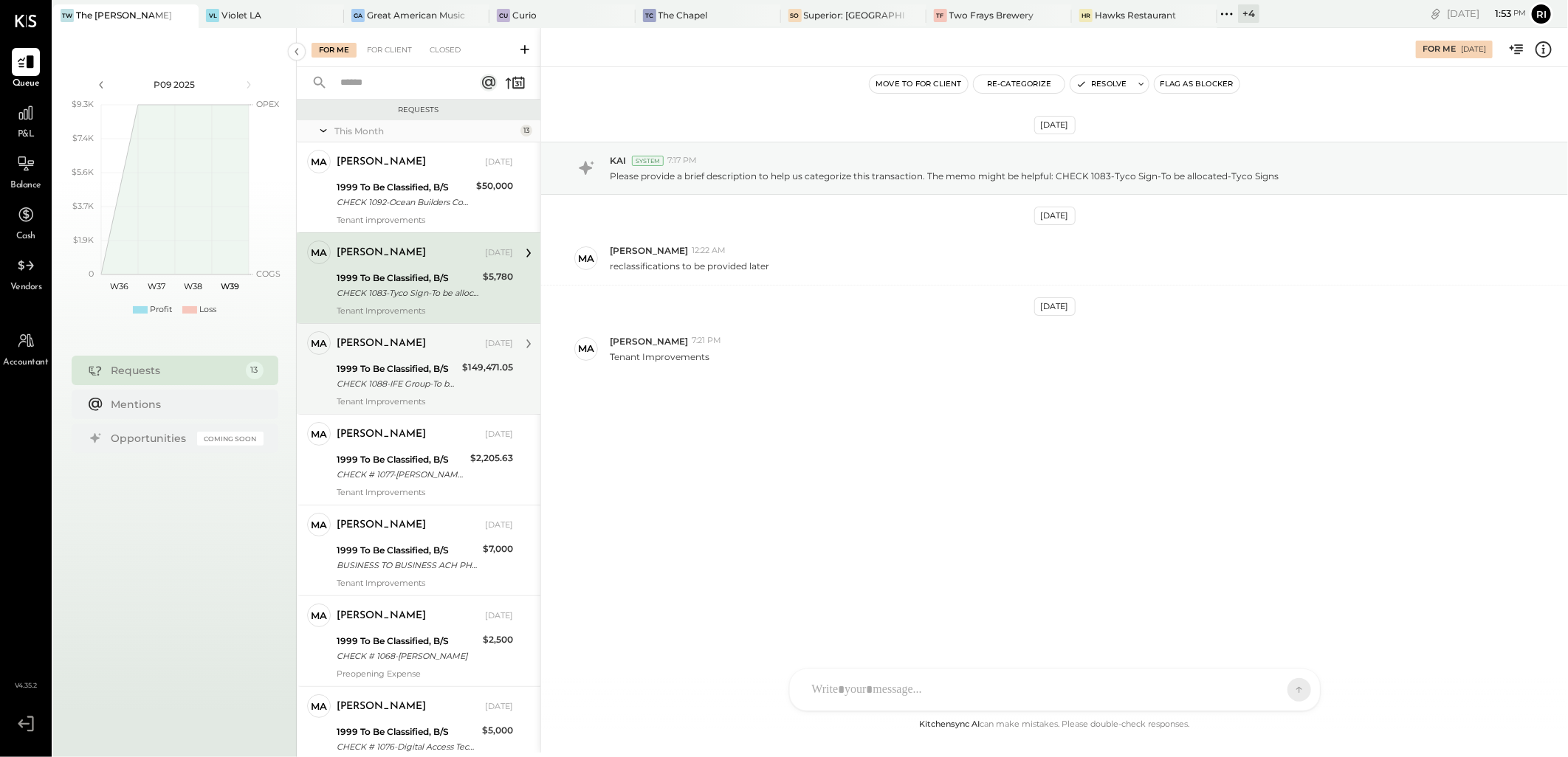
click at [453, 374] on div "1999 To Be Classified, B/S" at bounding box center [397, 368] width 121 height 14
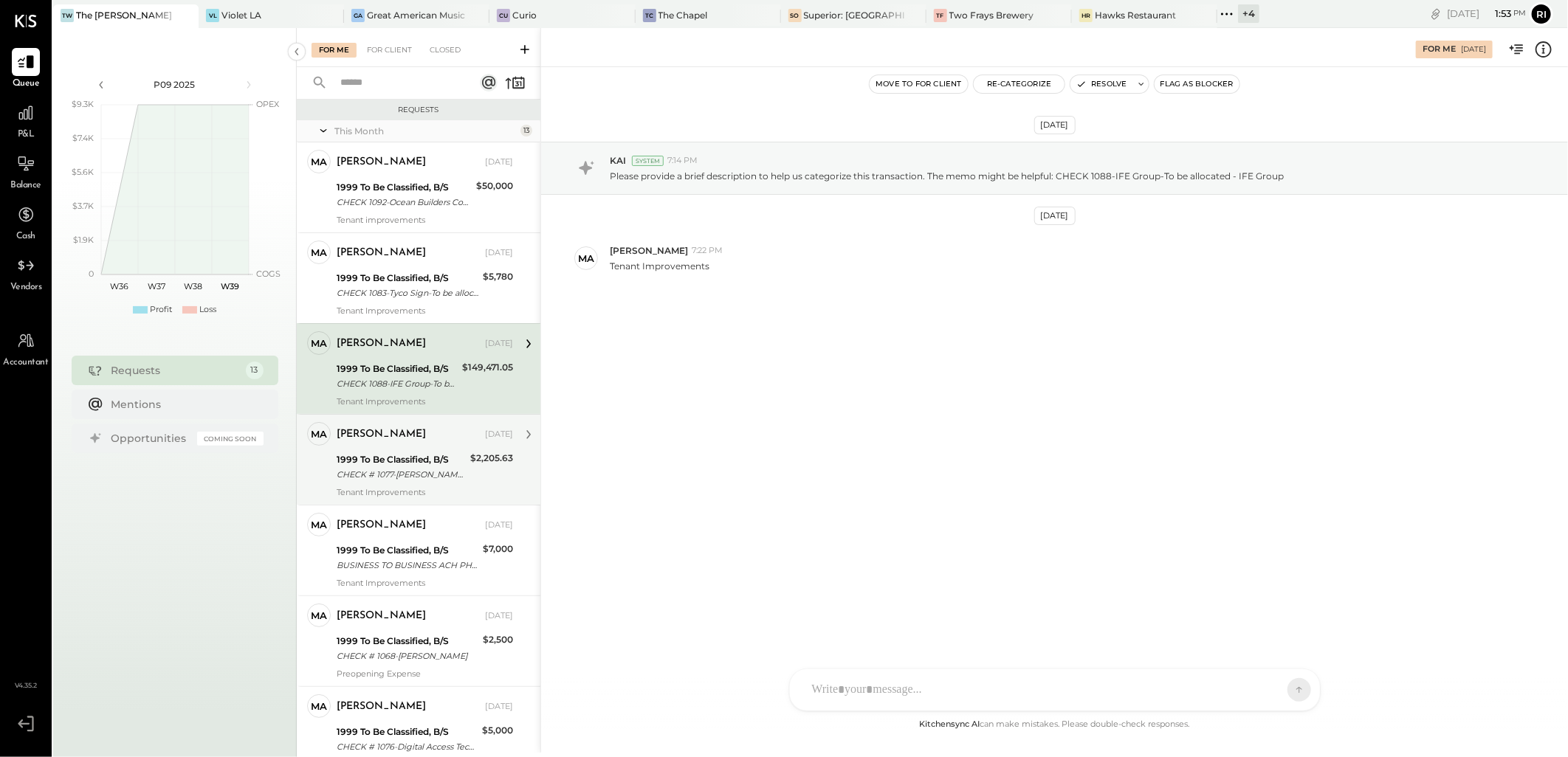
click at [448, 446] on div "[PERSON_NAME] [DATE]" at bounding box center [425, 434] width 176 height 25
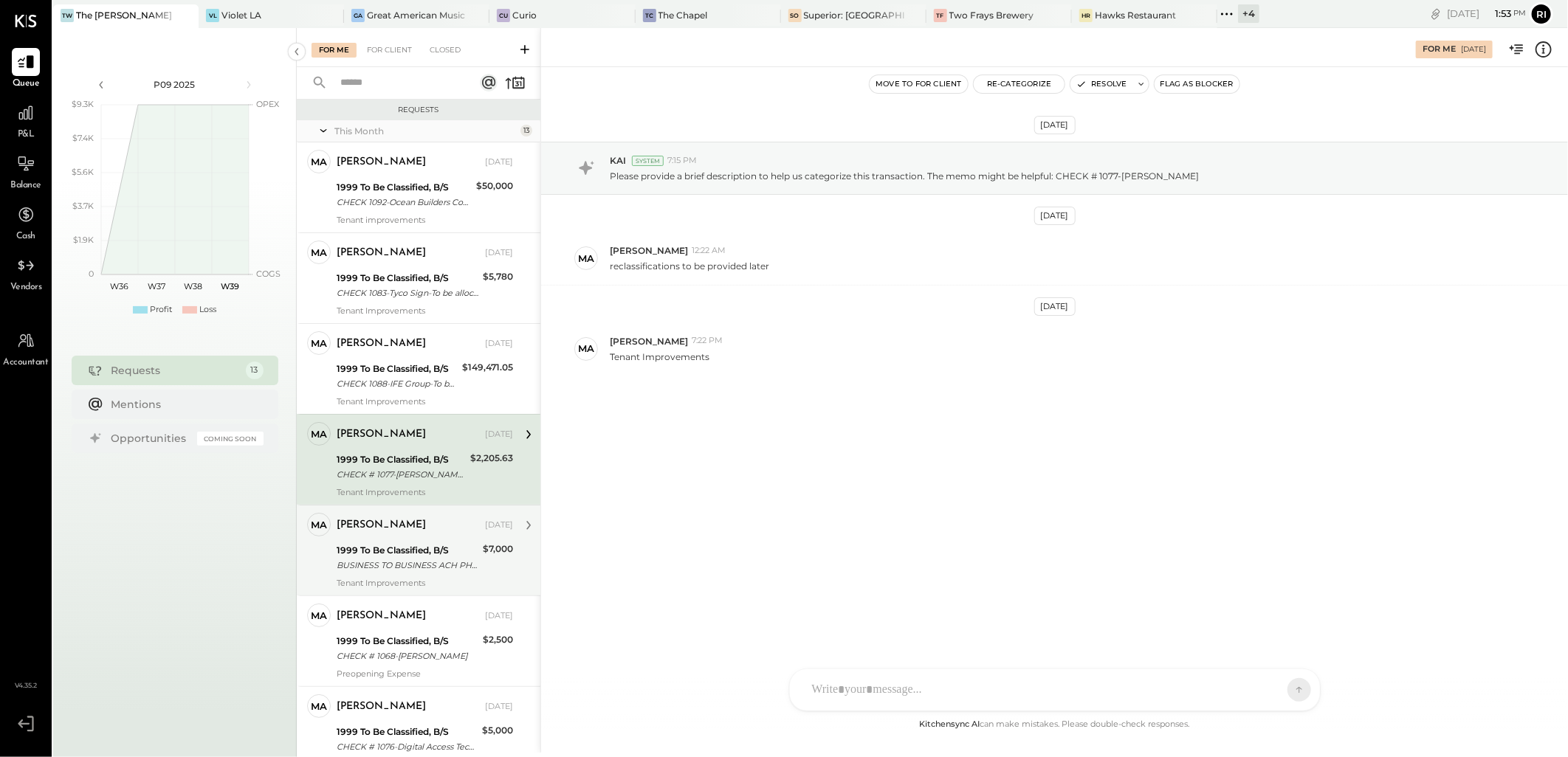
click at [466, 538] on div "[PERSON_NAME] [DATE] 1999 To Be Classified, B/S BUSINESS TO BUSINESS ACH PHOENI…" at bounding box center [425, 550] width 176 height 75
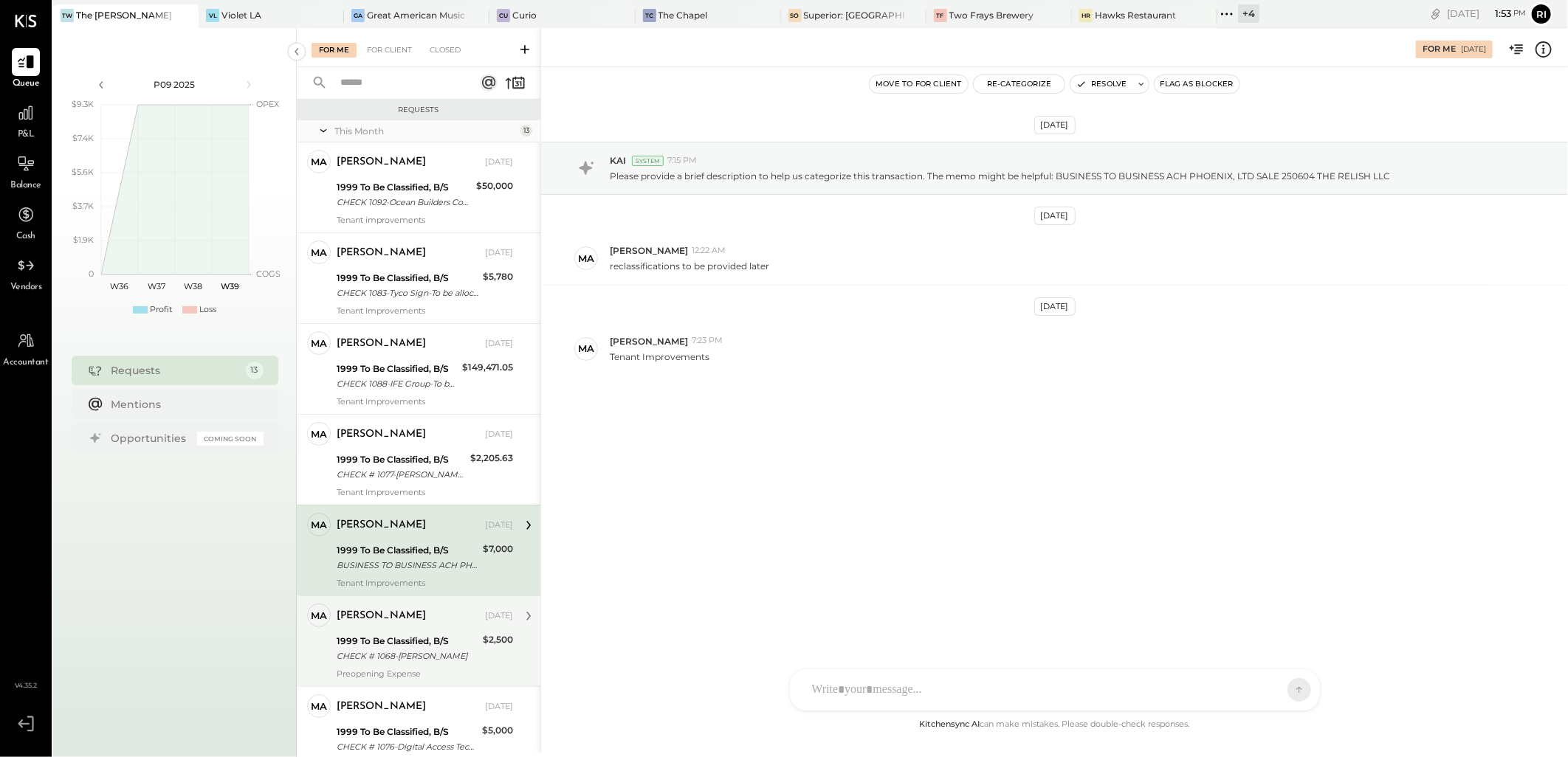
click at [455, 635] on div "1999 To Be Classified, B/S" at bounding box center [408, 640] width 142 height 14
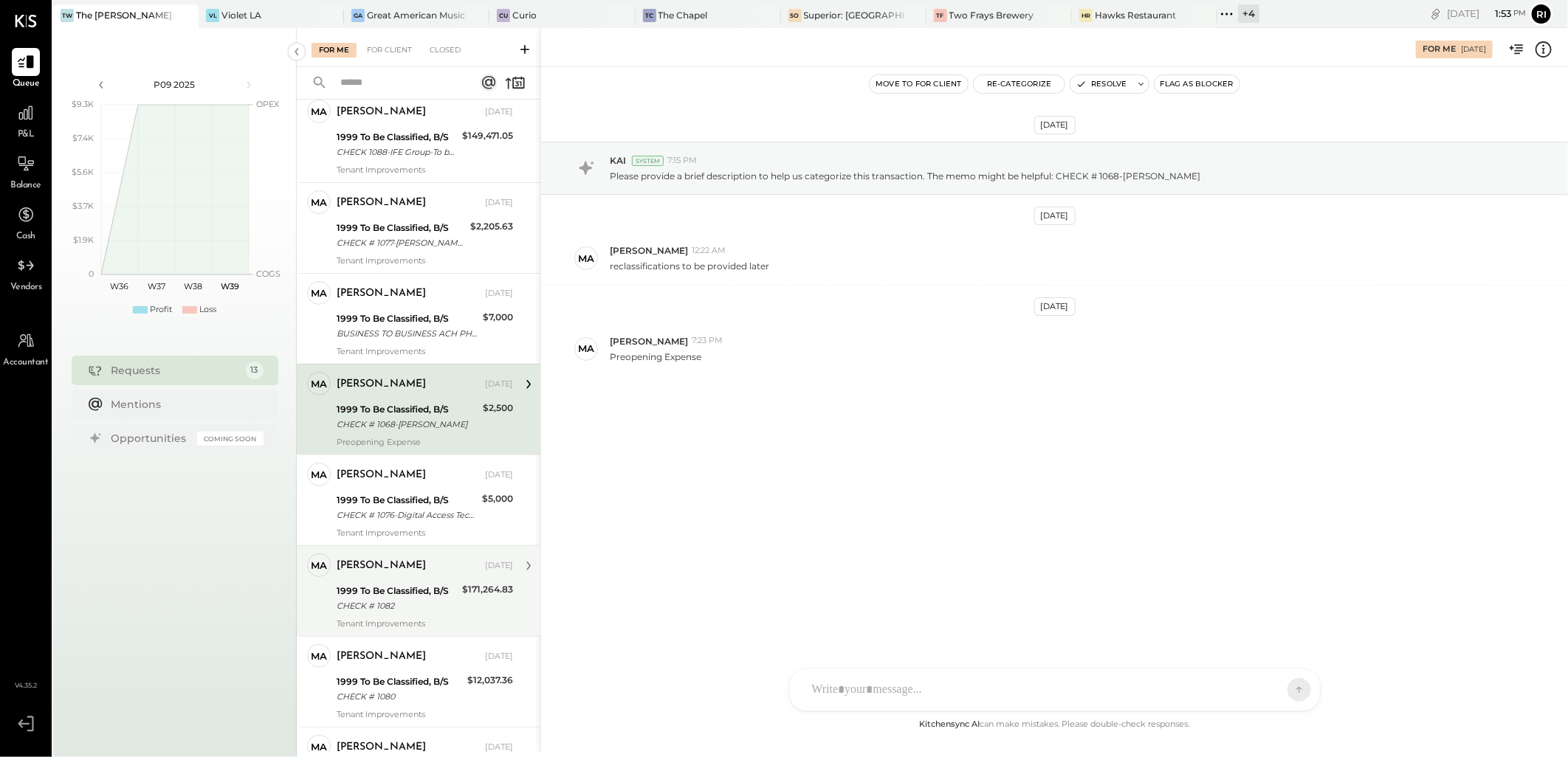
scroll to position [246, 0]
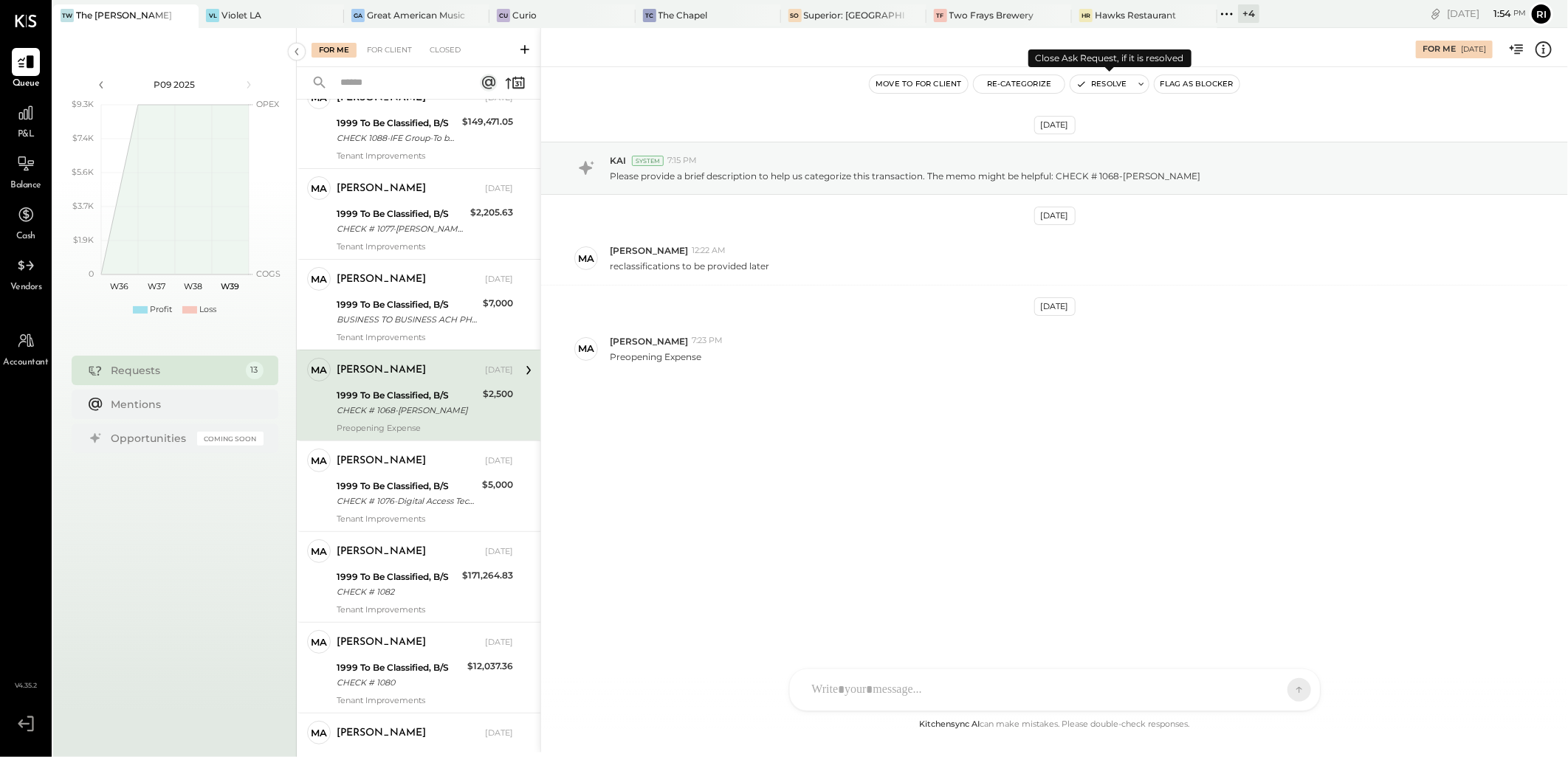
click at [1098, 87] on button "Resolve" at bounding box center [1101, 83] width 62 height 18
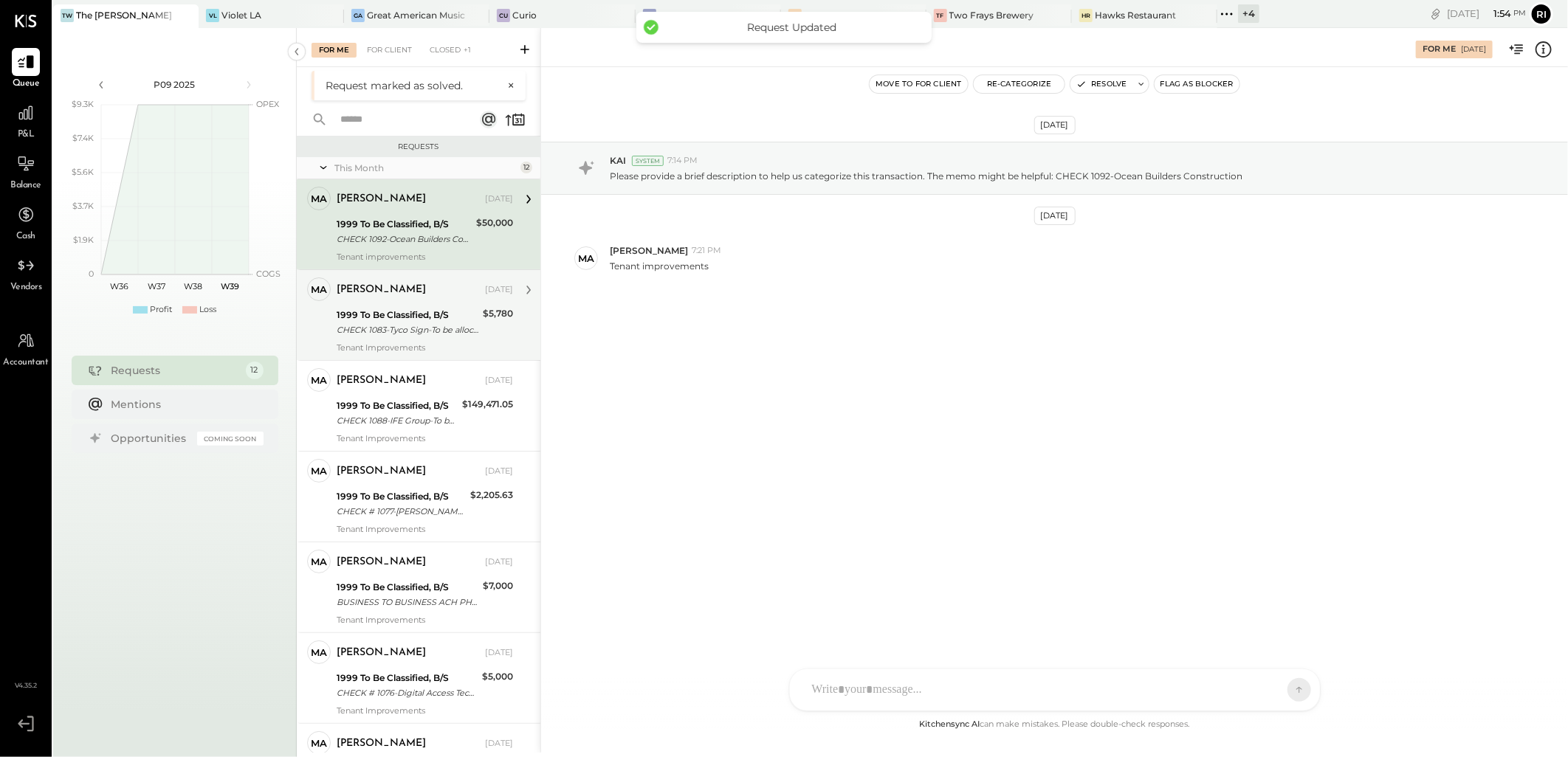
click at [440, 333] on div "CHECK 1083-Tyco Sign-To be allocated-Tyco Signs" at bounding box center [408, 329] width 142 height 14
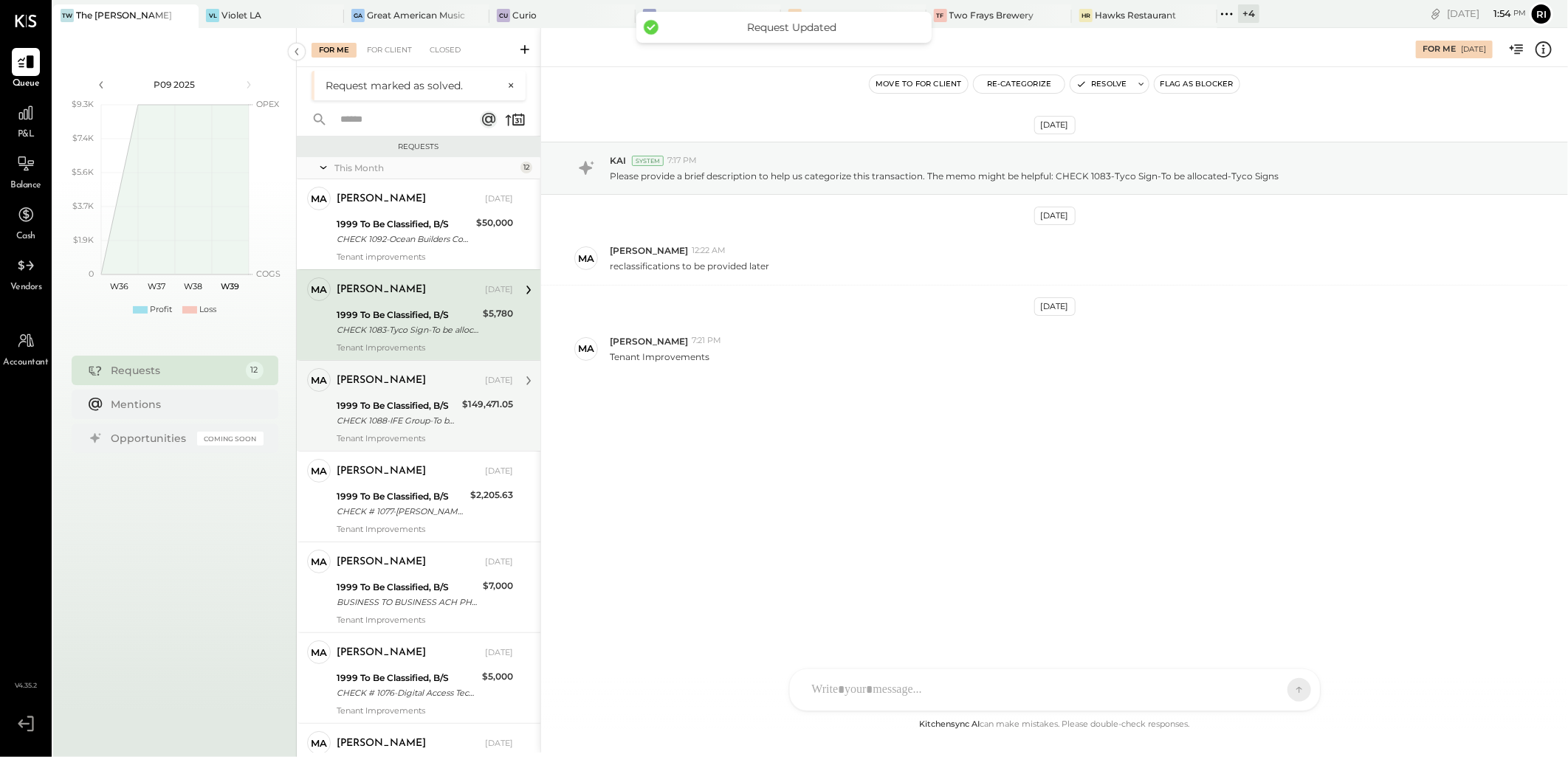
click at [413, 403] on div "1999 To Be Classified, B/S" at bounding box center [397, 405] width 121 height 14
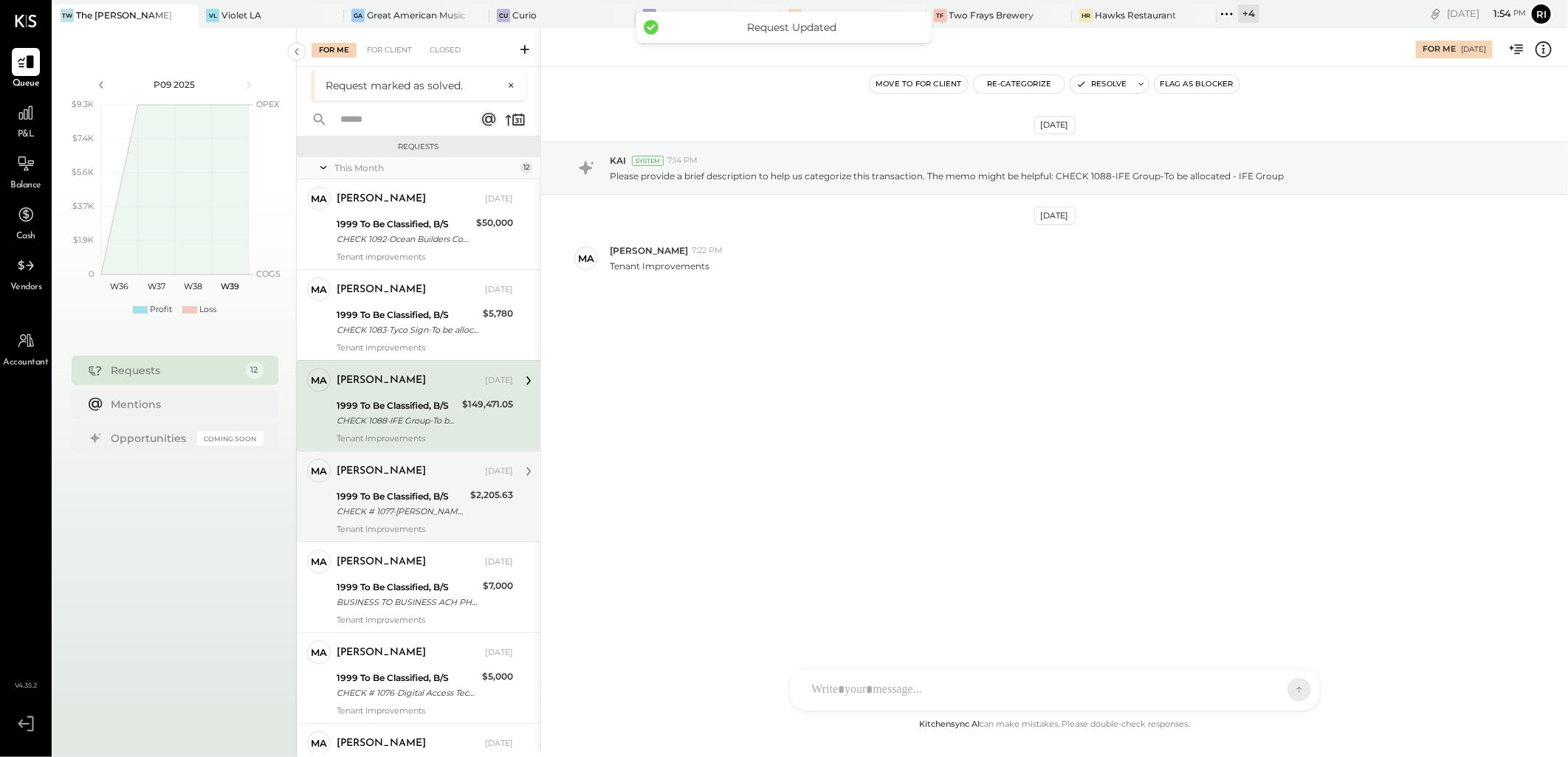
click at [424, 489] on div "1999 To Be Classified, B/S" at bounding box center [402, 496] width 129 height 14
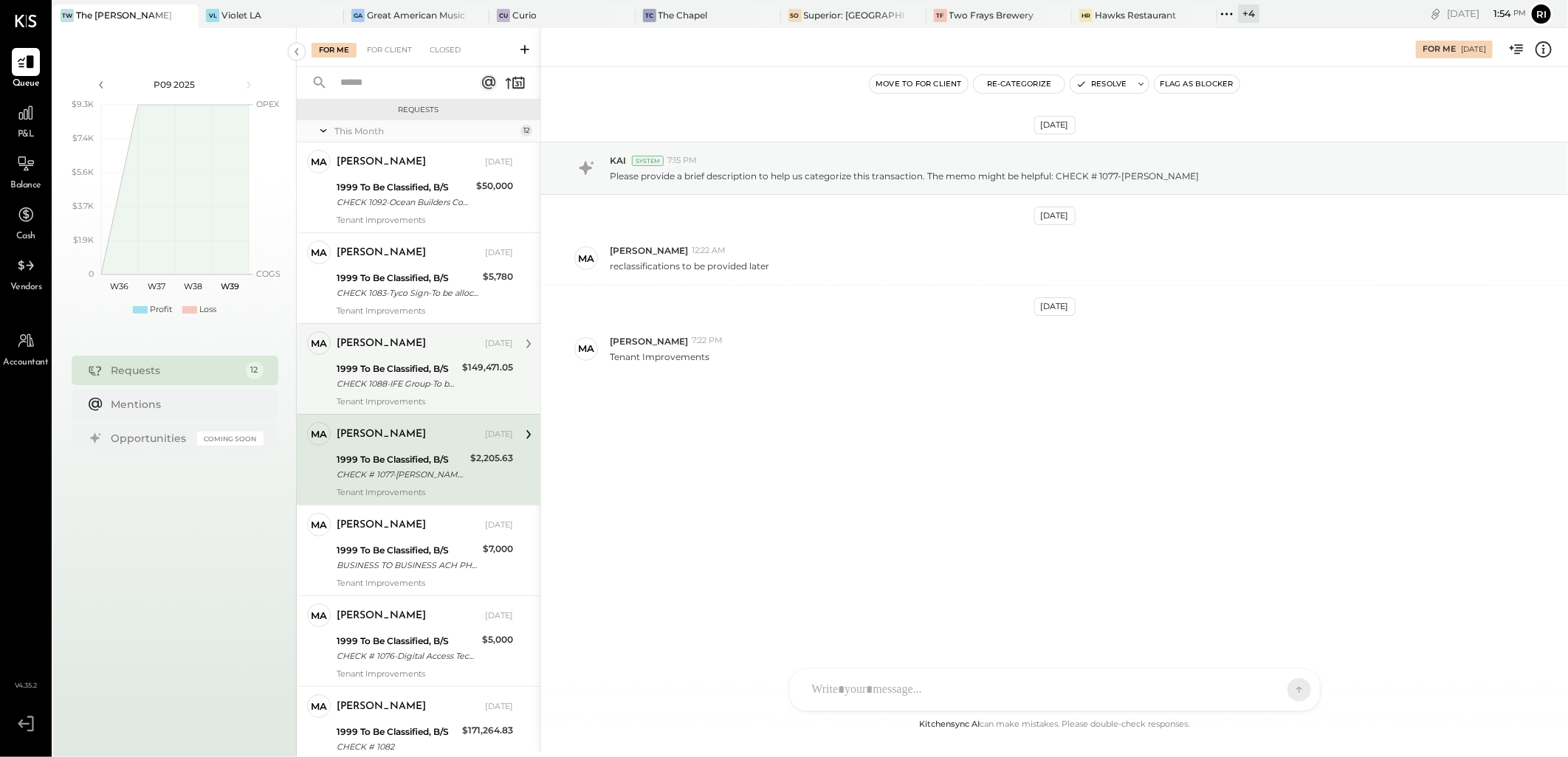
scroll to position [164, 0]
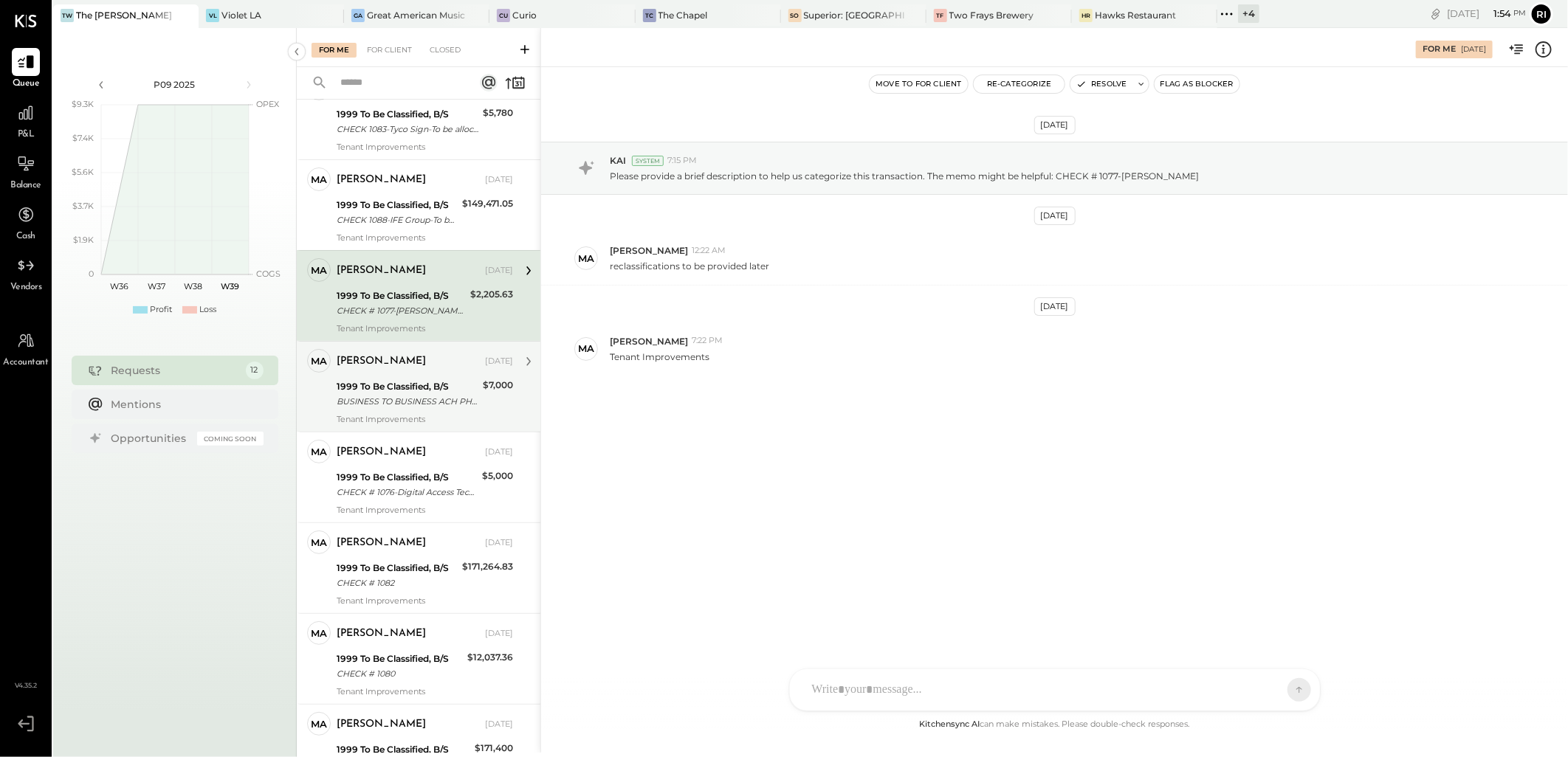
click at [437, 364] on div "[PERSON_NAME]" at bounding box center [409, 361] width 145 height 14
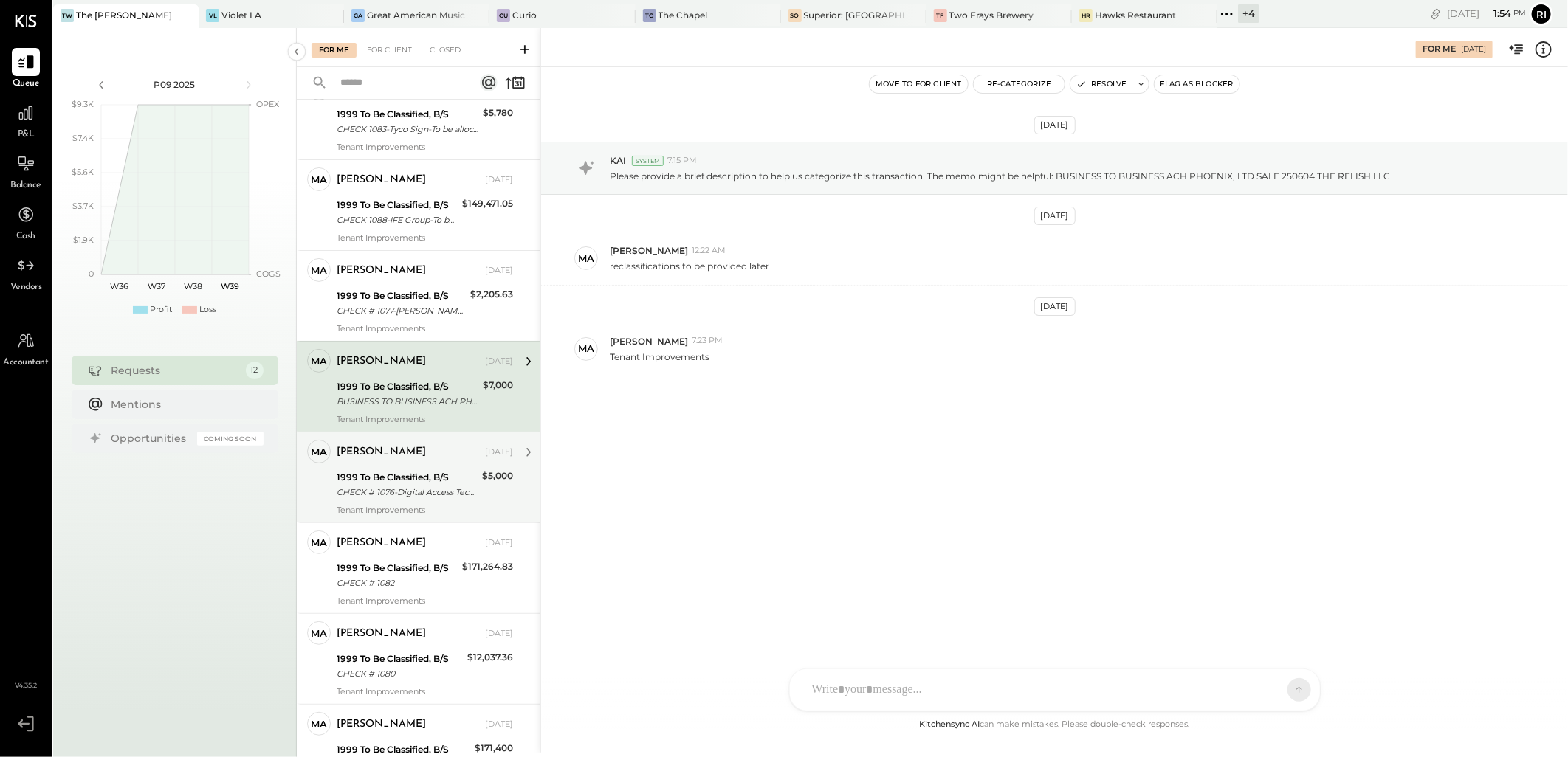
click at [401, 486] on div "CHECK # 1076-Digital Access Technology" at bounding box center [408, 492] width 141 height 14
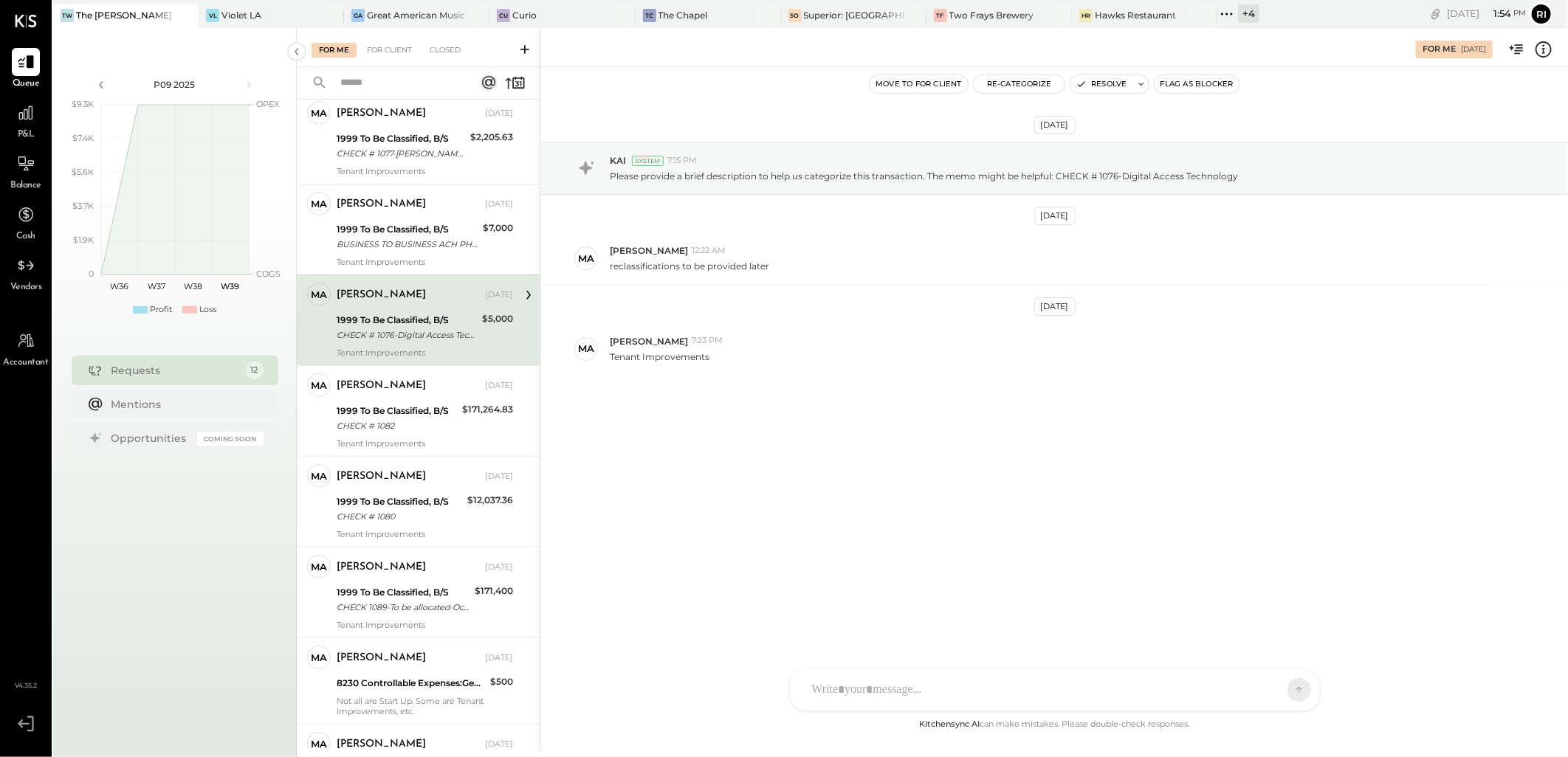
scroll to position [327, 0]
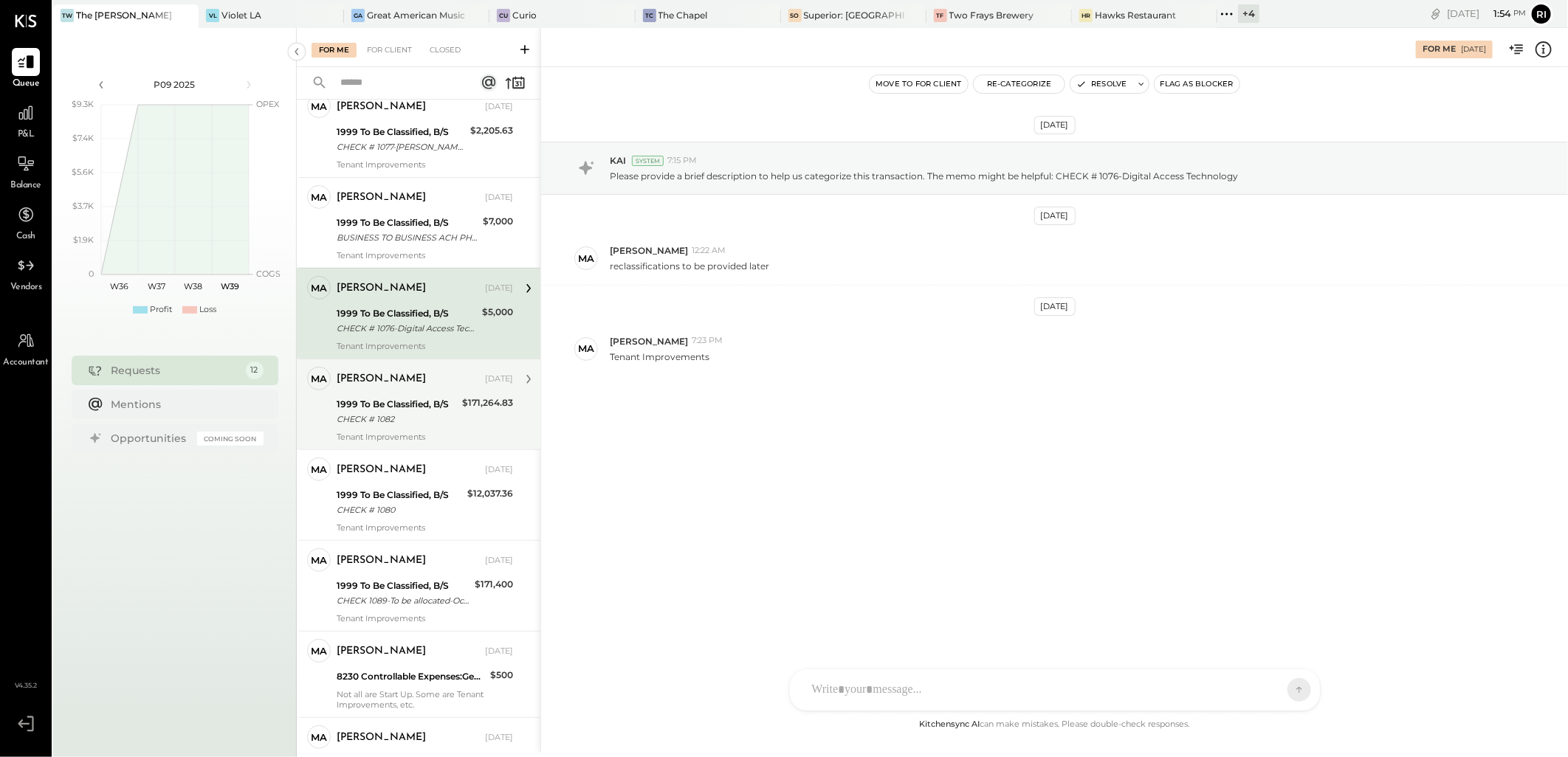
click at [423, 403] on div "1999 To Be Classified, B/S" at bounding box center [397, 404] width 121 height 14
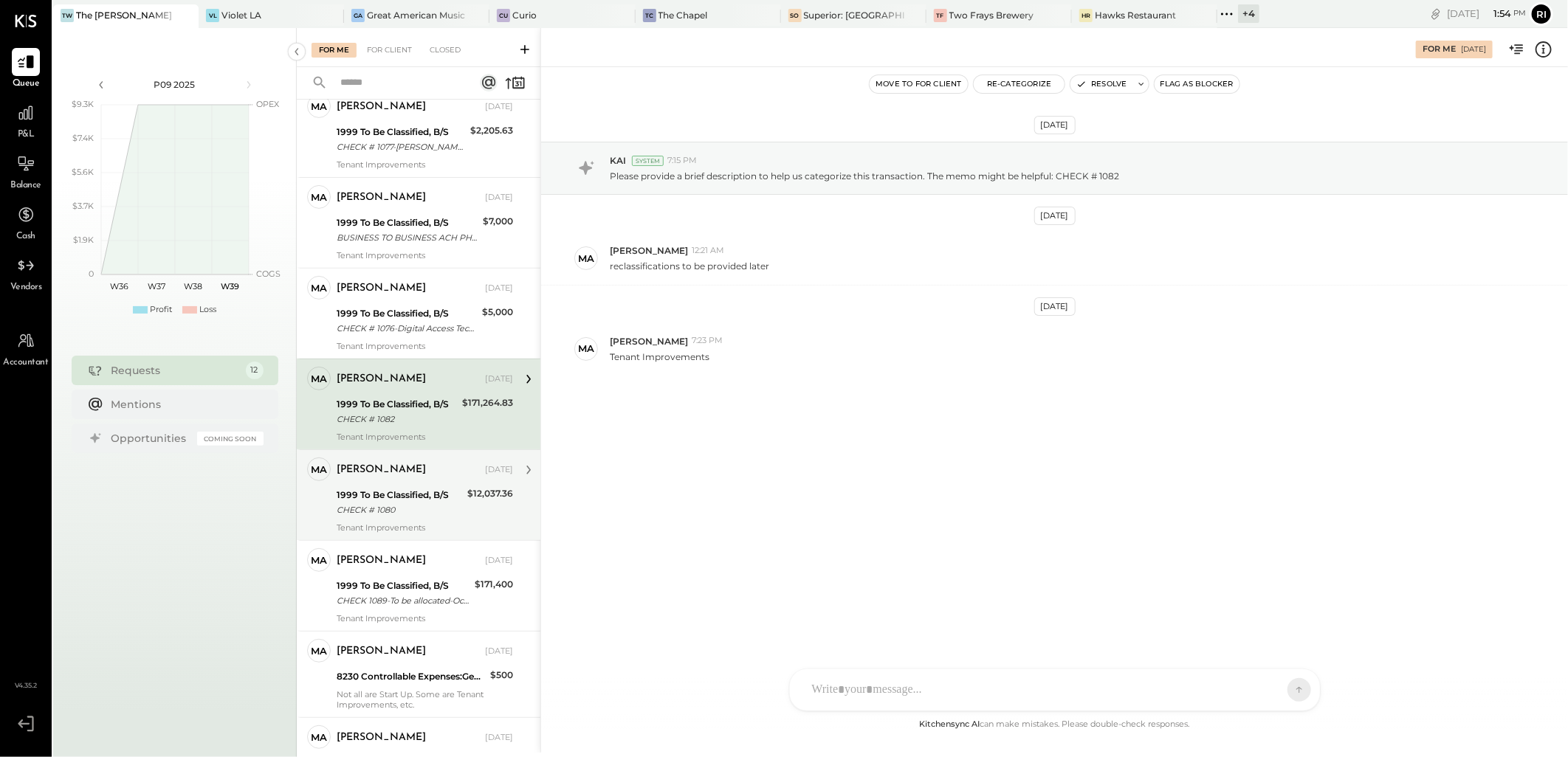
click at [418, 474] on div "[PERSON_NAME]" at bounding box center [409, 470] width 145 height 14
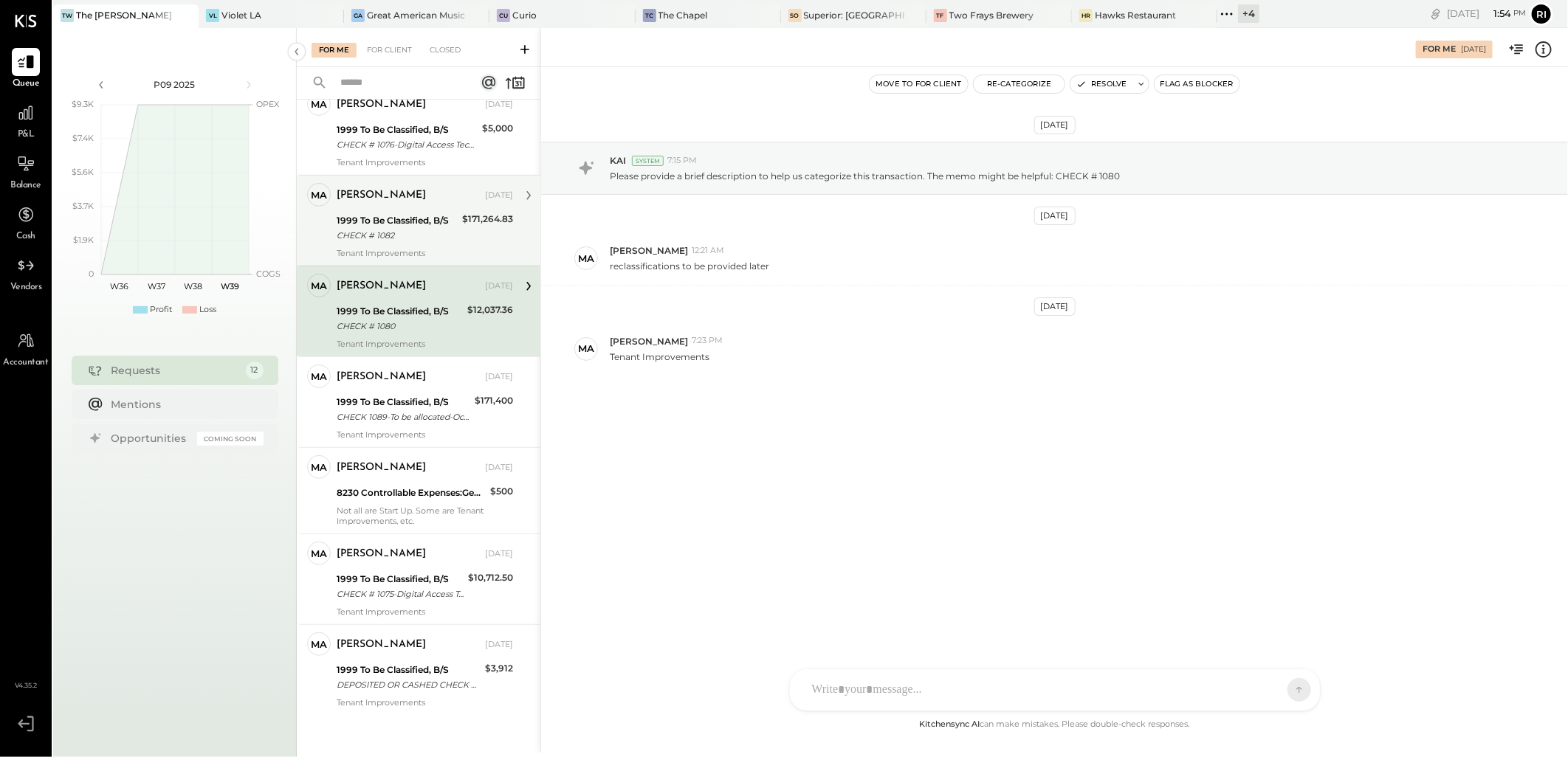
scroll to position [519, 0]
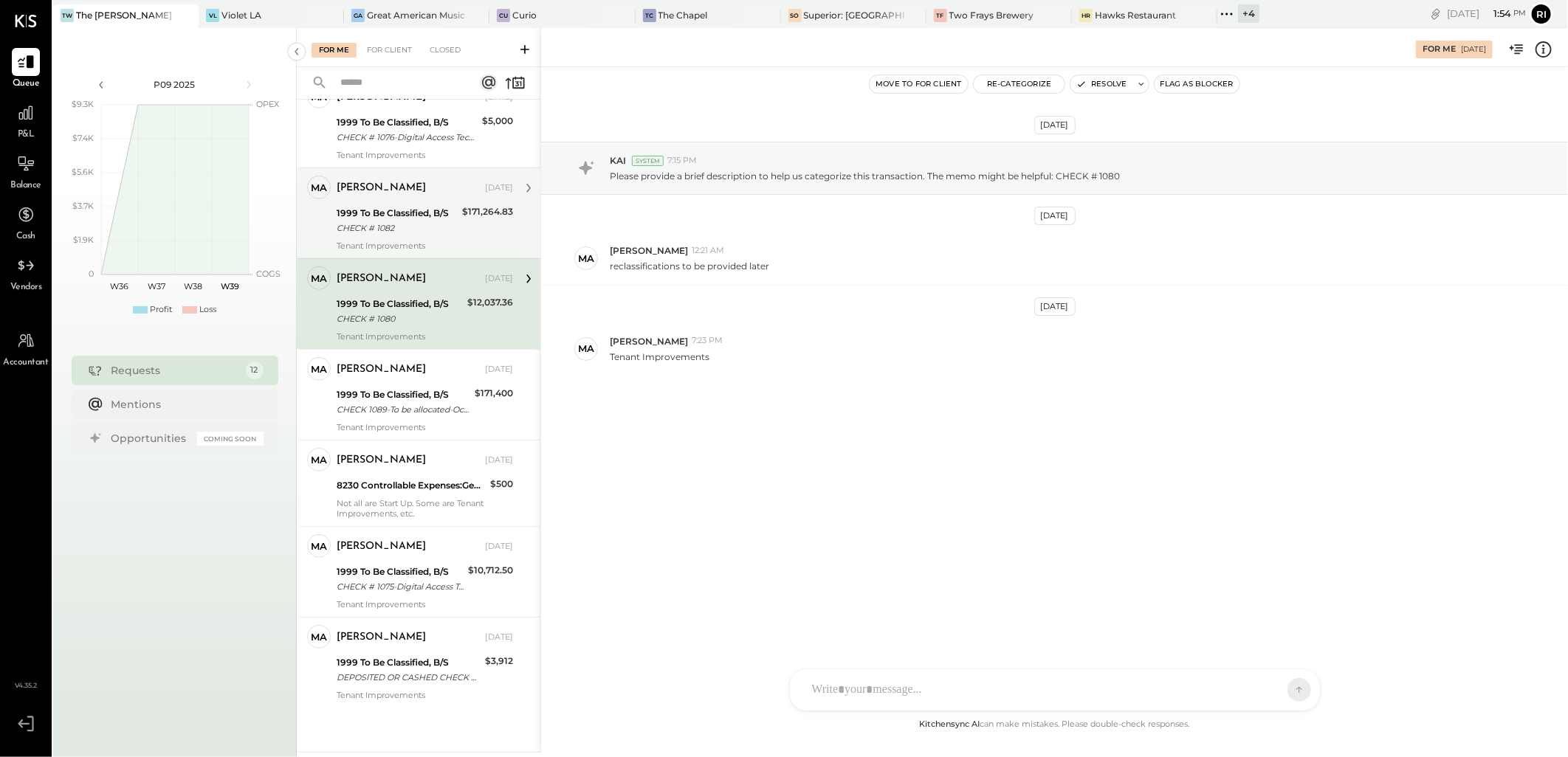
click at [456, 412] on div "CHECK 1089-To be allocated-Ocean Builder's Const" at bounding box center [403, 409] width 134 height 14
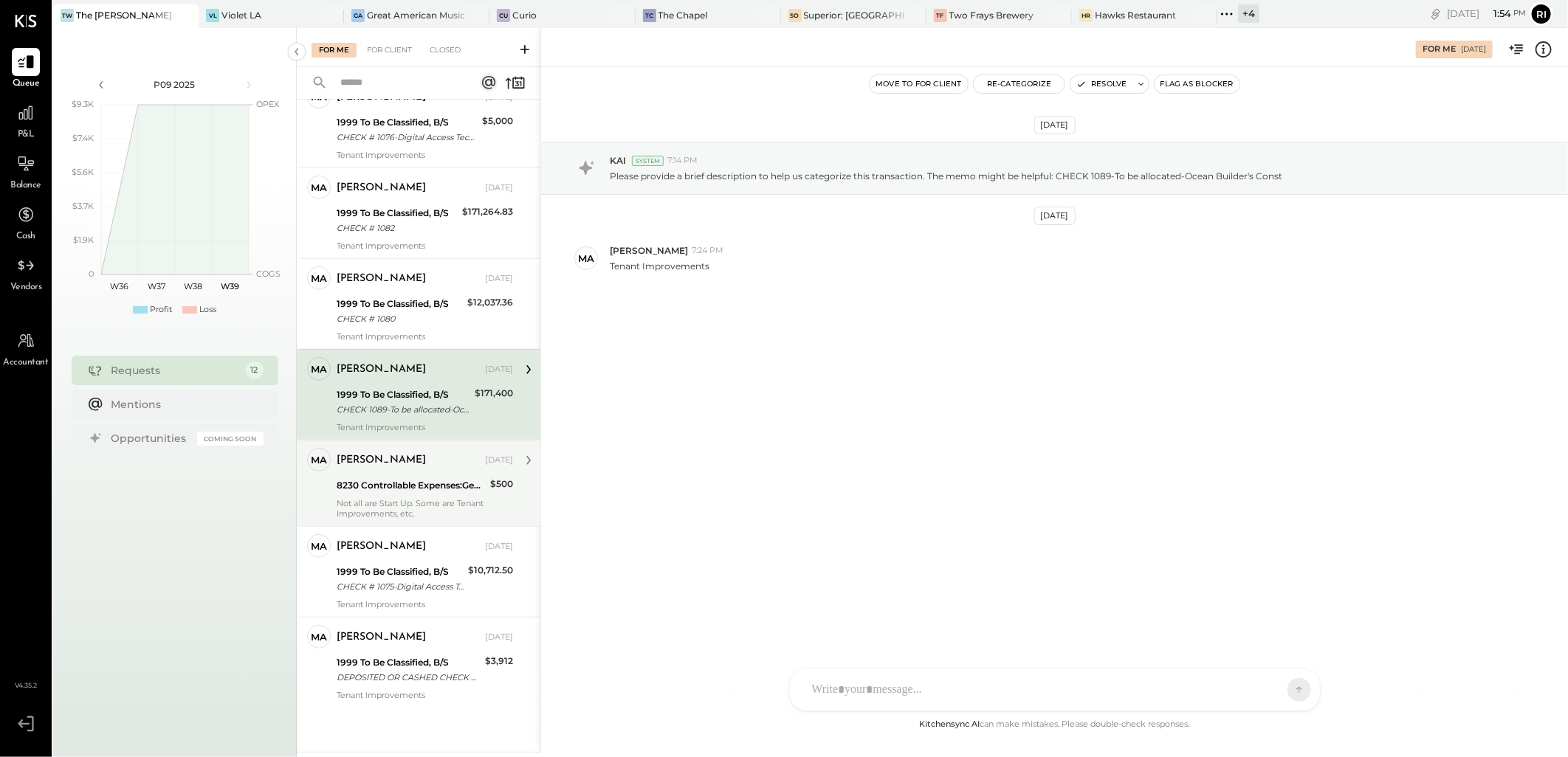
click at [421, 470] on div "[PERSON_NAME] [DATE]" at bounding box center [425, 460] width 176 height 20
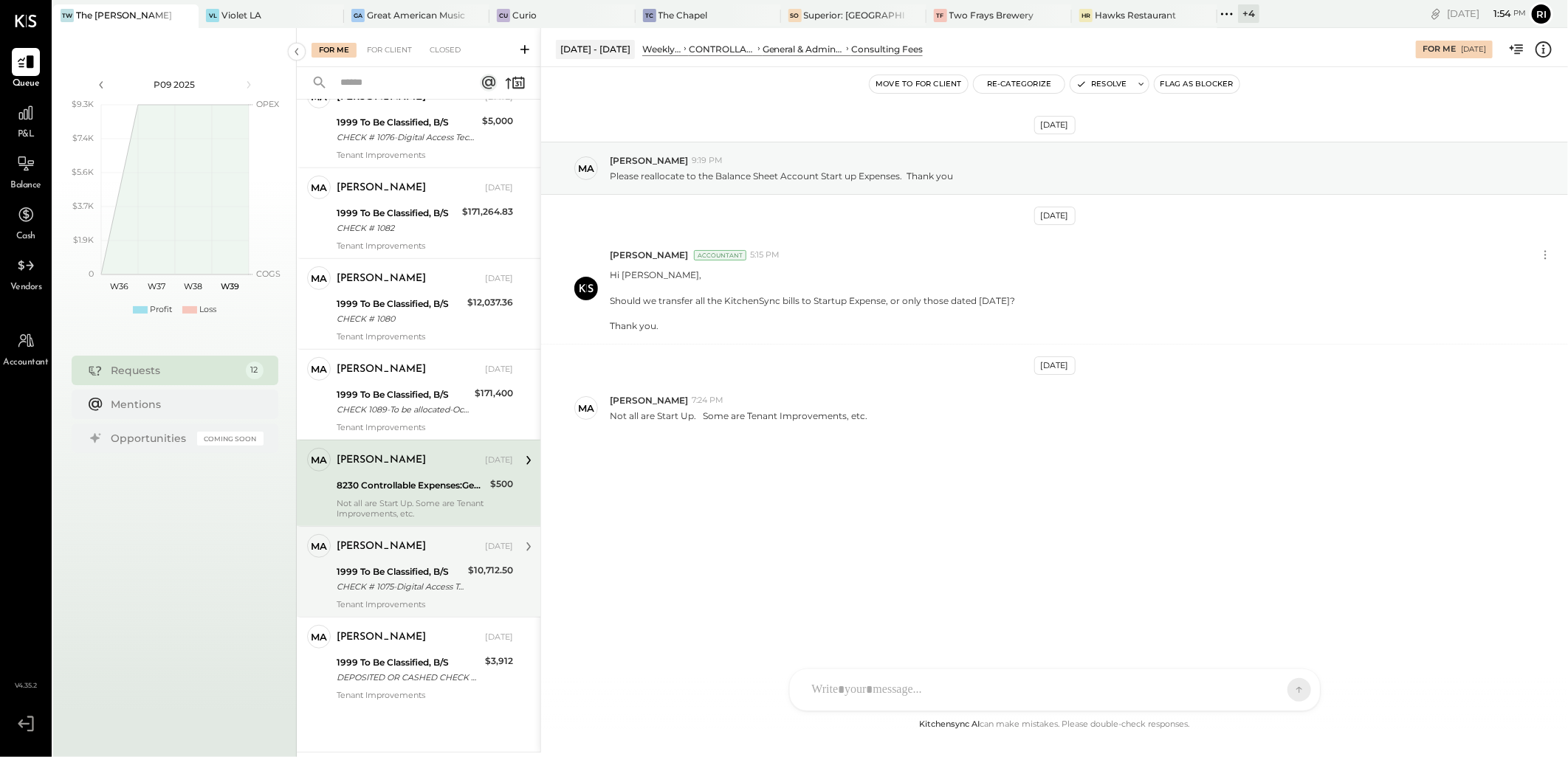
click at [393, 595] on div "[PERSON_NAME] [DATE] 1999 To Be Classified, B/S CHECK # 1075-Digital Access Tec…" at bounding box center [425, 572] width 176 height 75
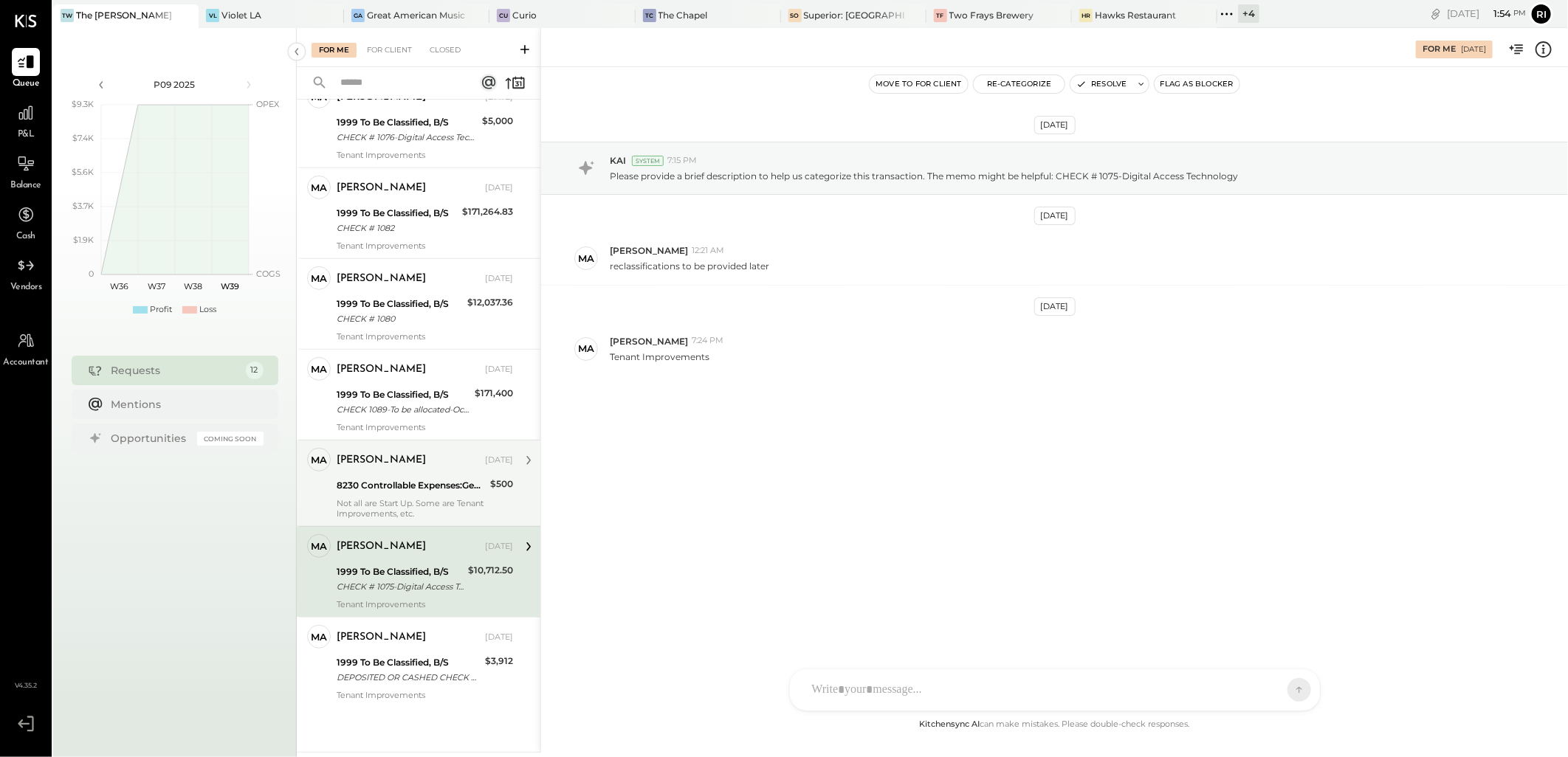
click at [411, 484] on div "8230 Controllable Expenses:General & Administrative Expenses:Consulting Fees" at bounding box center [411, 485] width 149 height 14
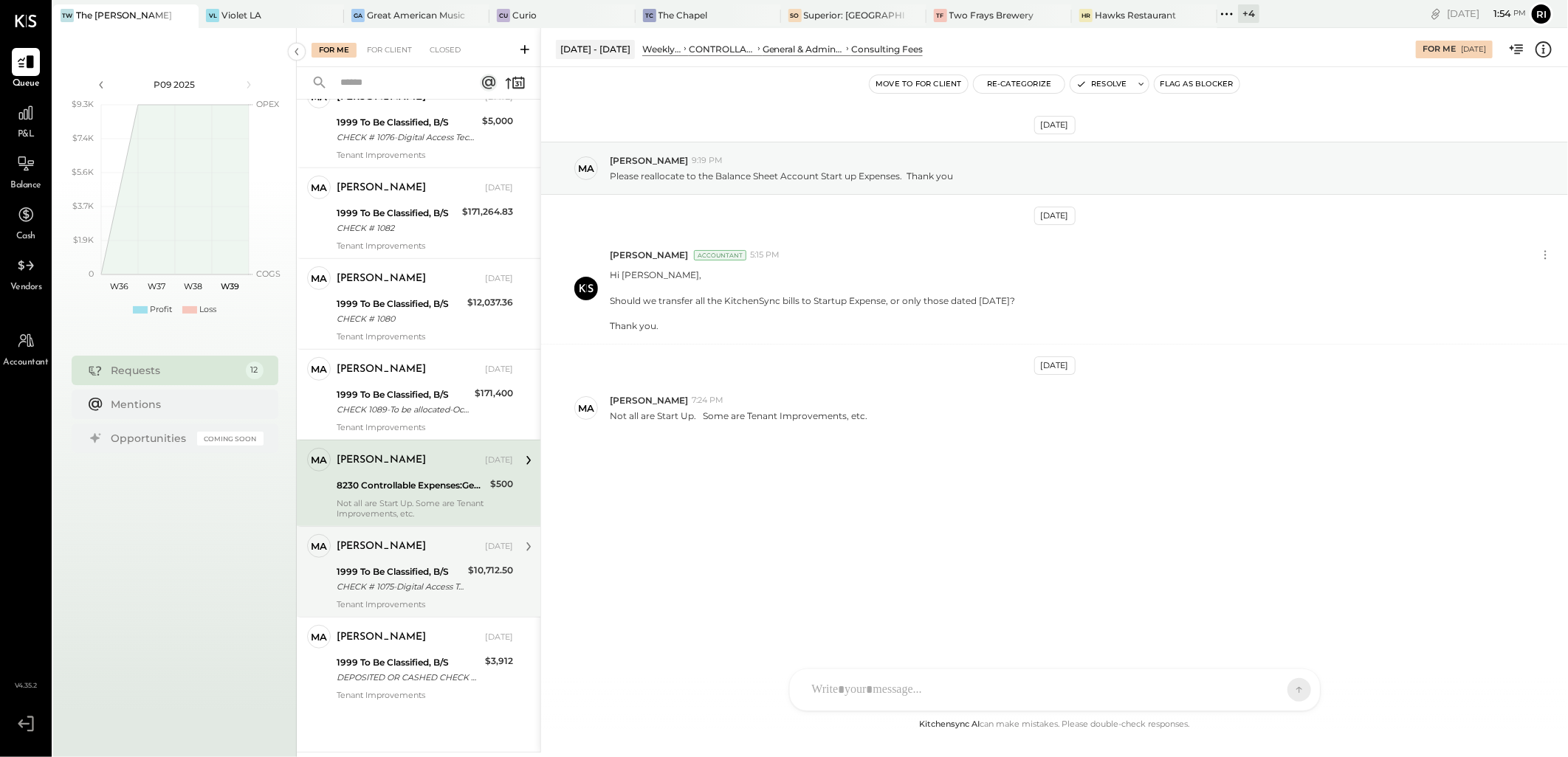
click at [437, 572] on div "1999 To Be Classified, B/S" at bounding box center [400, 572] width 127 height 14
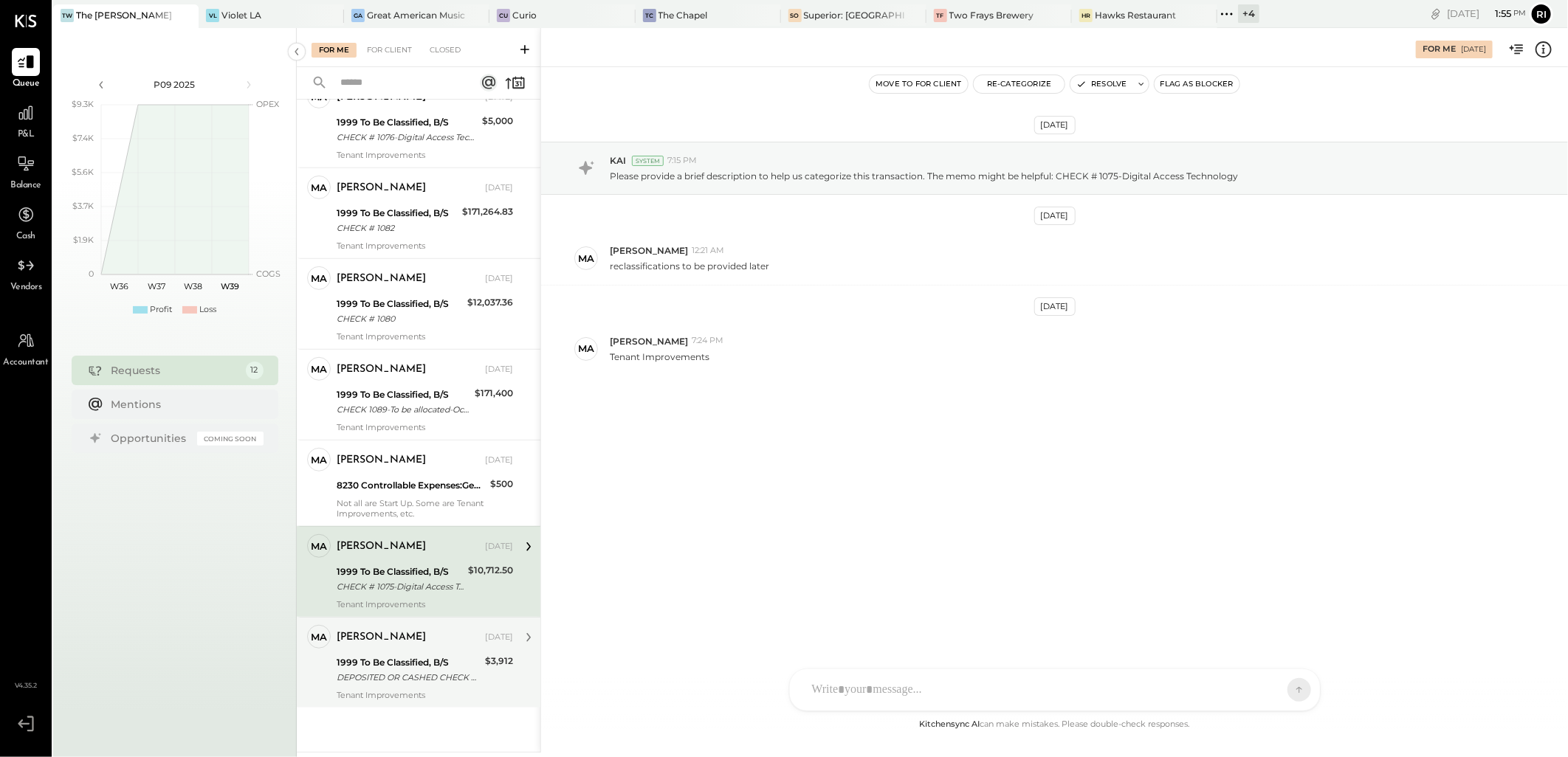
click at [411, 649] on div "[PERSON_NAME] [DATE]" at bounding box center [425, 637] width 176 height 25
